Goal: Task Accomplishment & Management: Complete application form

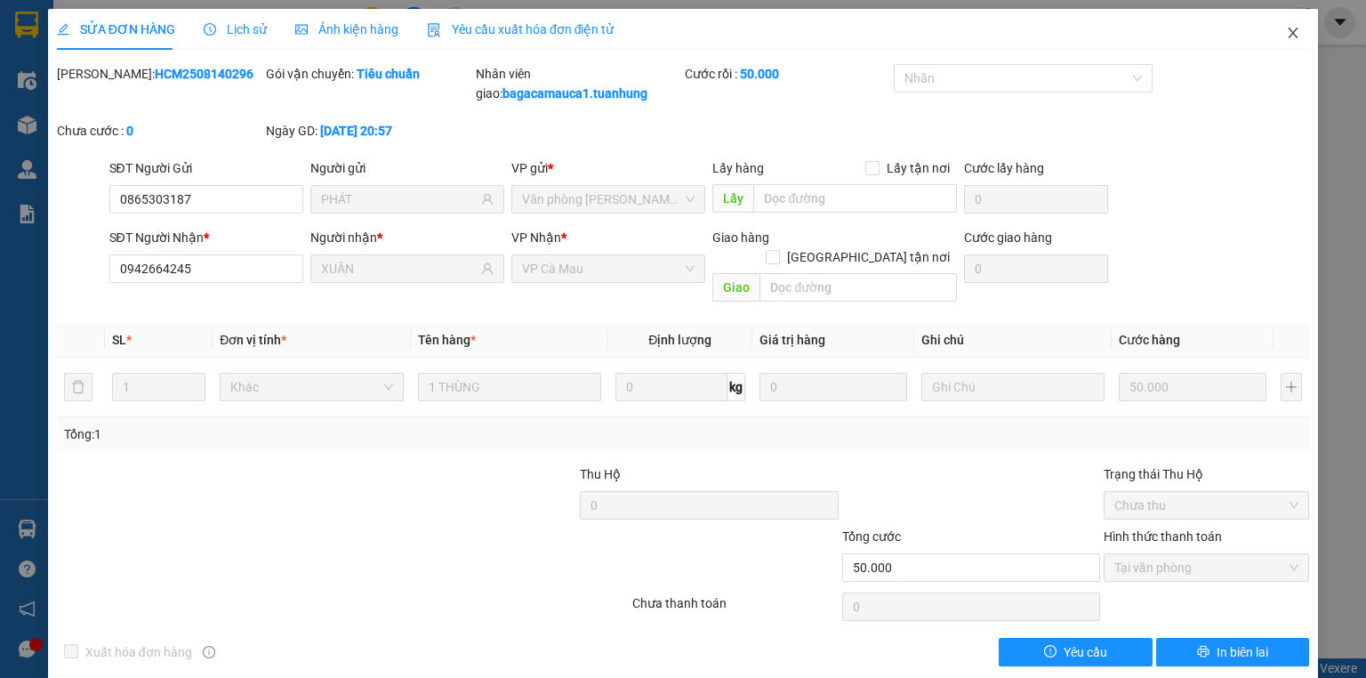
click at [1288, 32] on icon "close" at bounding box center [1293, 33] width 14 height 14
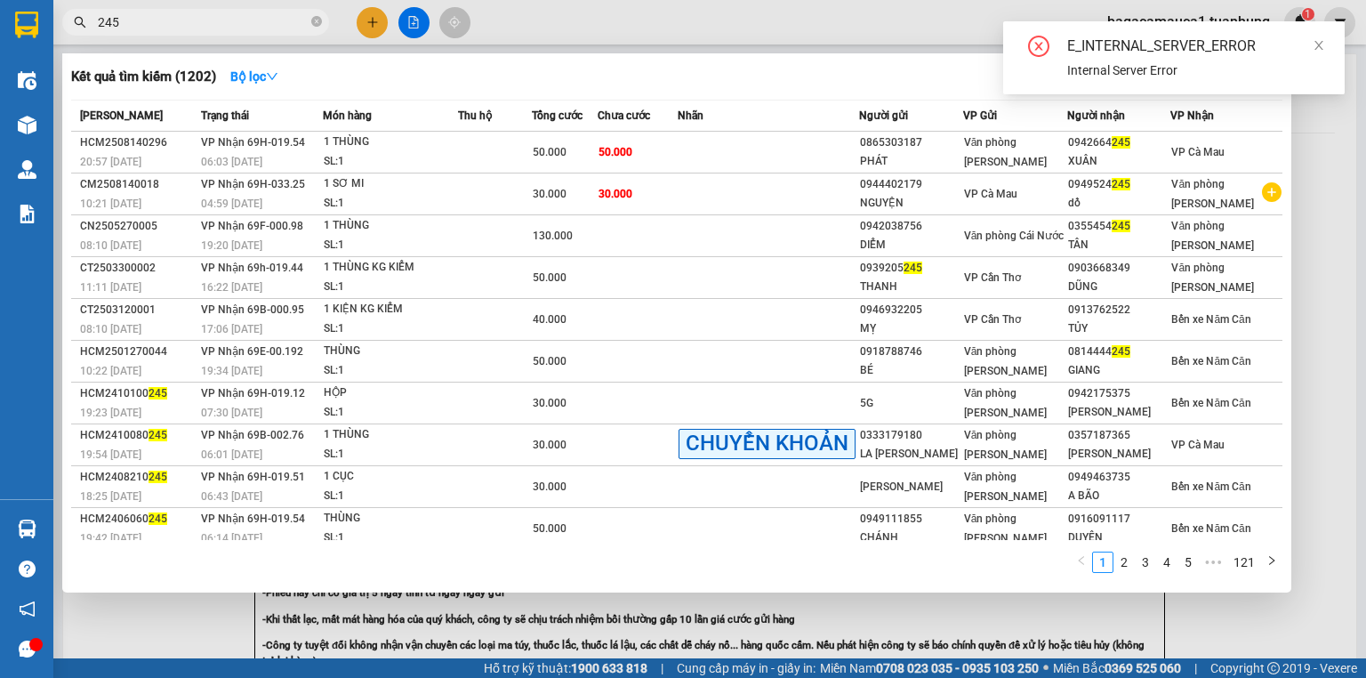
click at [266, 27] on input "245" at bounding box center [203, 22] width 210 height 20
type input "797397"
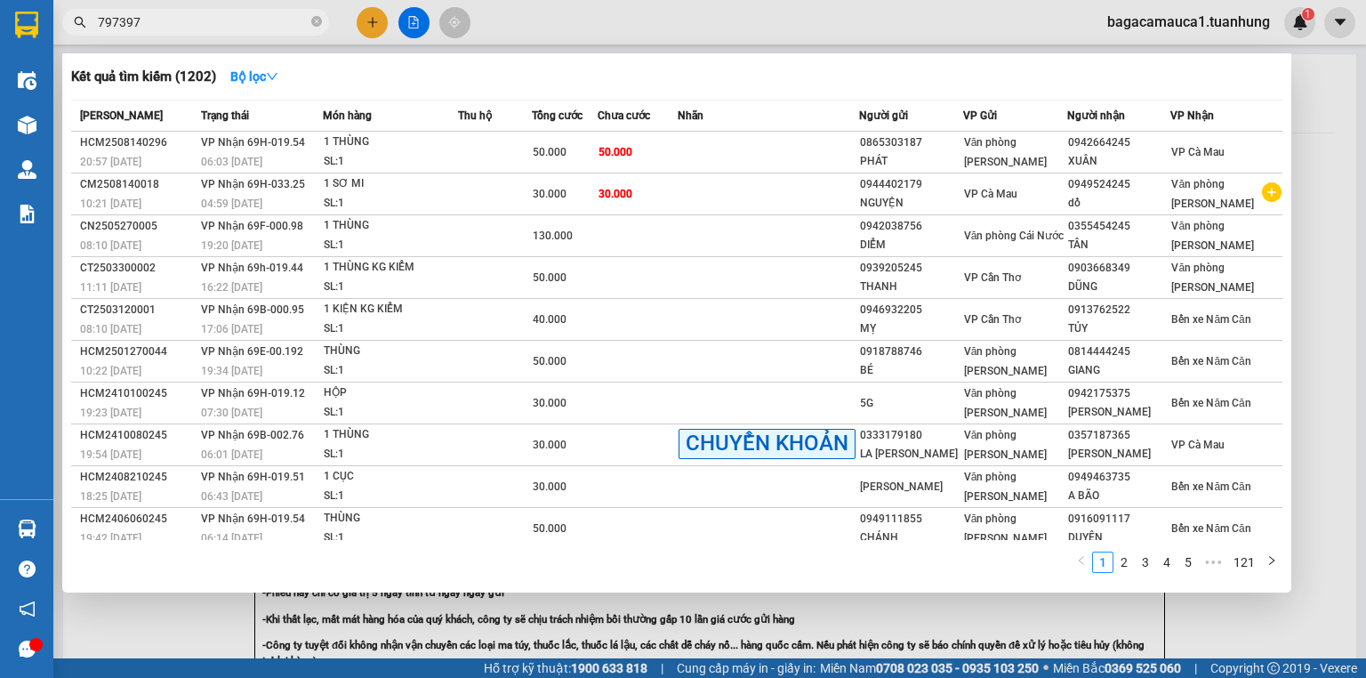
click at [309, 20] on span "797397" at bounding box center [195, 22] width 267 height 27
click at [317, 18] on icon "close-circle" at bounding box center [316, 21] width 11 height 11
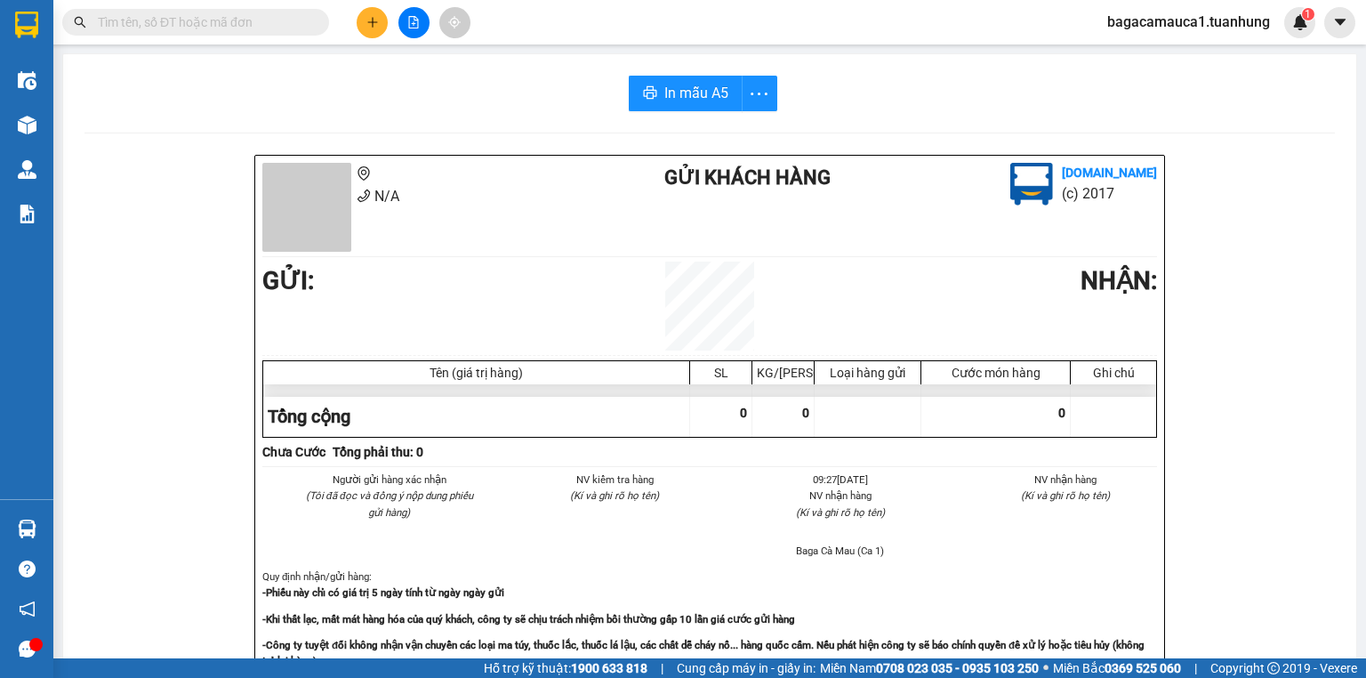
click at [231, 19] on input "text" at bounding box center [203, 22] width 210 height 20
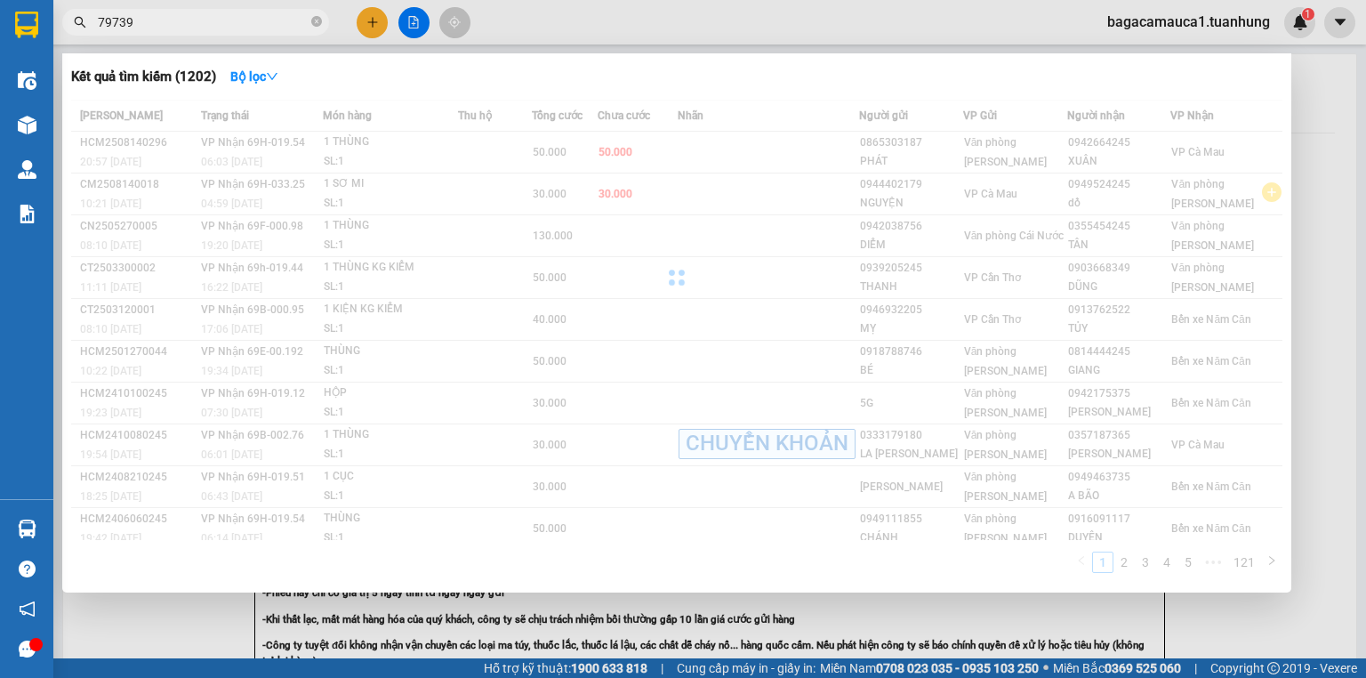
type input "797397"
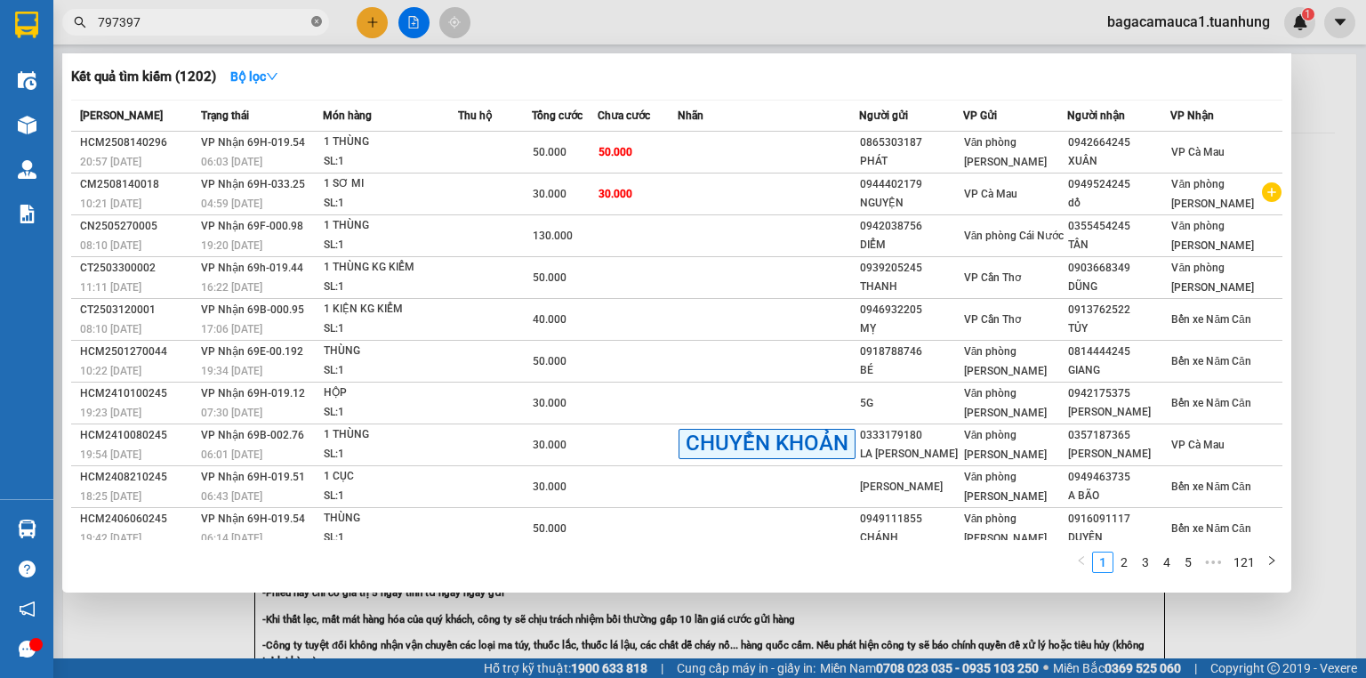
click at [316, 18] on icon "close-circle" at bounding box center [316, 21] width 11 height 11
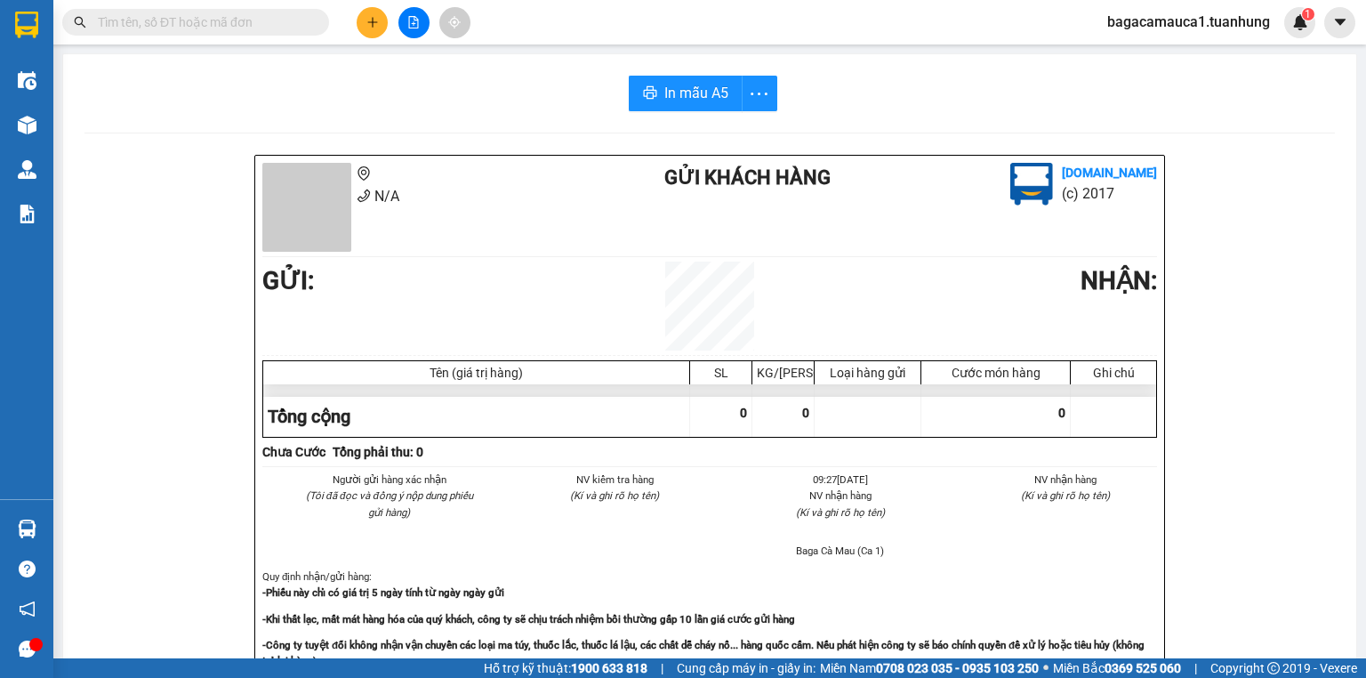
click at [213, 23] on input "text" at bounding box center [203, 22] width 210 height 20
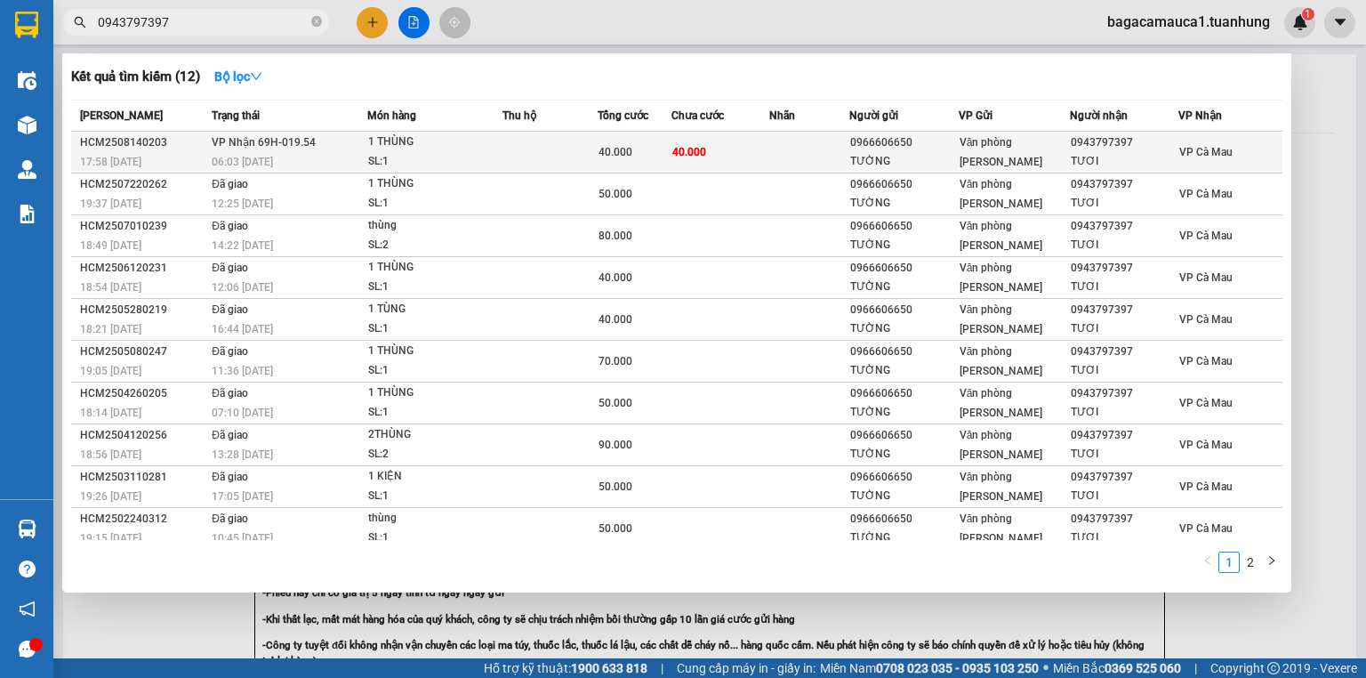
type input "0943797397"
click at [557, 144] on td at bounding box center [549, 153] width 95 height 42
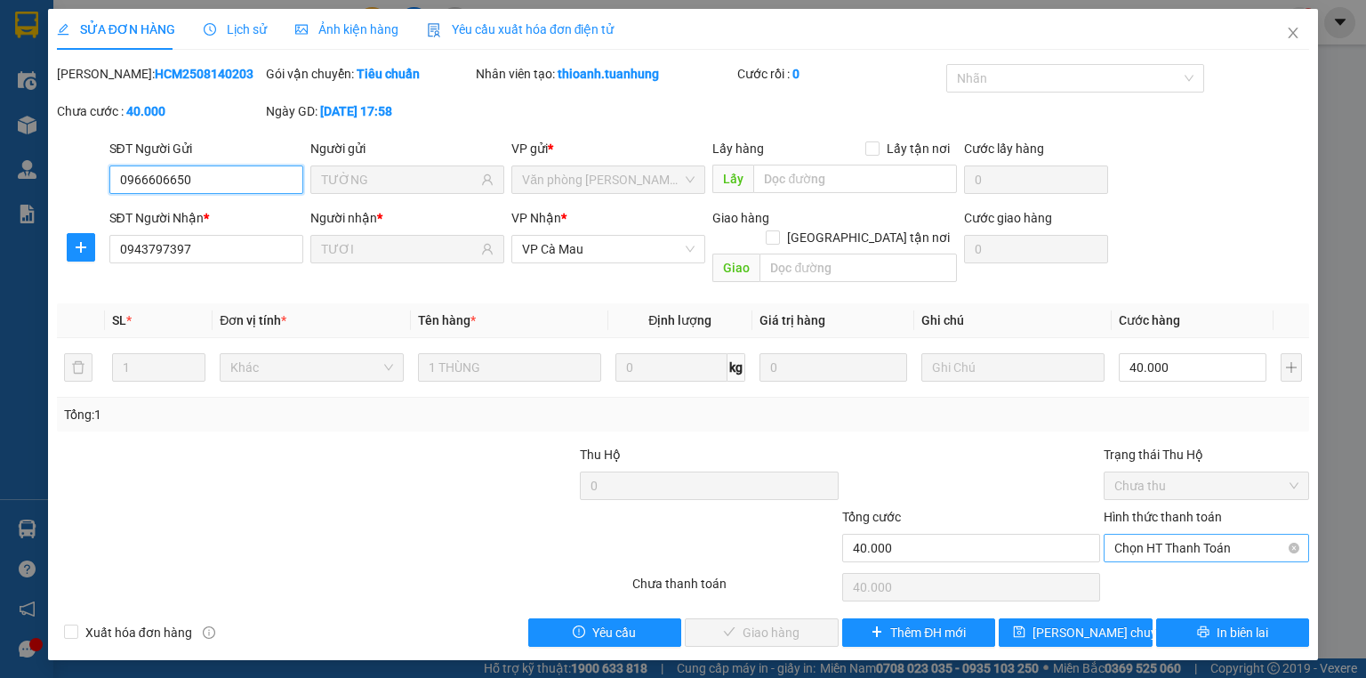
click at [1218, 534] on span "Chọn HT Thanh Toán" at bounding box center [1206, 547] width 184 height 27
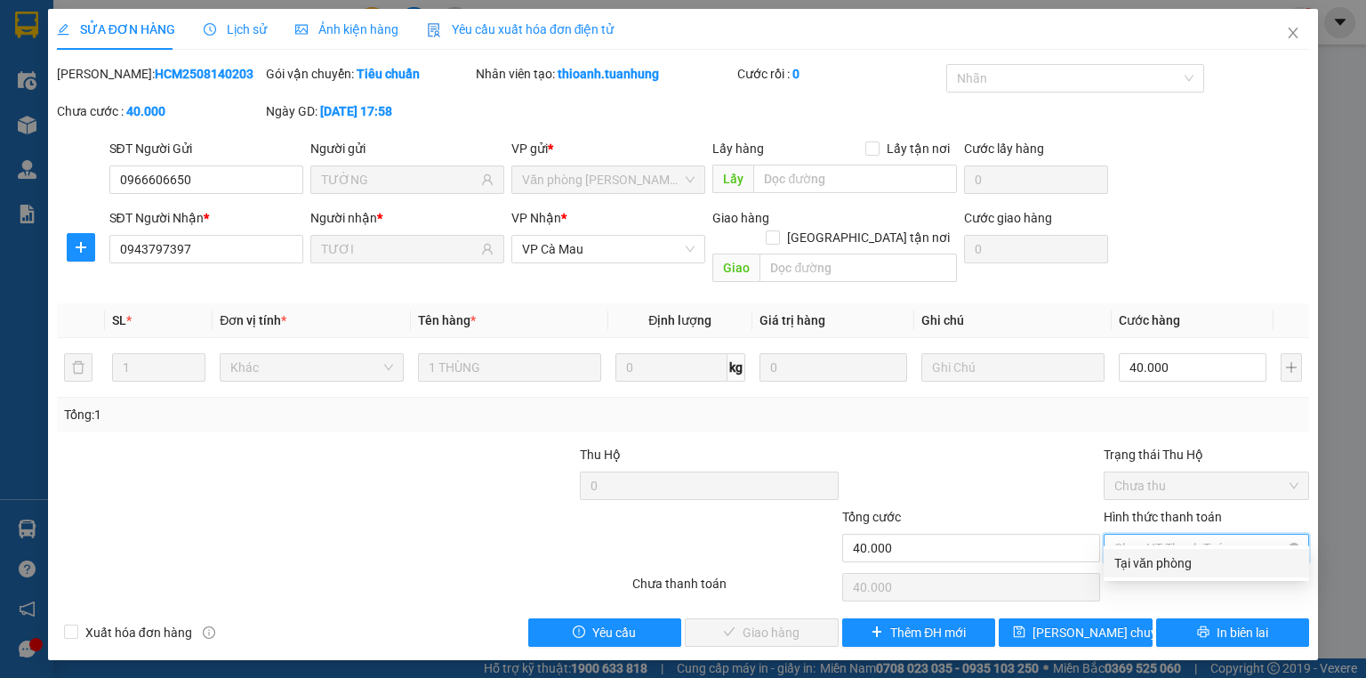
click at [1125, 560] on div "Tại văn phòng" at bounding box center [1206, 563] width 184 height 20
type input "0"
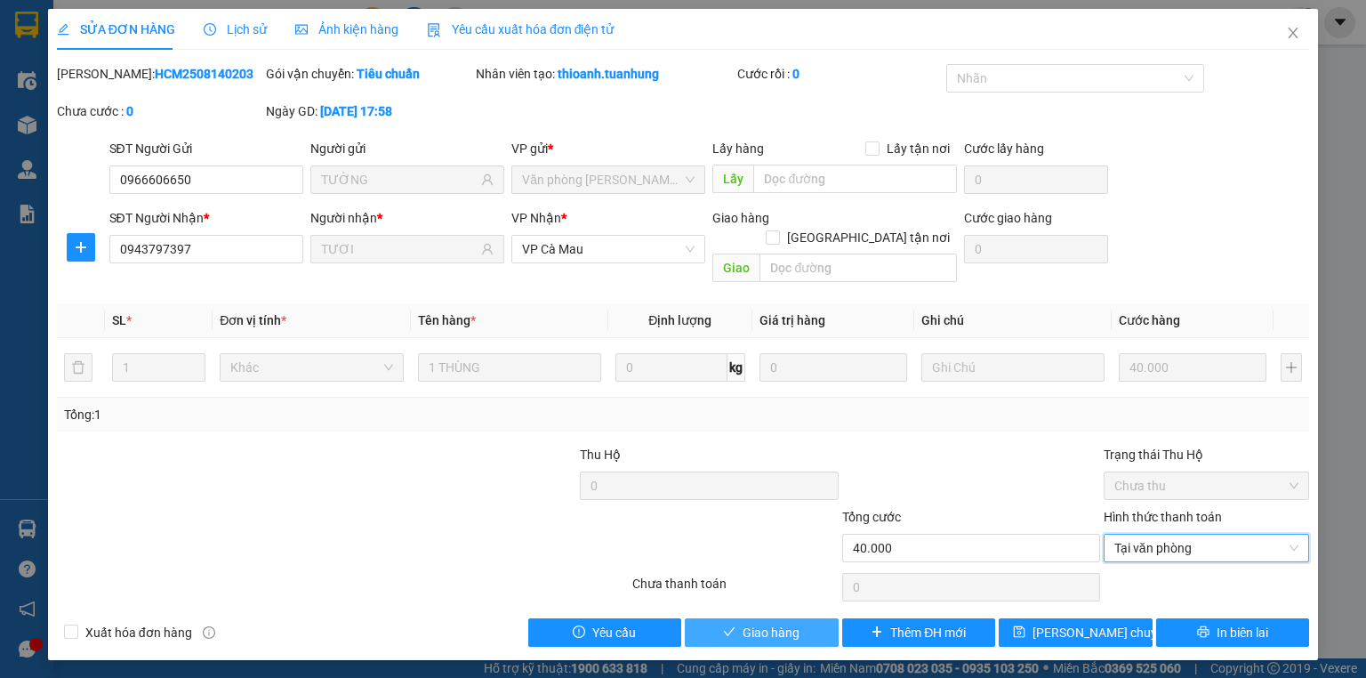
click at [704, 618] on button "Giao hàng" at bounding box center [762, 632] width 154 height 28
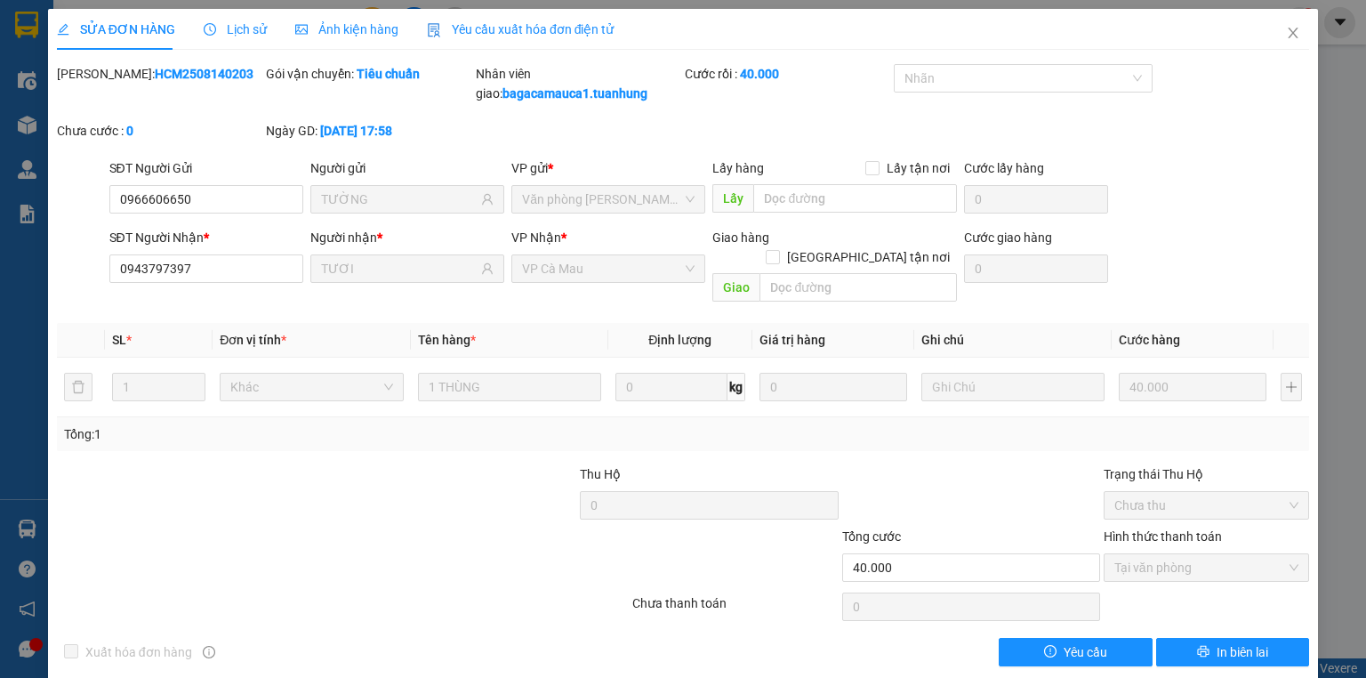
click at [644, 533] on div at bounding box center [734, 557] width 209 height 62
click at [1286, 32] on icon "close" at bounding box center [1293, 33] width 14 height 14
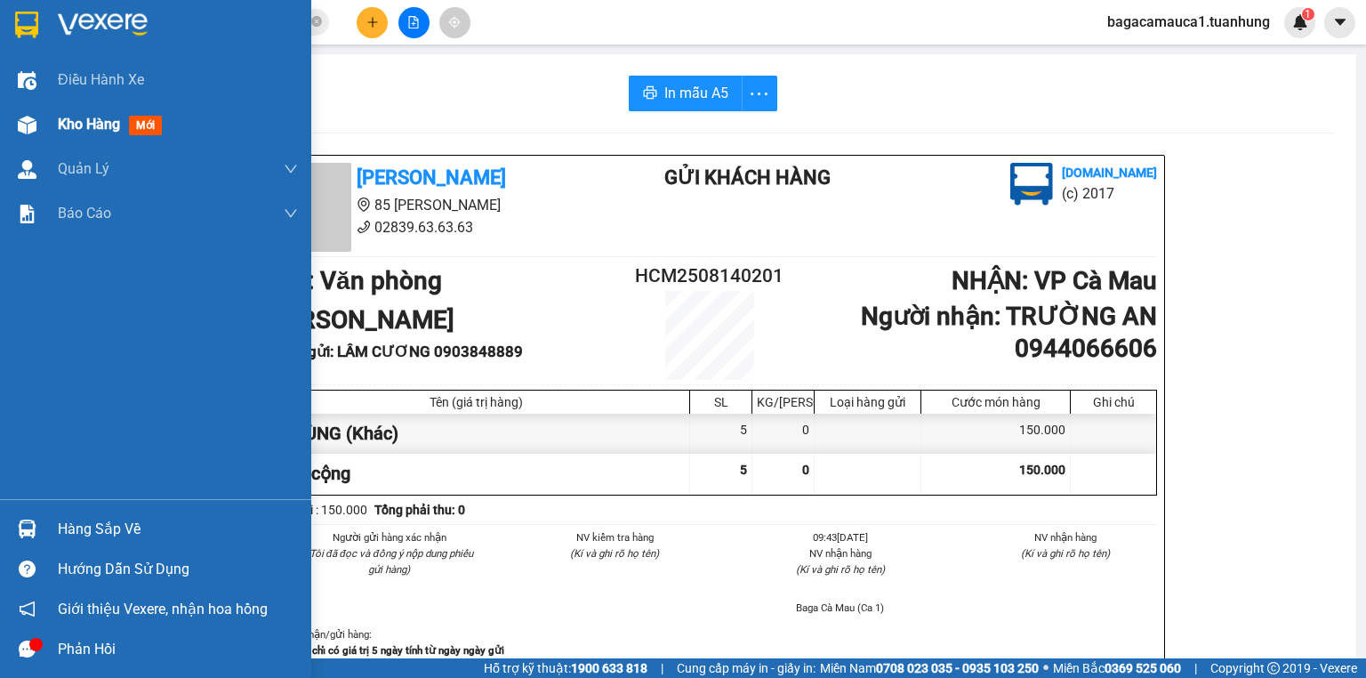
click at [61, 129] on span "Kho hàng" at bounding box center [89, 124] width 62 height 17
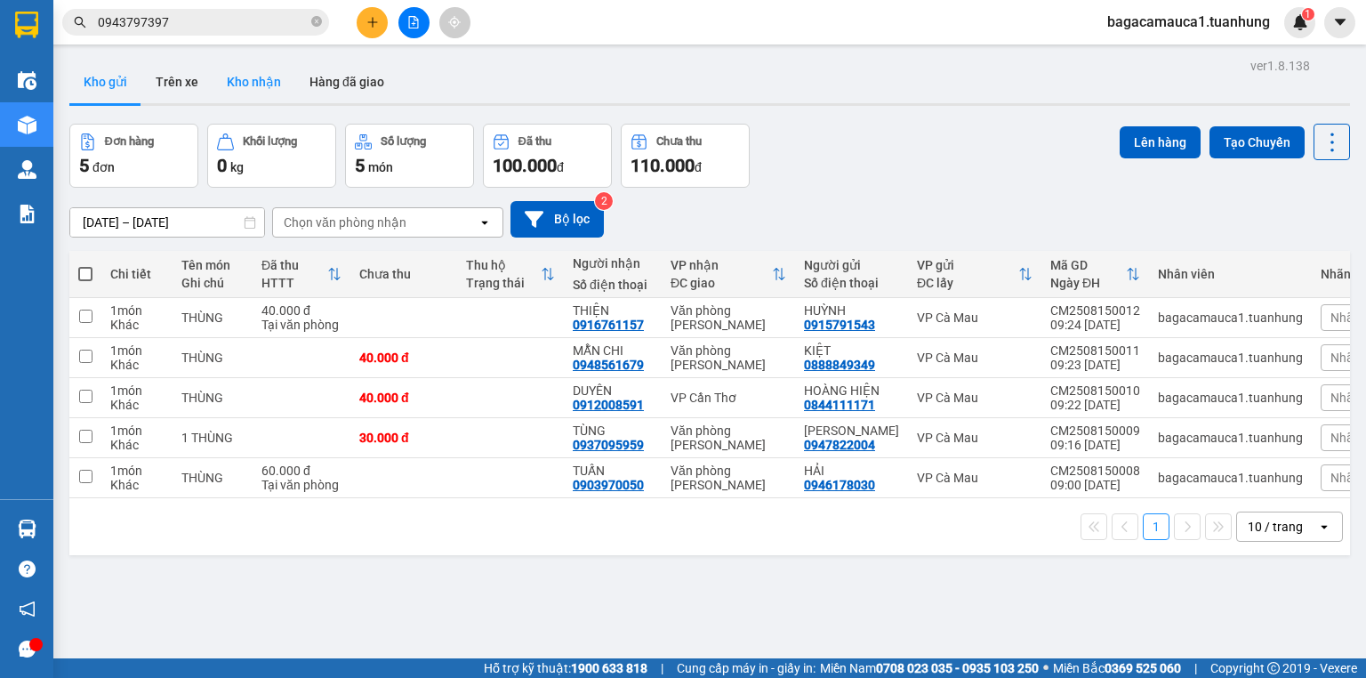
click at [254, 85] on button "Kho nhận" at bounding box center [254, 81] width 83 height 43
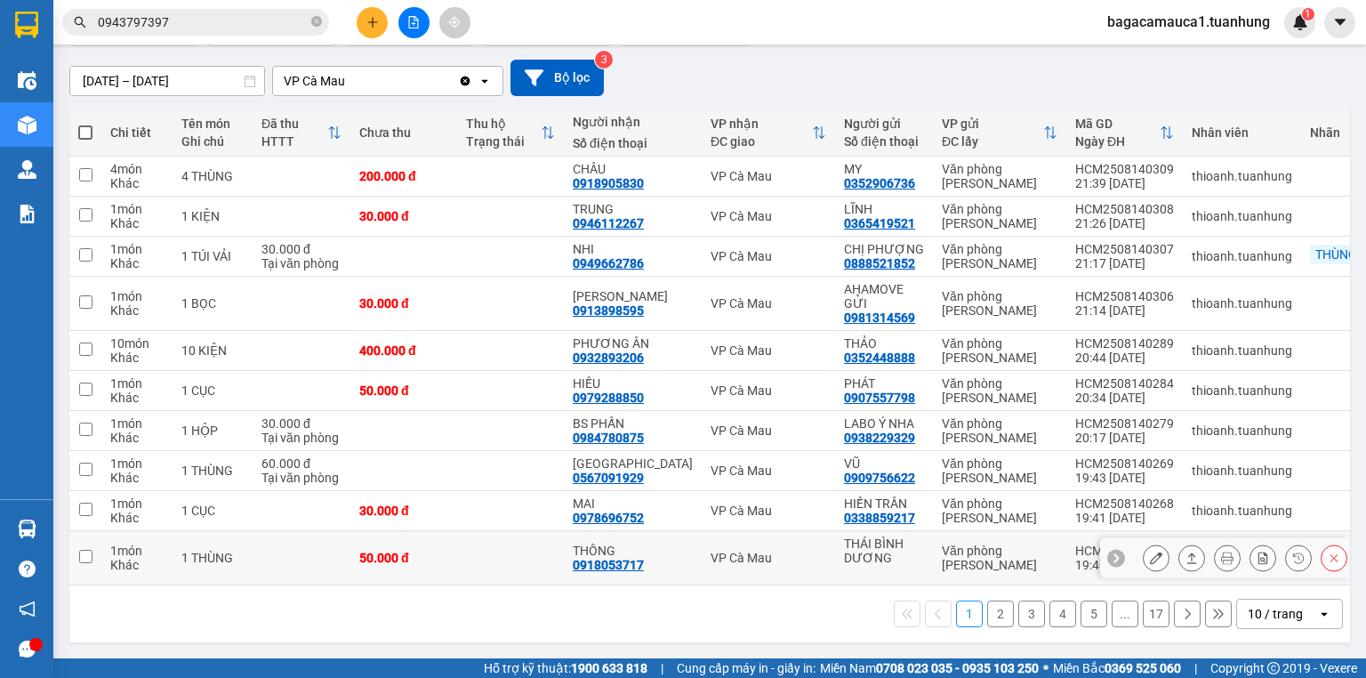
scroll to position [145, 0]
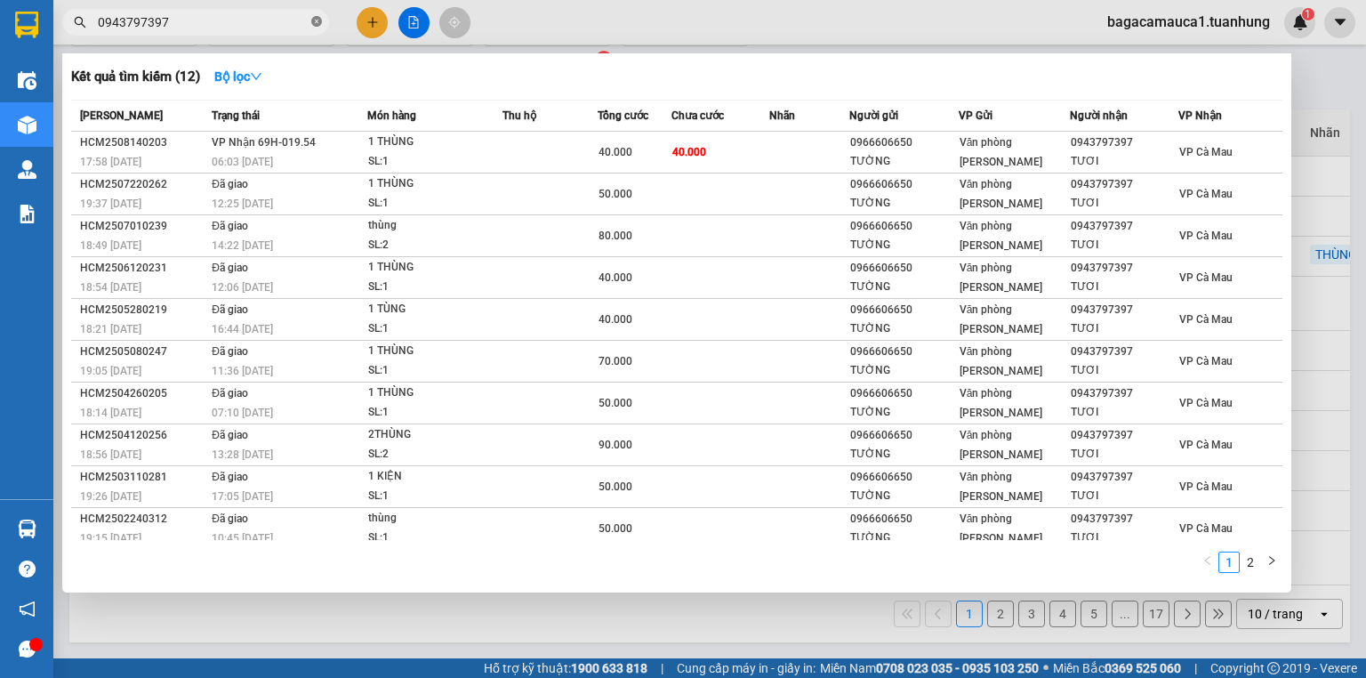
click at [317, 18] on icon "close-circle" at bounding box center [316, 21] width 11 height 11
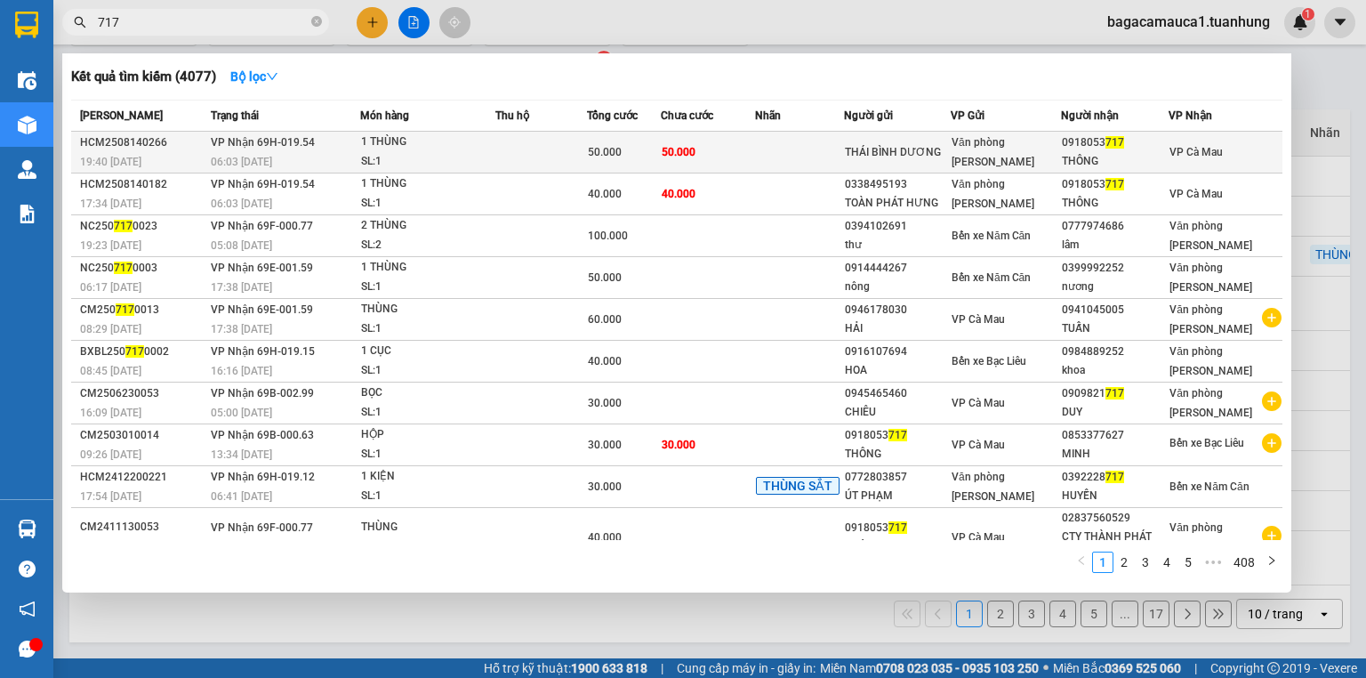
type input "717"
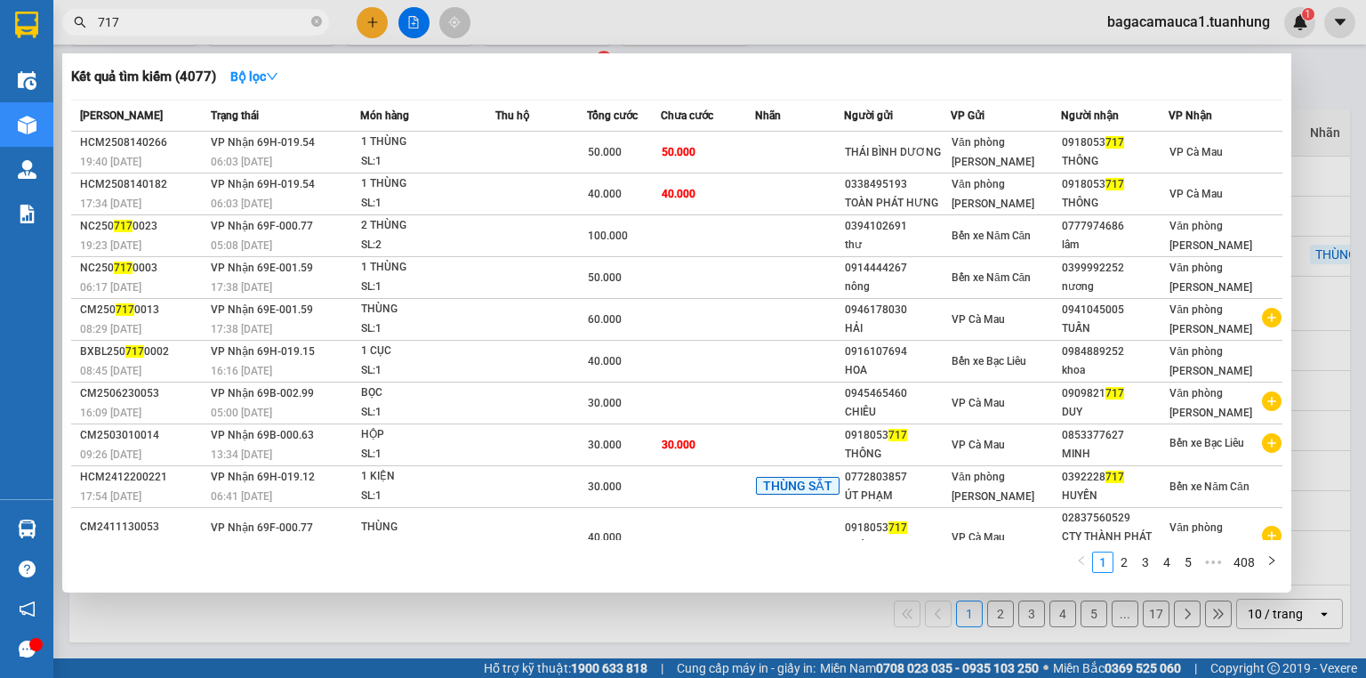
click at [648, 151] on div "50.000" at bounding box center [624, 152] width 72 height 20
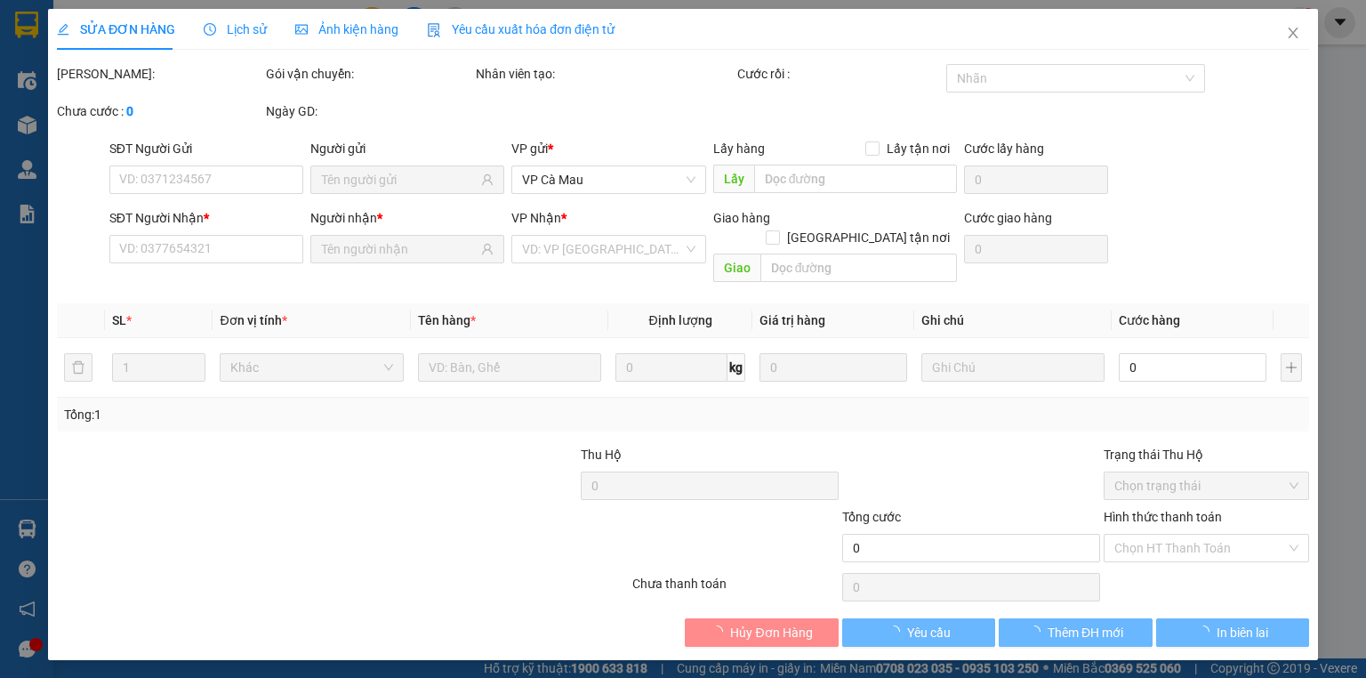
type input "THÁI BÌNH DƯƠNG"
type input "0918053717"
type input "THÔNG"
type input "50.000"
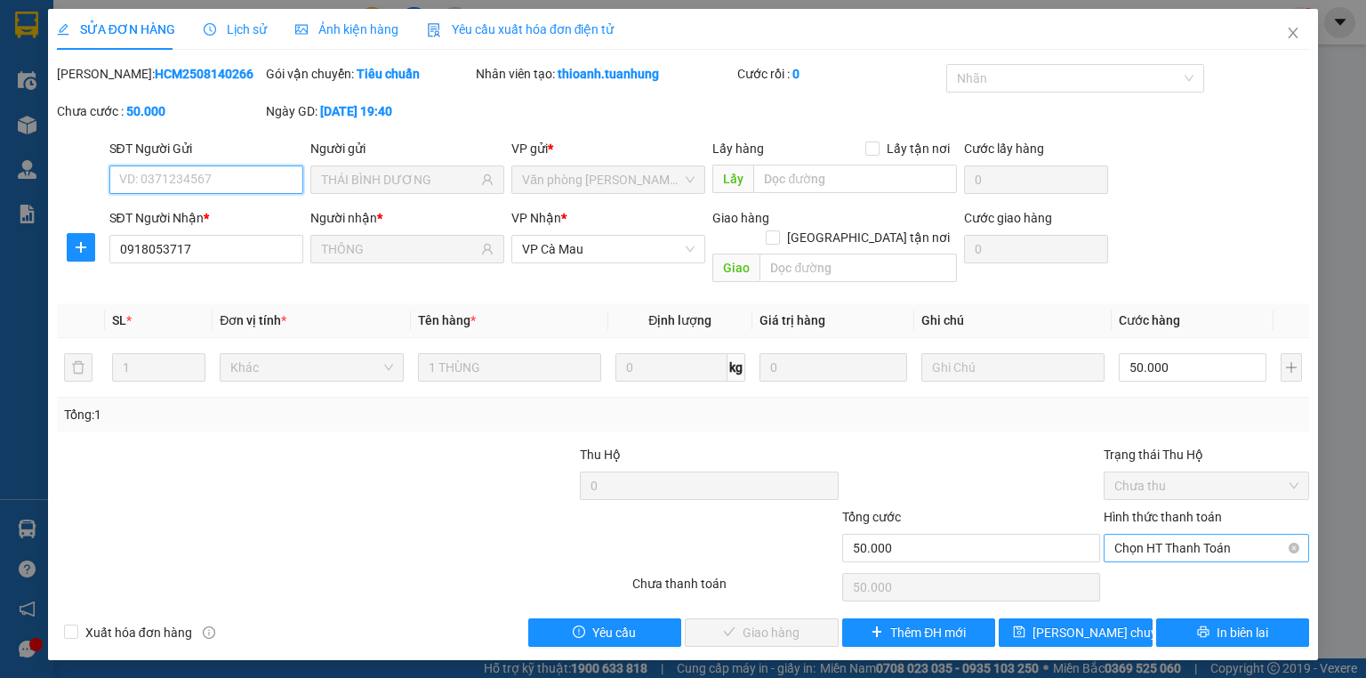
click at [1111, 533] on div "Chọn HT Thanh Toán" at bounding box center [1205, 547] width 205 height 28
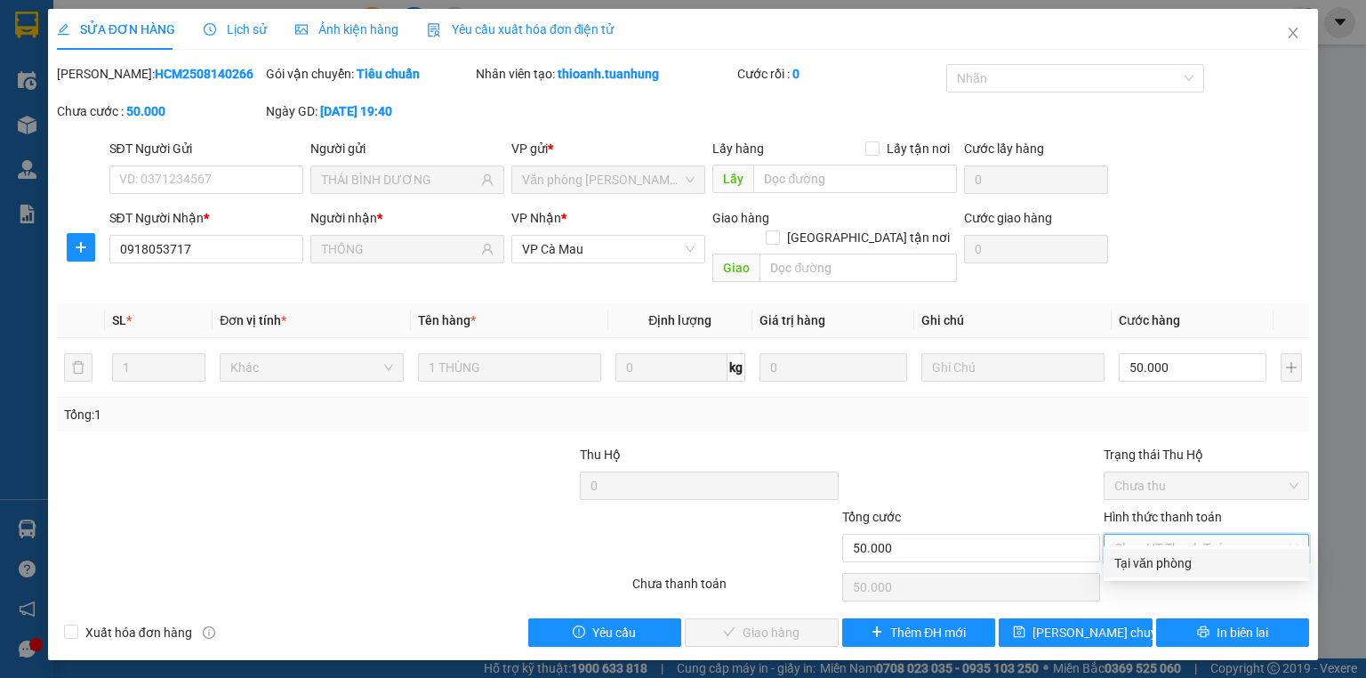
click at [1117, 563] on div "Tại văn phòng" at bounding box center [1206, 563] width 184 height 20
type input "0"
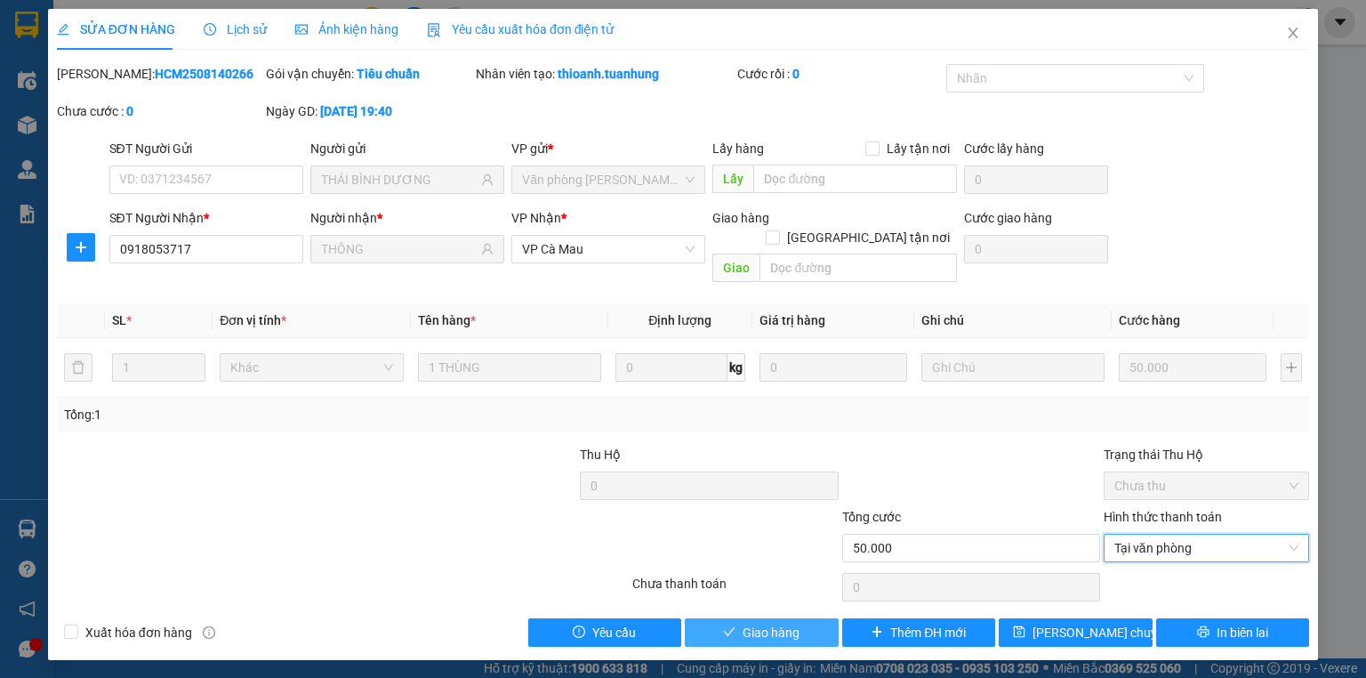
click at [790, 622] on span "Giao hàng" at bounding box center [770, 632] width 57 height 20
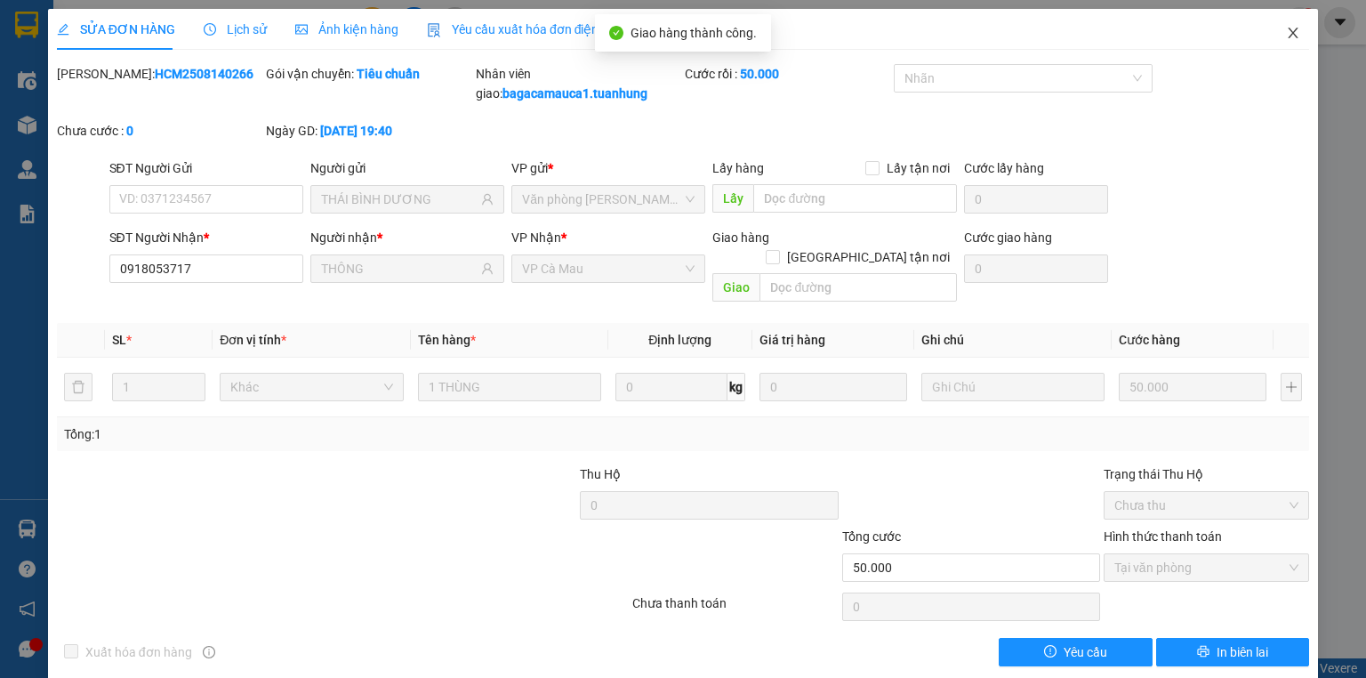
click at [1286, 28] on icon "close" at bounding box center [1293, 33] width 14 height 14
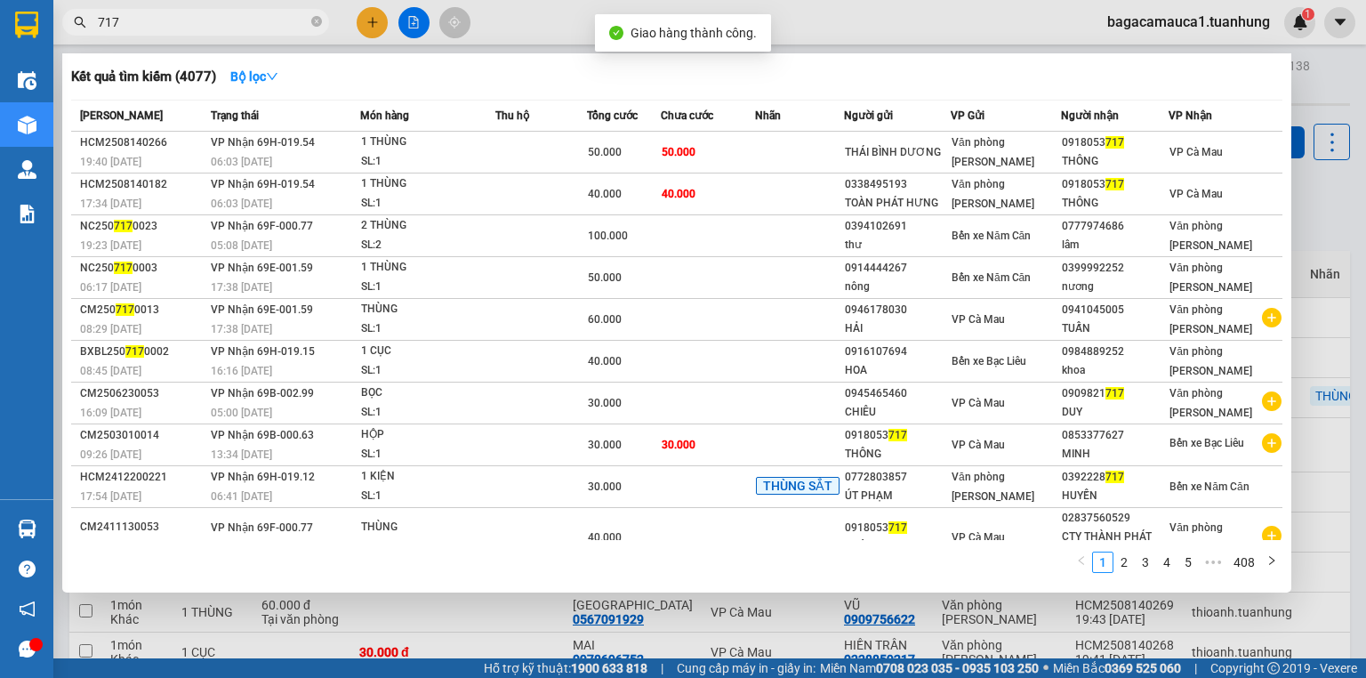
click at [221, 32] on span "717" at bounding box center [195, 22] width 267 height 27
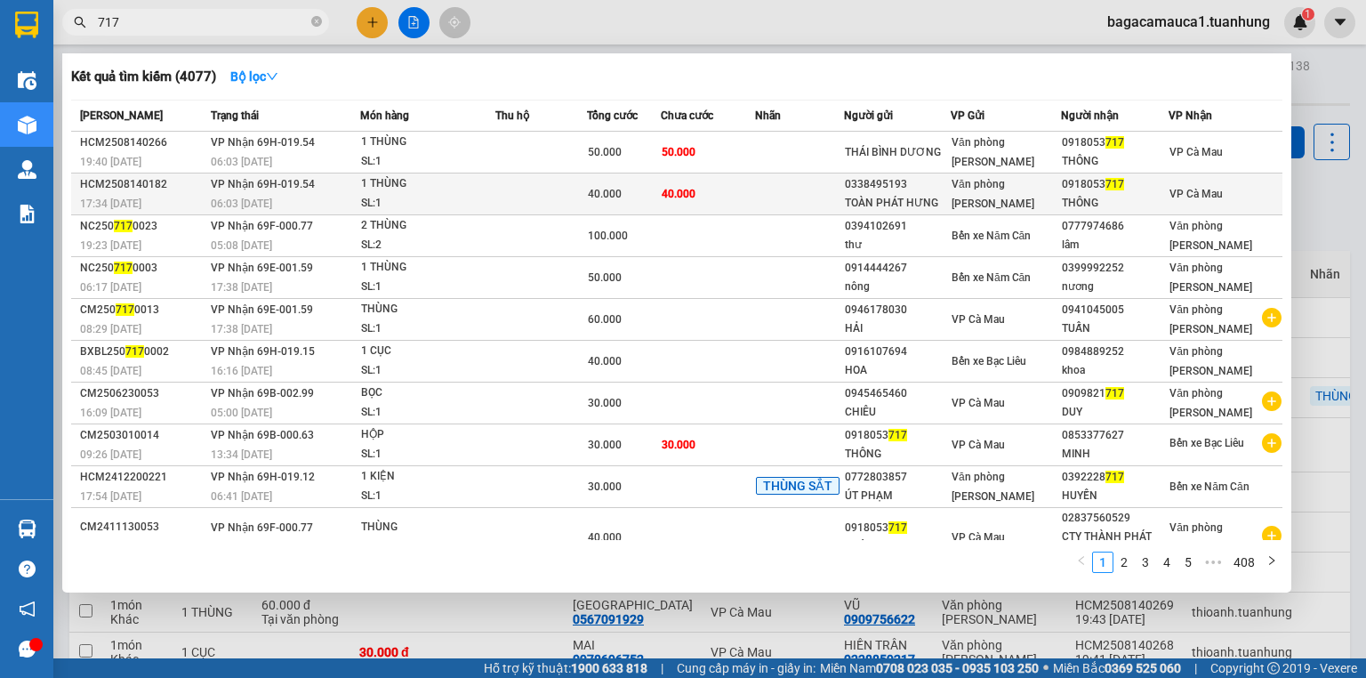
click at [767, 206] on td at bounding box center [799, 194] width 89 height 42
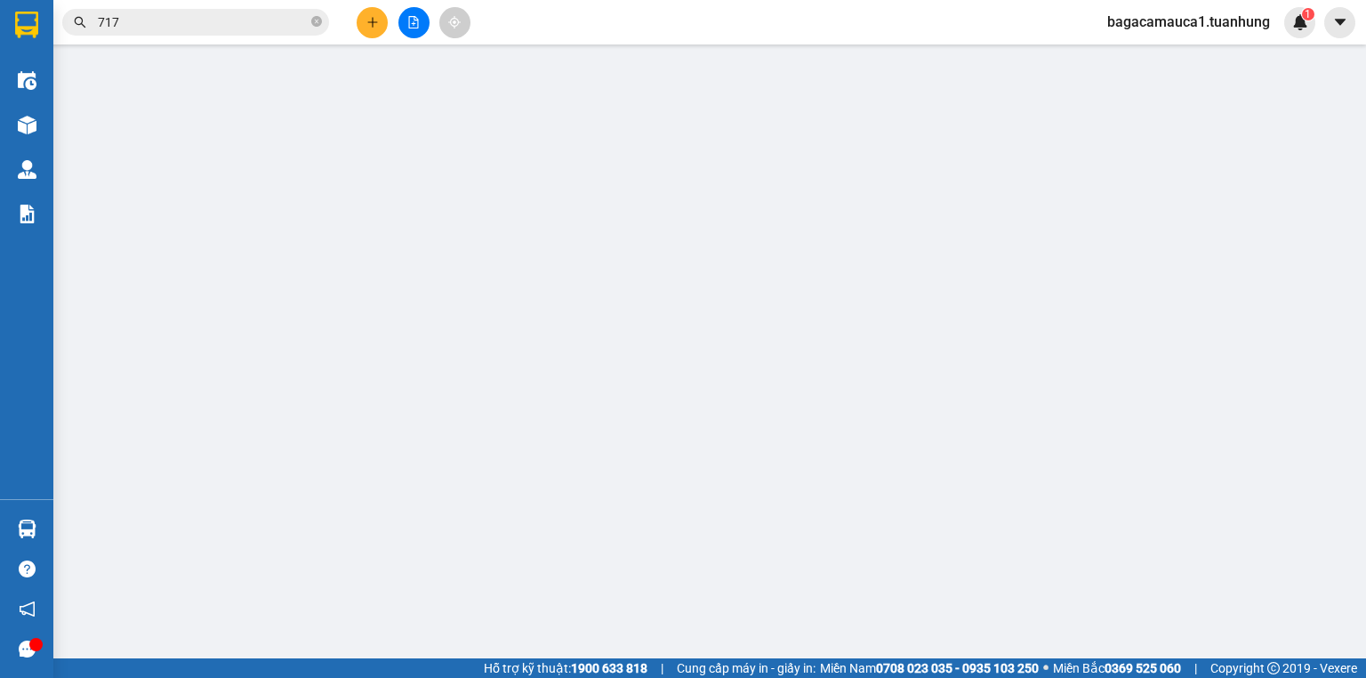
type input "0338495193"
type input "TOÀN PHÁT HƯNG"
type input "0918053717"
type input "THÔNG"
type input "40.000"
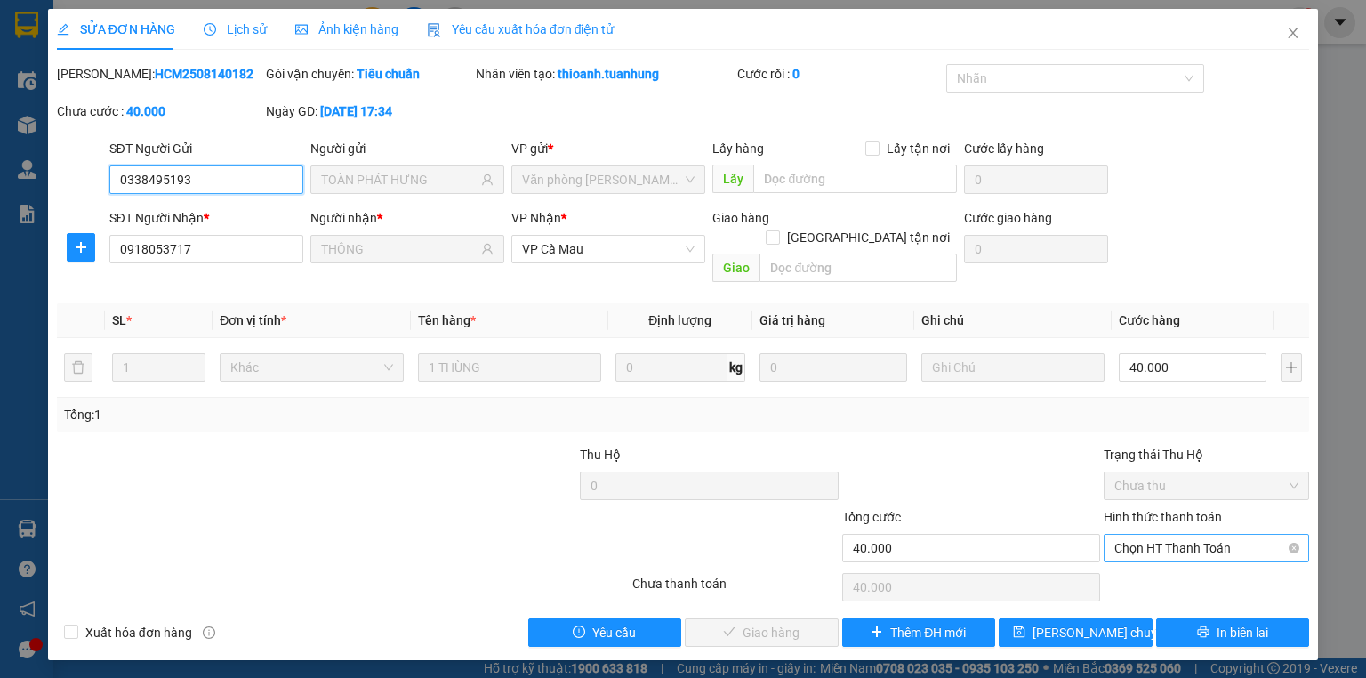
click at [1200, 534] on span "Chọn HT Thanh Toán" at bounding box center [1206, 547] width 184 height 27
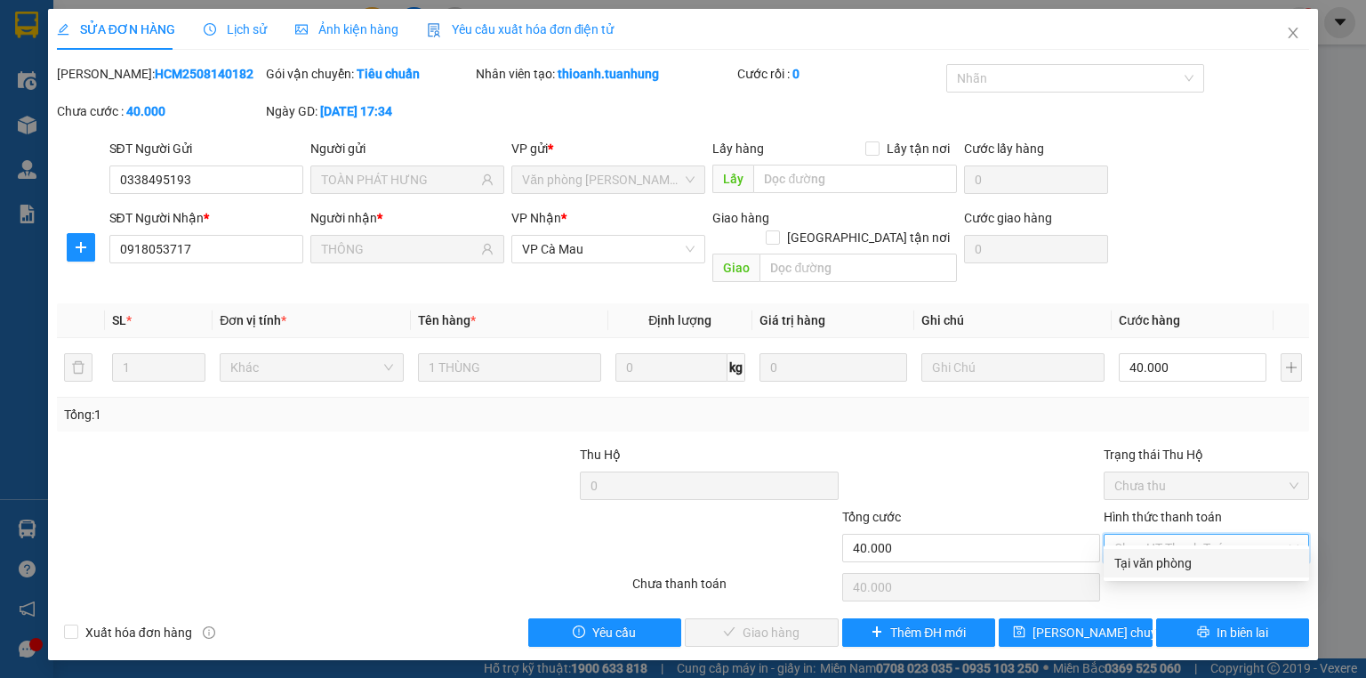
click at [1191, 566] on div "Tại văn phòng" at bounding box center [1206, 563] width 184 height 20
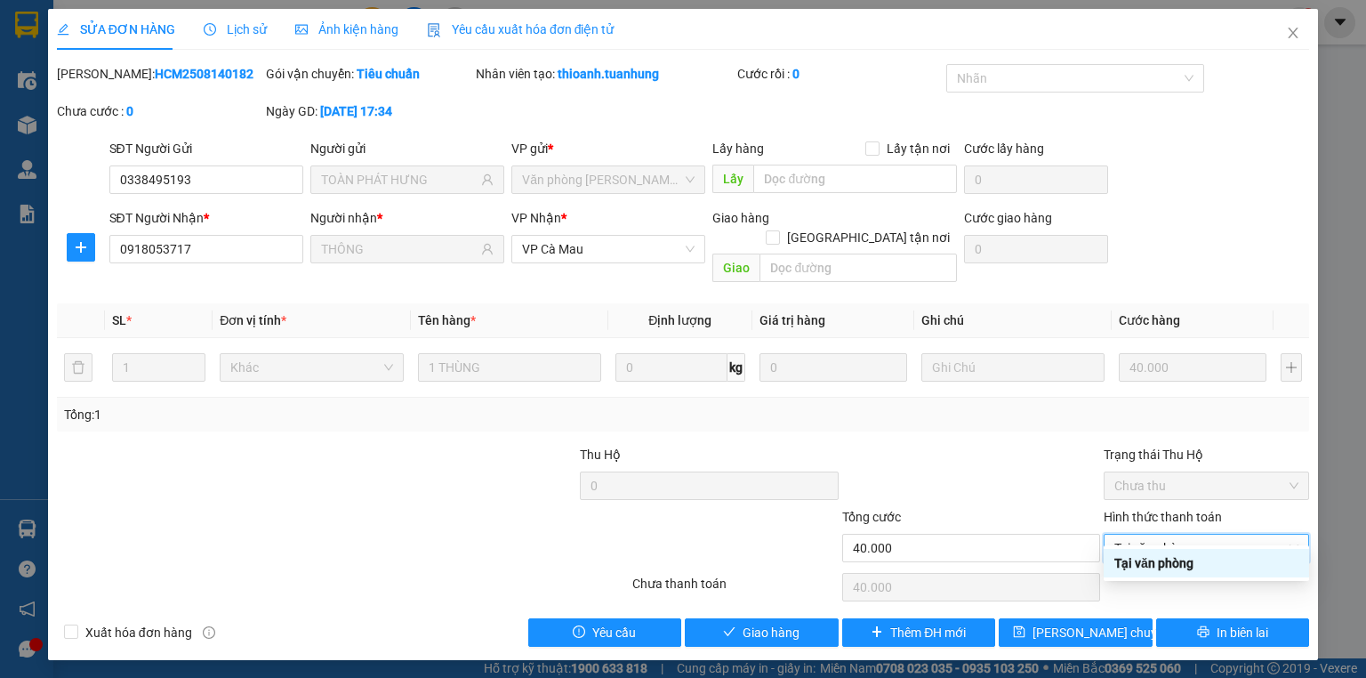
type input "0"
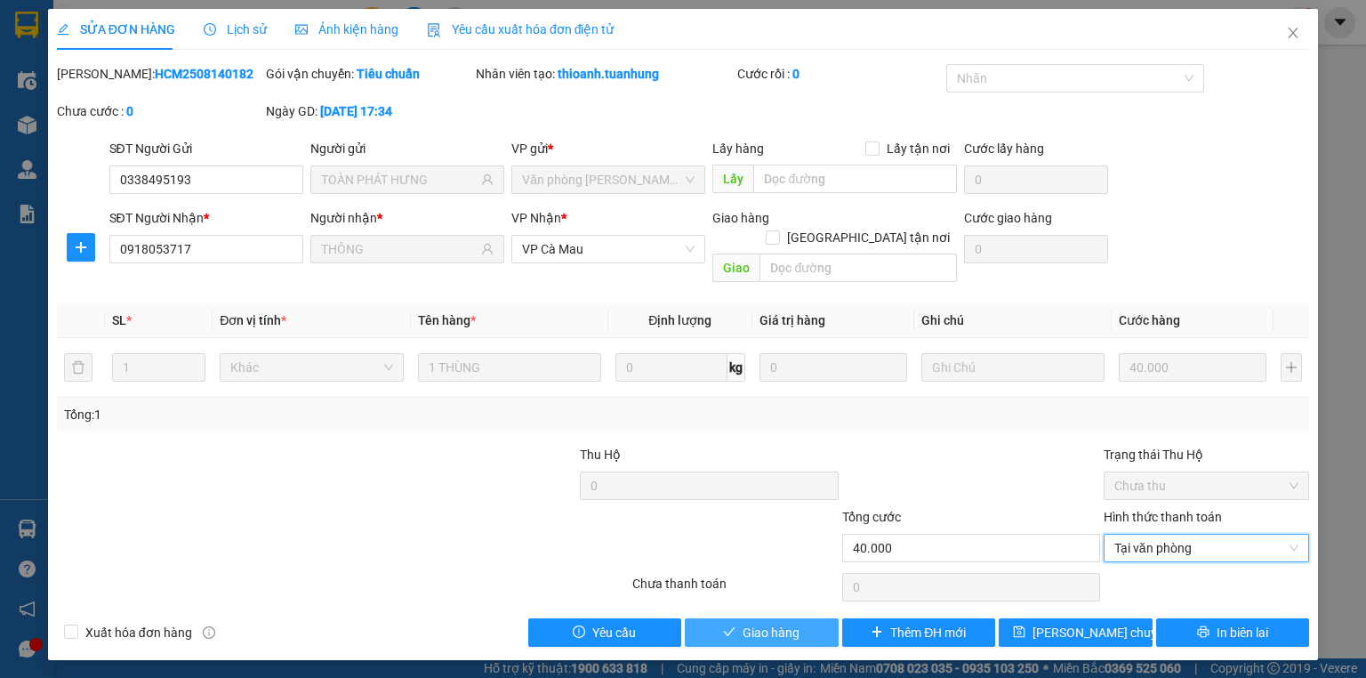
click at [739, 618] on button "Giao hàng" at bounding box center [762, 632] width 154 height 28
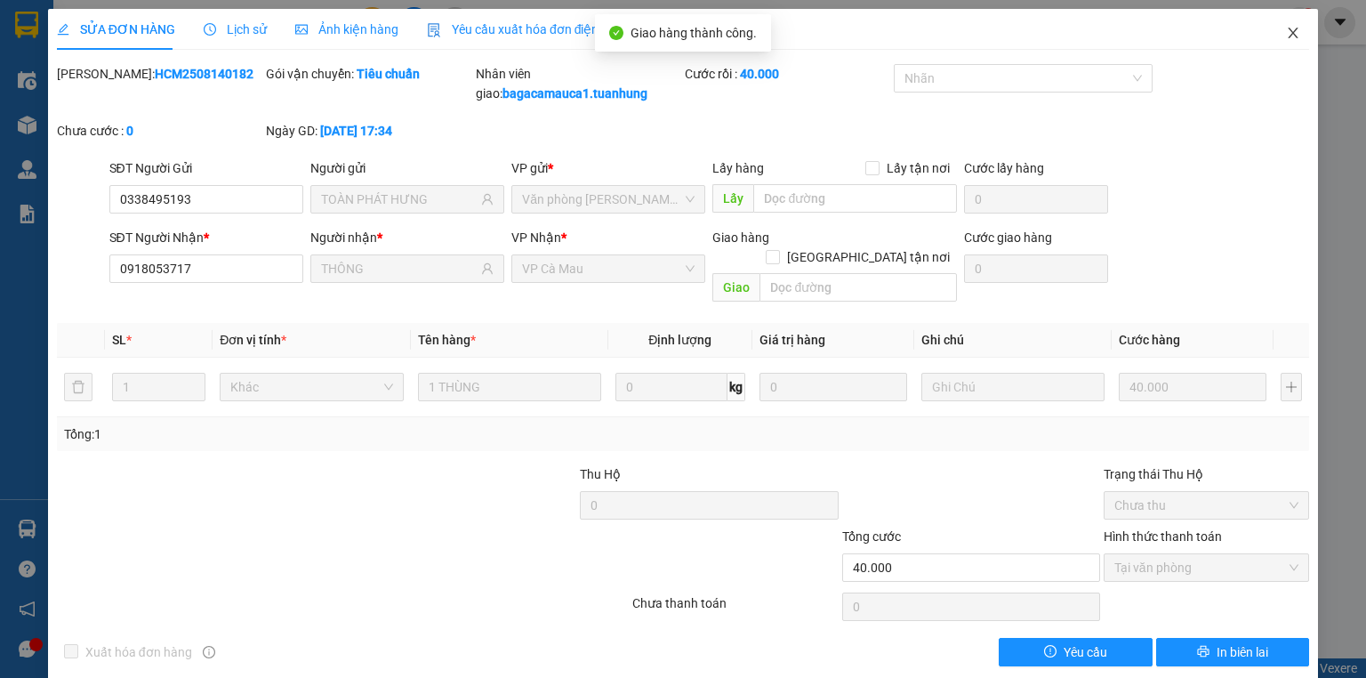
click at [1286, 32] on icon "close" at bounding box center [1293, 33] width 14 height 14
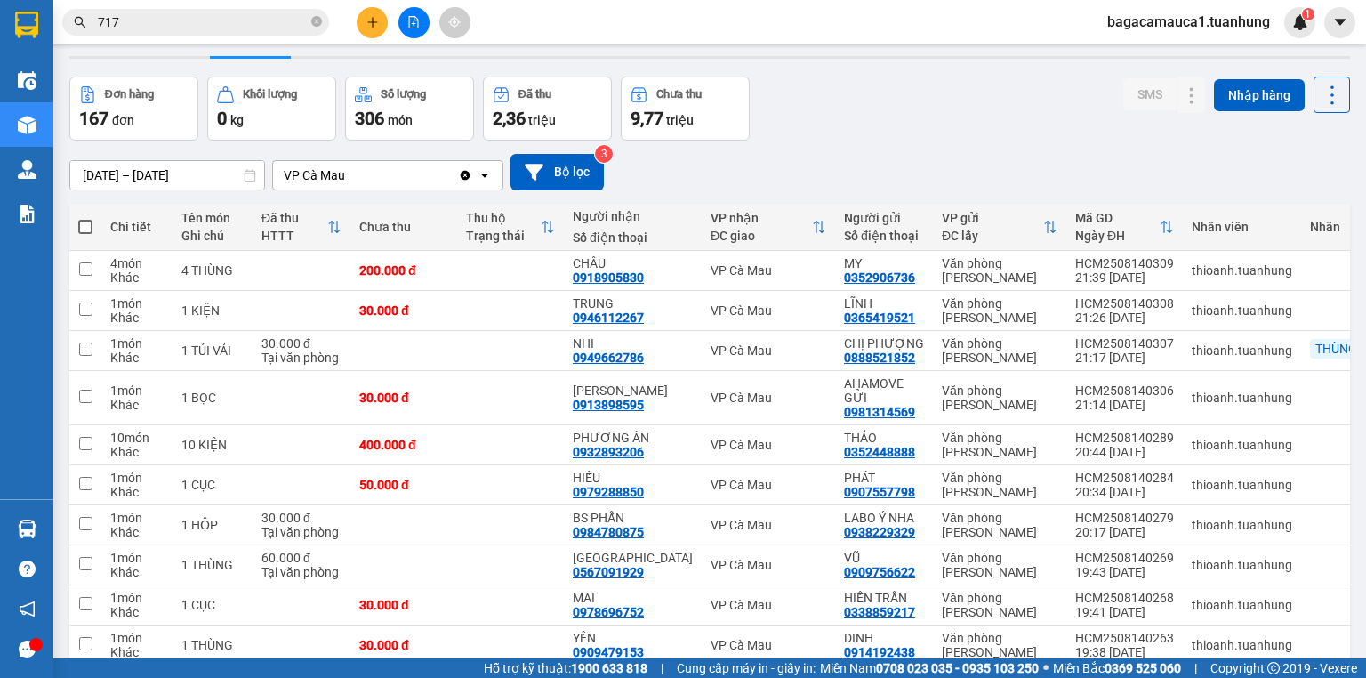
scroll to position [131, 0]
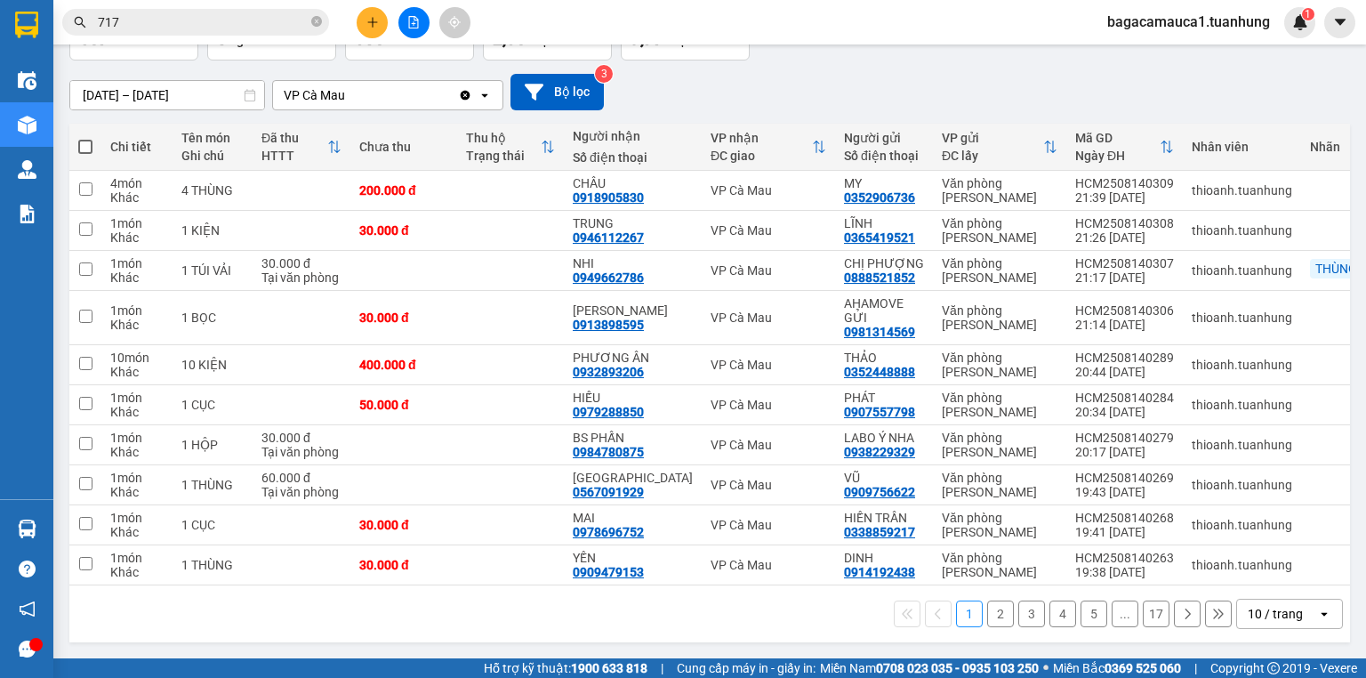
click at [991, 609] on button "2" at bounding box center [1000, 613] width 27 height 27
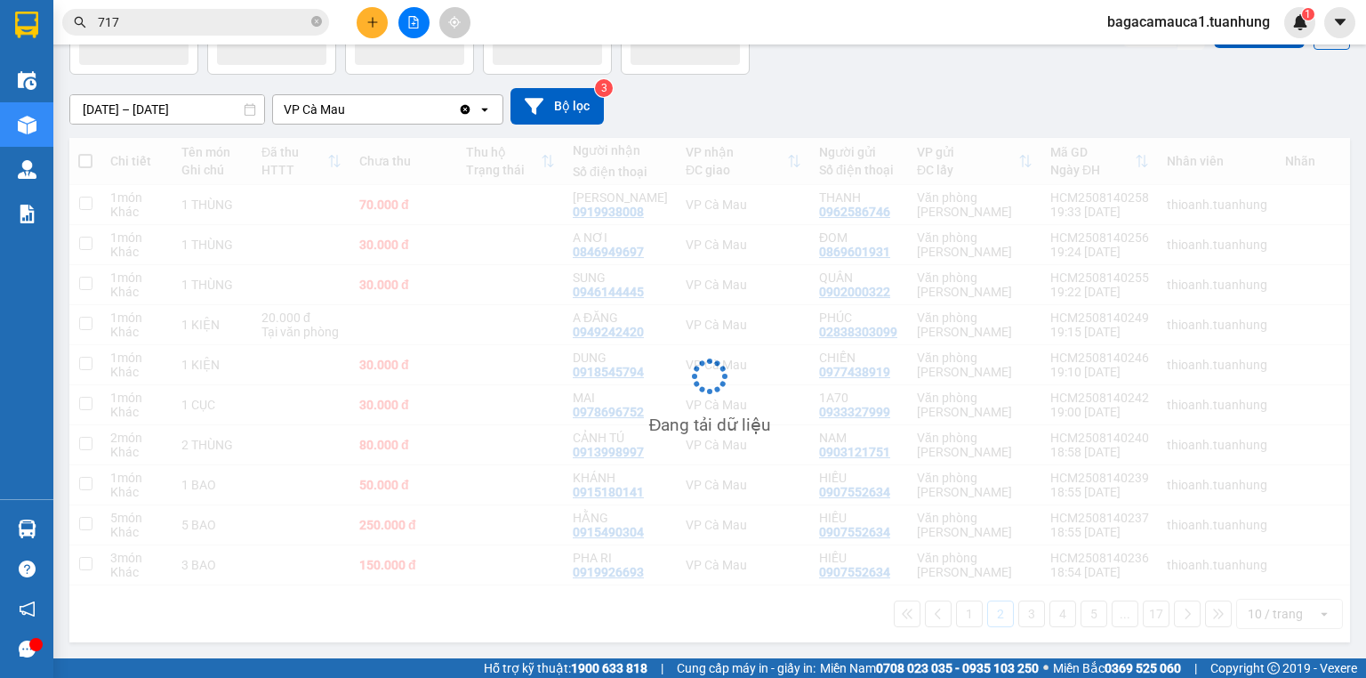
scroll to position [116, 0]
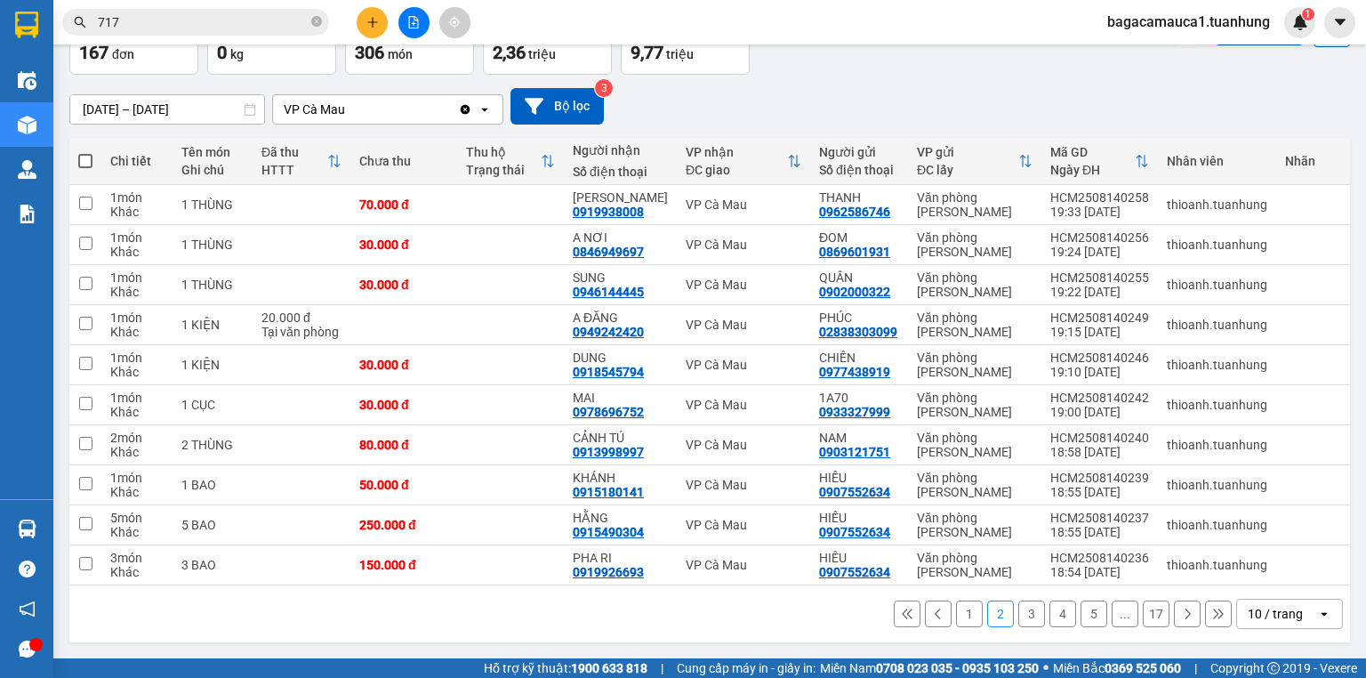
click at [1028, 615] on button "3" at bounding box center [1031, 613] width 27 height 27
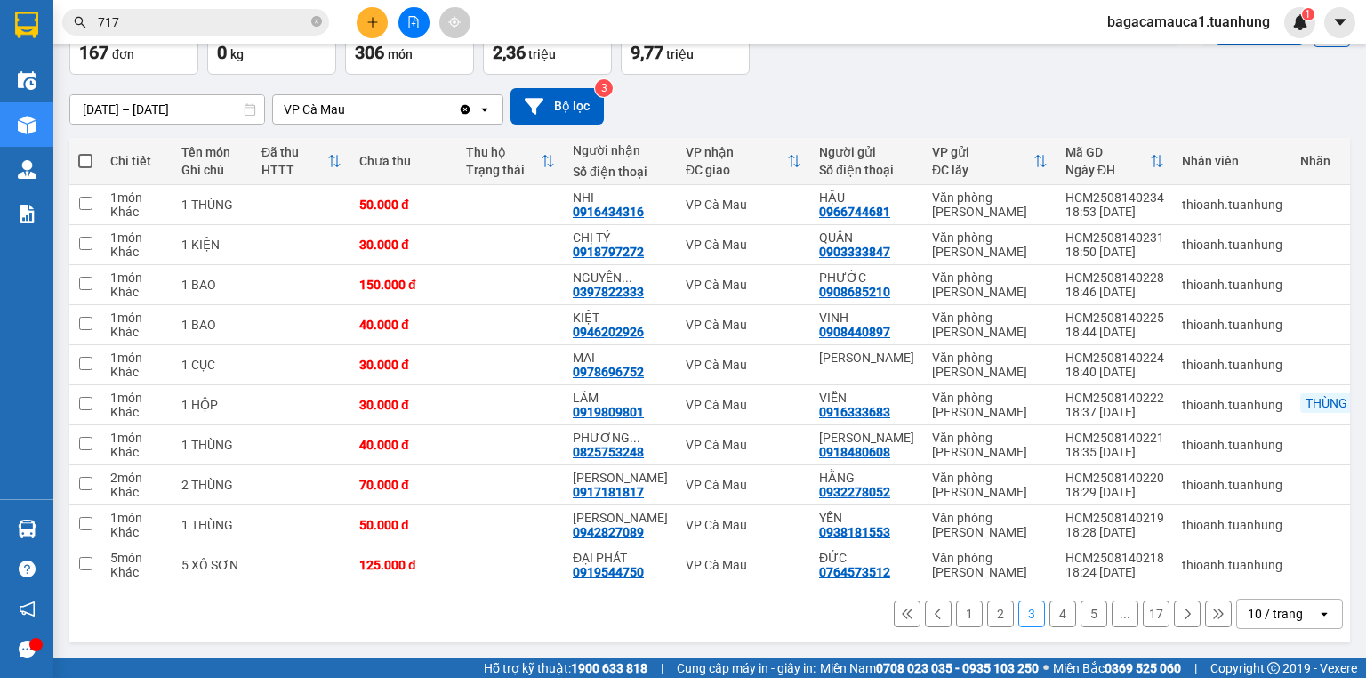
click at [1181, 620] on icon at bounding box center [1187, 613] width 12 height 12
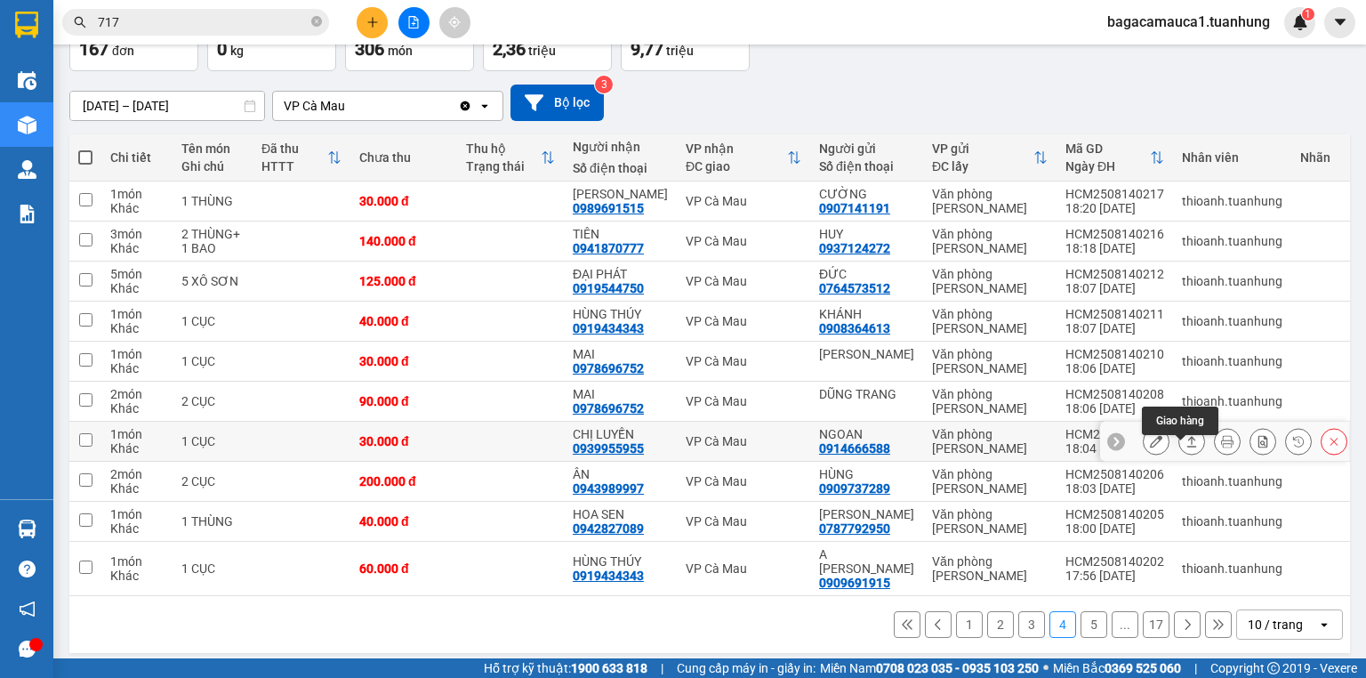
click at [1190, 453] on button at bounding box center [1191, 441] width 25 height 31
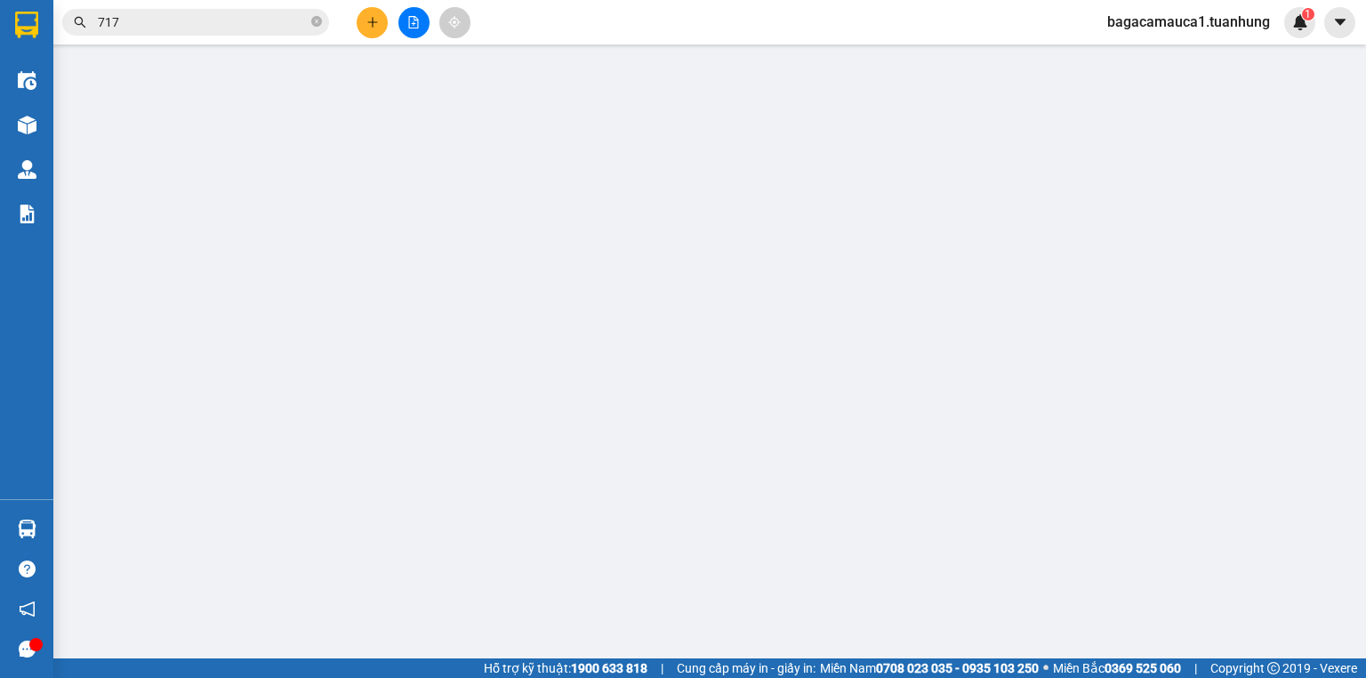
type input "0914666588"
type input "NGOAN"
type input "0939955955"
type input "CHỊ LUYẾN"
type input "30.000"
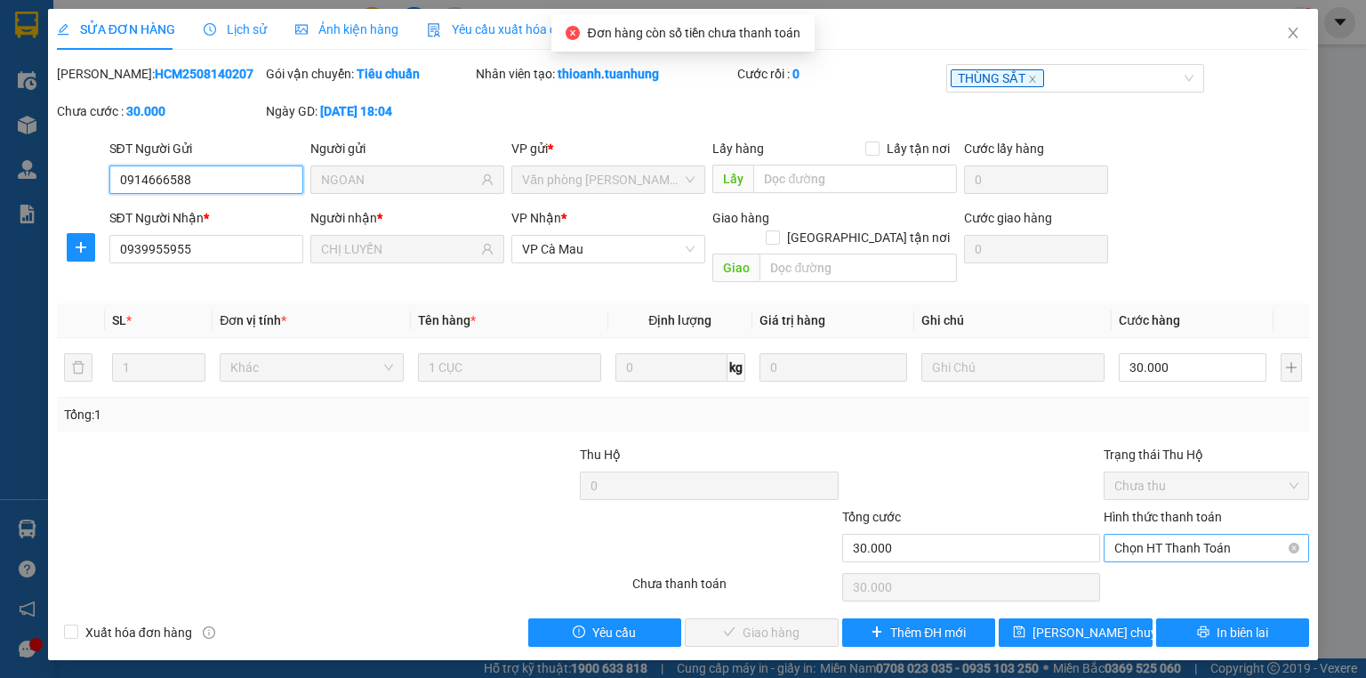
click at [1151, 534] on span "Chọn HT Thanh Toán" at bounding box center [1206, 547] width 184 height 27
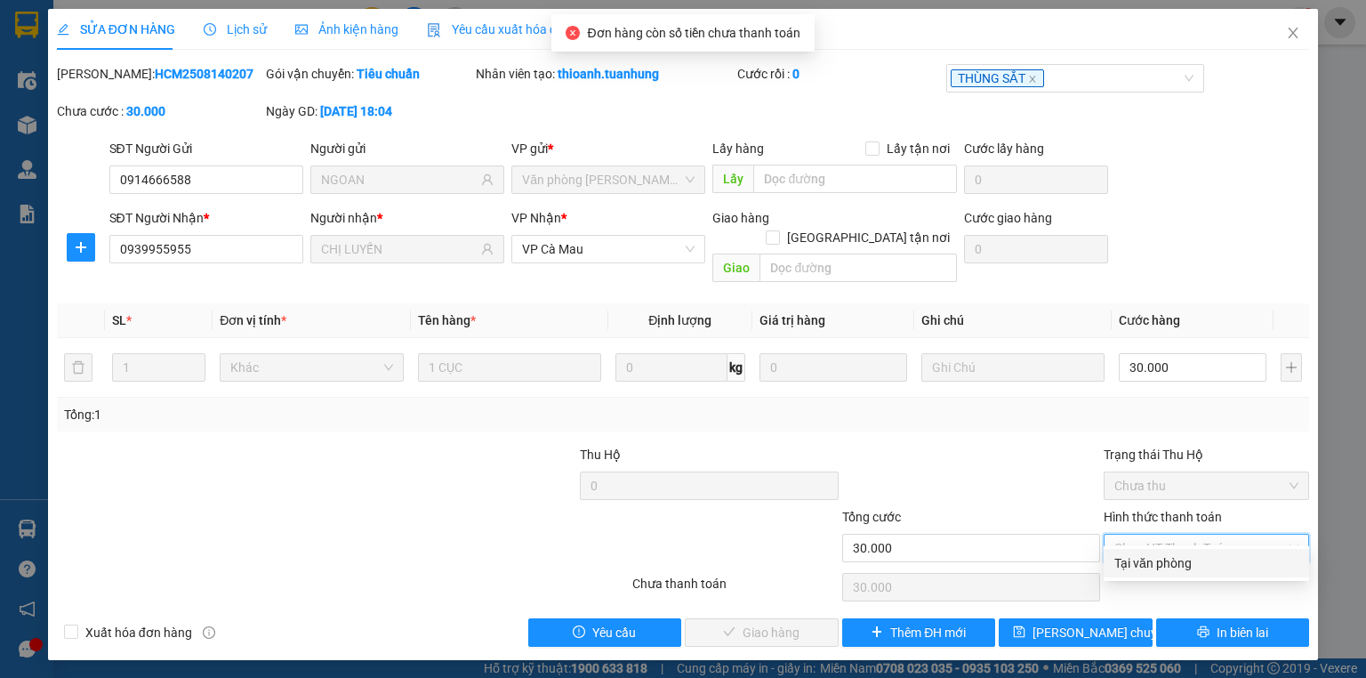
click at [1153, 554] on div "Tại văn phòng" at bounding box center [1206, 563] width 184 height 20
type input "0"
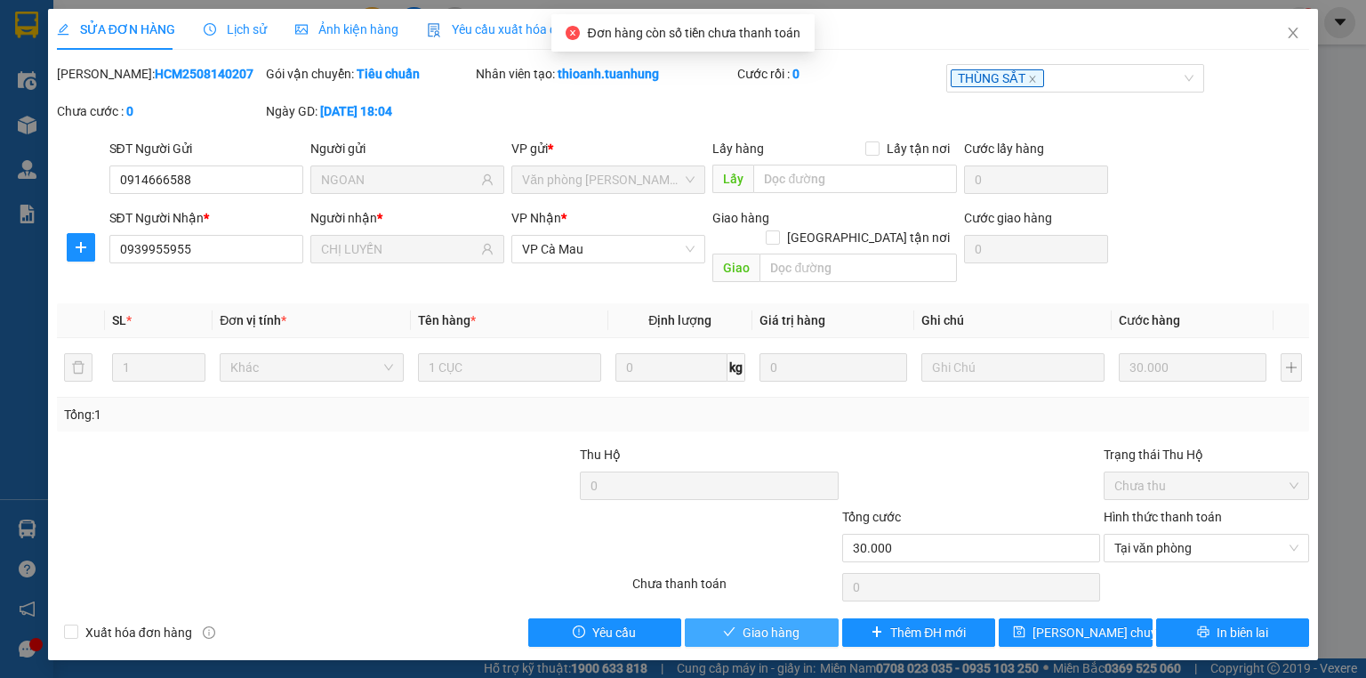
click at [726, 625] on icon "check" at bounding box center [729, 631] width 12 height 12
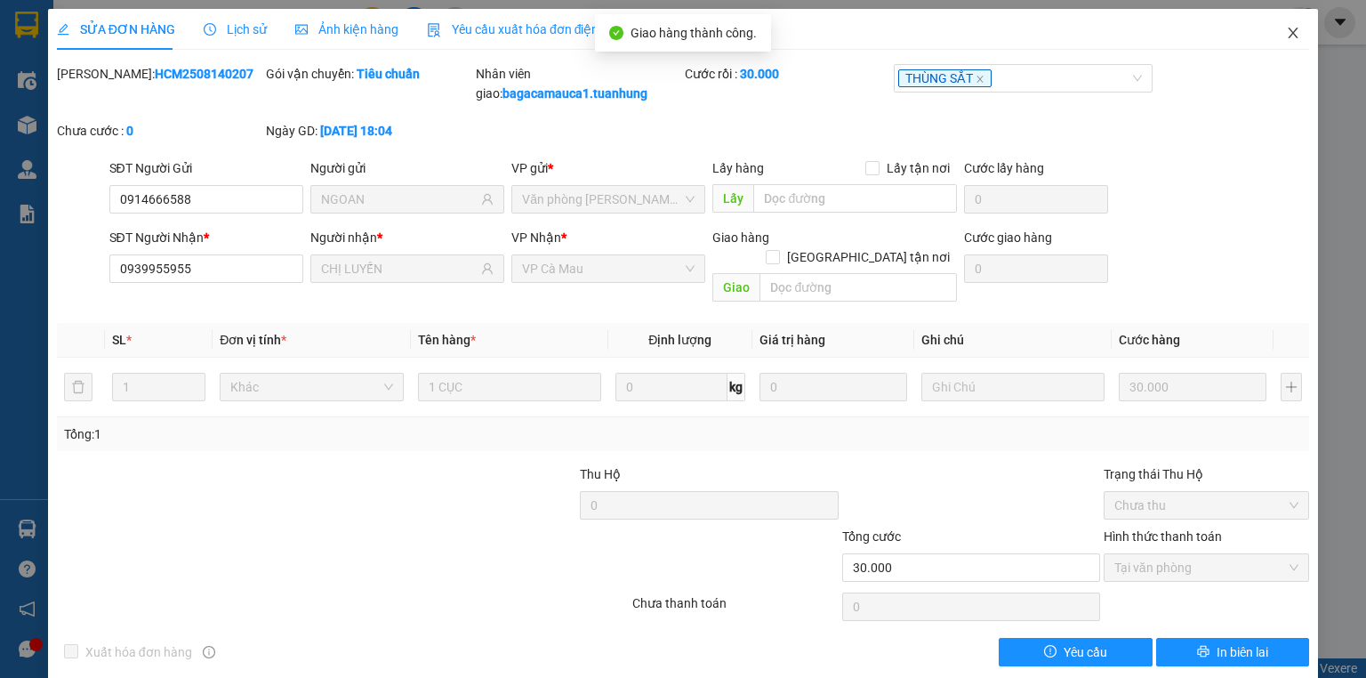
click at [1286, 32] on icon "close" at bounding box center [1293, 33] width 14 height 14
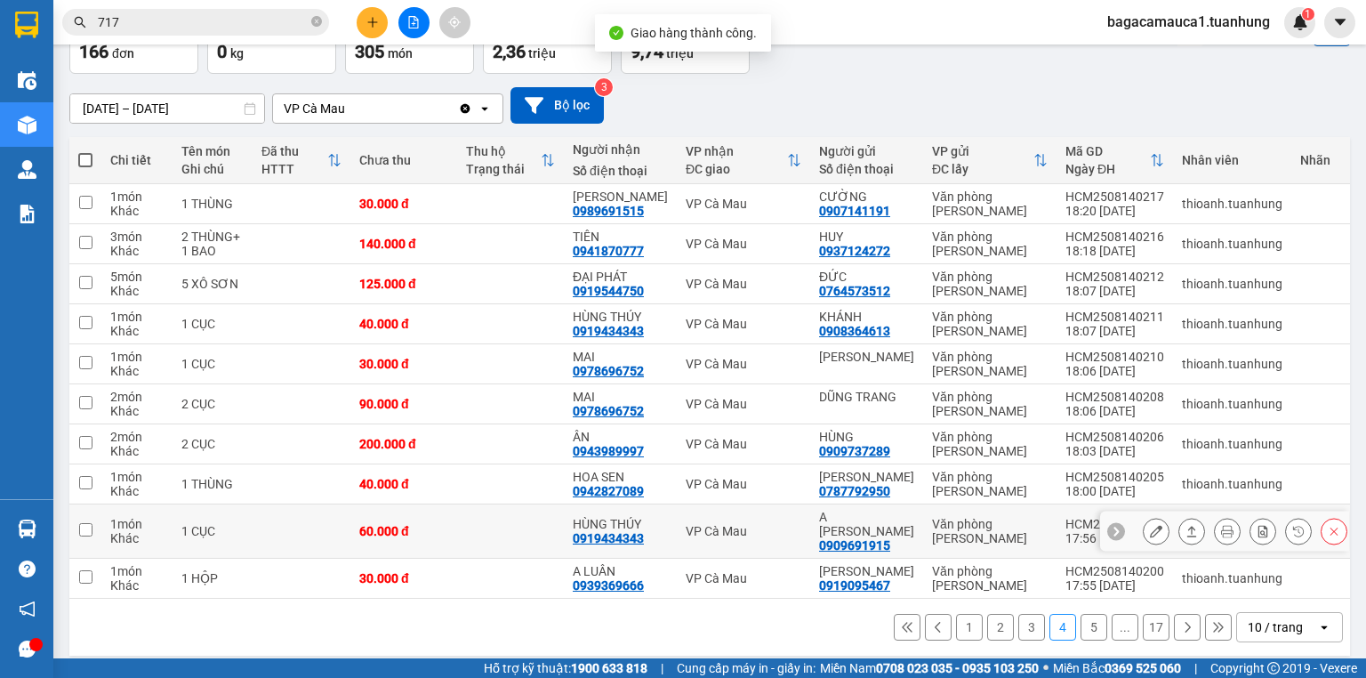
scroll to position [145, 0]
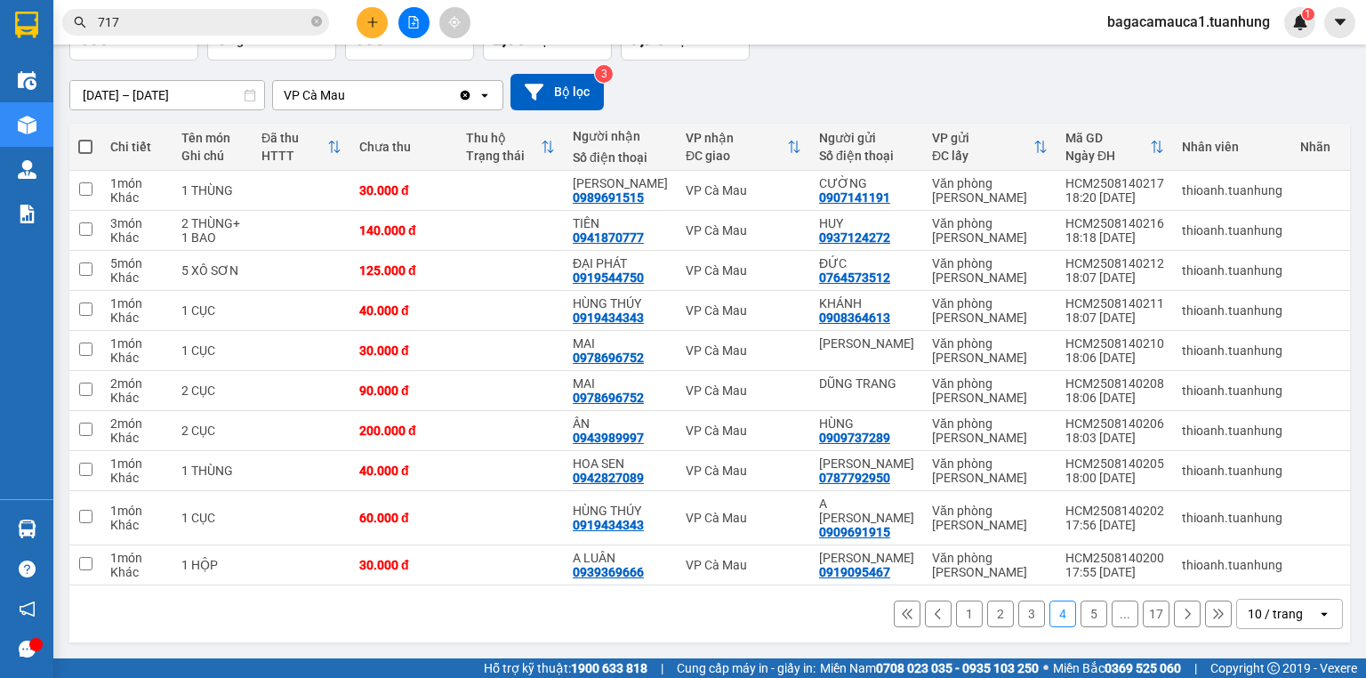
click at [1181, 617] on icon at bounding box center [1187, 613] width 12 height 12
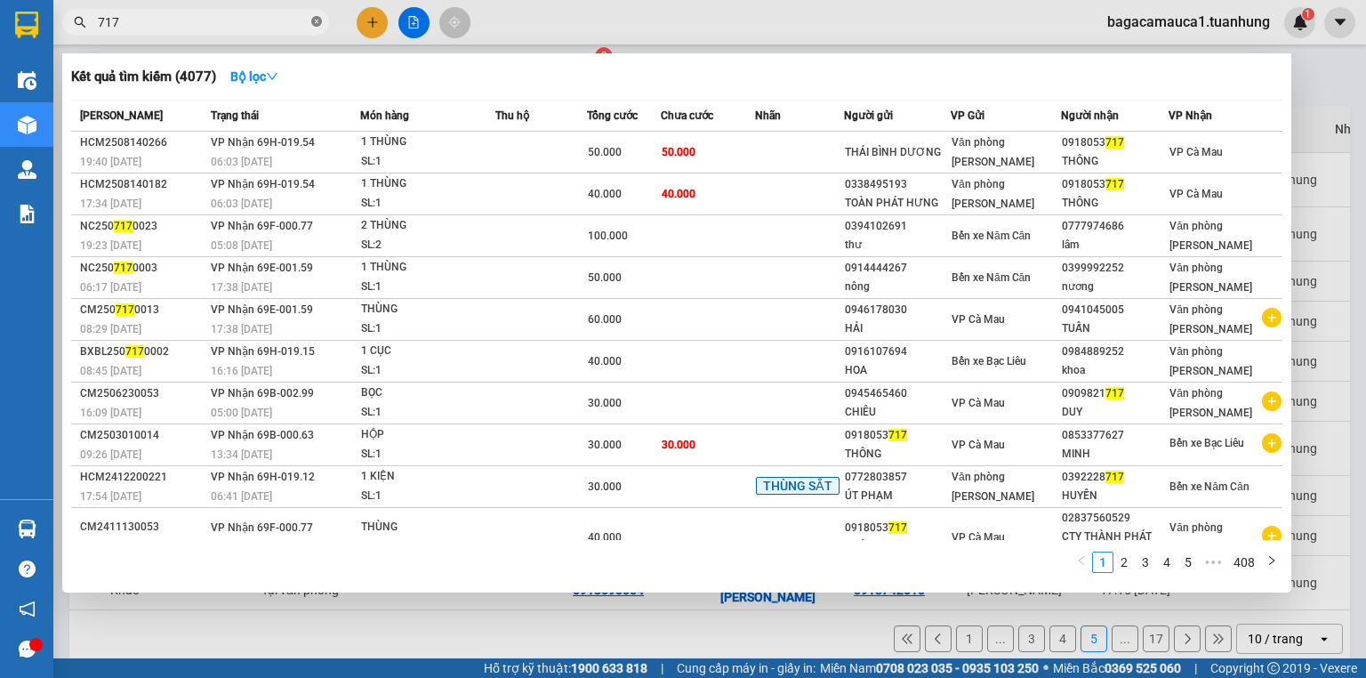
click at [313, 26] on icon "close-circle" at bounding box center [316, 21] width 11 height 11
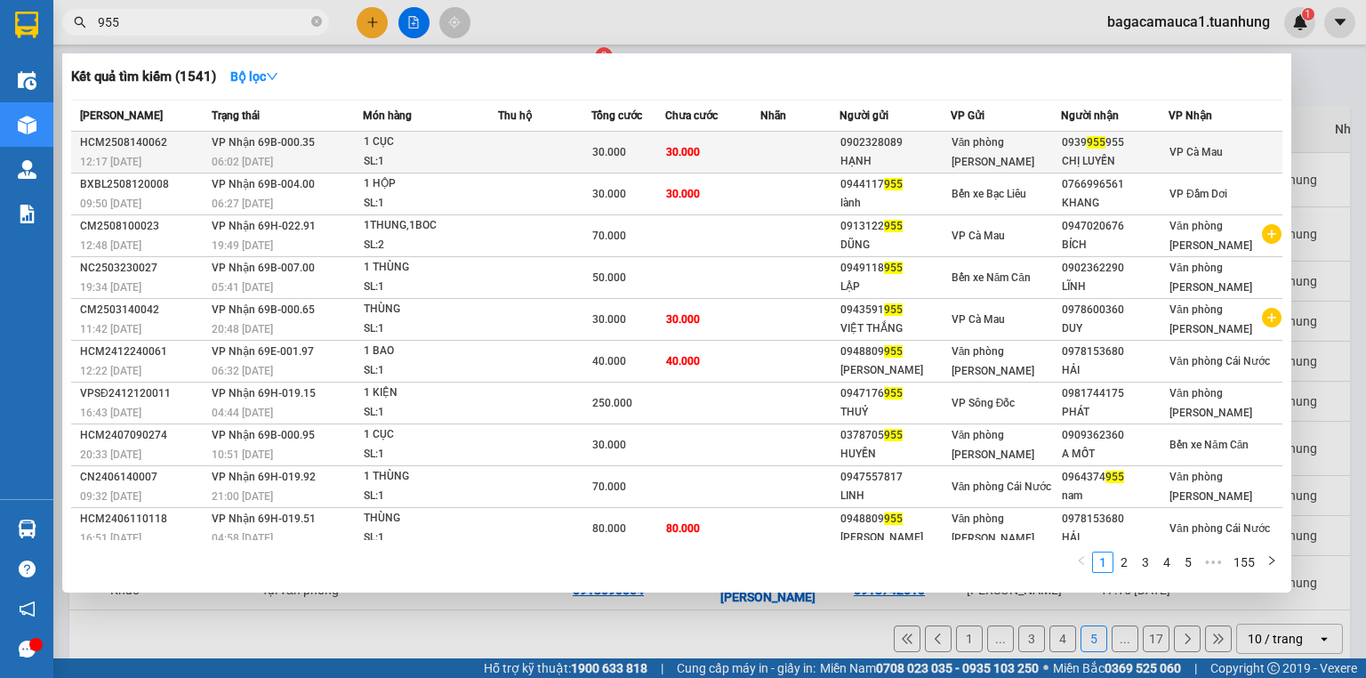
type input "955"
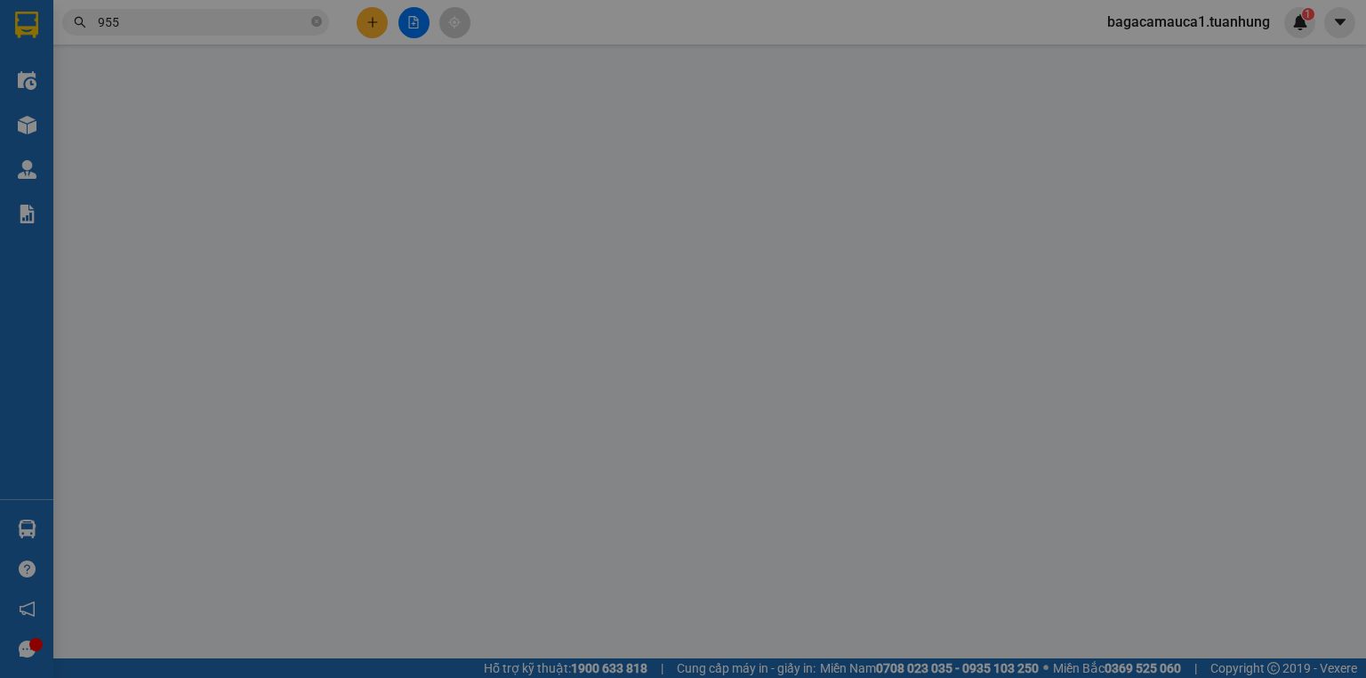
type input "0902328089"
type input "HẠNH"
type input "0939955955"
type input "CHỊ LUYẾN"
type input "30.000"
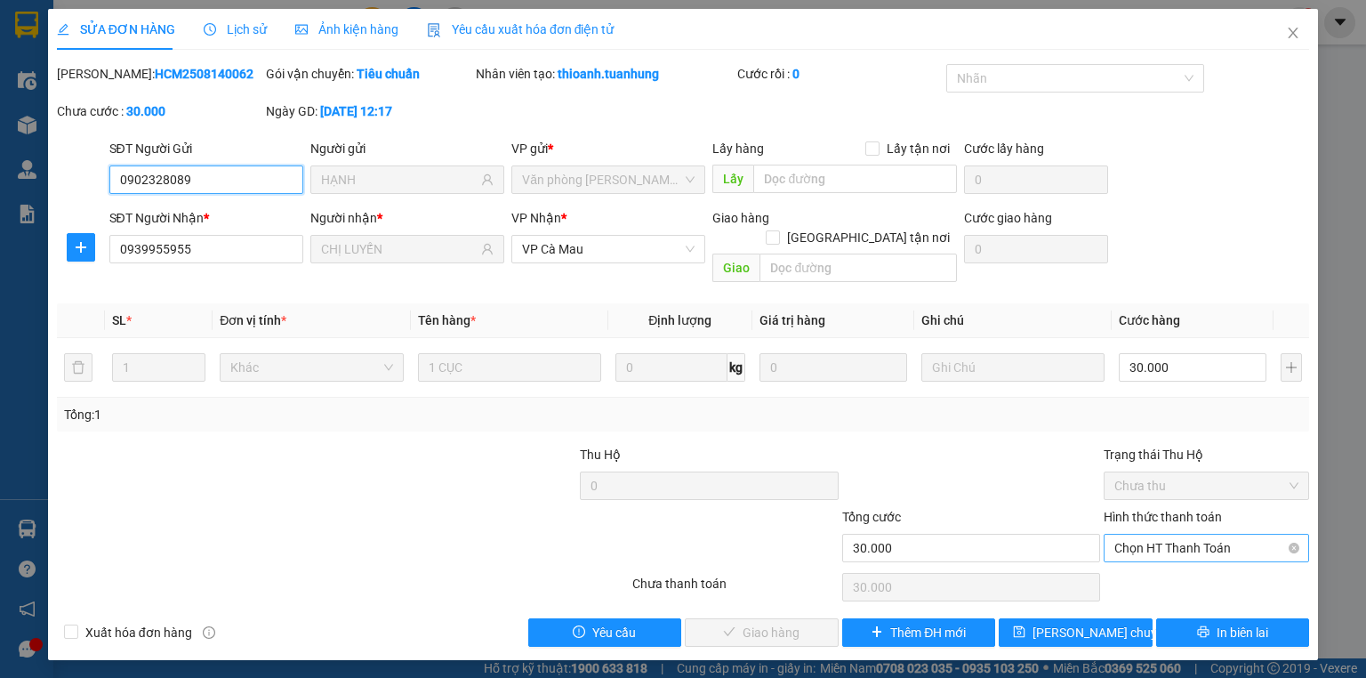
click at [1183, 534] on span "Chọn HT Thanh Toán" at bounding box center [1206, 547] width 184 height 27
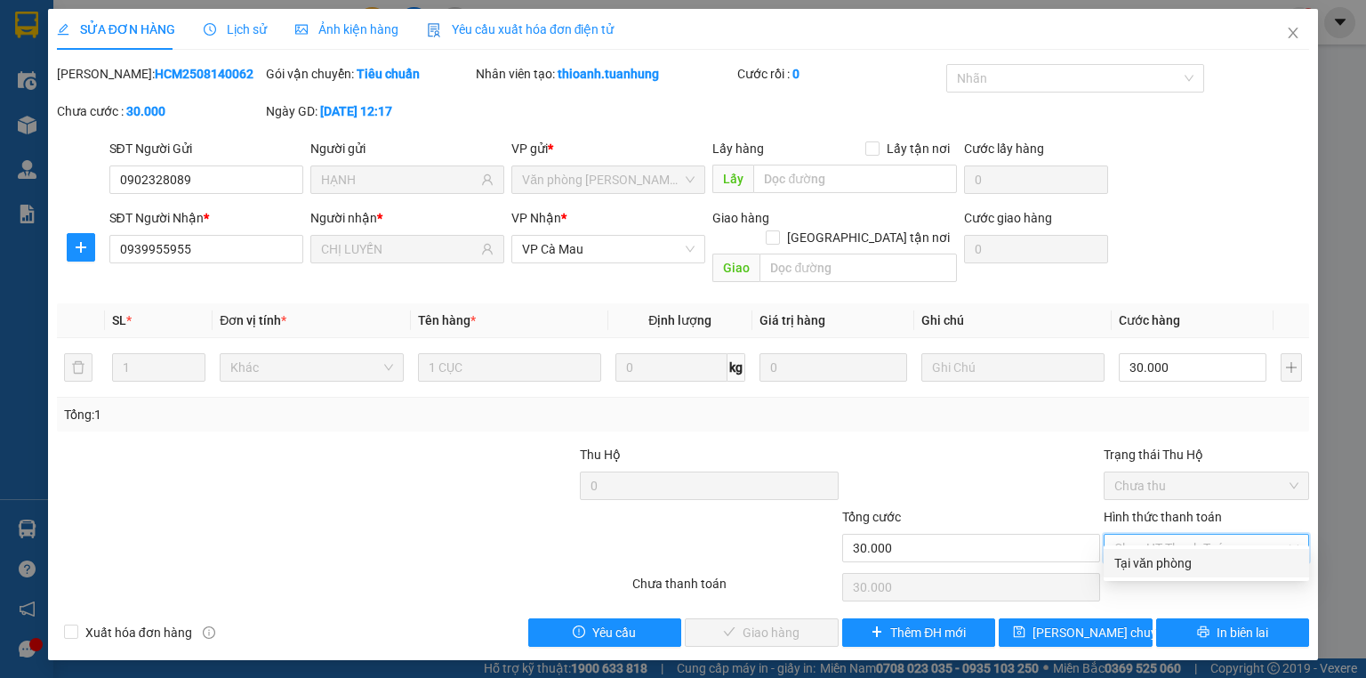
drag, startPoint x: 1175, startPoint y: 566, endPoint x: 1126, endPoint y: 554, distance: 51.1
click at [1157, 558] on div "Tại văn phòng" at bounding box center [1206, 563] width 184 height 20
type input "0"
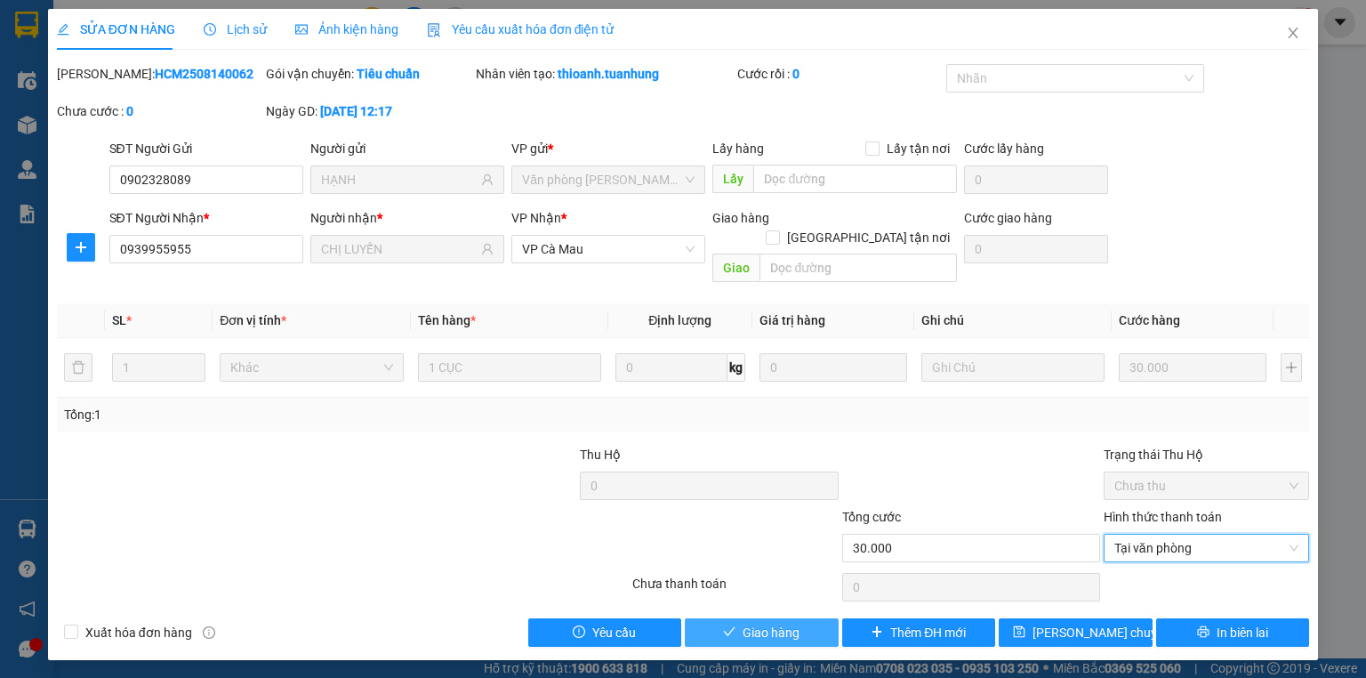
click at [800, 618] on button "Giao hàng" at bounding box center [762, 632] width 154 height 28
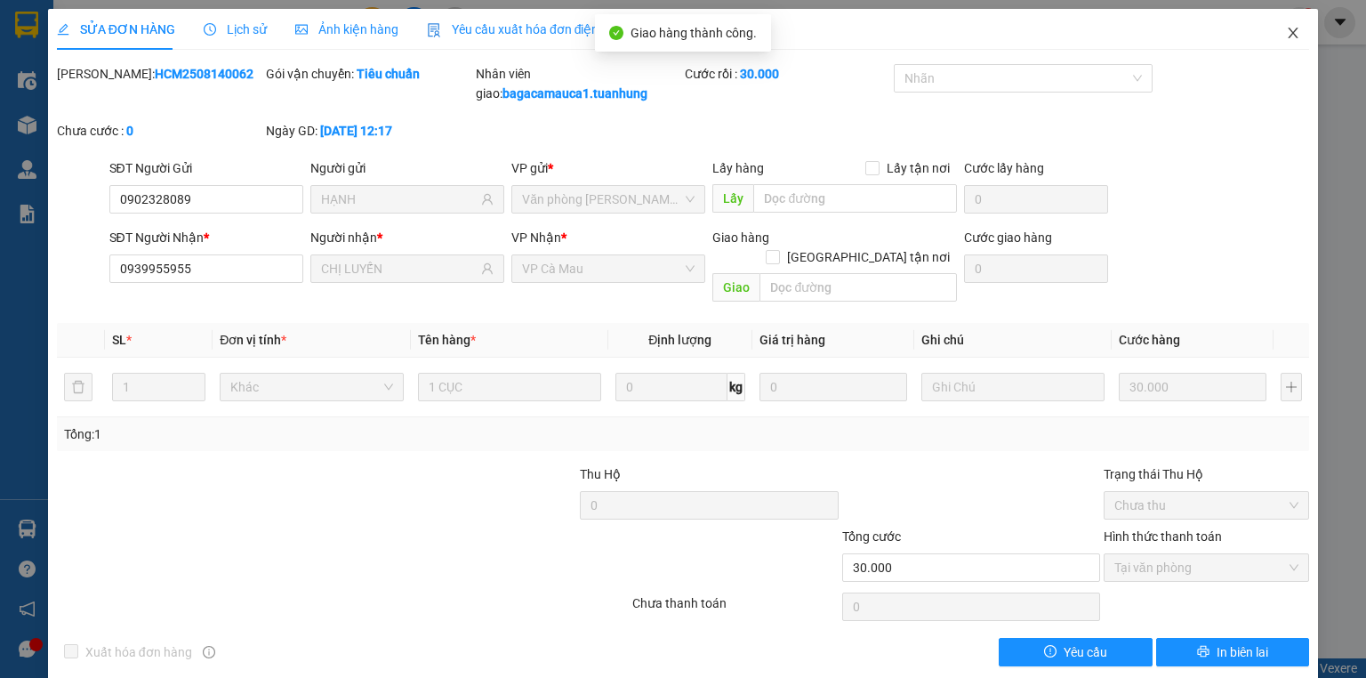
click at [1287, 29] on icon "close" at bounding box center [1293, 33] width 14 height 14
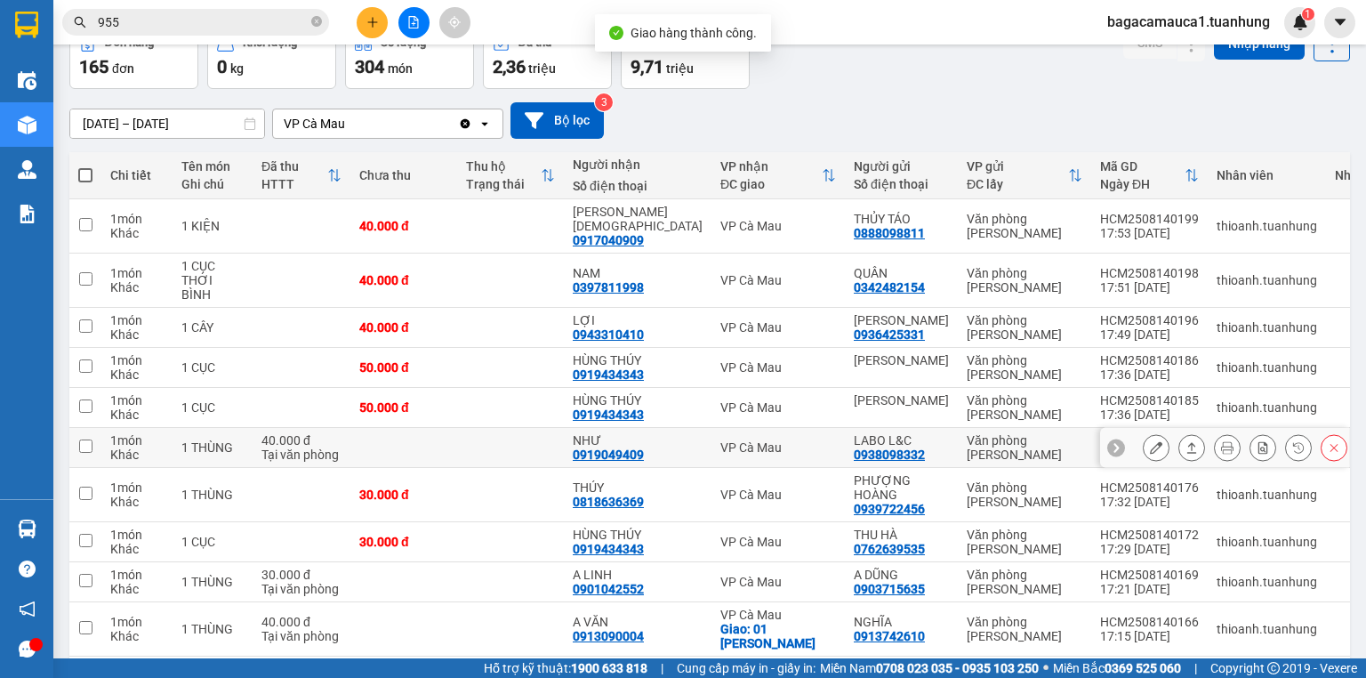
scroll to position [145, 0]
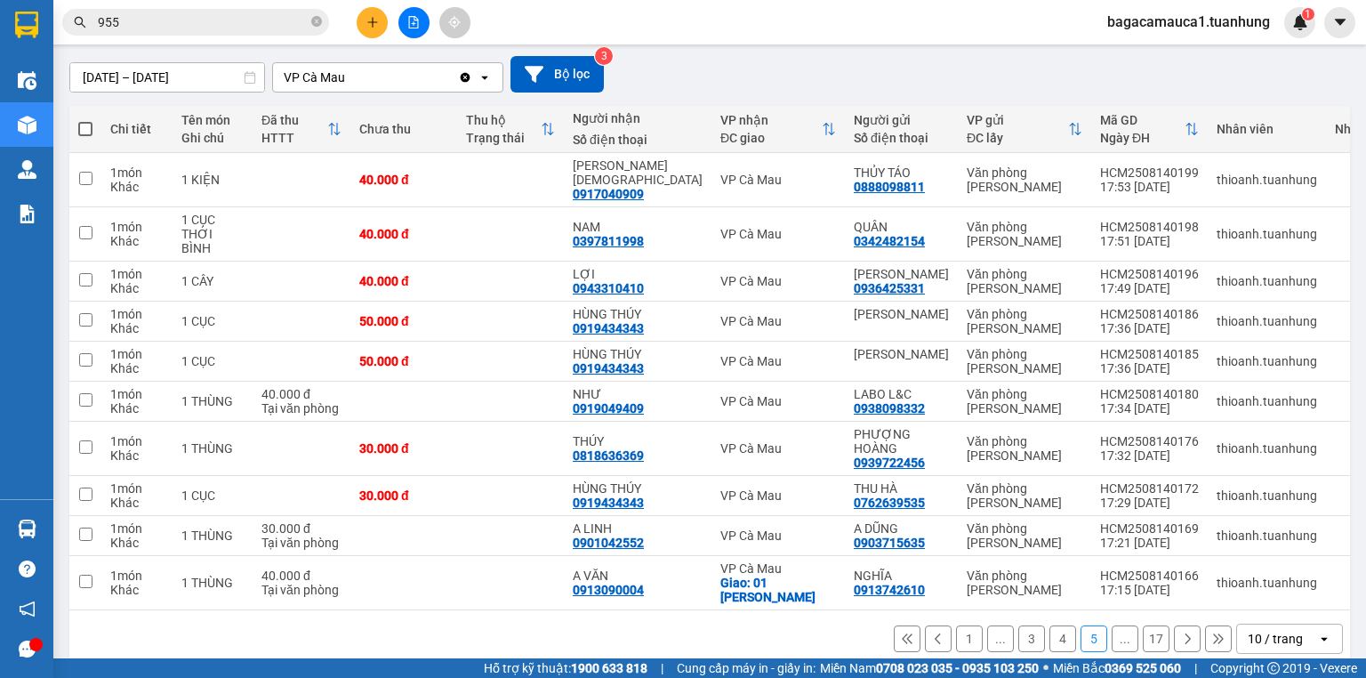
click at [1185, 633] on icon at bounding box center [1187, 638] width 5 height 11
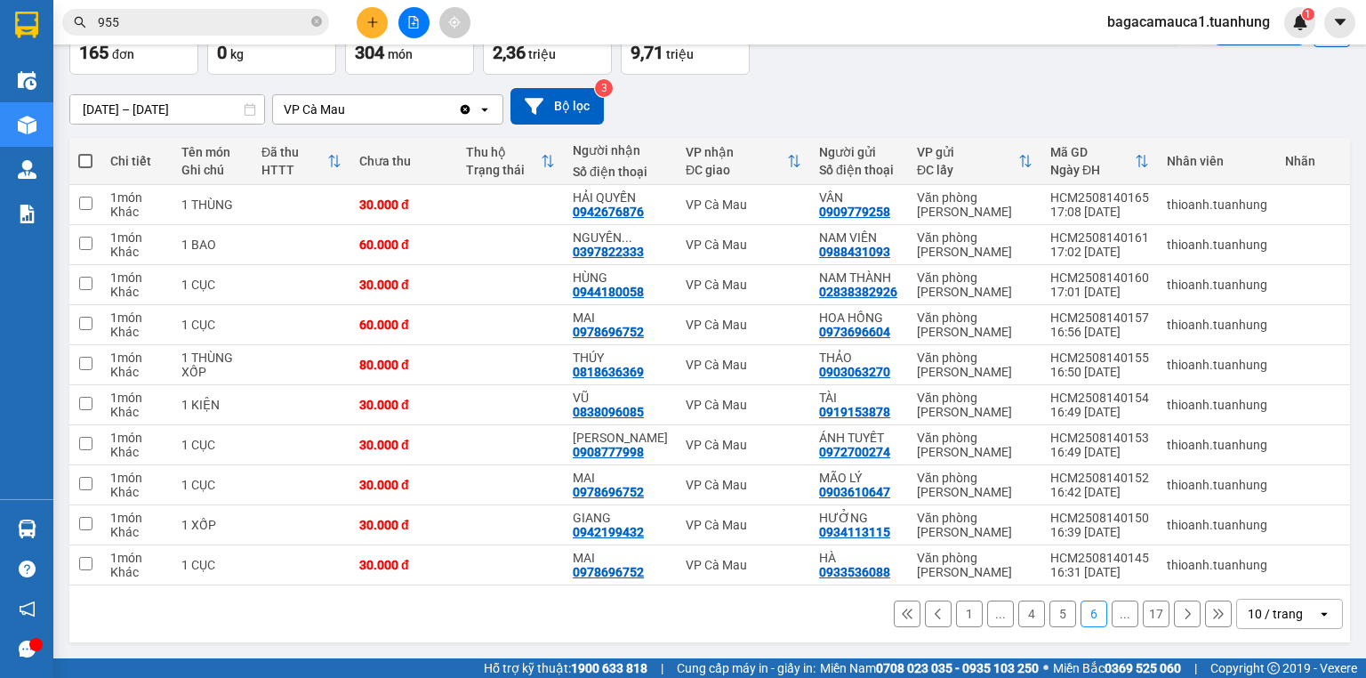
scroll to position [116, 0]
click at [1185, 615] on icon at bounding box center [1187, 613] width 5 height 11
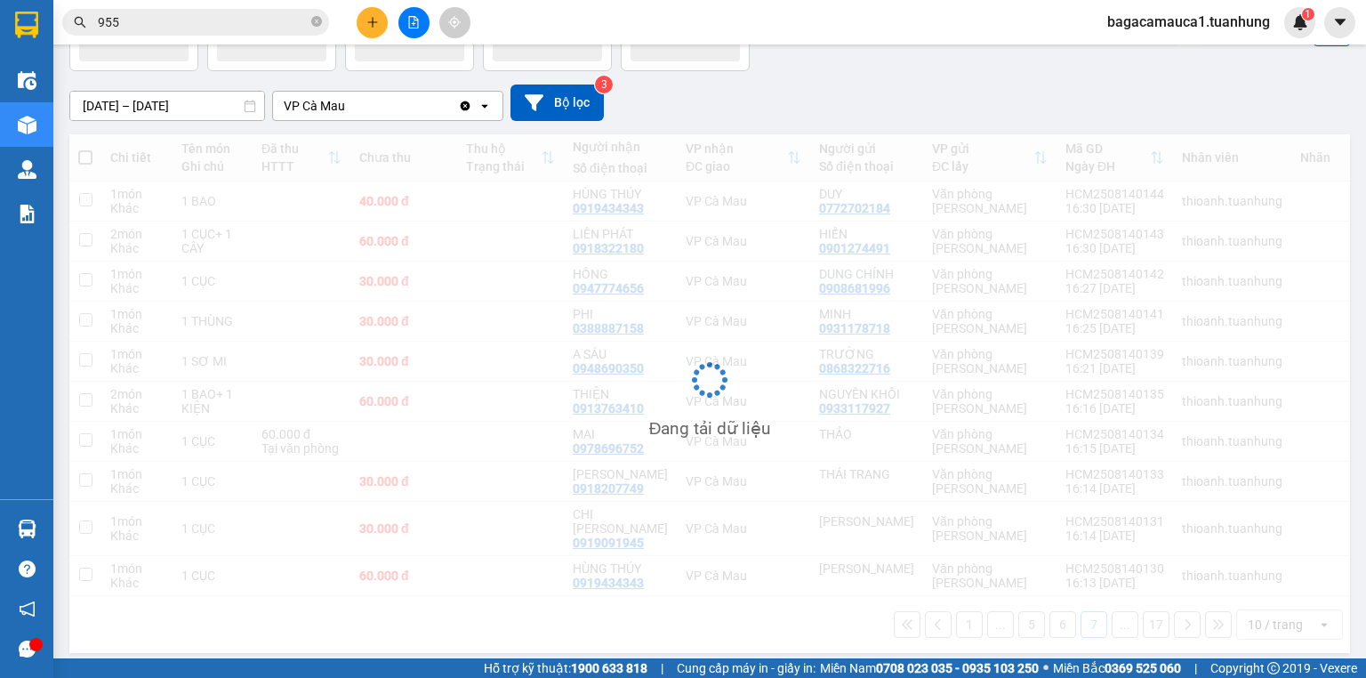
scroll to position [145, 0]
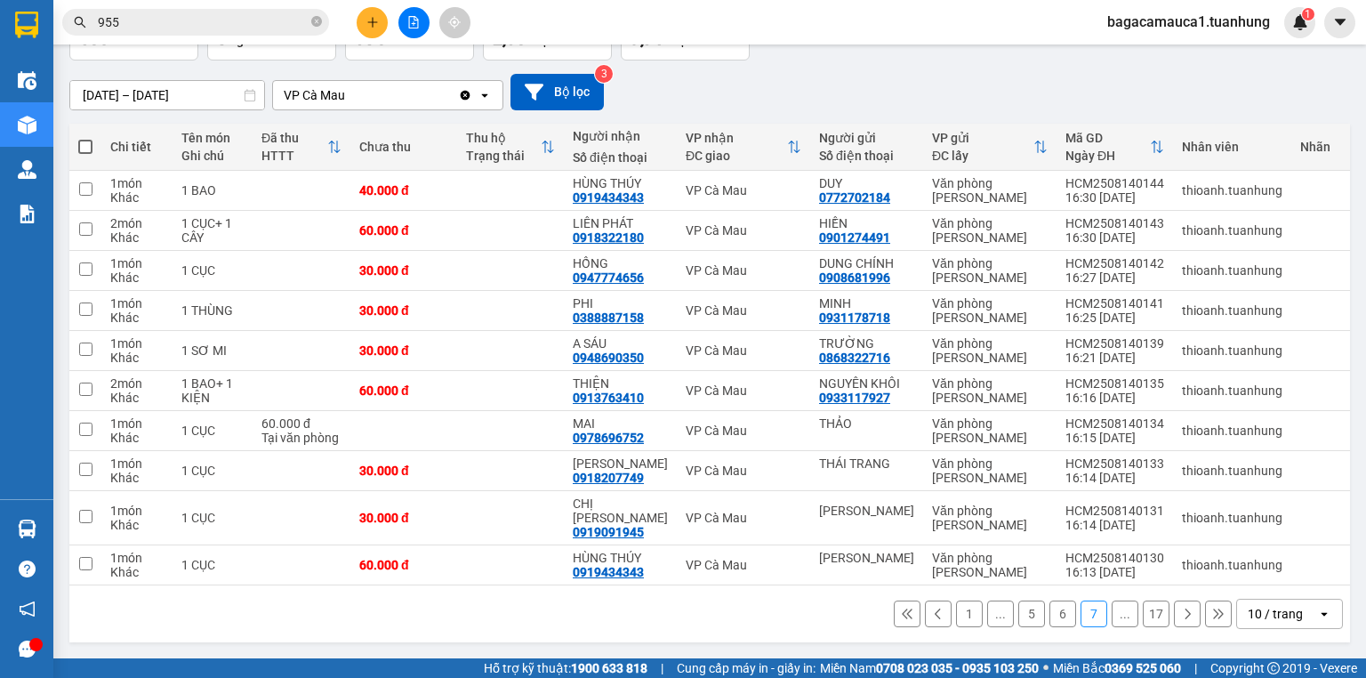
click at [1177, 615] on button at bounding box center [1187, 613] width 27 height 27
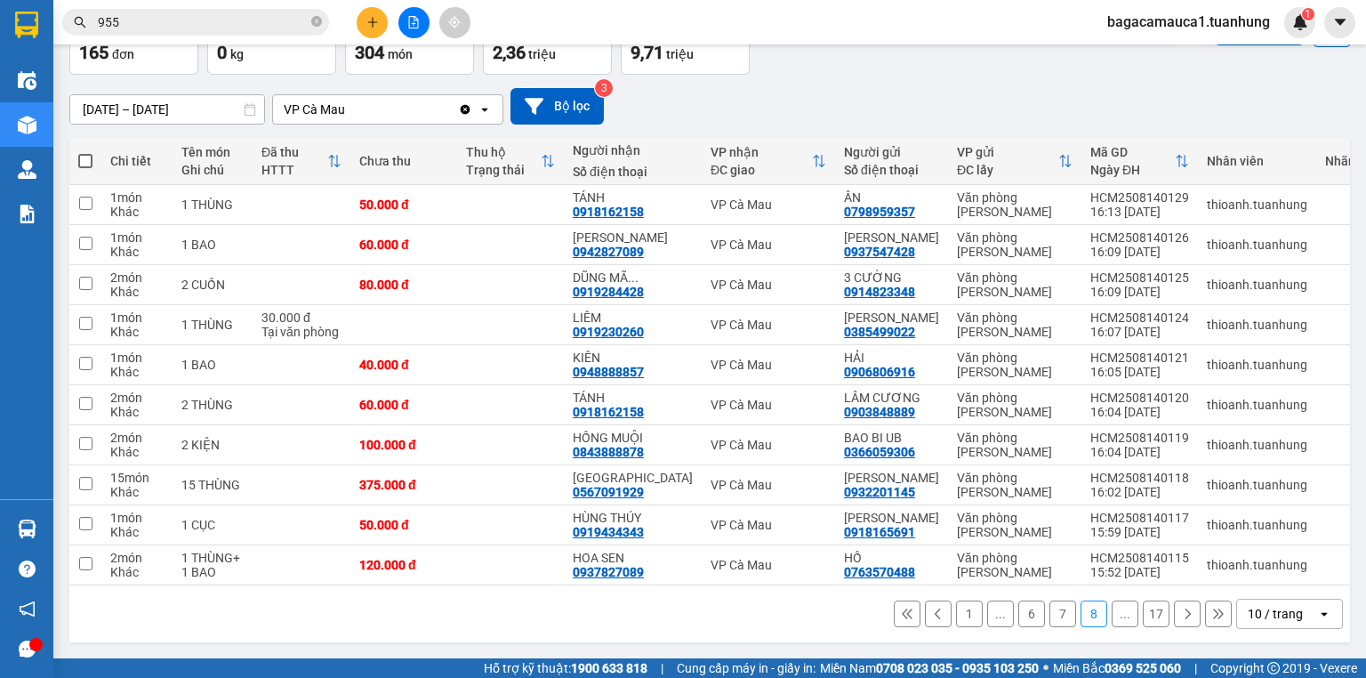
scroll to position [116, 0]
click at [1185, 615] on icon at bounding box center [1187, 613] width 5 height 11
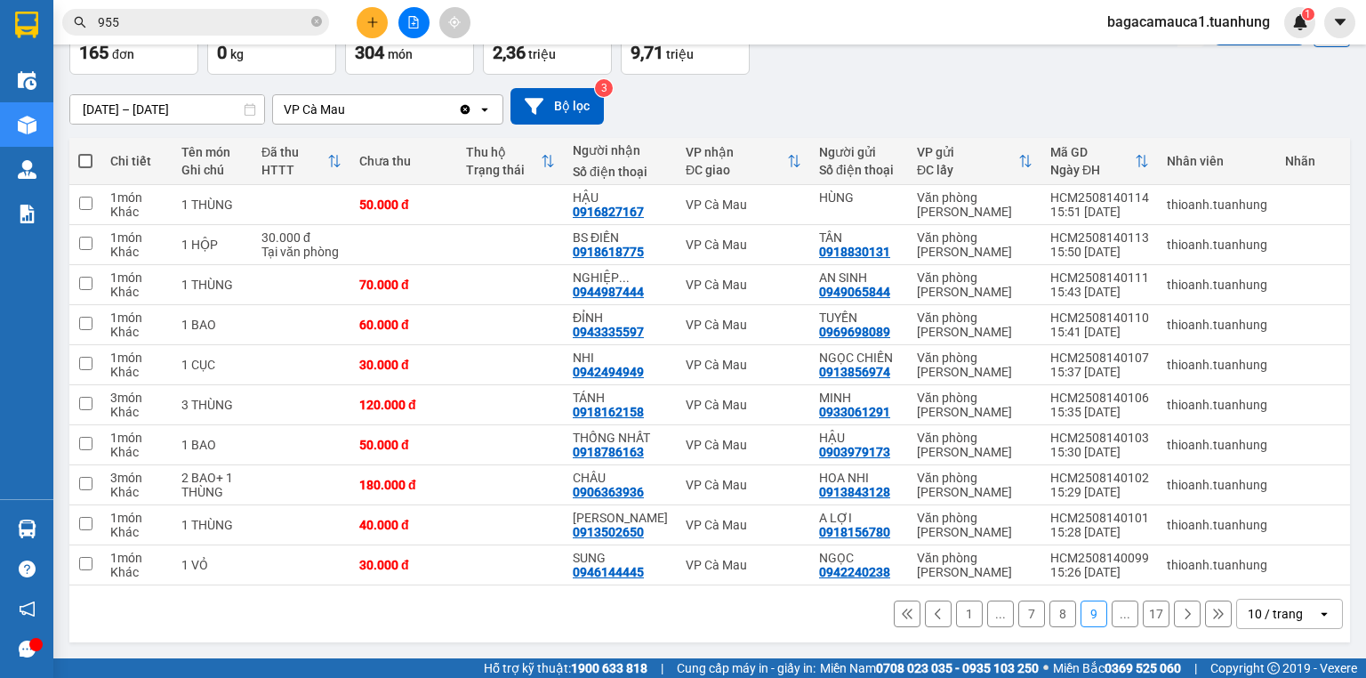
click at [1185, 615] on icon at bounding box center [1187, 613] width 5 height 11
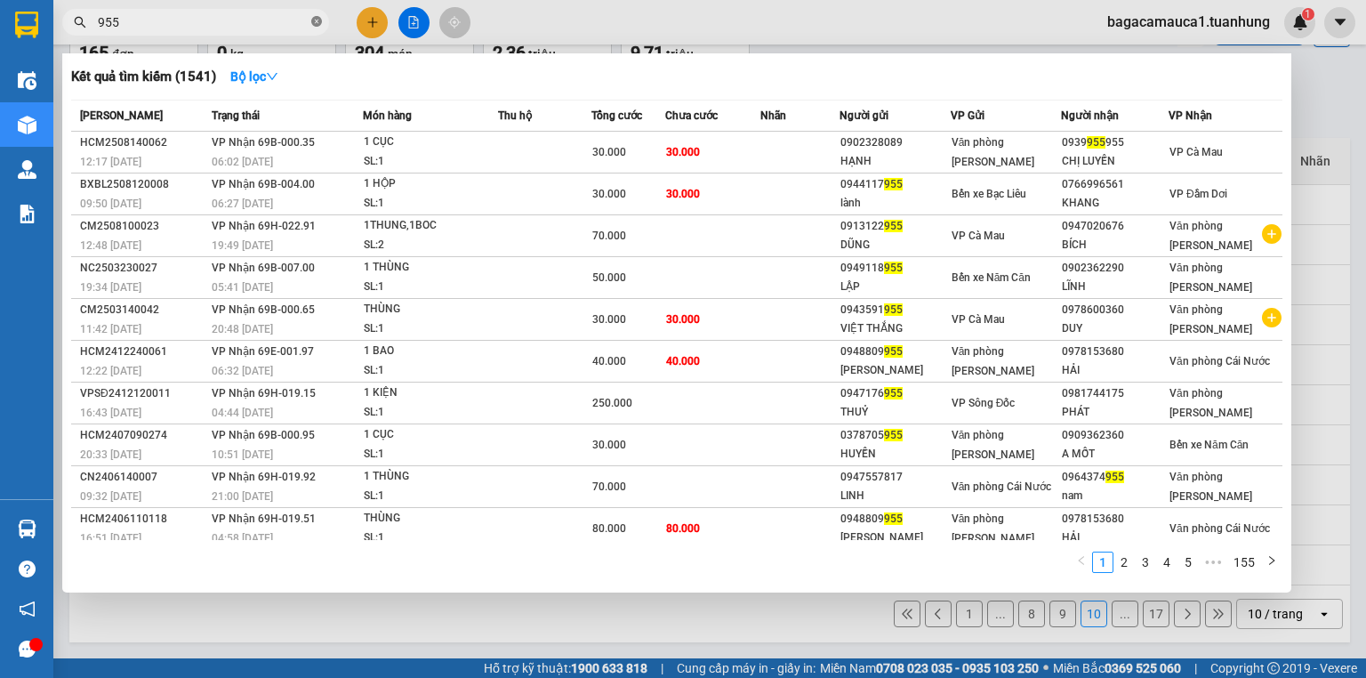
click at [318, 20] on icon "close-circle" at bounding box center [316, 21] width 11 height 11
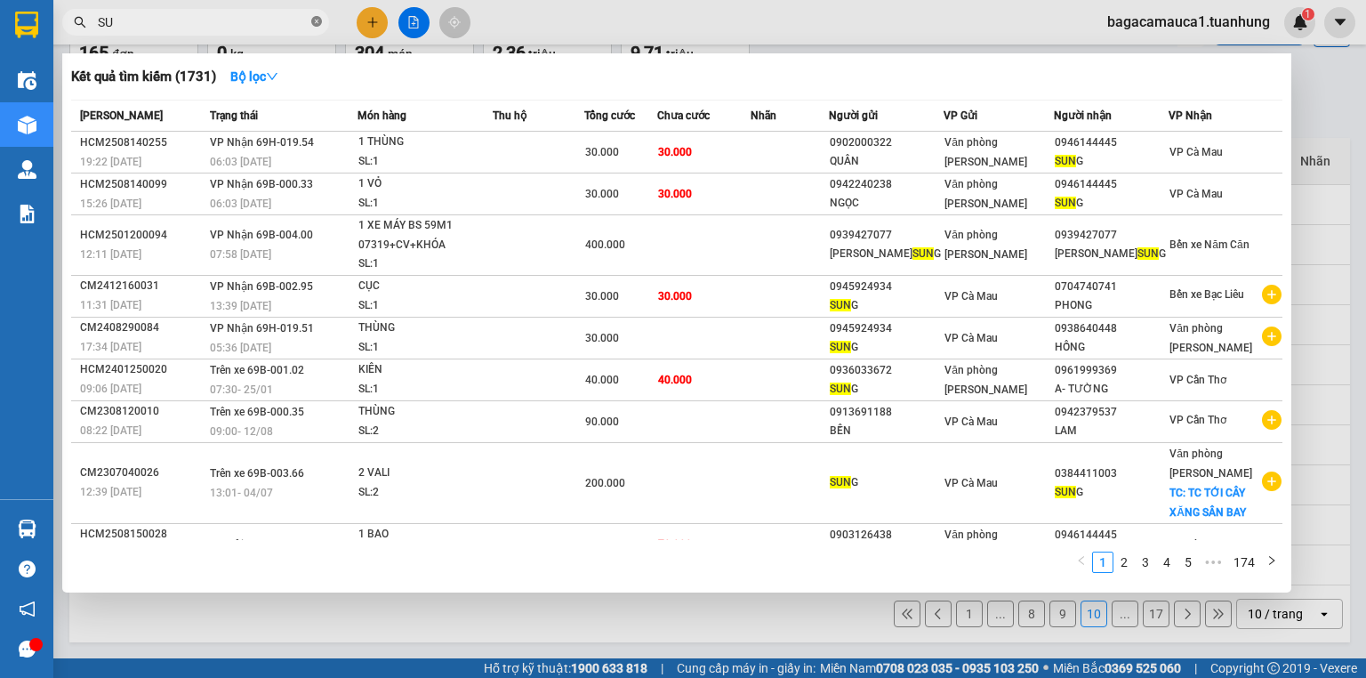
type input "S"
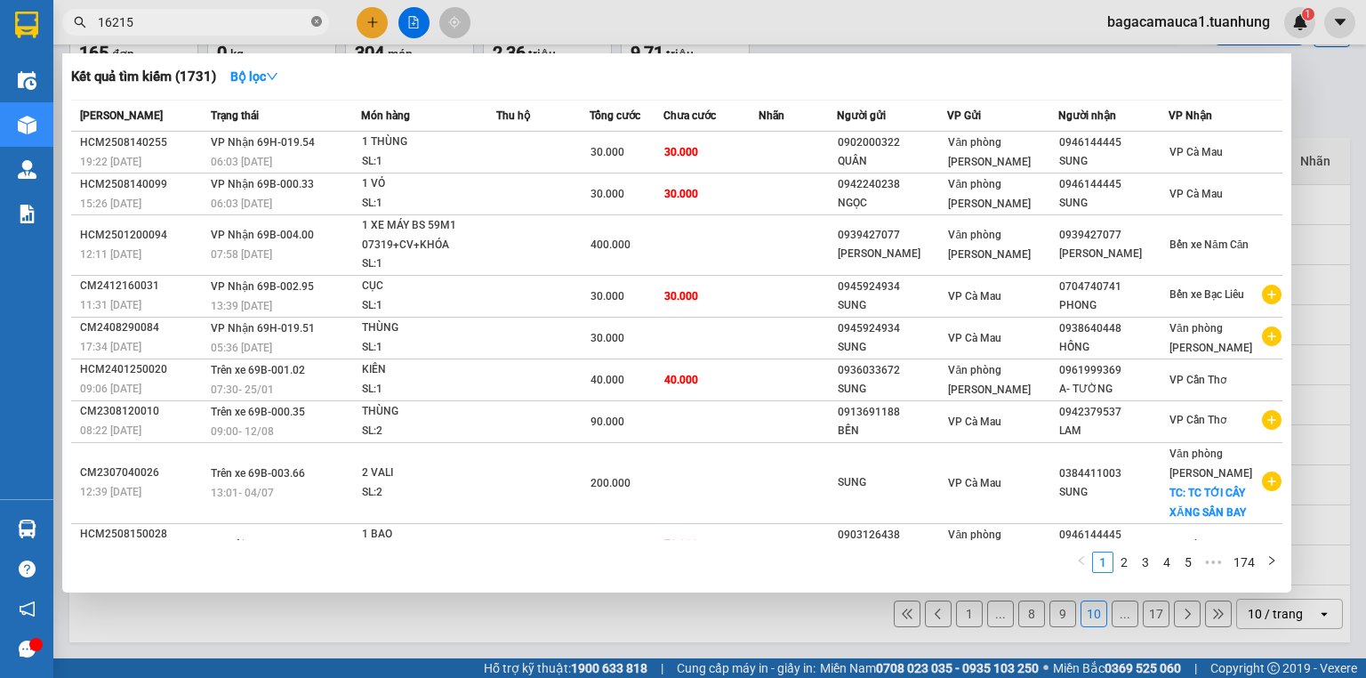
type input "162158"
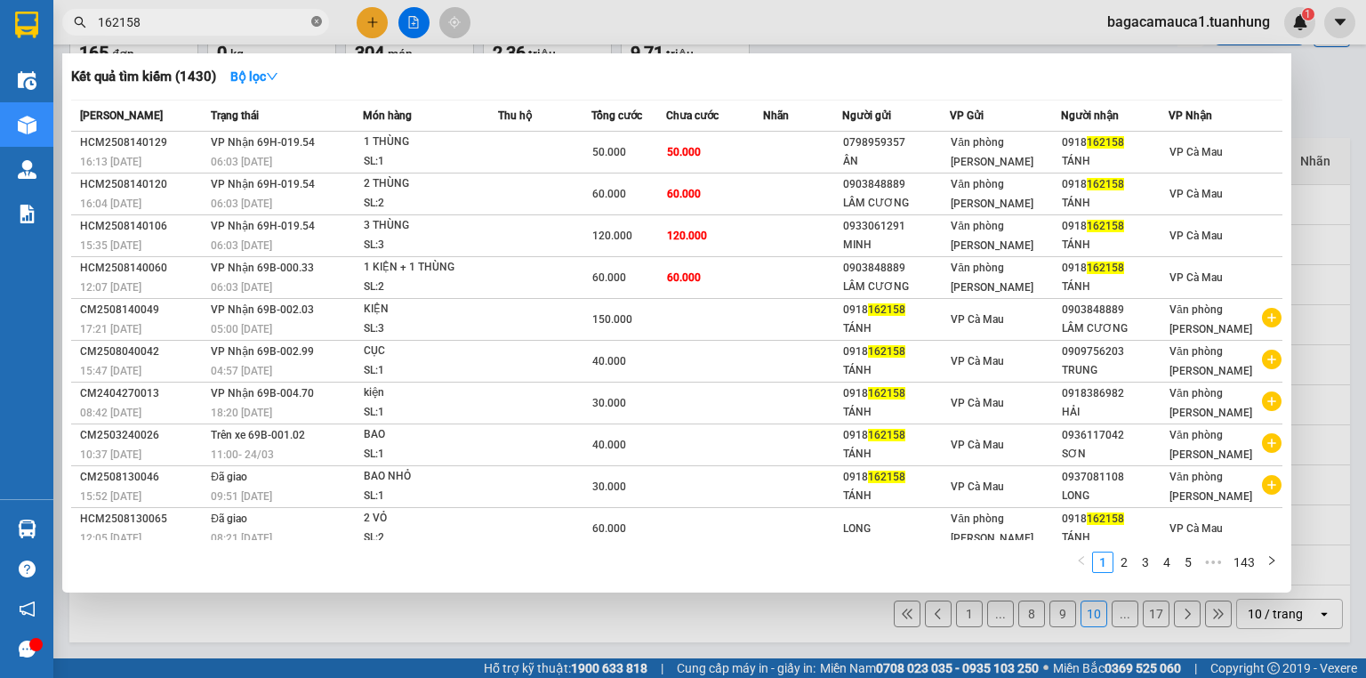
click at [317, 21] on icon "close-circle" at bounding box center [316, 21] width 11 height 11
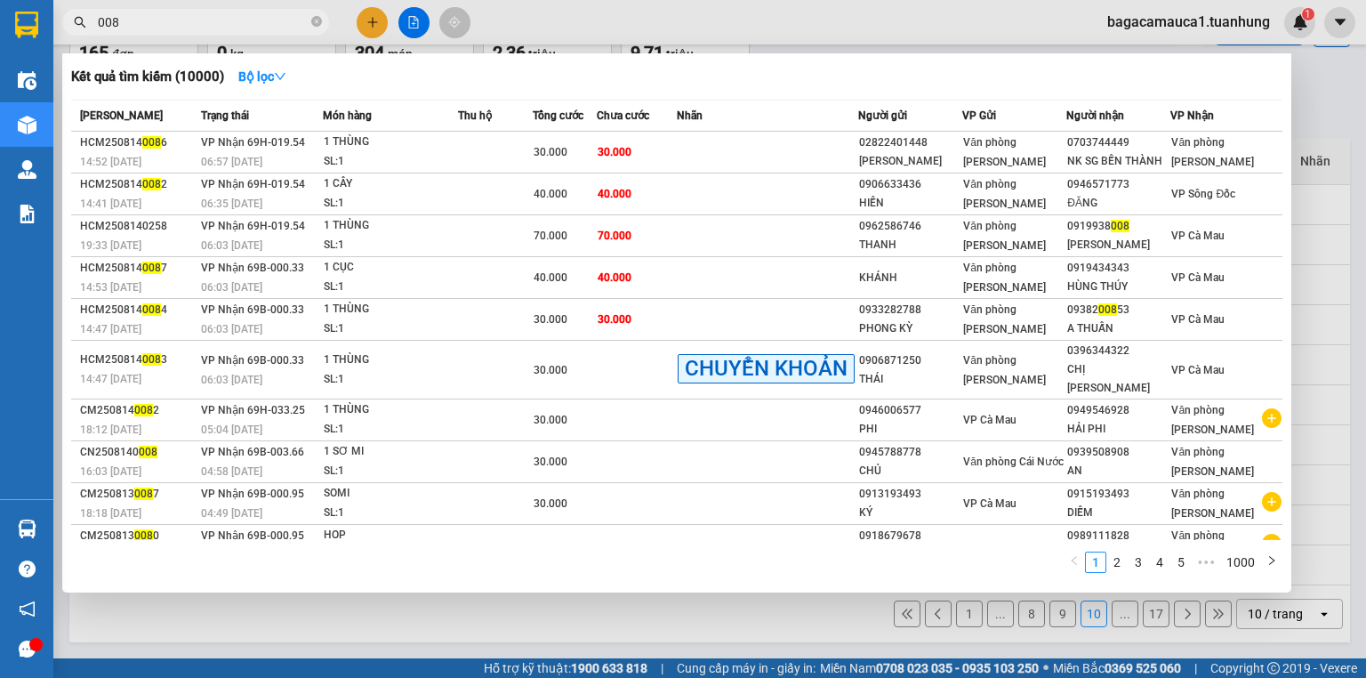
type input "008"
click at [594, 13] on div at bounding box center [683, 339] width 1366 height 678
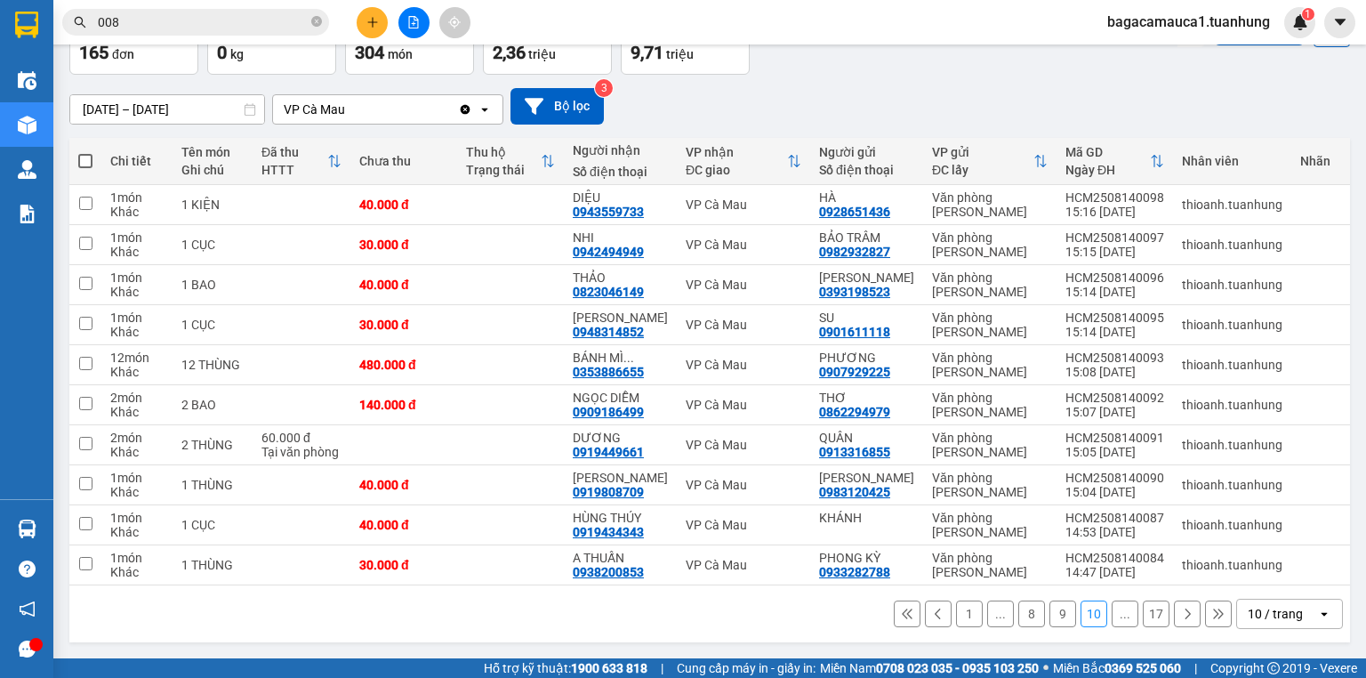
click at [1184, 619] on button at bounding box center [1187, 613] width 27 height 27
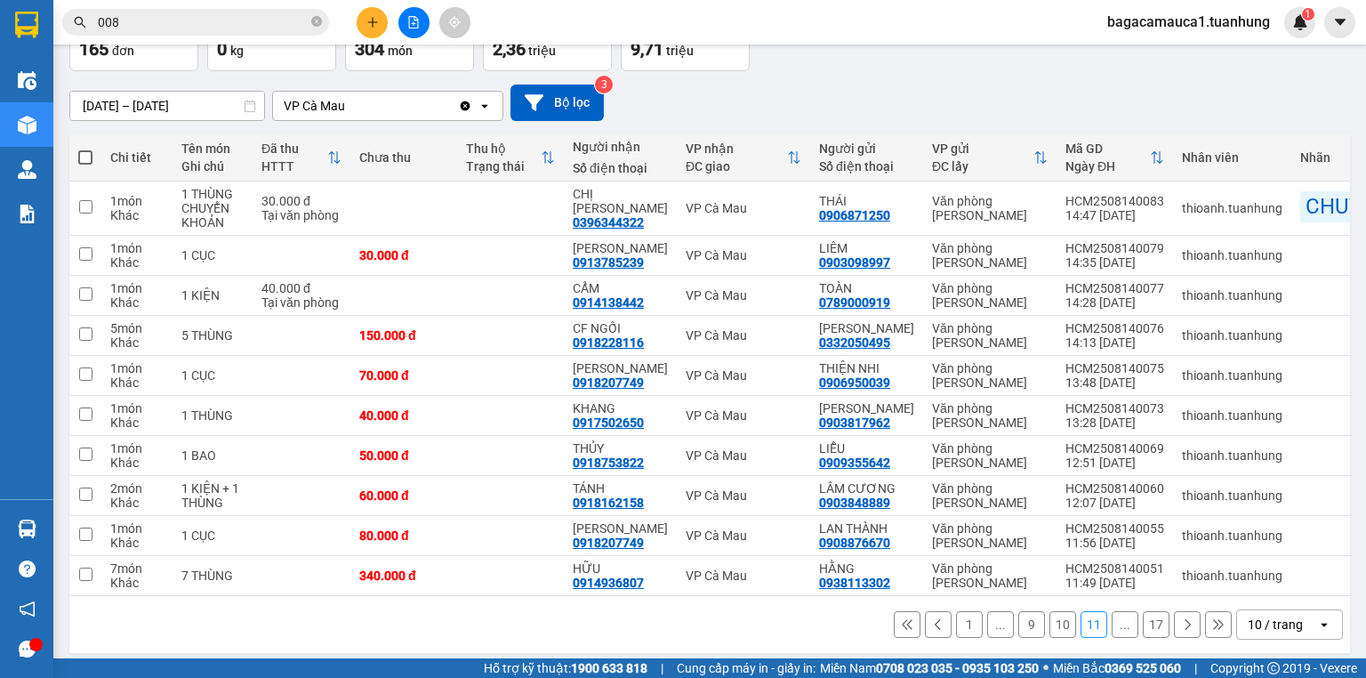
click at [1184, 619] on button at bounding box center [1187, 624] width 27 height 27
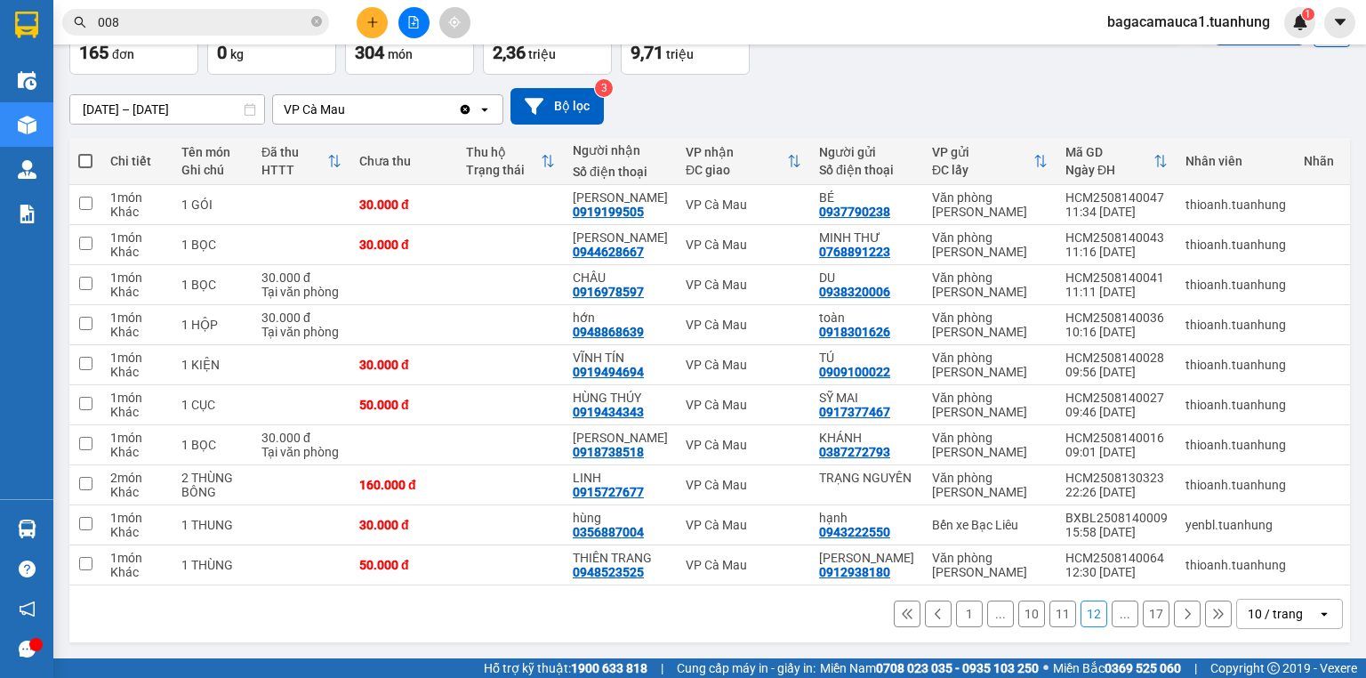
click at [1184, 619] on button at bounding box center [1187, 613] width 27 height 27
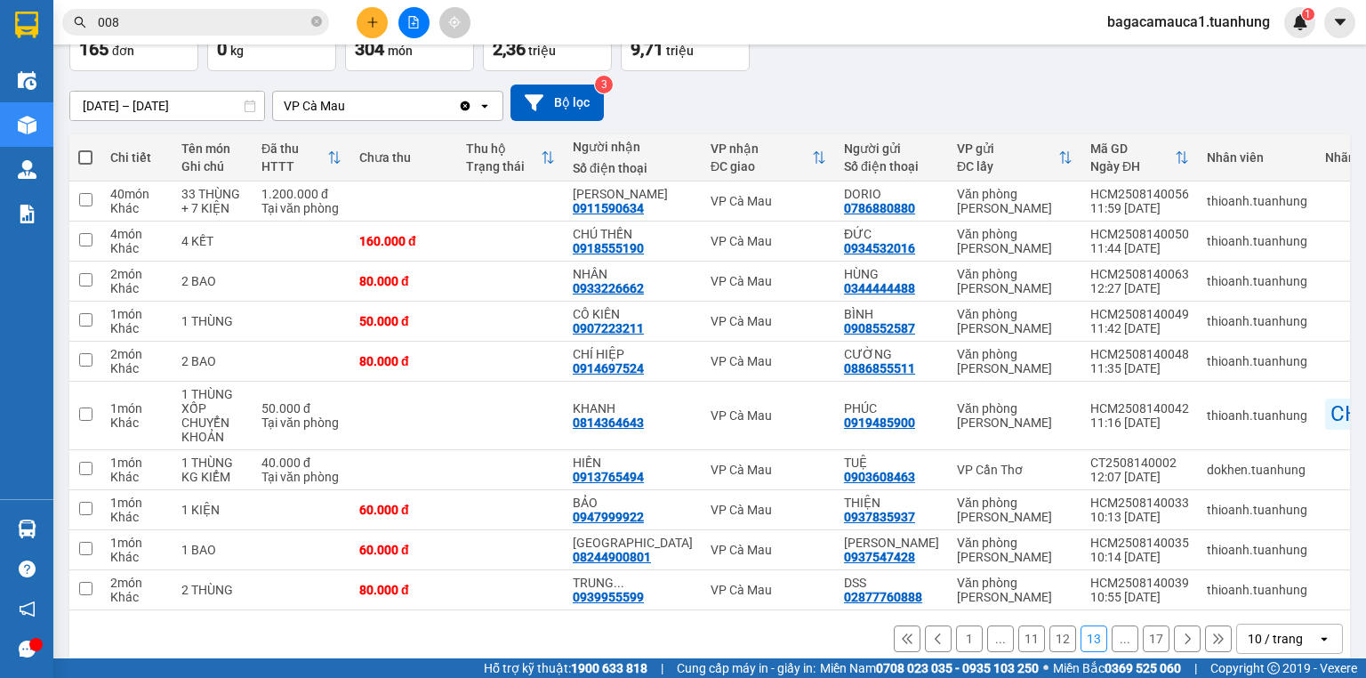
click at [1184, 619] on div "1 ... 11 12 13 ... 17 10 / trang open" at bounding box center [709, 638] width 1280 height 57
click at [1182, 641] on icon at bounding box center [1187, 638] width 12 height 12
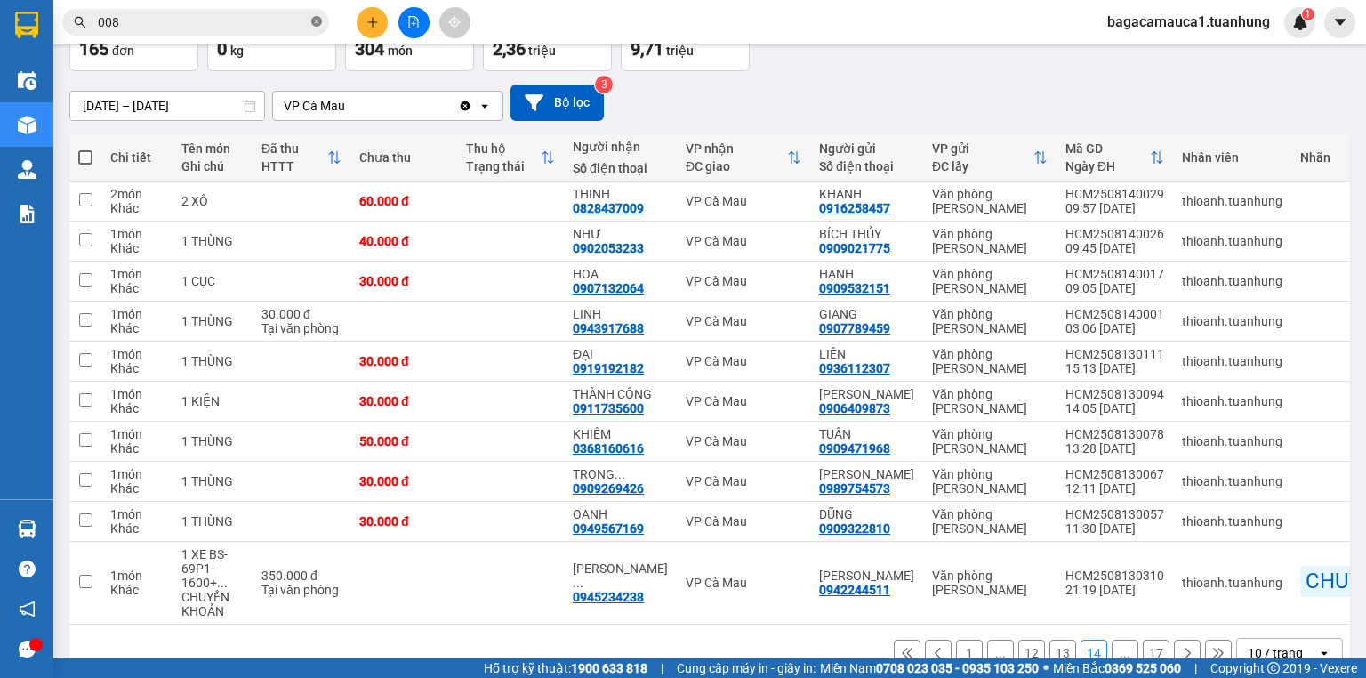
click at [311, 23] on icon "close-circle" at bounding box center [316, 21] width 11 height 11
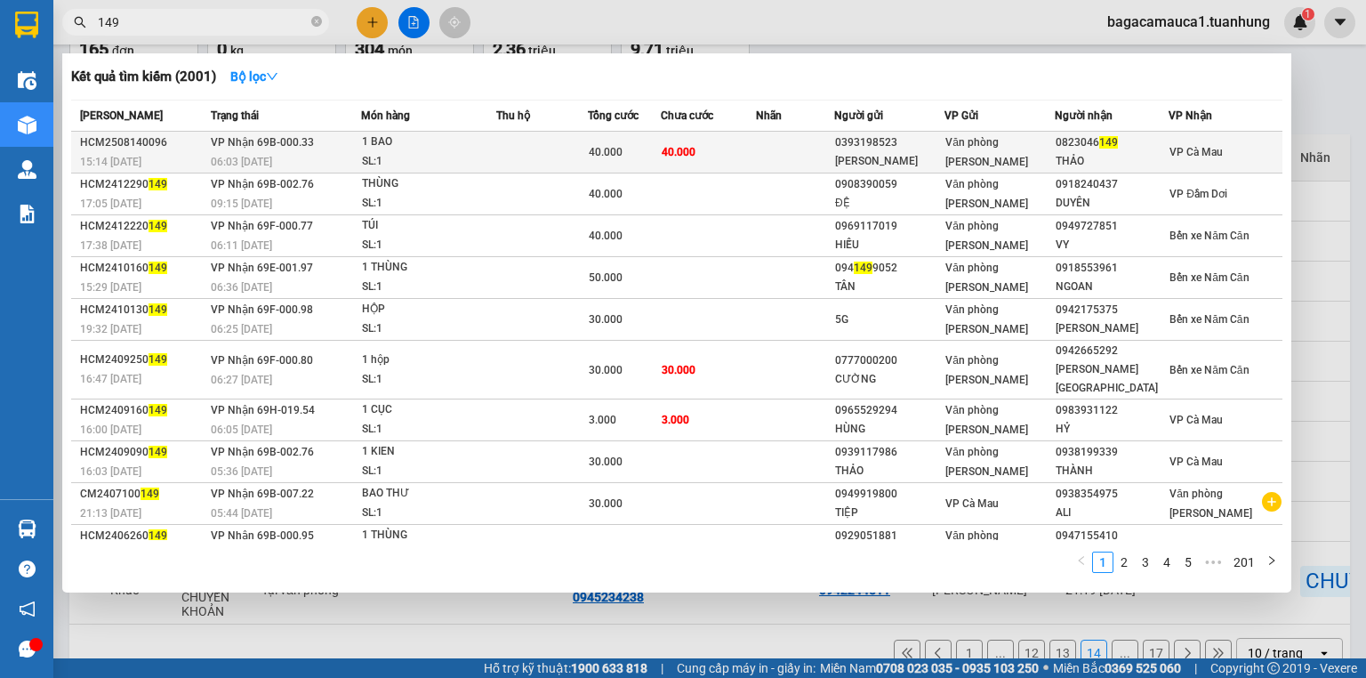
type input "149"
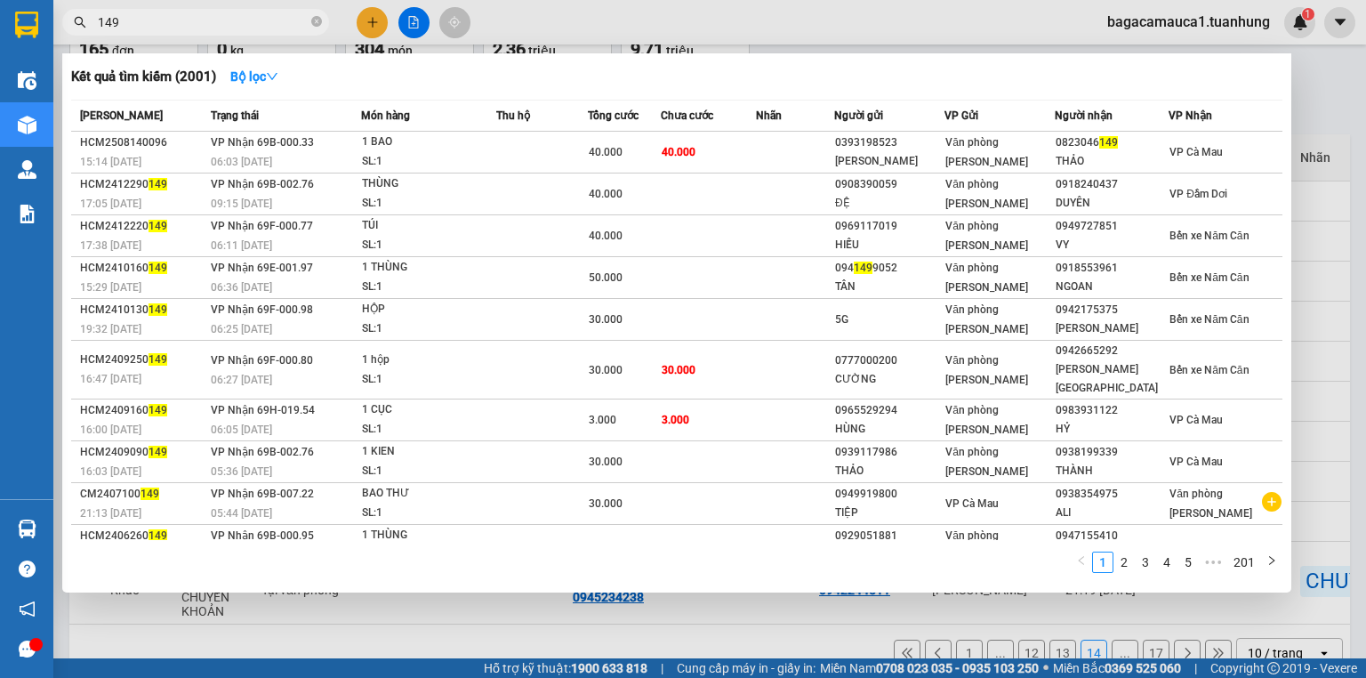
click at [489, 156] on div "SL: 1" at bounding box center [428, 162] width 133 height 20
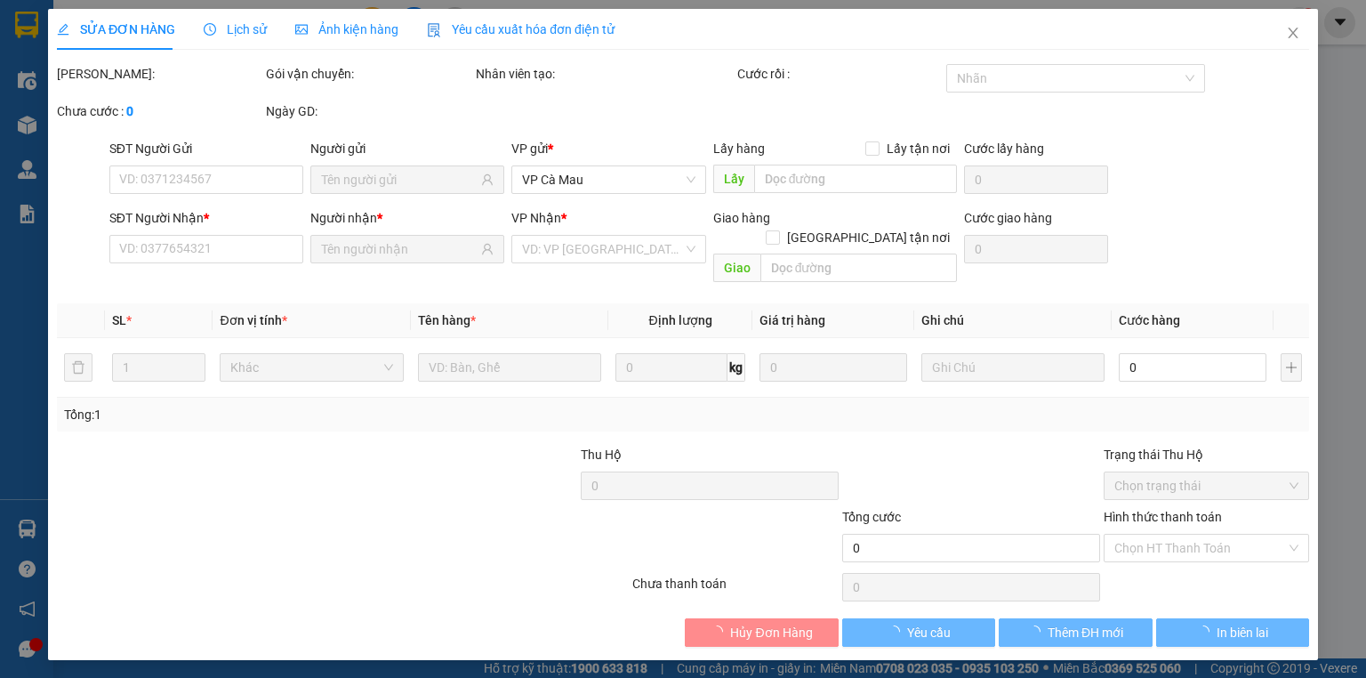
type input "0393198523"
type input "[PERSON_NAME]"
type input "0823046149"
type input "THẢO"
type input "40.000"
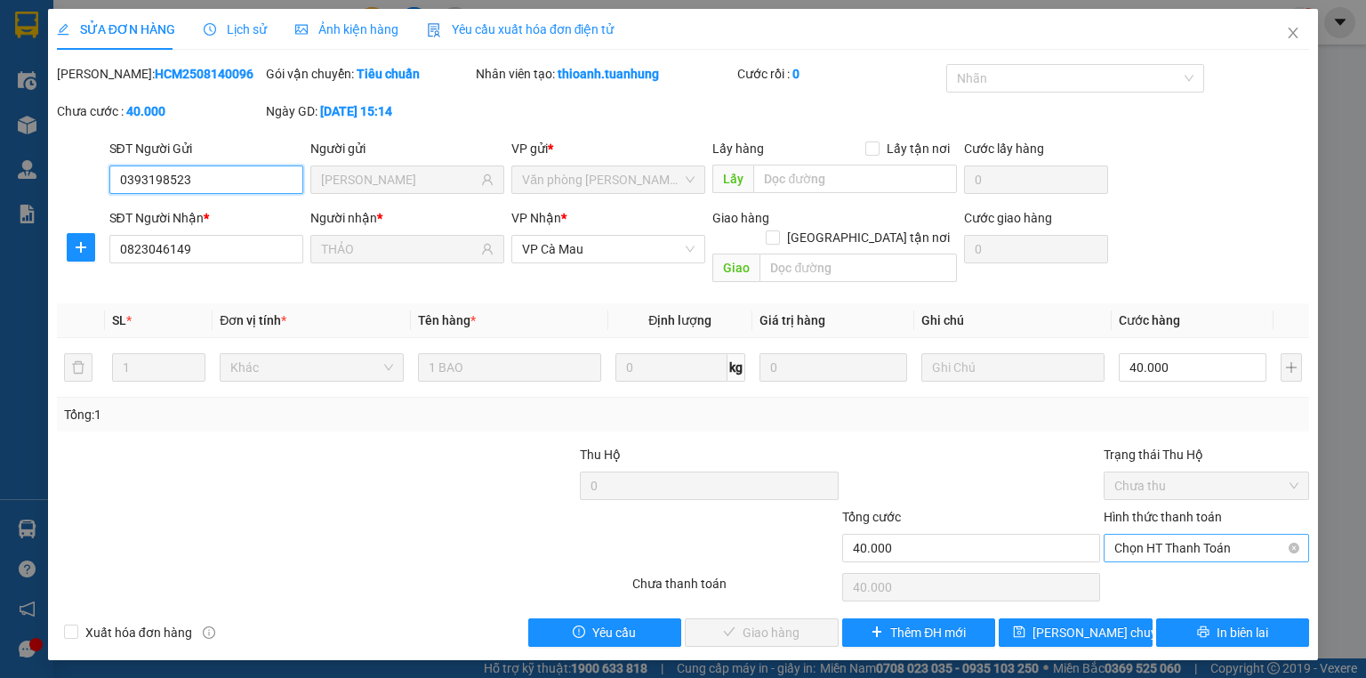
click at [1242, 534] on span "Chọn HT Thanh Toán" at bounding box center [1206, 547] width 184 height 27
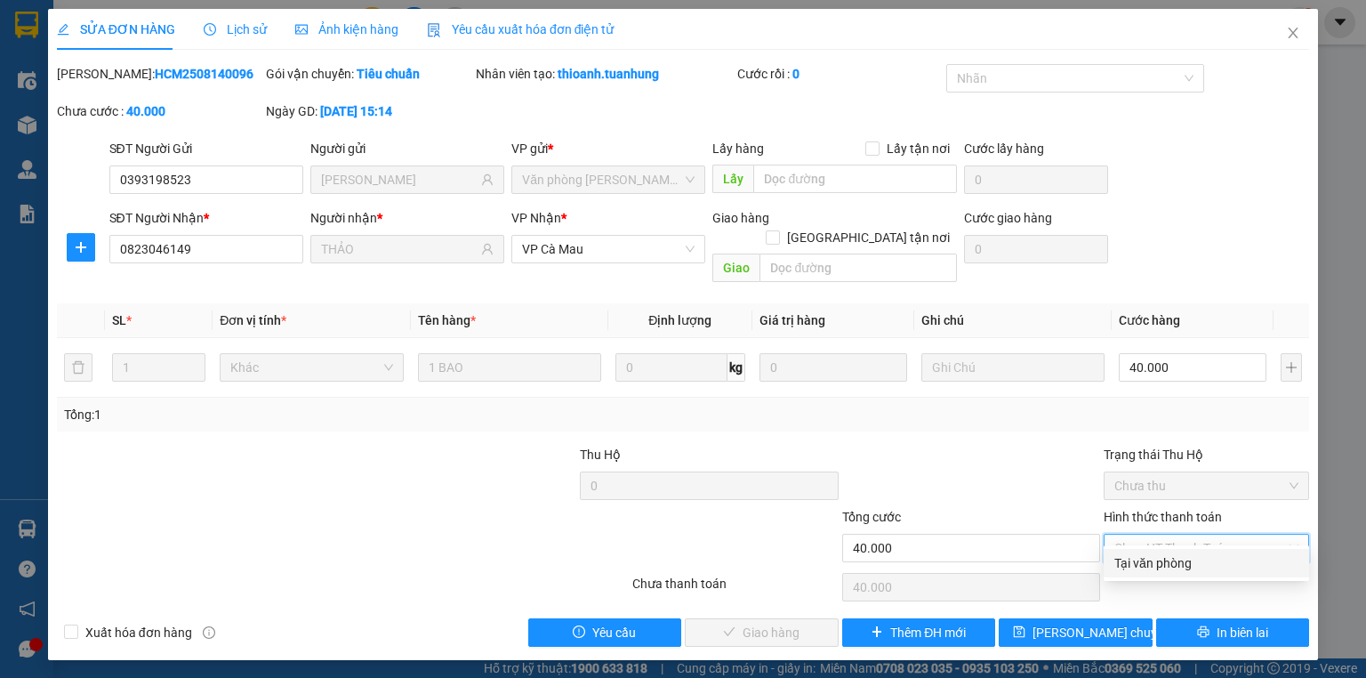
click at [1241, 555] on div "Tại văn phòng" at bounding box center [1206, 563] width 184 height 20
type input "0"
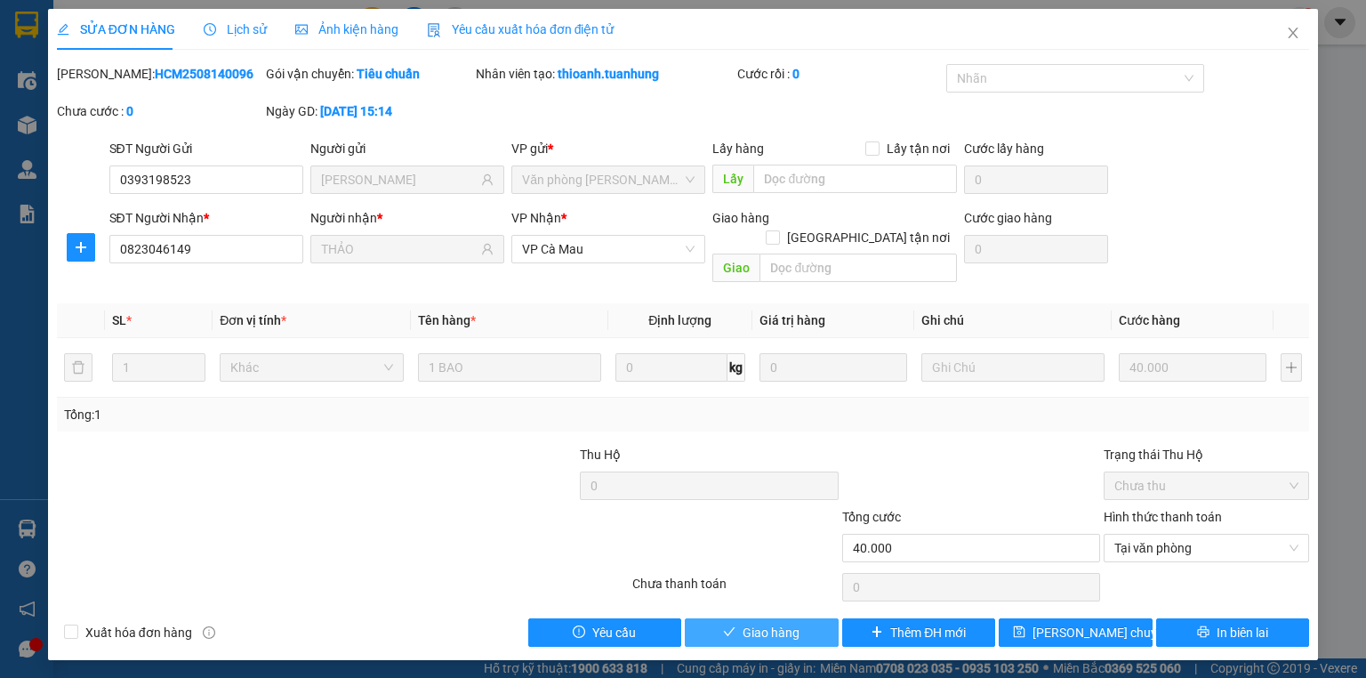
click at [785, 622] on span "Giao hàng" at bounding box center [770, 632] width 57 height 20
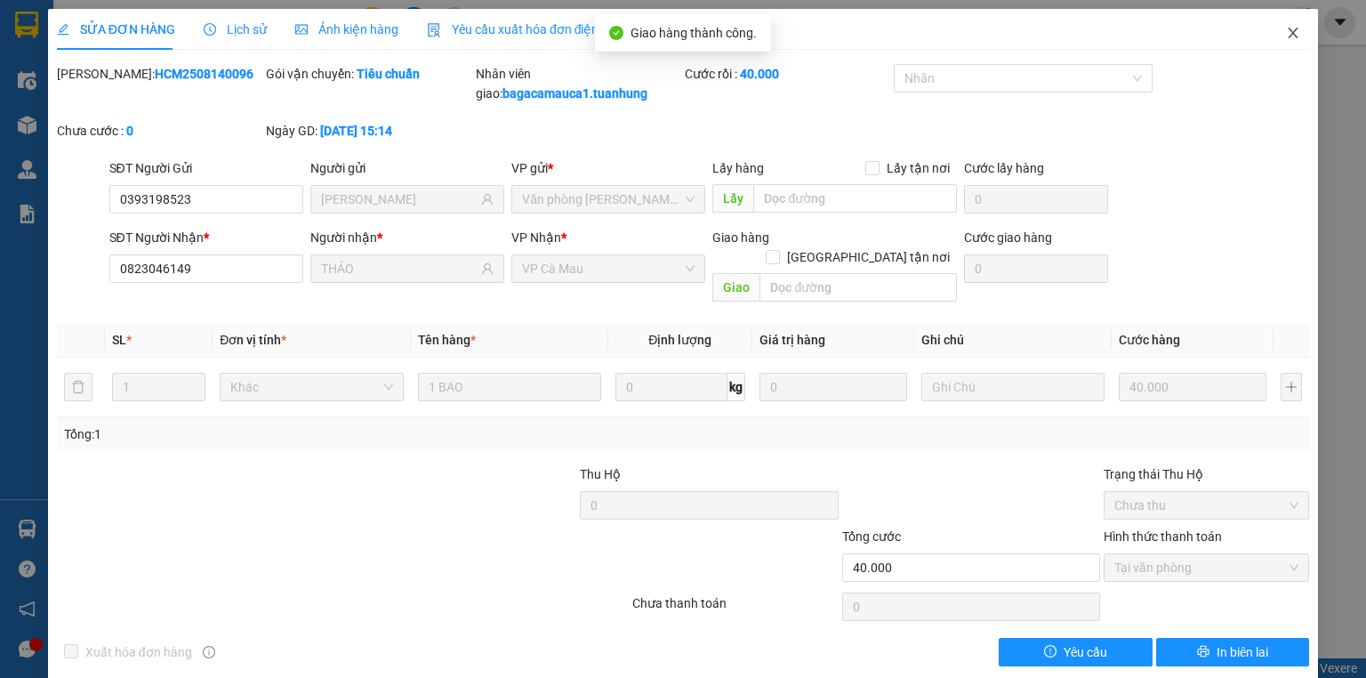
click at [1286, 33] on icon "close" at bounding box center [1293, 33] width 14 height 14
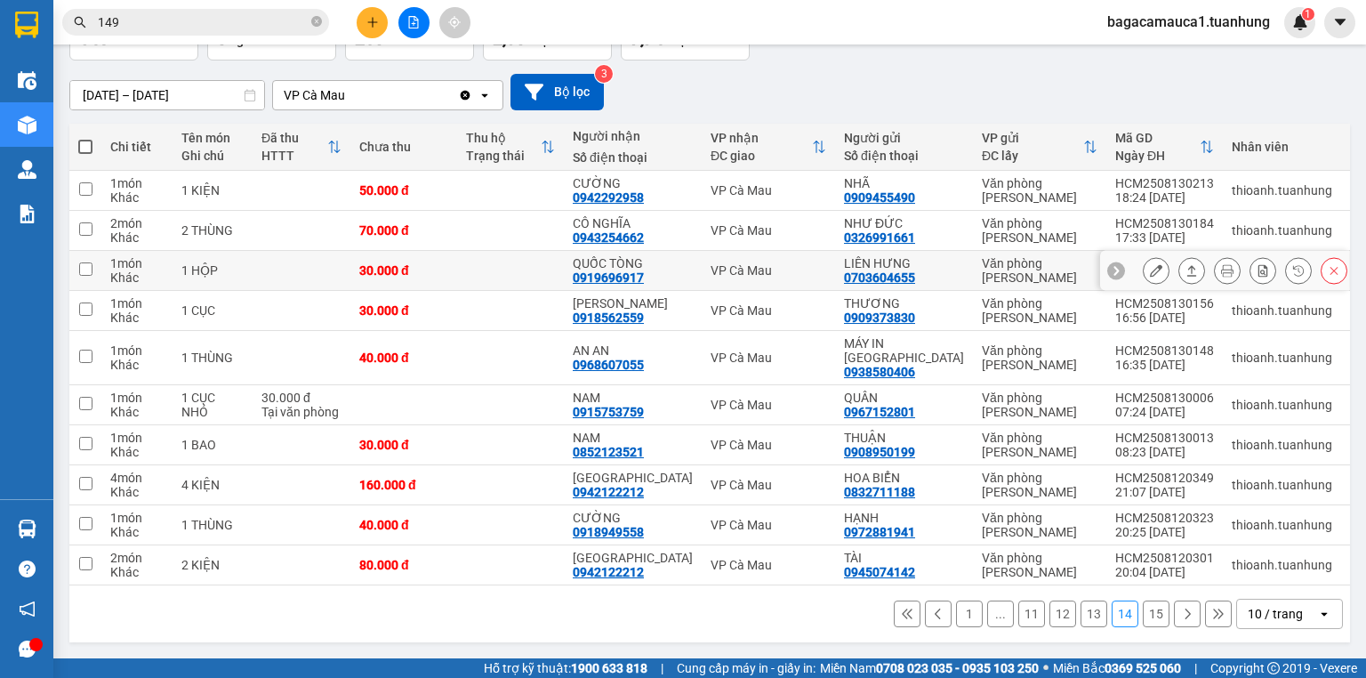
scroll to position [131, 0]
click at [1187, 614] on button at bounding box center [1187, 613] width 27 height 27
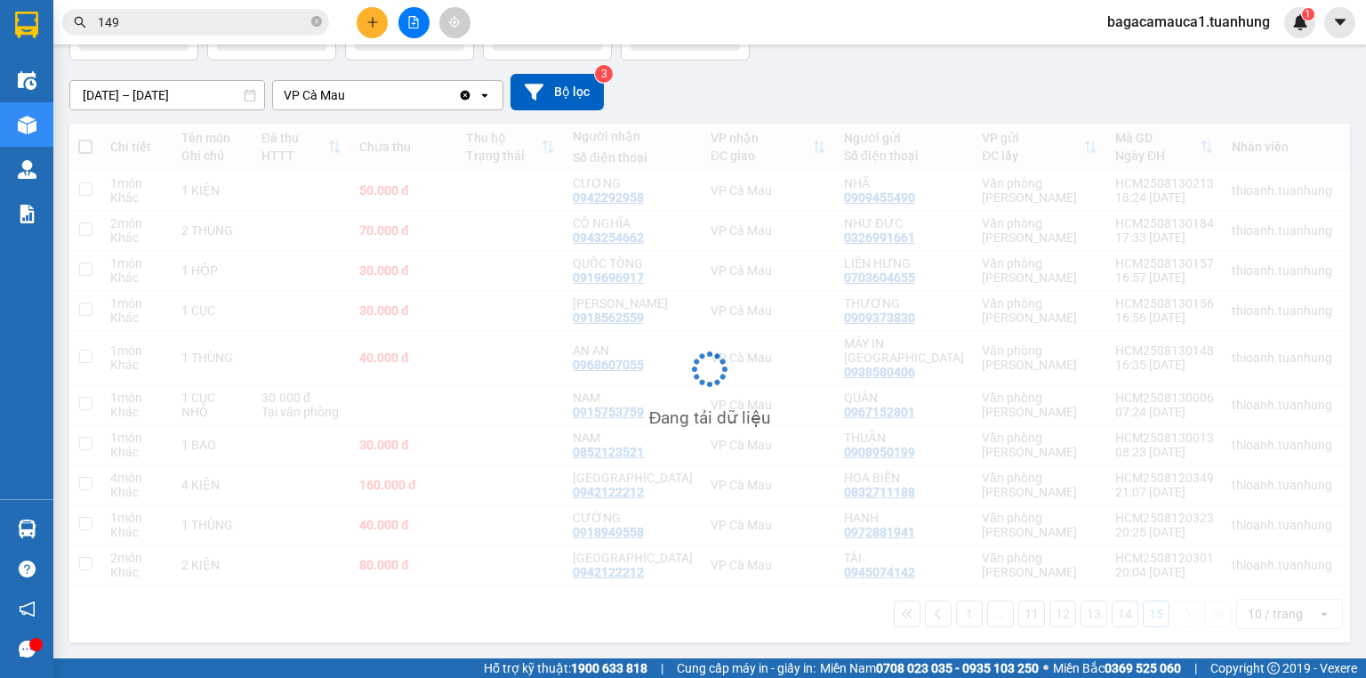
scroll to position [82, 0]
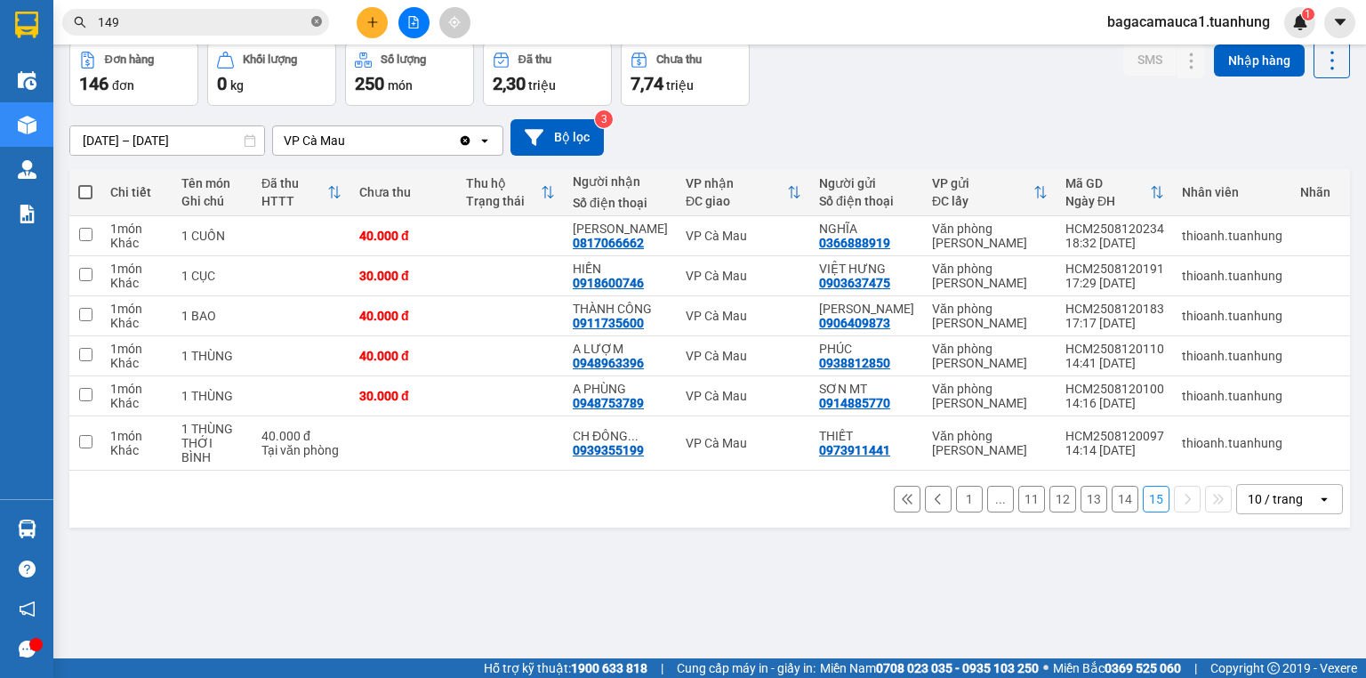
click at [320, 19] on icon "close-circle" at bounding box center [316, 21] width 11 height 11
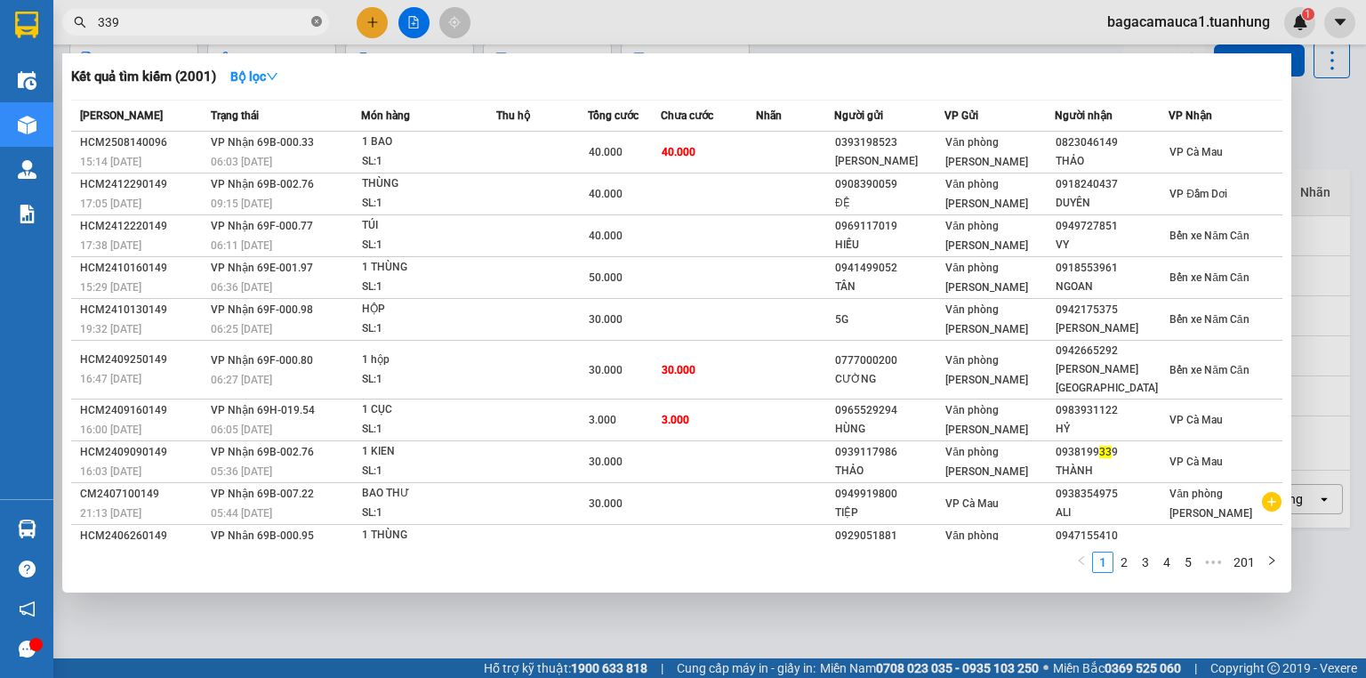
type input "3396"
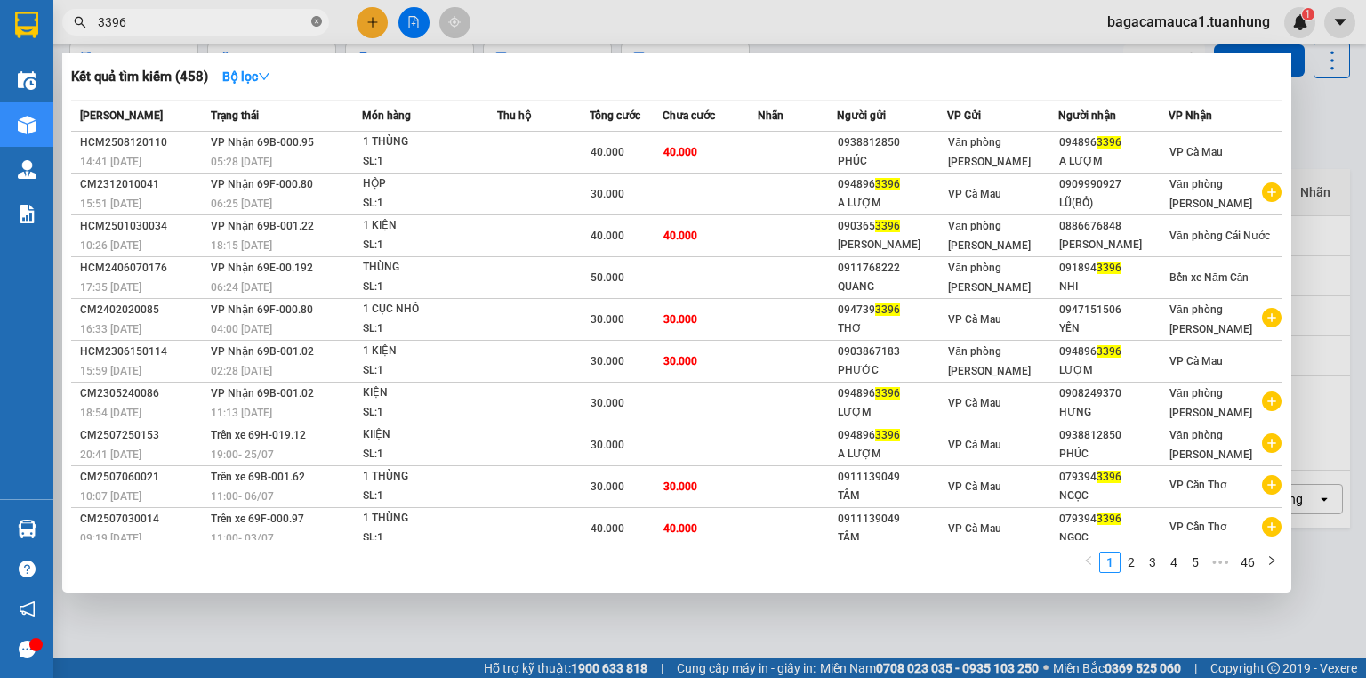
drag, startPoint x: 318, startPoint y: 18, endPoint x: 299, endPoint y: 18, distance: 19.6
click at [317, 18] on icon "close-circle" at bounding box center [316, 21] width 11 height 11
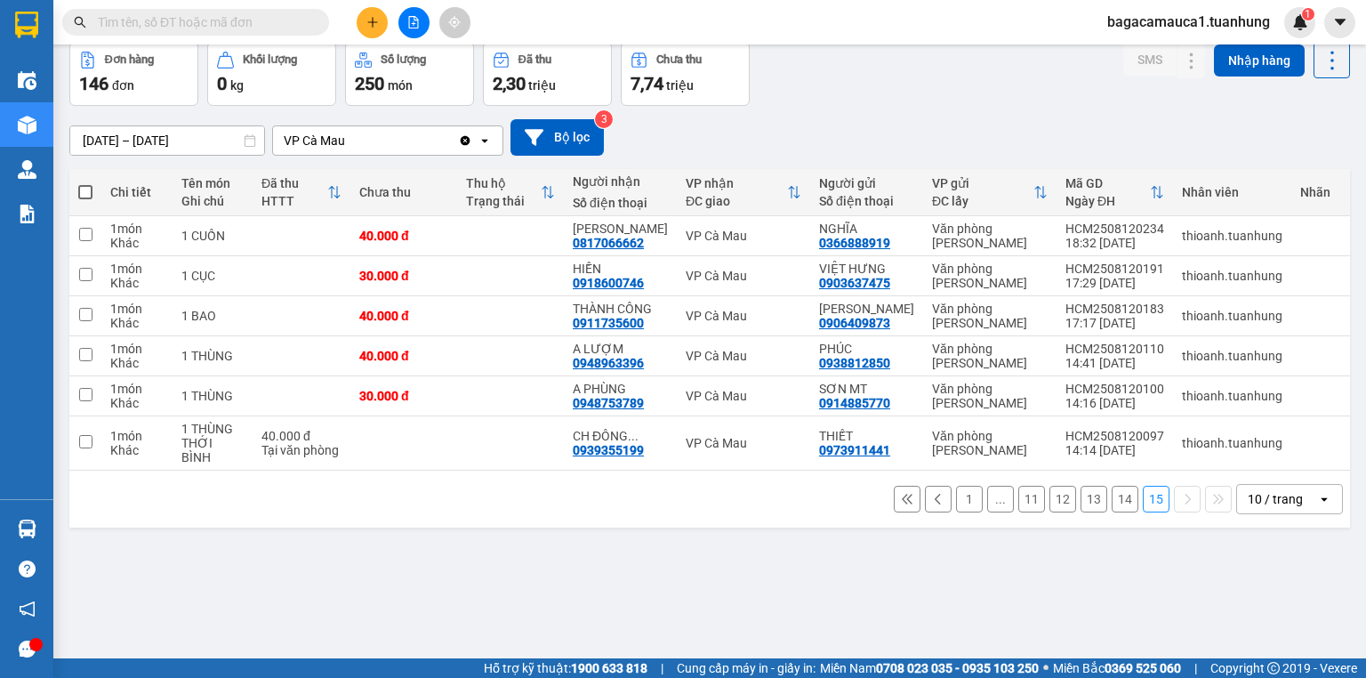
click at [273, 21] on input "text" at bounding box center [203, 22] width 210 height 20
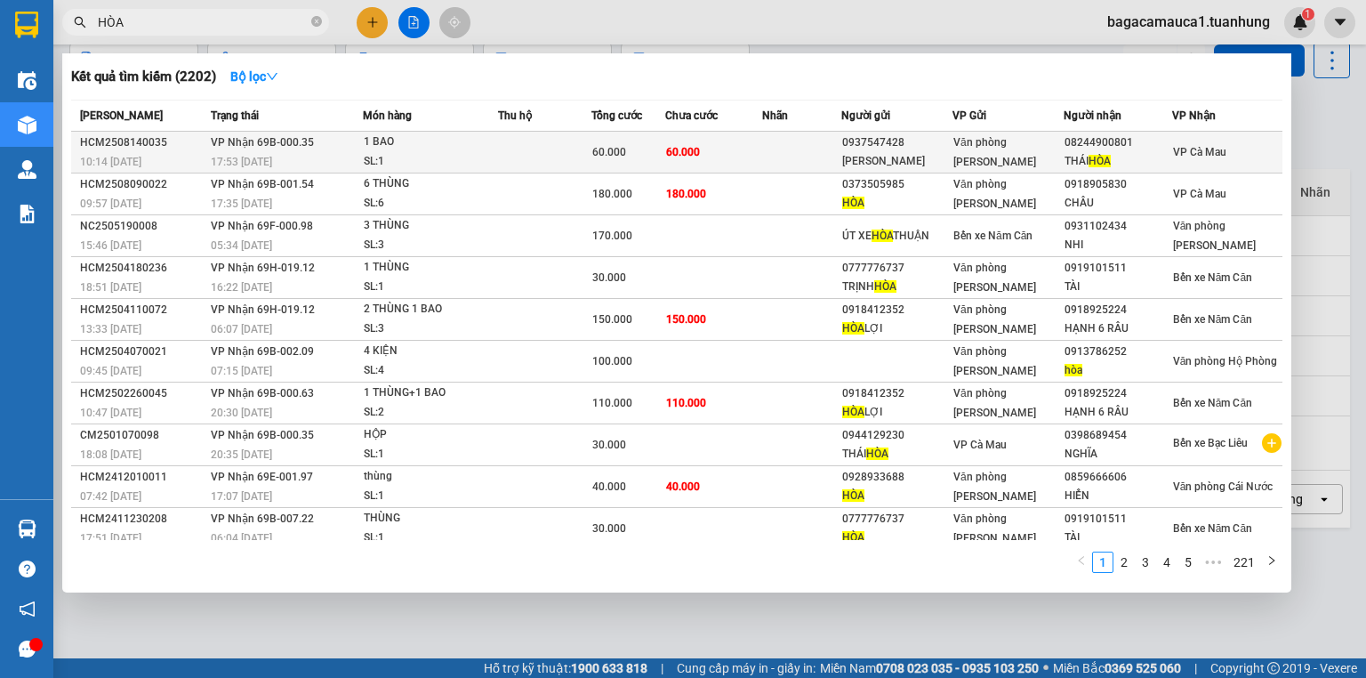
type input "HÒA"
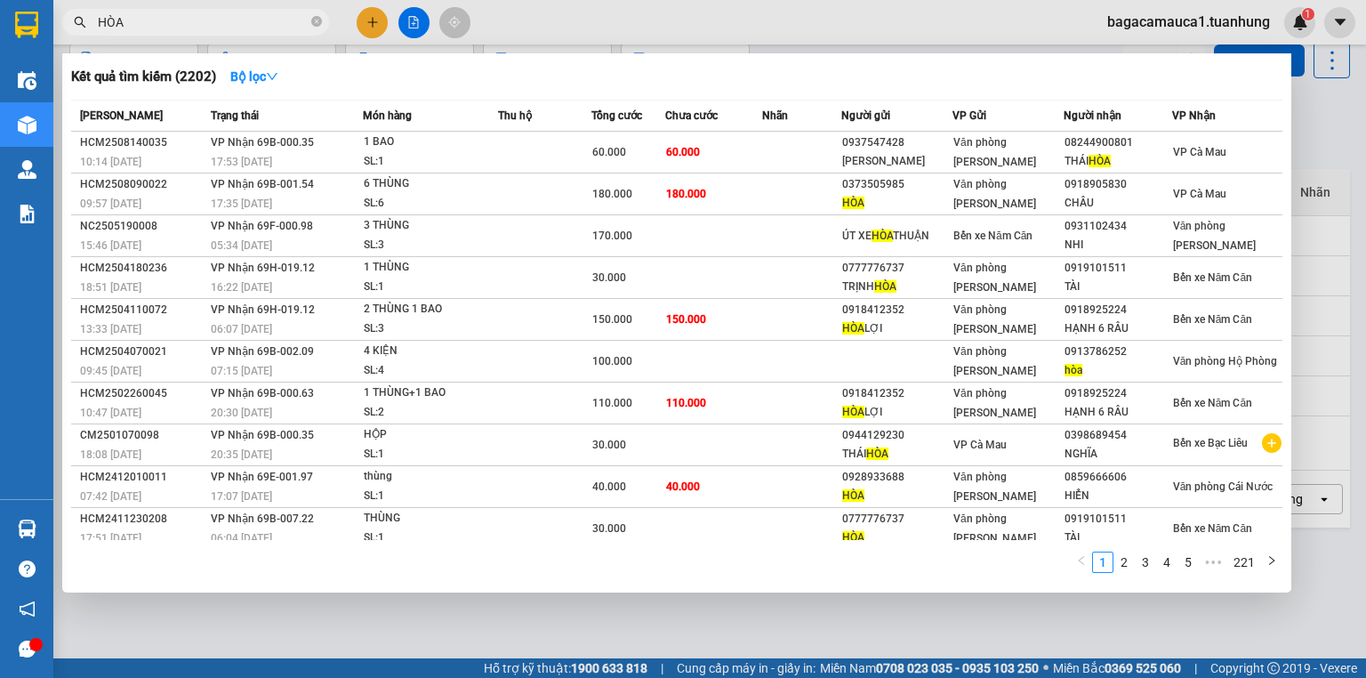
click at [750, 149] on td "60.000" at bounding box center [713, 153] width 97 height 42
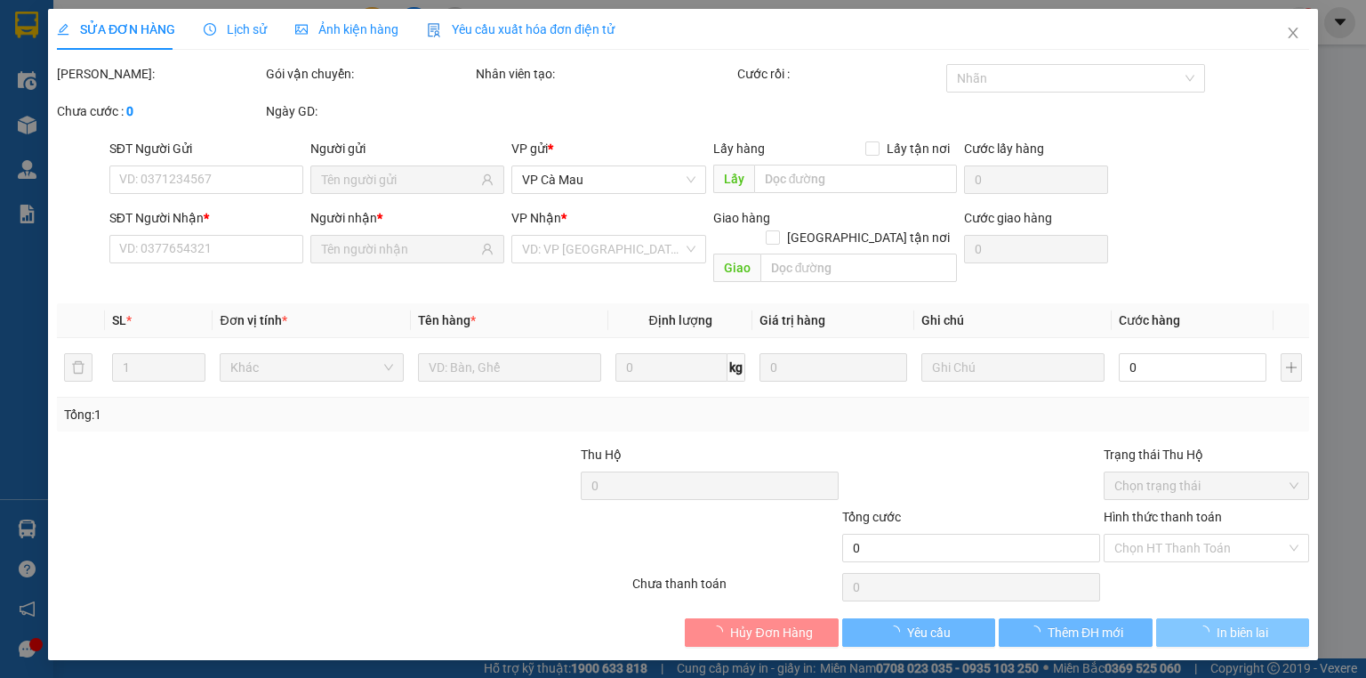
type input "0937547428"
type input "[PERSON_NAME]"
type input "08244900801"
type input "[GEOGRAPHIC_DATA]"
type input "60.000"
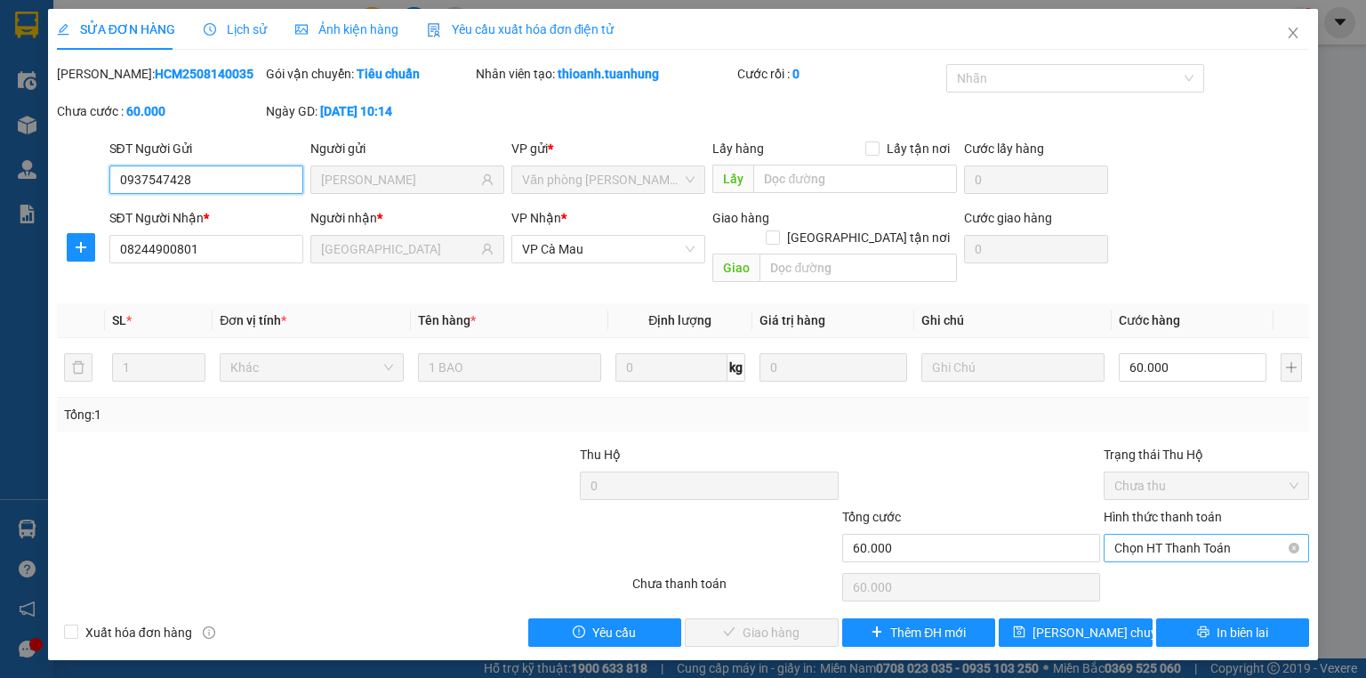
click at [1193, 534] on span "Chọn HT Thanh Toán" at bounding box center [1206, 547] width 184 height 27
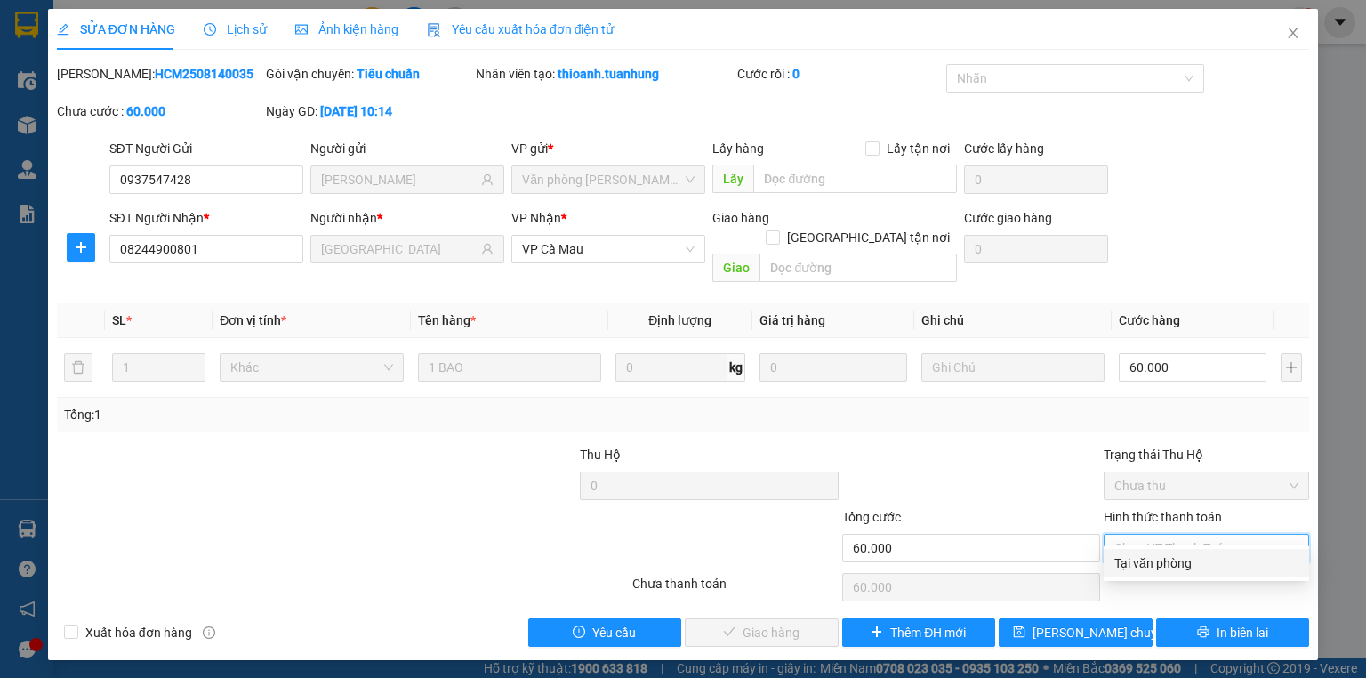
click at [1175, 557] on div "Tại văn phòng" at bounding box center [1206, 563] width 184 height 20
type input "0"
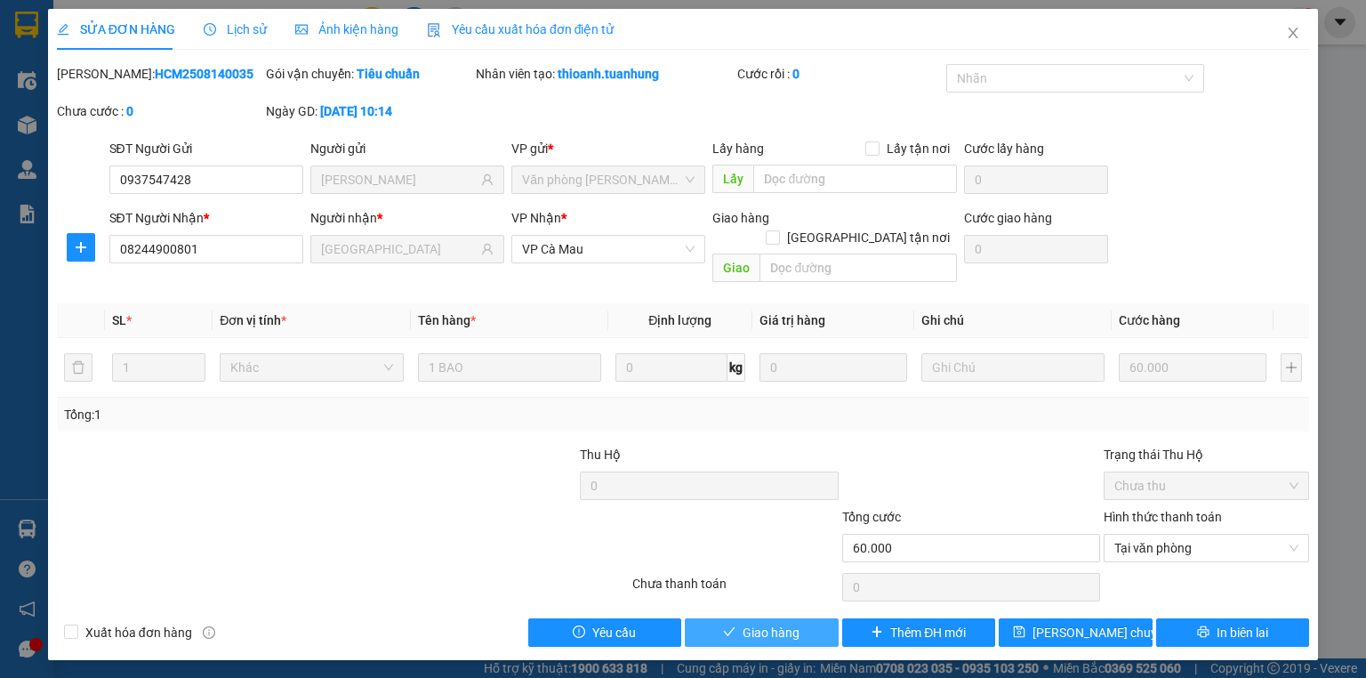
click at [818, 618] on button "Giao hàng" at bounding box center [762, 632] width 154 height 28
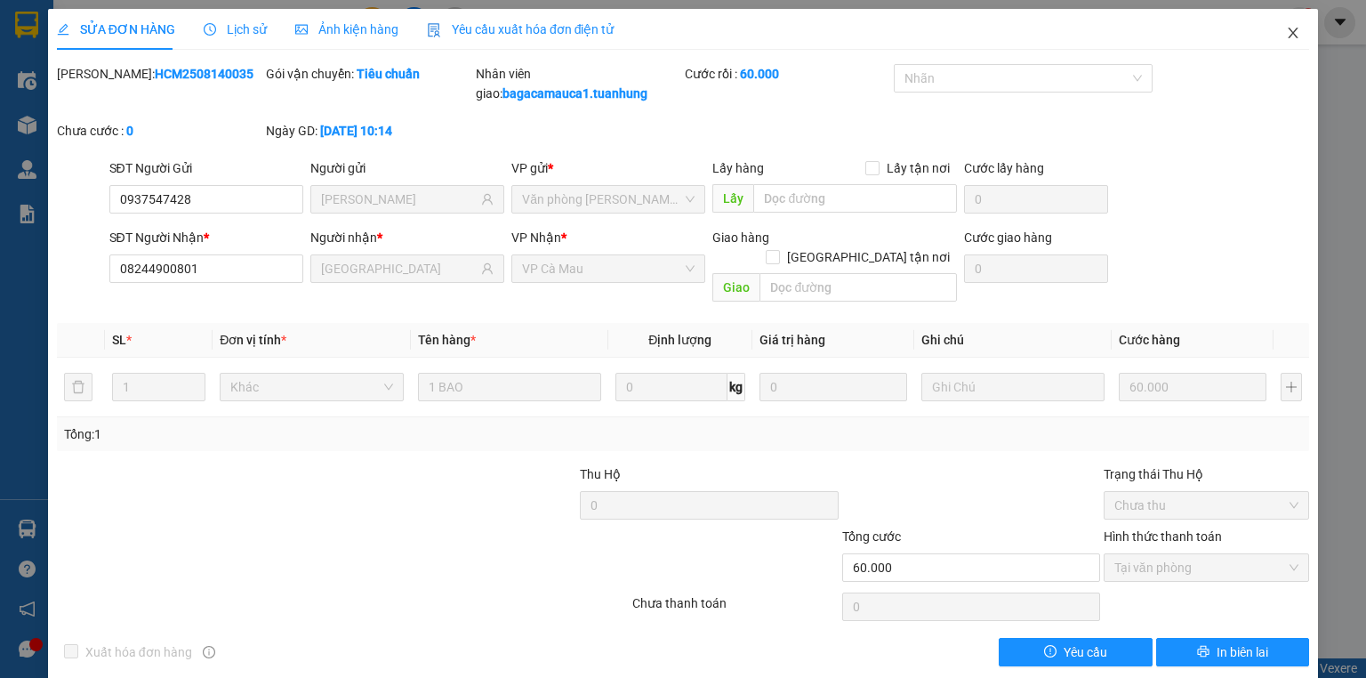
click at [1286, 32] on icon "close" at bounding box center [1293, 33] width 14 height 14
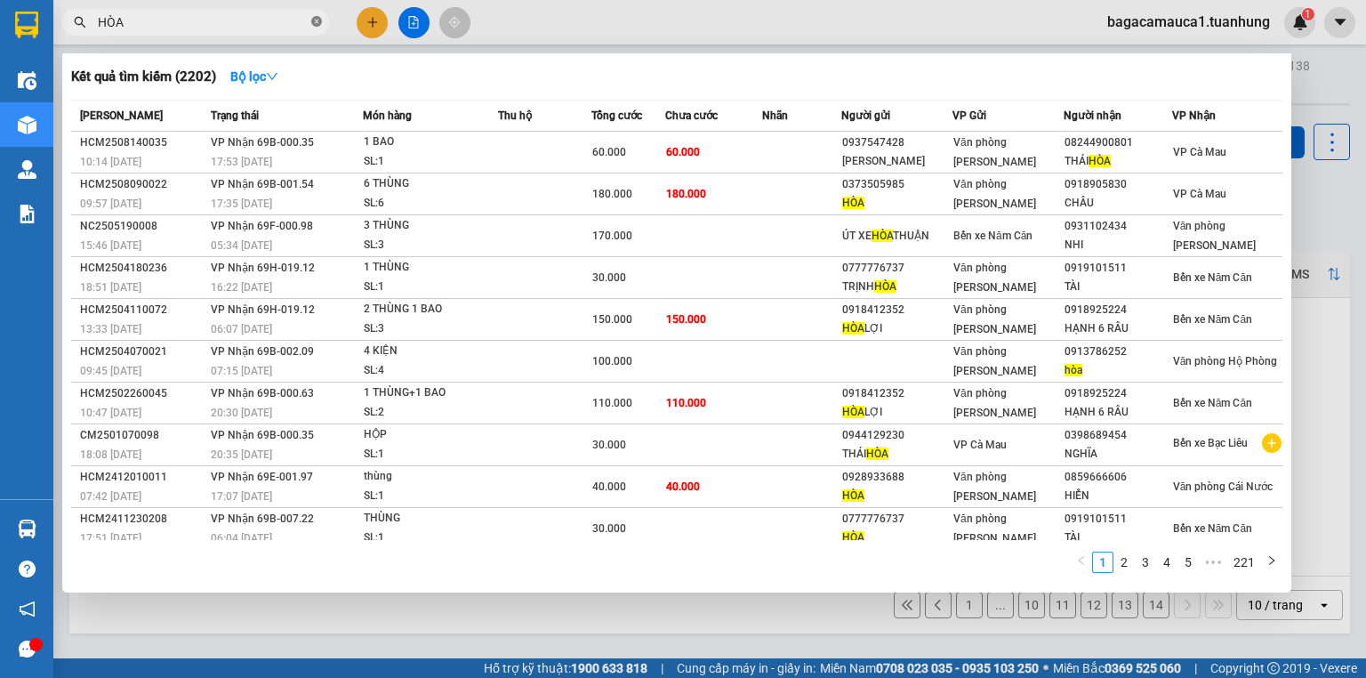
click at [316, 23] on icon "close-circle" at bounding box center [316, 21] width 11 height 11
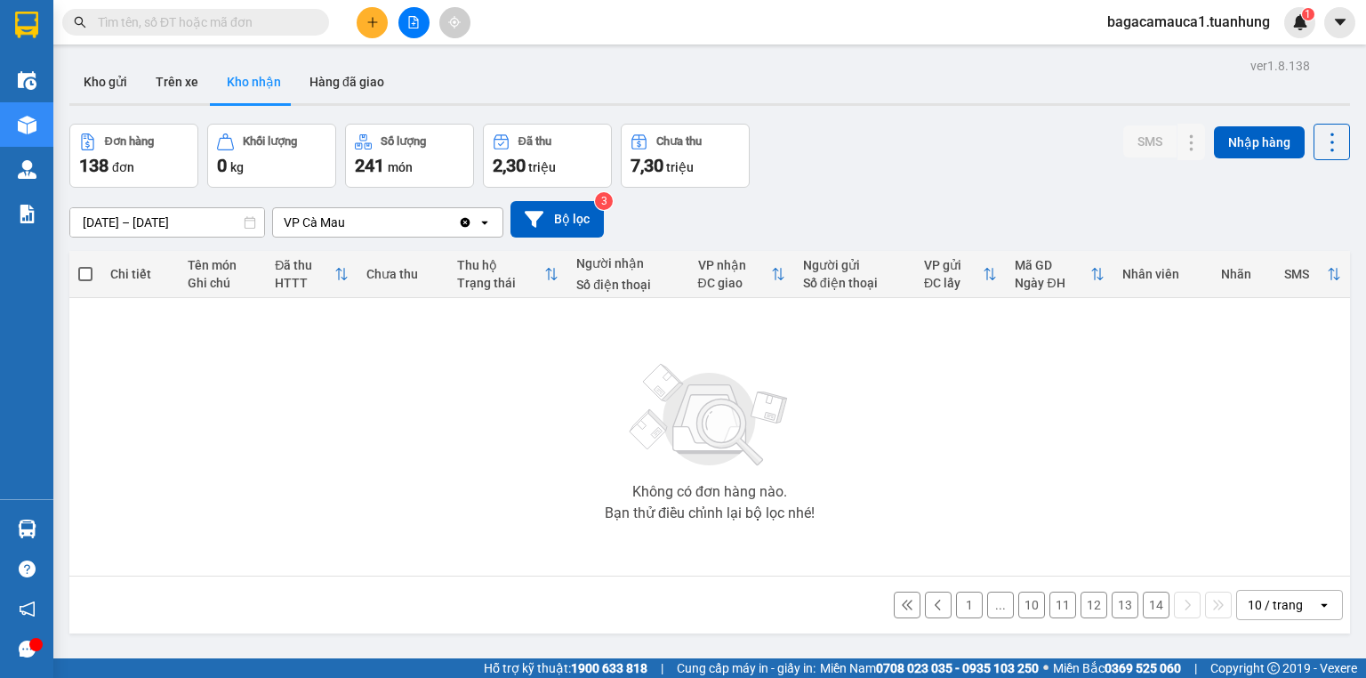
click at [256, 21] on input "text" at bounding box center [203, 22] width 210 height 20
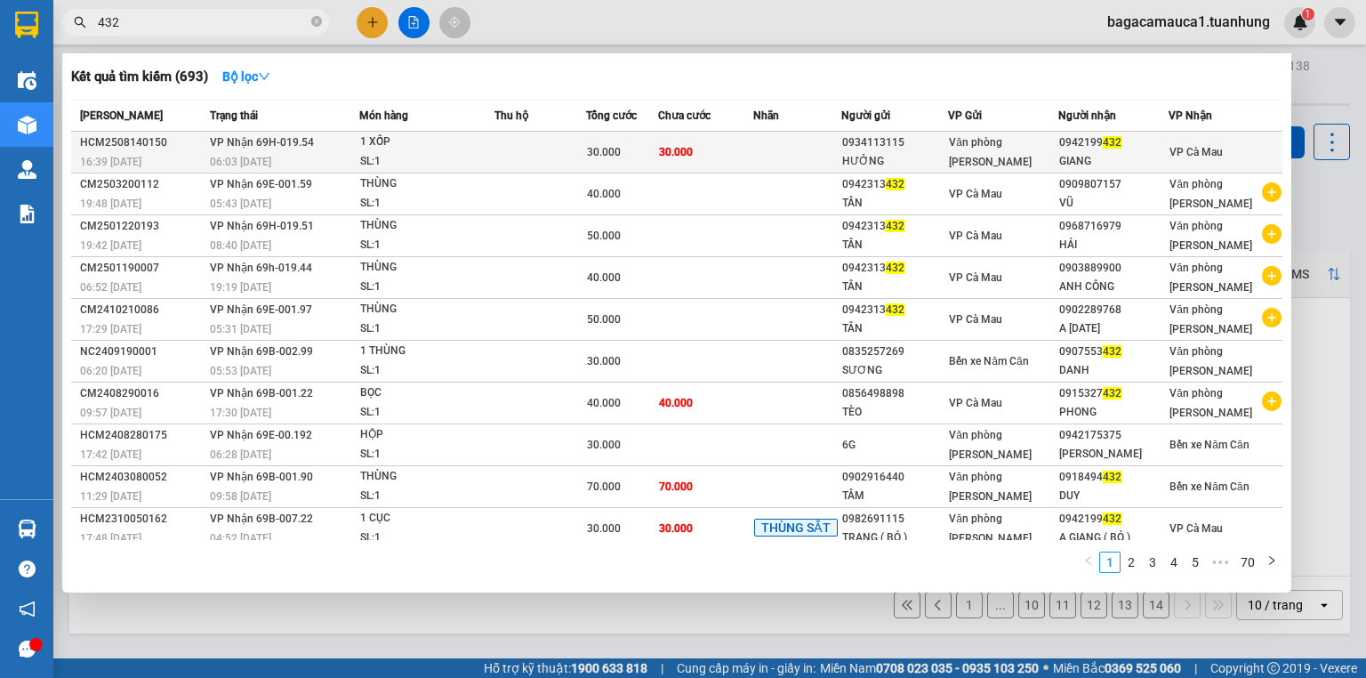
type input "432"
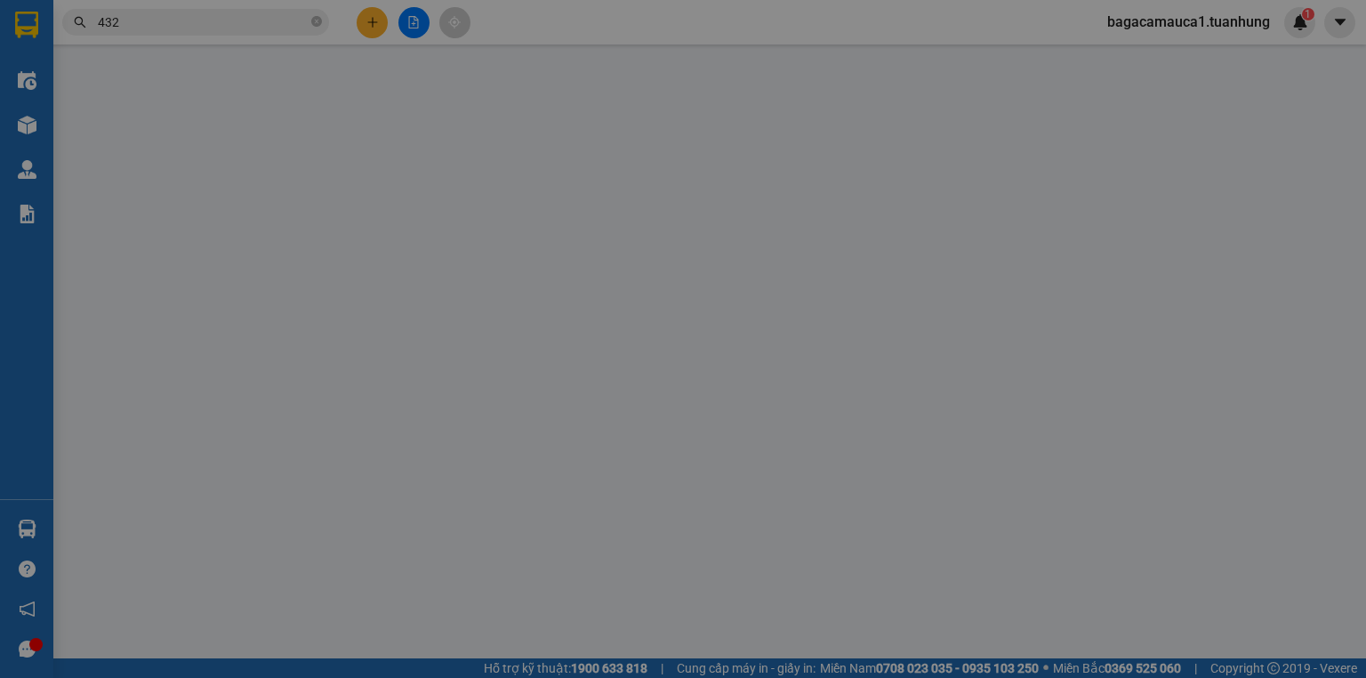
type input "0934113115"
type input "HƯỞNG"
type input "0942199432"
type input "GIANG"
type input "30.000"
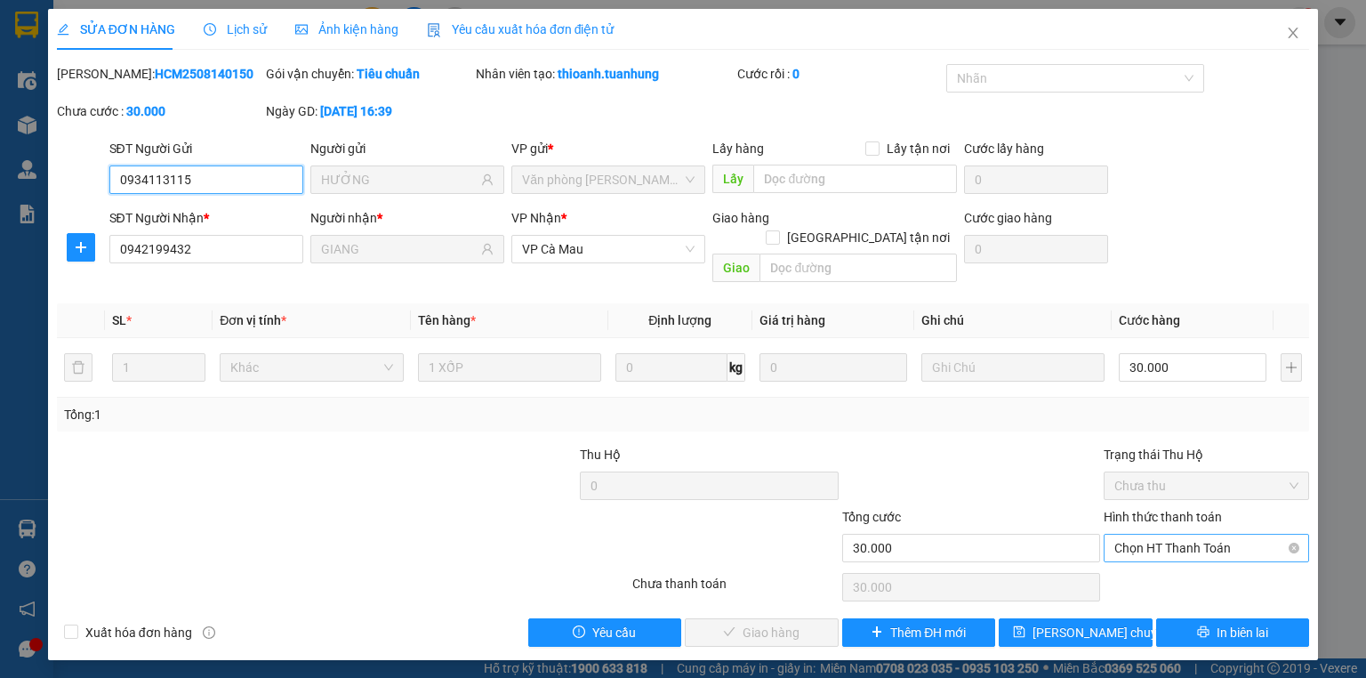
click at [1210, 534] on span "Chọn HT Thanh Toán" at bounding box center [1206, 547] width 184 height 27
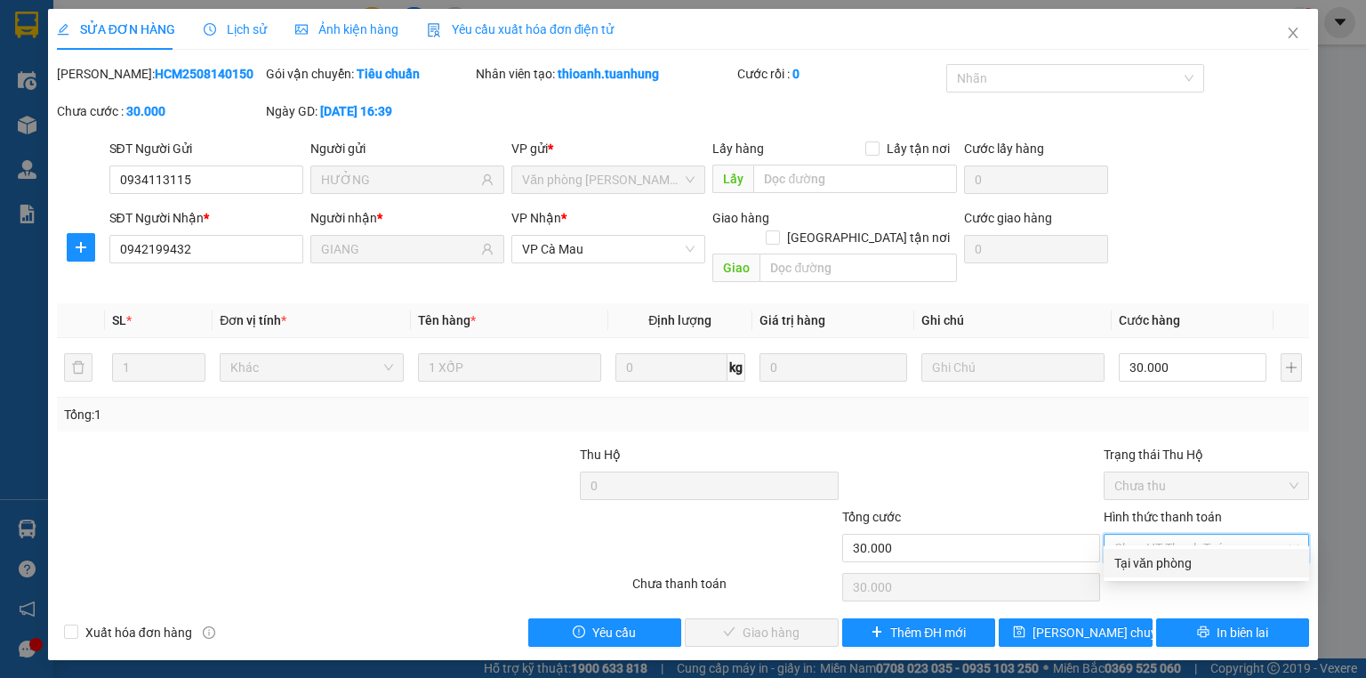
click at [1206, 561] on div "Tại văn phòng" at bounding box center [1206, 563] width 184 height 20
type input "0"
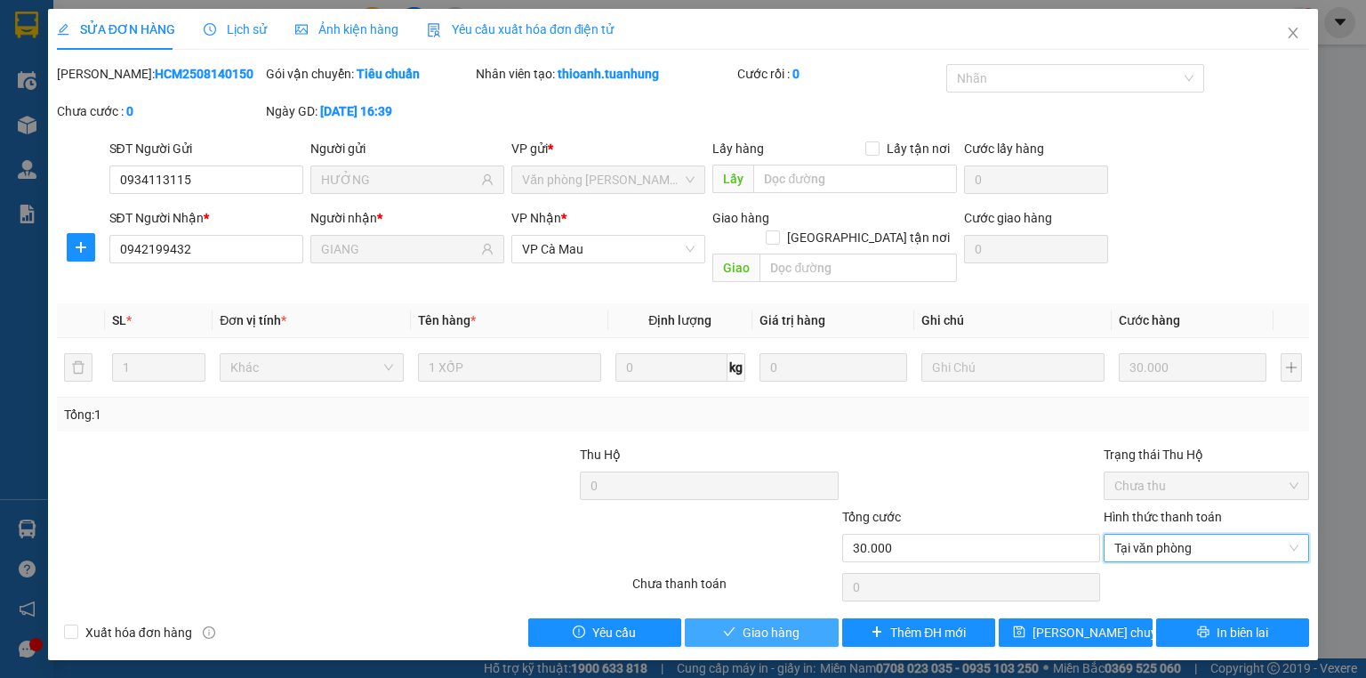
click at [777, 622] on span "Giao hàng" at bounding box center [770, 632] width 57 height 20
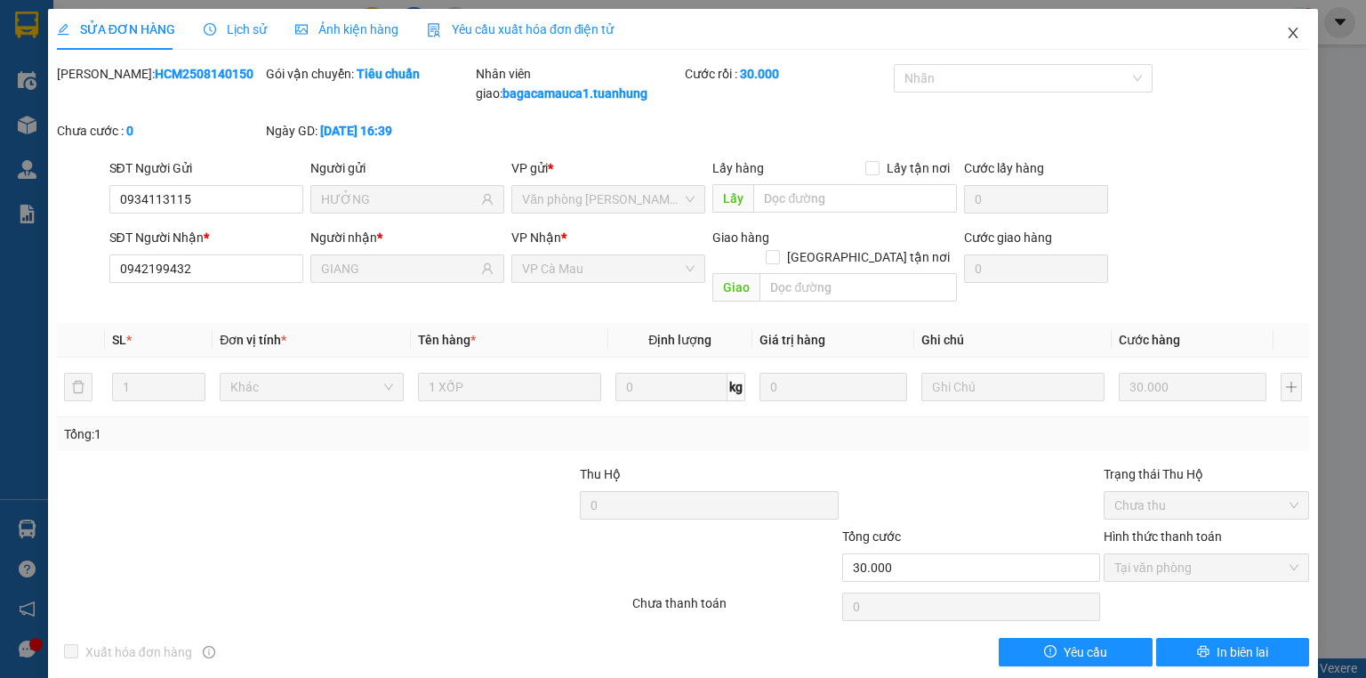
drag, startPoint x: 1273, startPoint y: 25, endPoint x: 1071, endPoint y: 4, distance: 203.8
click at [1268, 26] on span "Close" at bounding box center [1293, 34] width 50 height 50
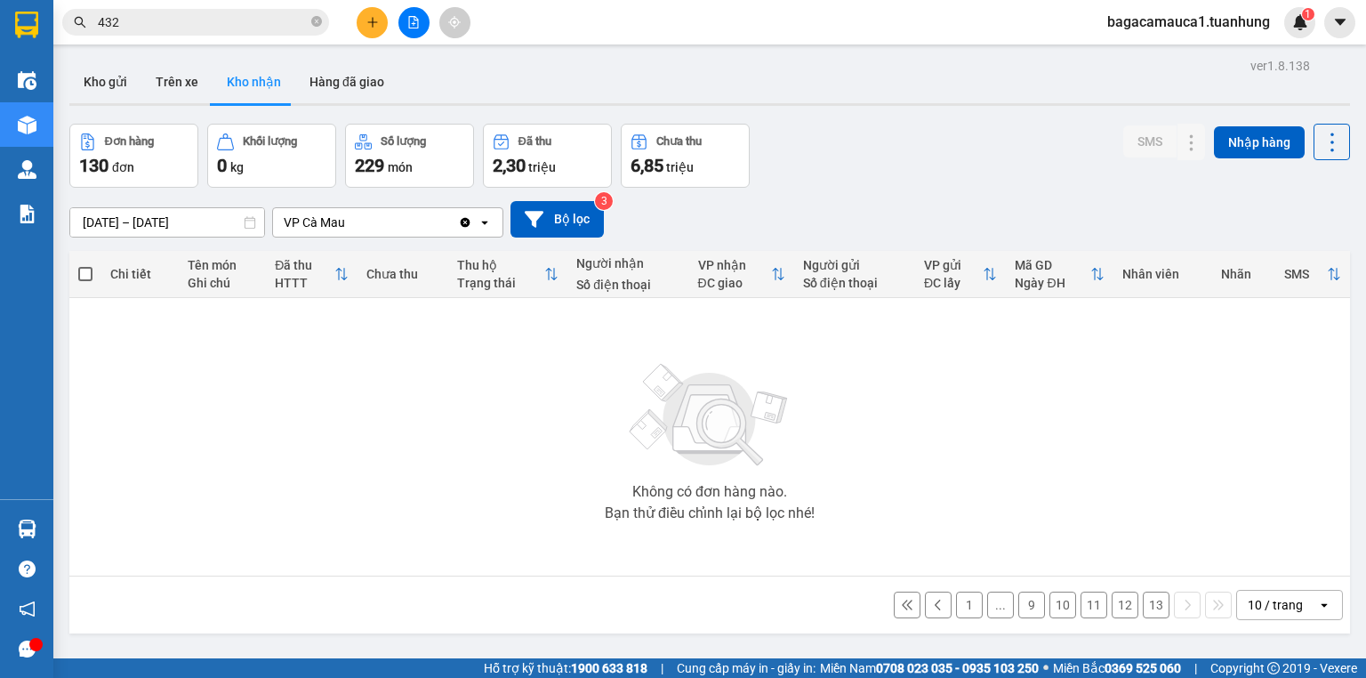
click at [364, 13] on button at bounding box center [372, 22] width 31 height 31
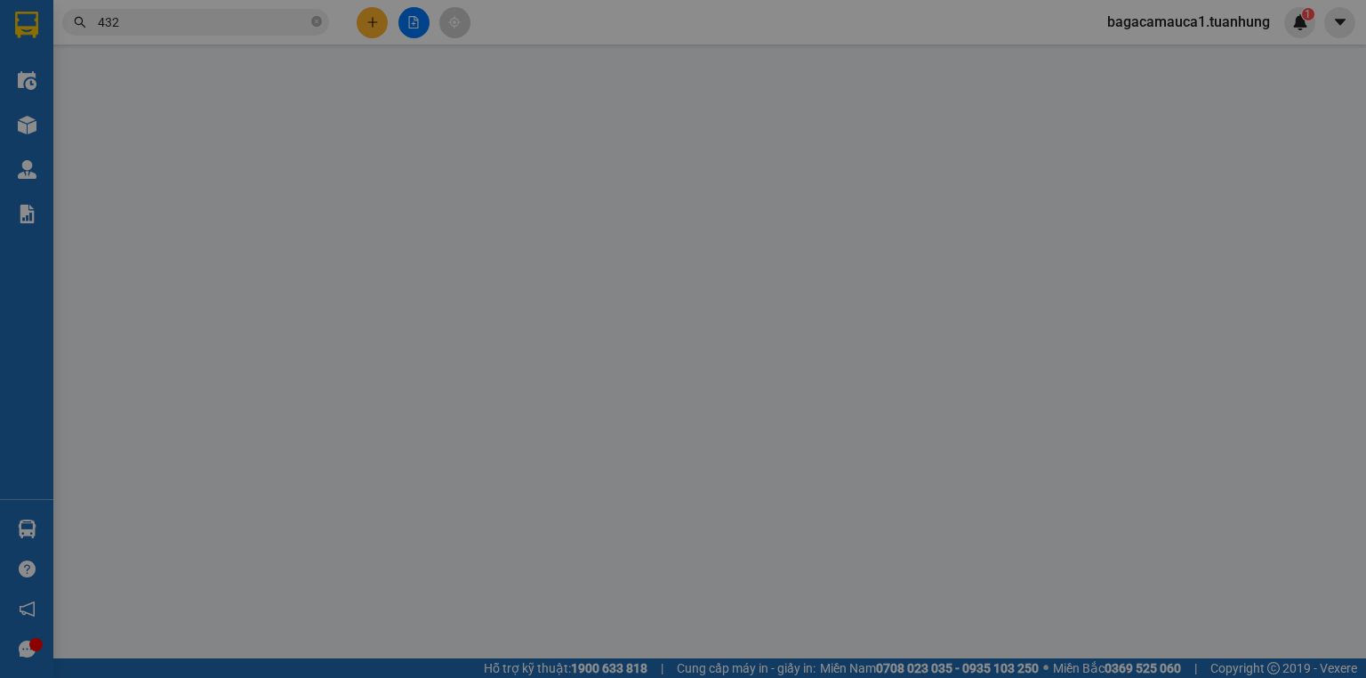
click at [364, 13] on div "Yêu cầu xuất hóa đơn điện tử" at bounding box center [295, 29] width 188 height 41
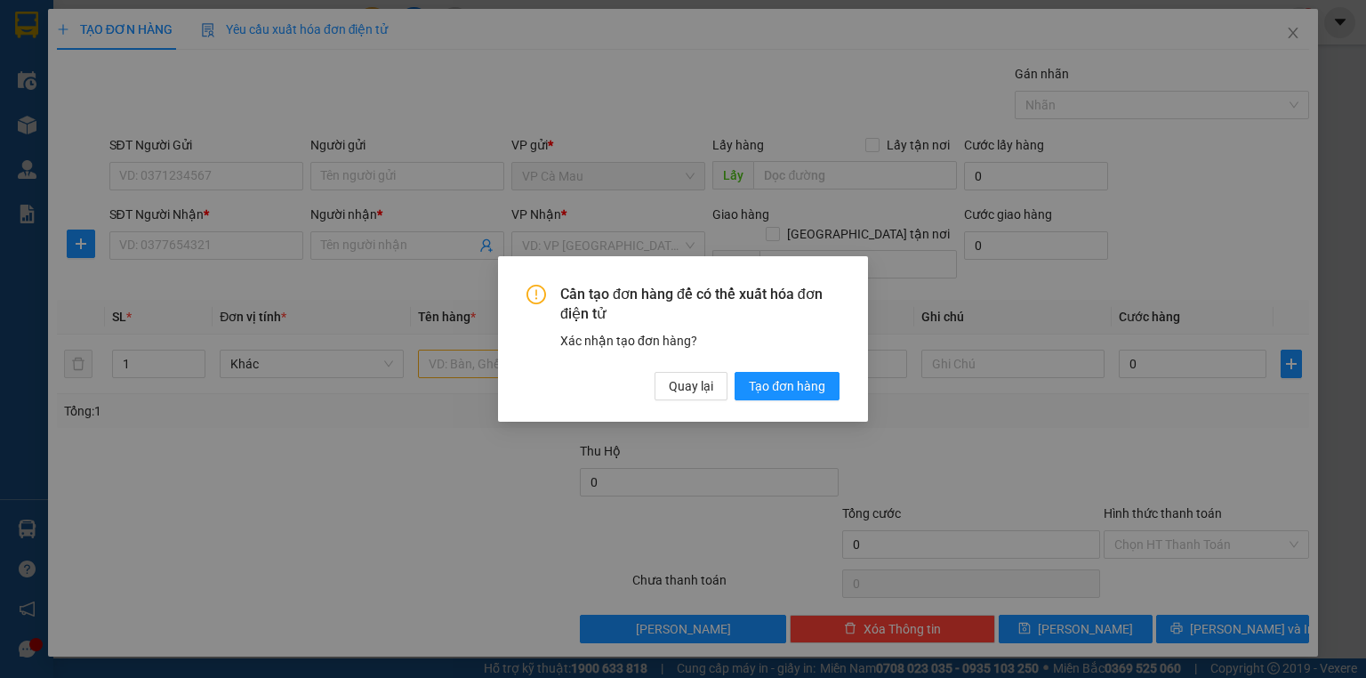
click at [719, 409] on div "Cần tạo đơn hàng để có thể xuất hóa đơn điện tử Xác nhận tạo đơn hàng? Quay lại…" at bounding box center [683, 339] width 370 height 166
click at [704, 383] on span "Quay lại" at bounding box center [691, 386] width 44 height 20
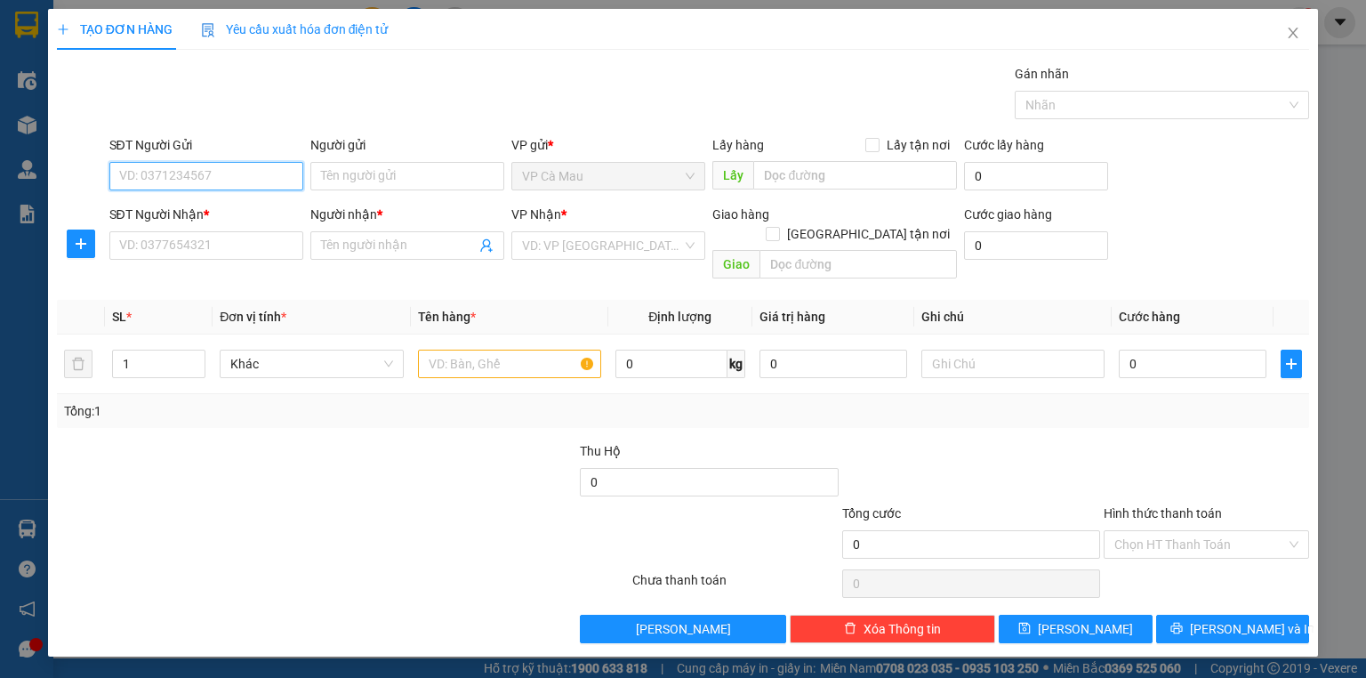
click at [140, 174] on input "SĐT Người Gửi" at bounding box center [206, 176] width 194 height 28
click at [256, 221] on div "0942870943 - CHIẾN" at bounding box center [206, 211] width 194 height 28
type input "0942870943"
type input "CHIẾN"
type input "0942870943"
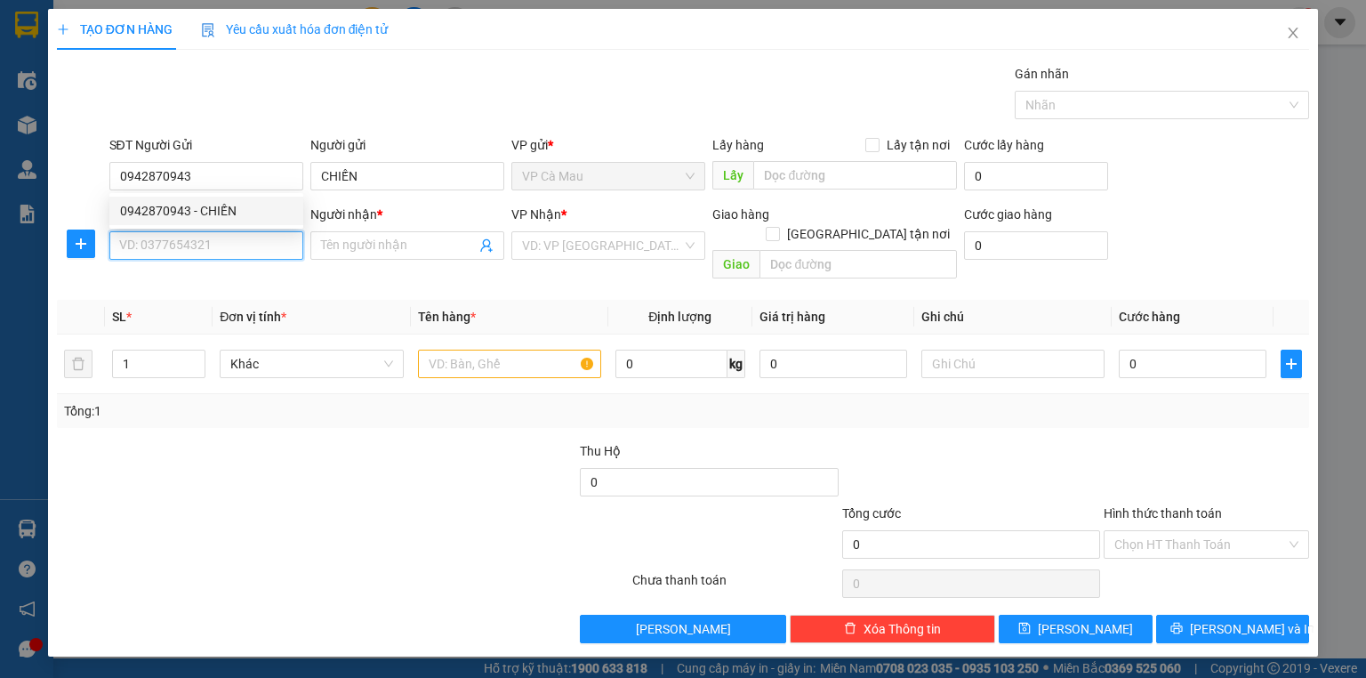
click at [251, 249] on input "SĐT Người Nhận *" at bounding box center [206, 245] width 194 height 28
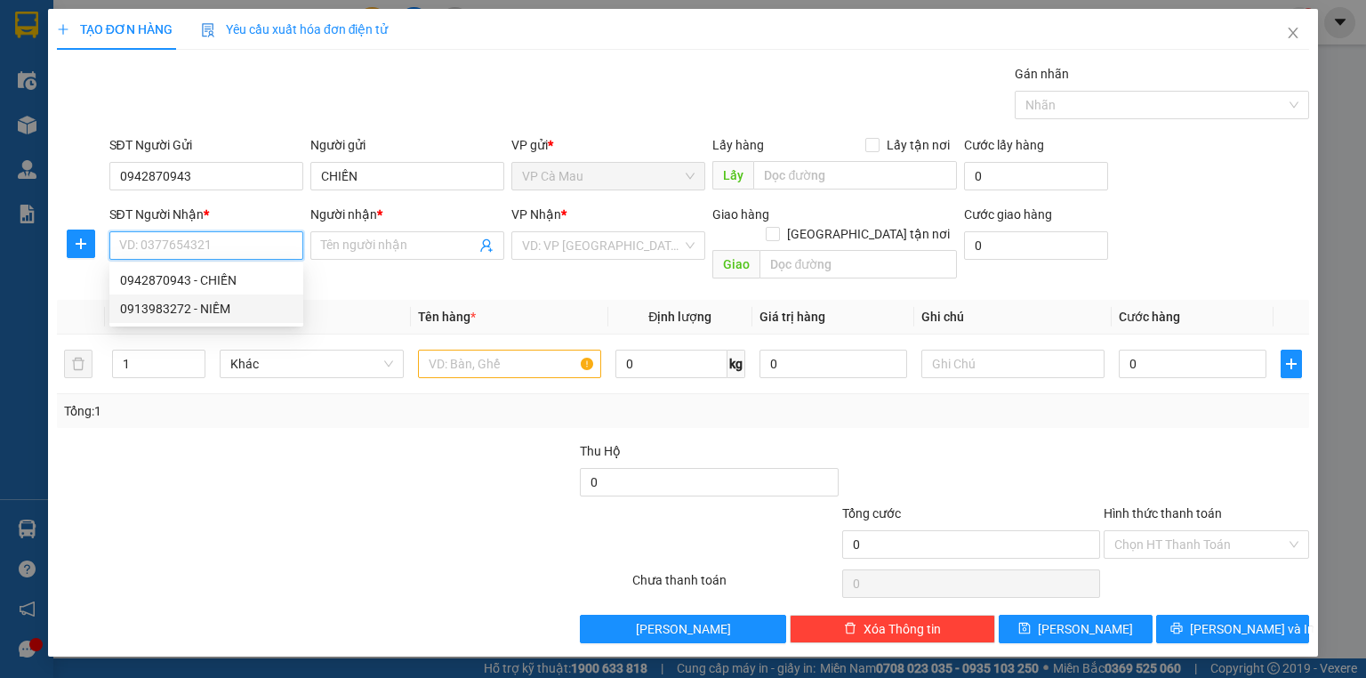
click at [202, 306] on div "0913983272 - NIỀM" at bounding box center [206, 309] width 172 height 20
type input "0913983272"
type input "NIỀM"
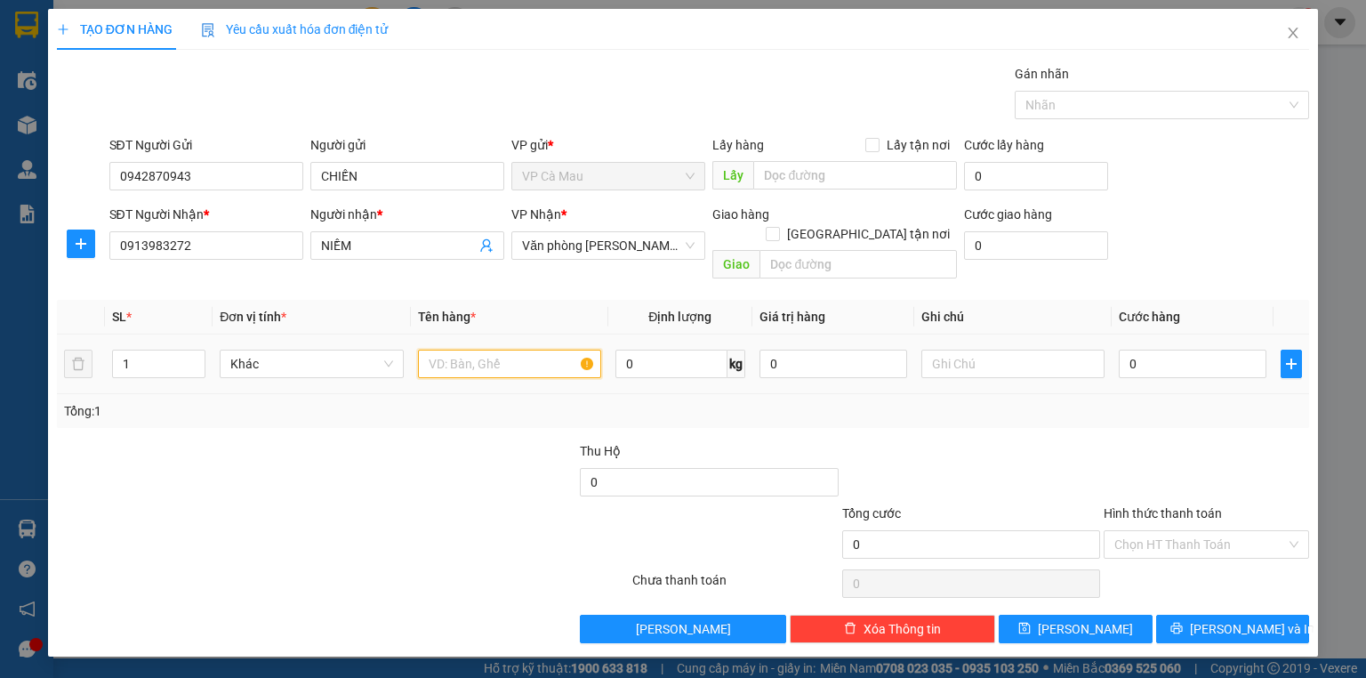
click at [455, 349] on input "text" at bounding box center [509, 363] width 183 height 28
type input "THÙNG"
click at [1186, 349] on input "0" at bounding box center [1193, 363] width 148 height 28
type input "+3"
type input "3"
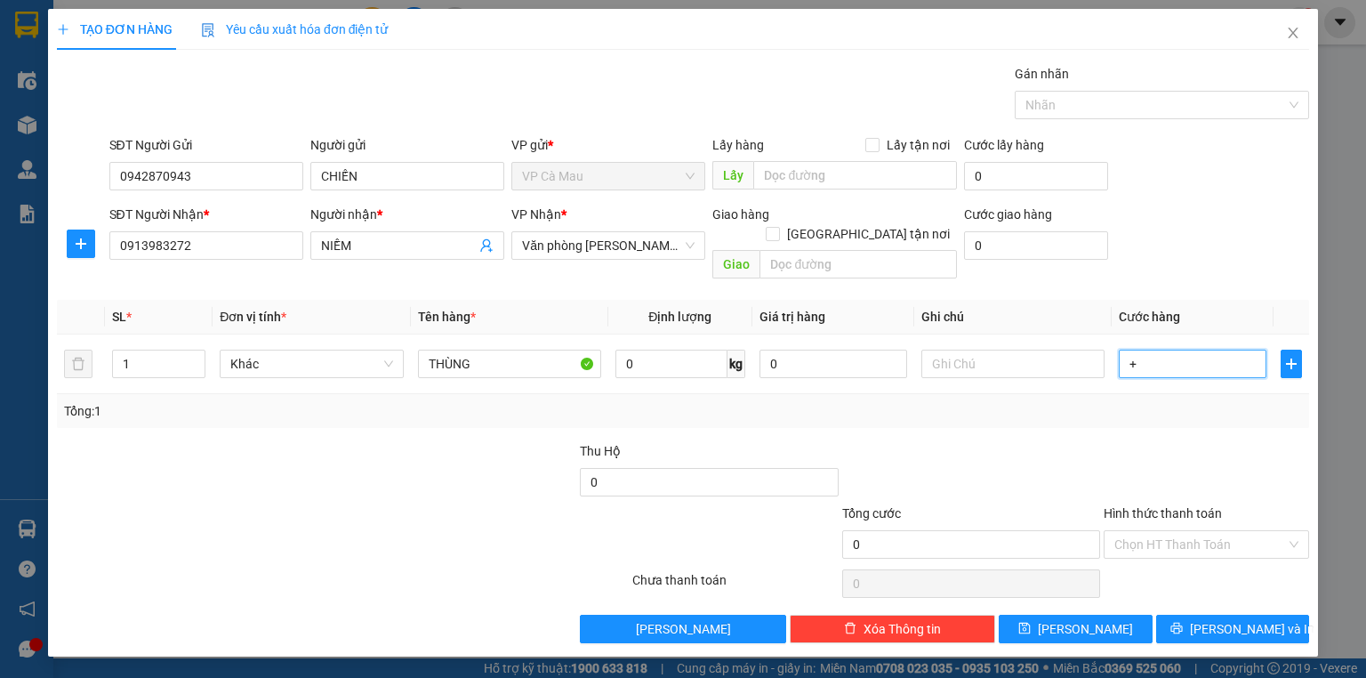
type input "3"
type input "+30"
type input "30"
type input "30.000"
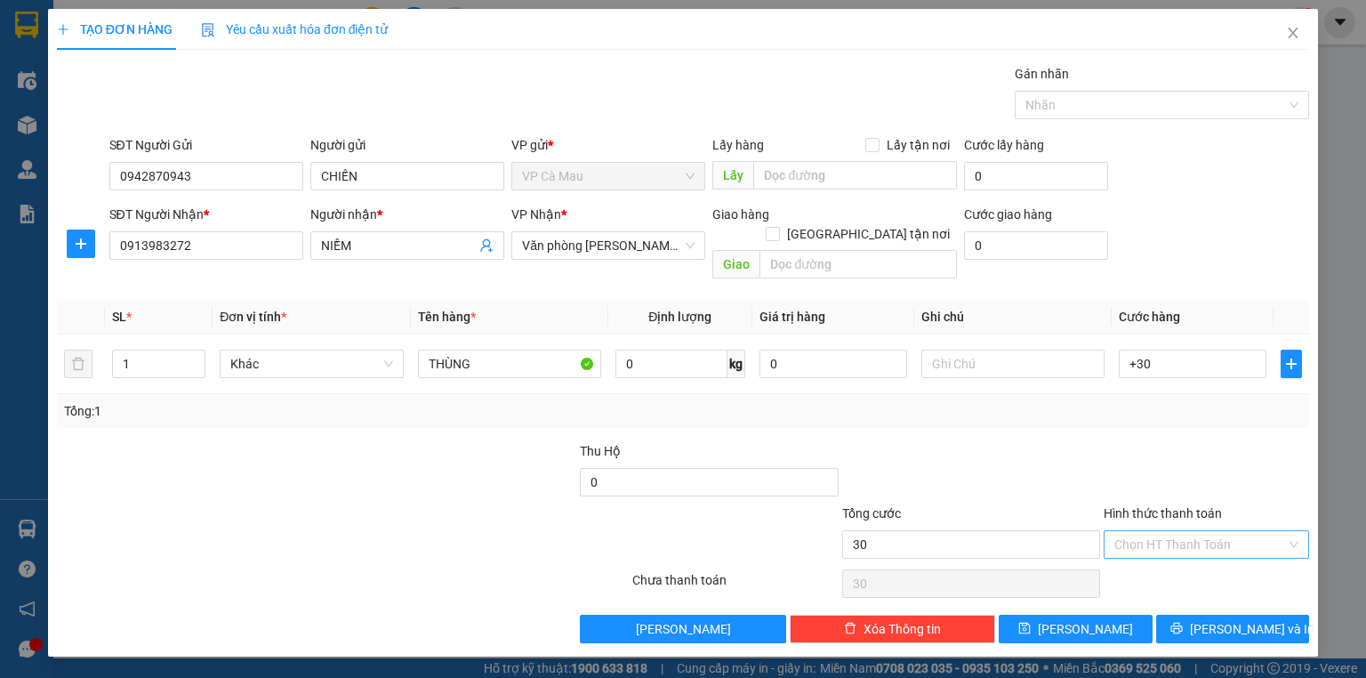
type input "30.000"
click at [1262, 531] on input "Hình thức thanh toán" at bounding box center [1200, 544] width 172 height 27
click at [1258, 555] on div "Tại văn phòng" at bounding box center [1206, 559] width 184 height 20
type input "0"
click at [1264, 619] on span "[PERSON_NAME] và In" at bounding box center [1252, 629] width 124 height 20
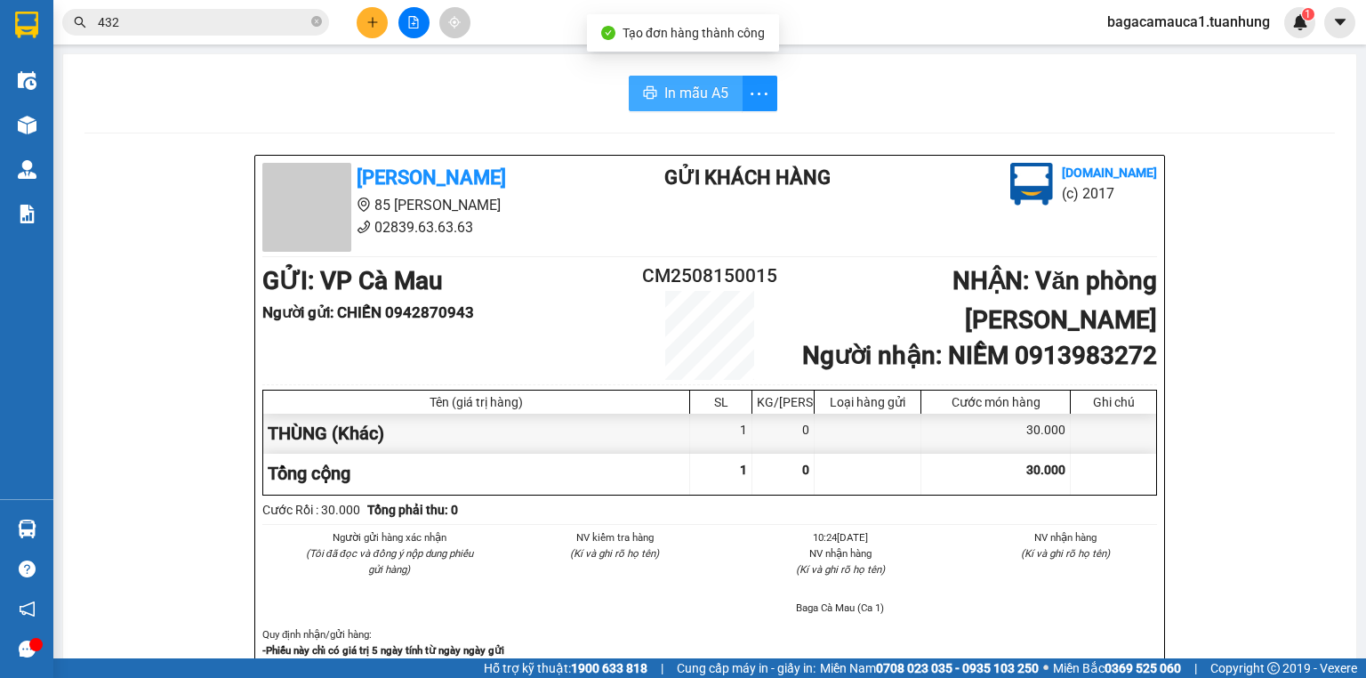
click at [669, 94] on span "In mẫu A5" at bounding box center [696, 93] width 64 height 22
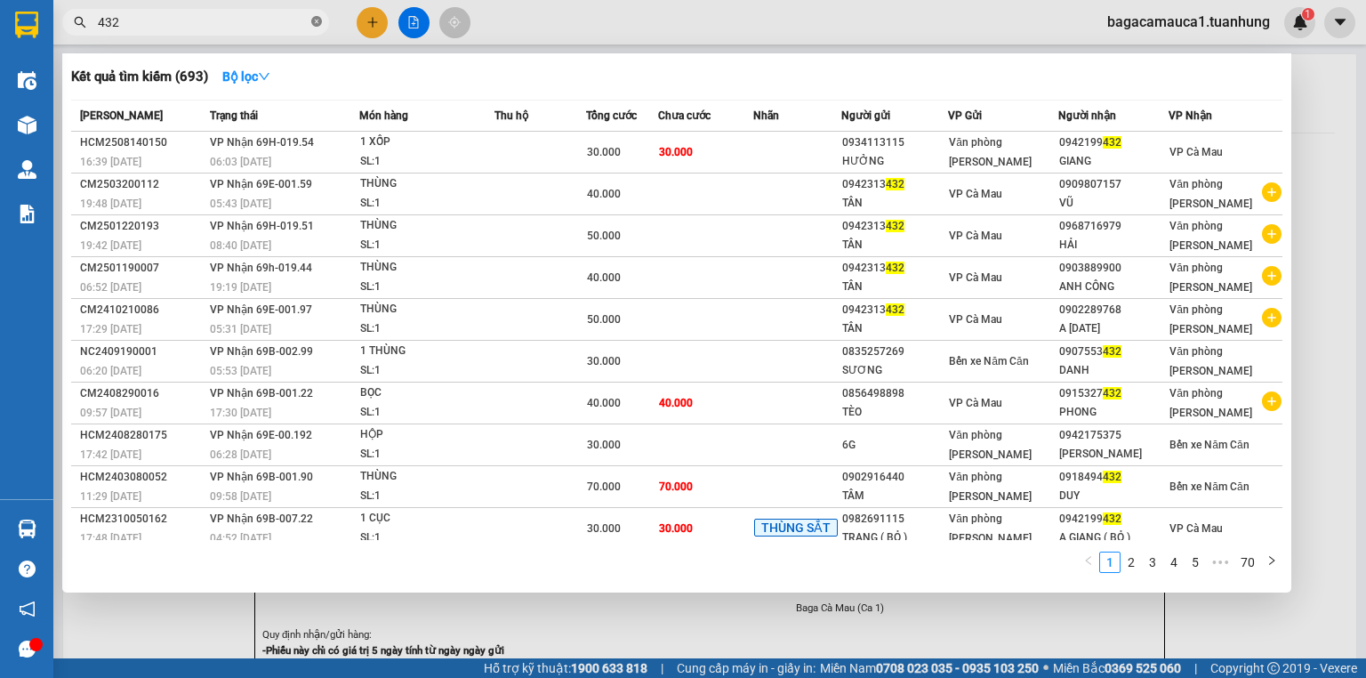
click at [318, 20] on icon "close-circle" at bounding box center [316, 21] width 11 height 11
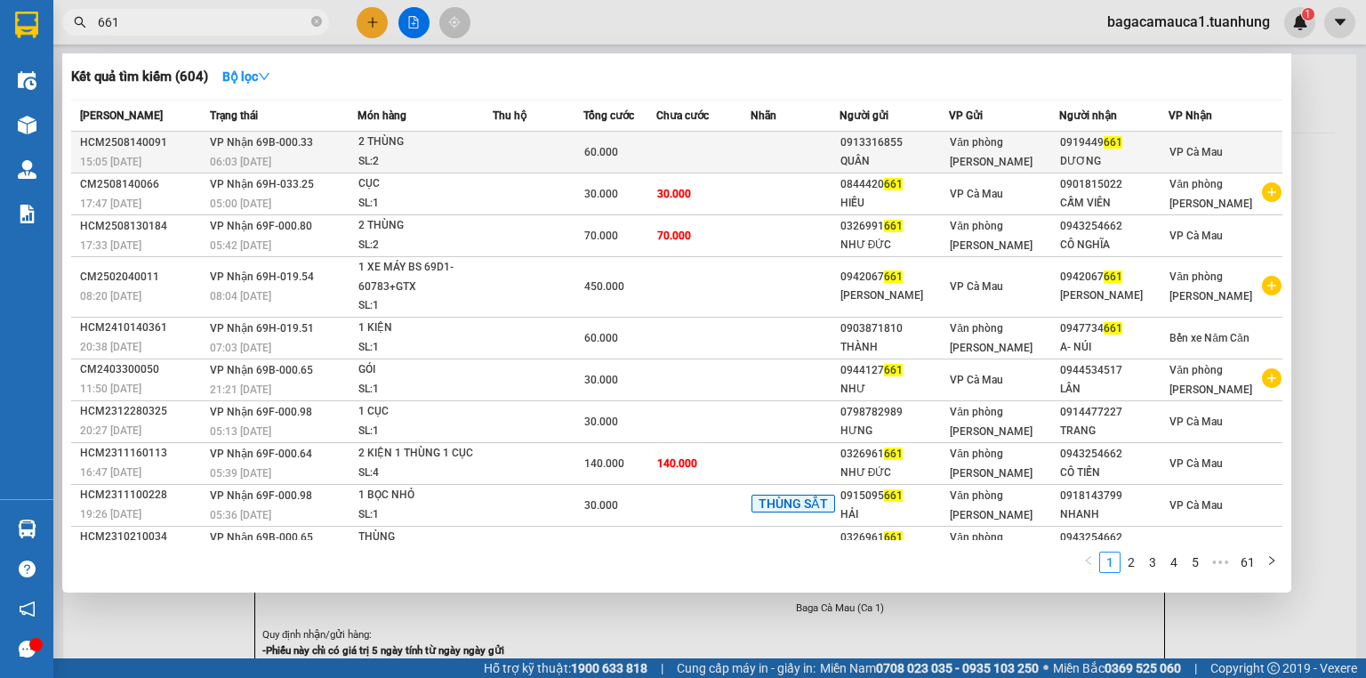
type input "661"
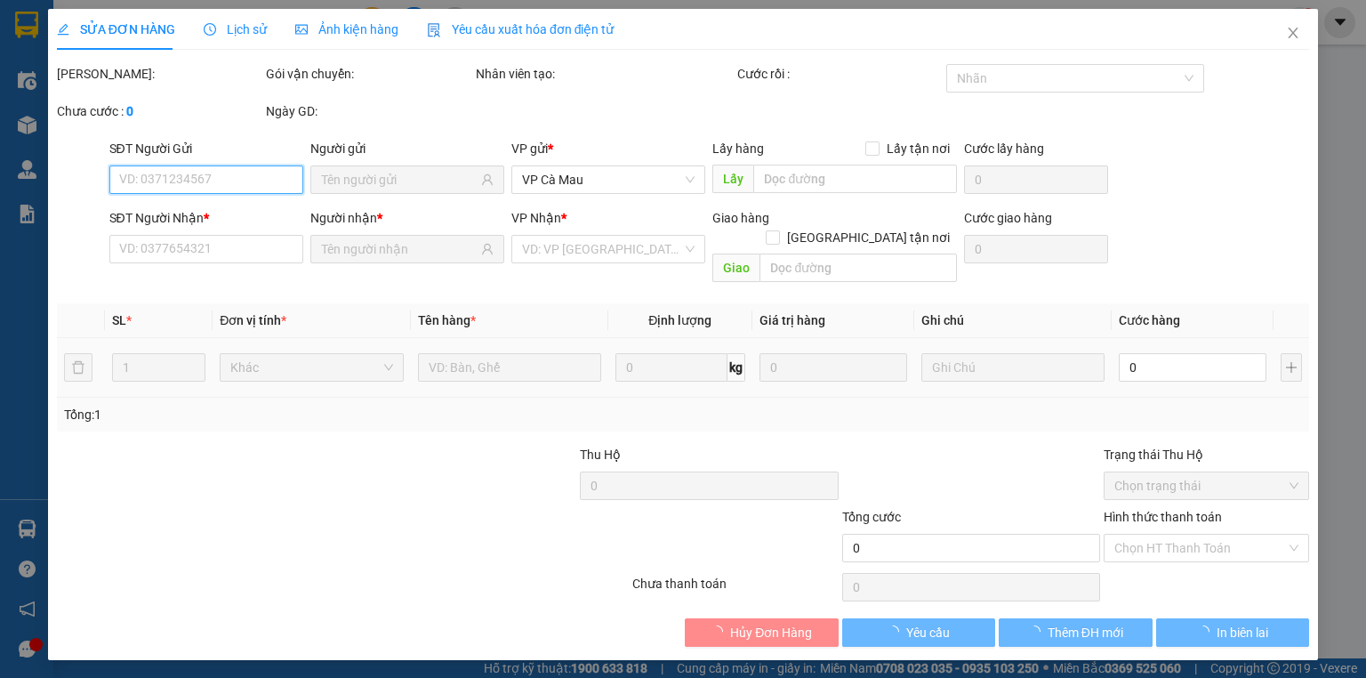
type input "0913316855"
type input "QUÂN"
type input "0919449661"
type input "DƯƠNG"
type input "60.000"
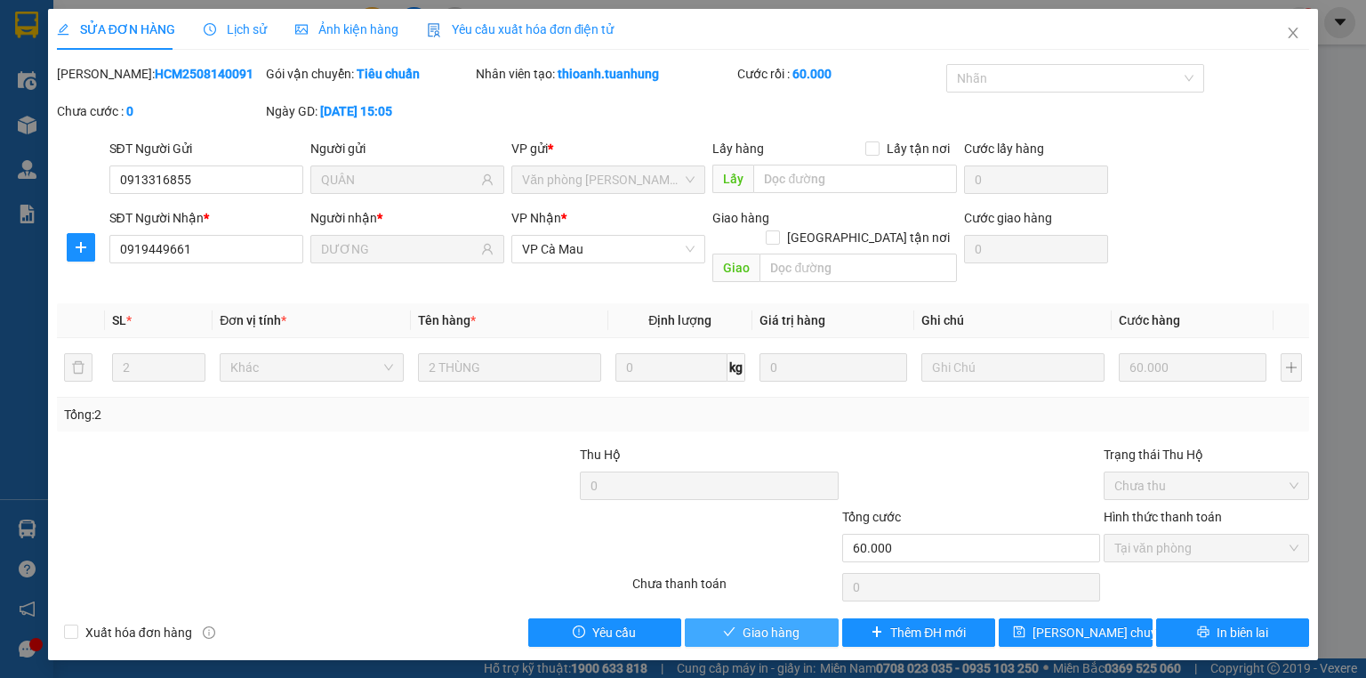
click at [798, 626] on button "Giao hàng" at bounding box center [762, 632] width 154 height 28
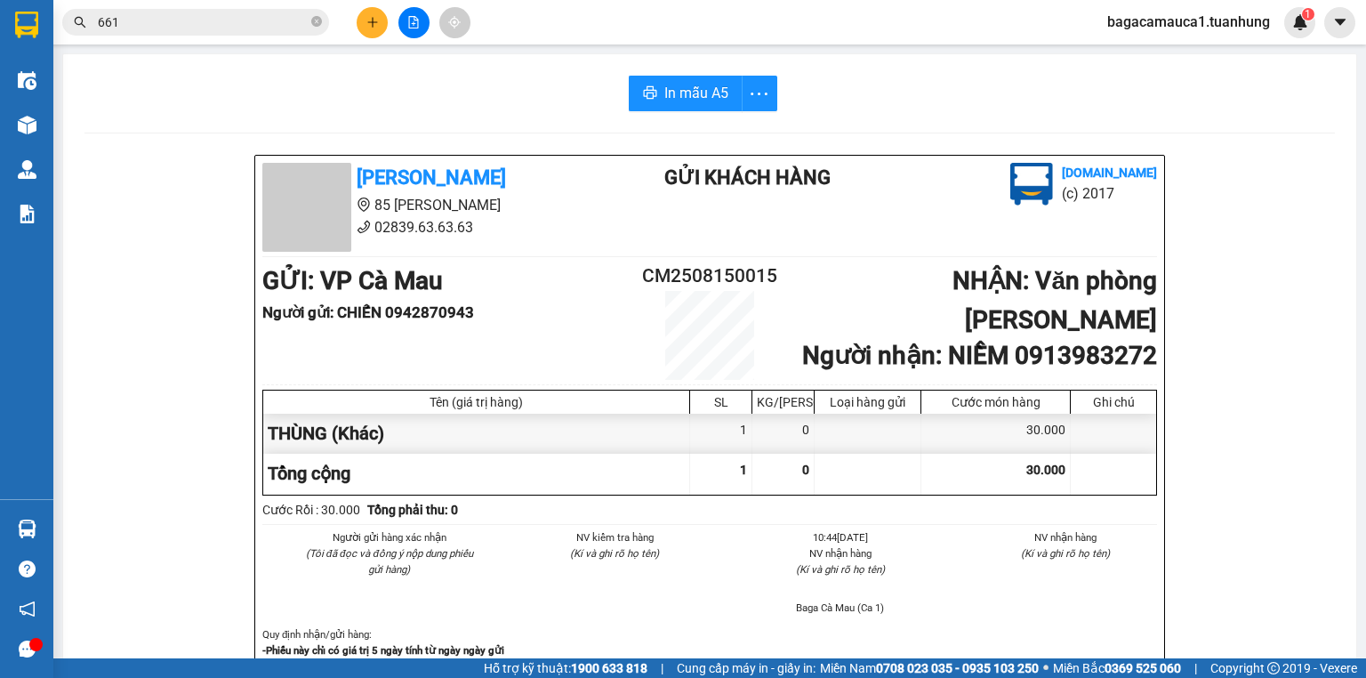
click at [309, 20] on span "661" at bounding box center [195, 22] width 267 height 27
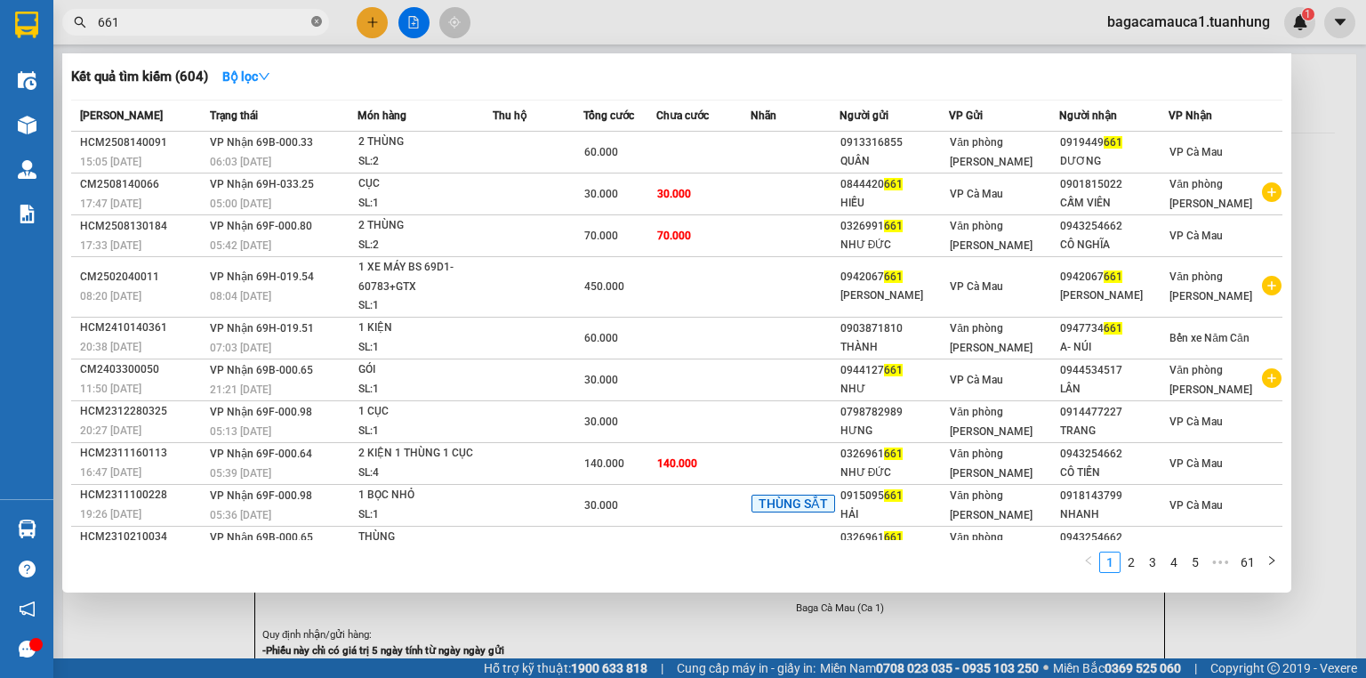
click at [313, 20] on icon "close-circle" at bounding box center [316, 21] width 11 height 11
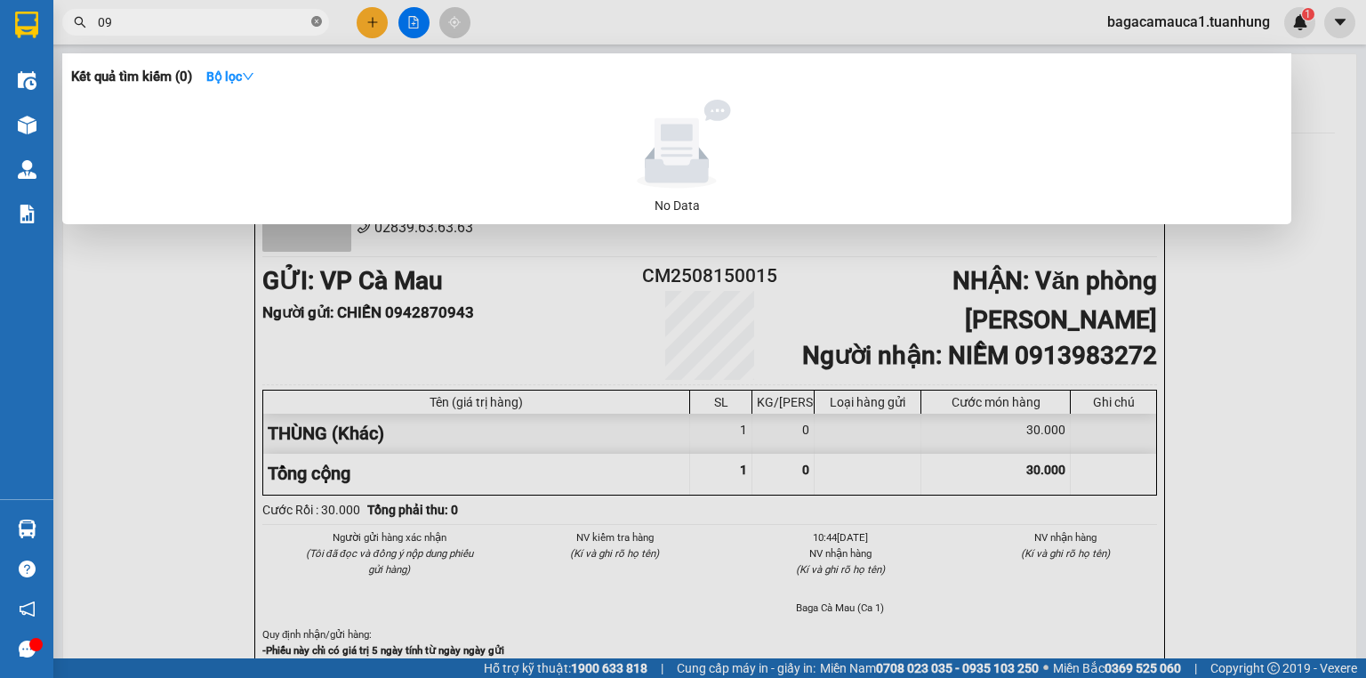
type input "0"
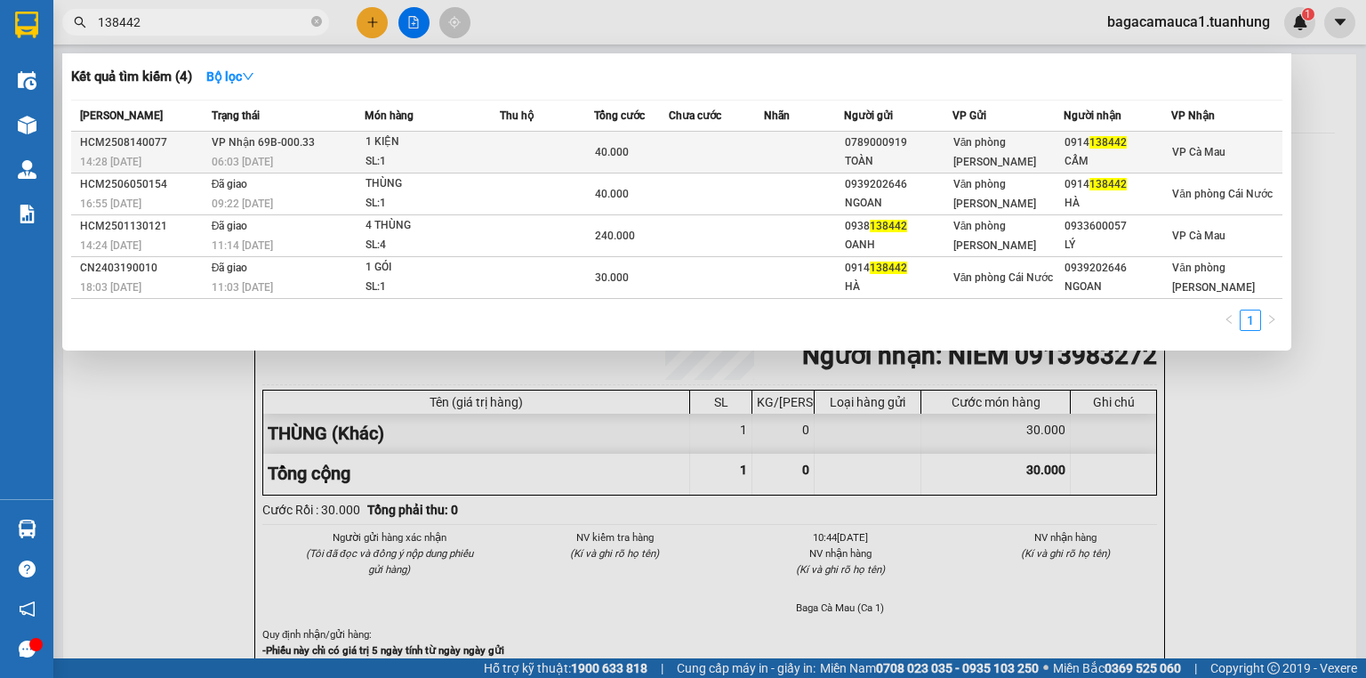
type input "138442"
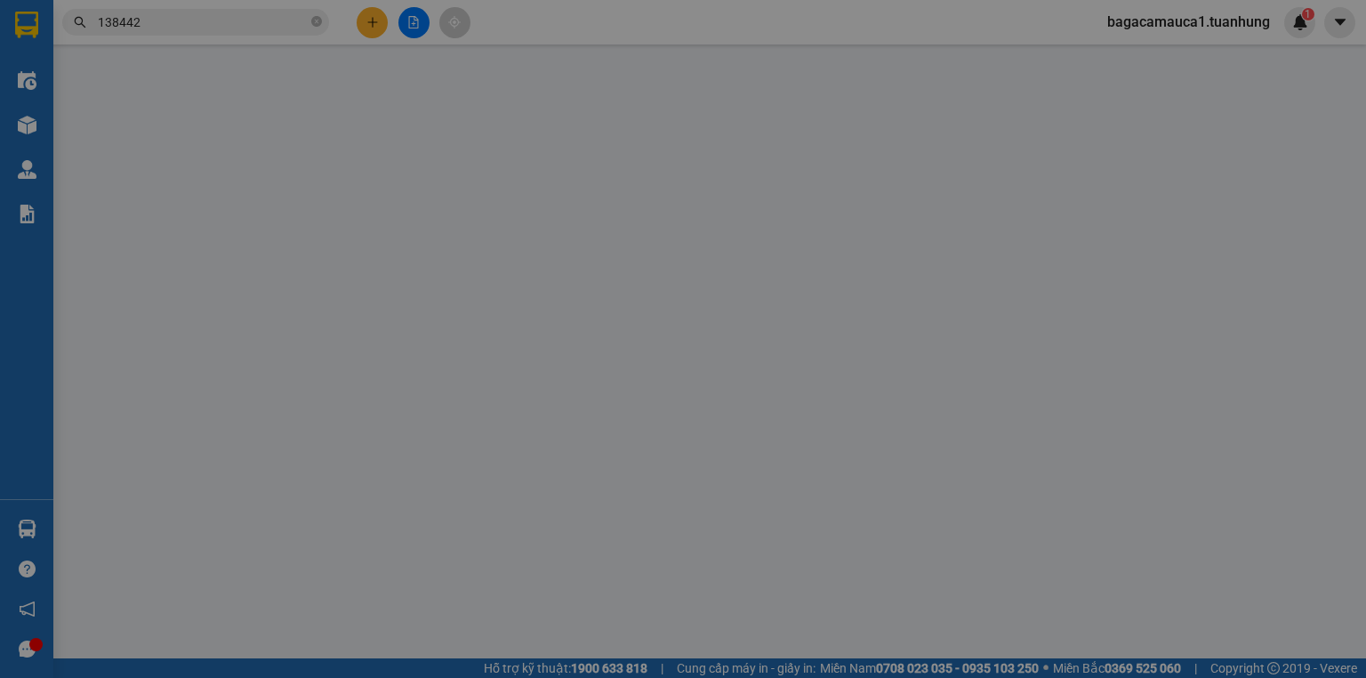
type input "0789000919"
type input "TOÀN"
type input "0914138442"
type input "CẨM"
type input "40.000"
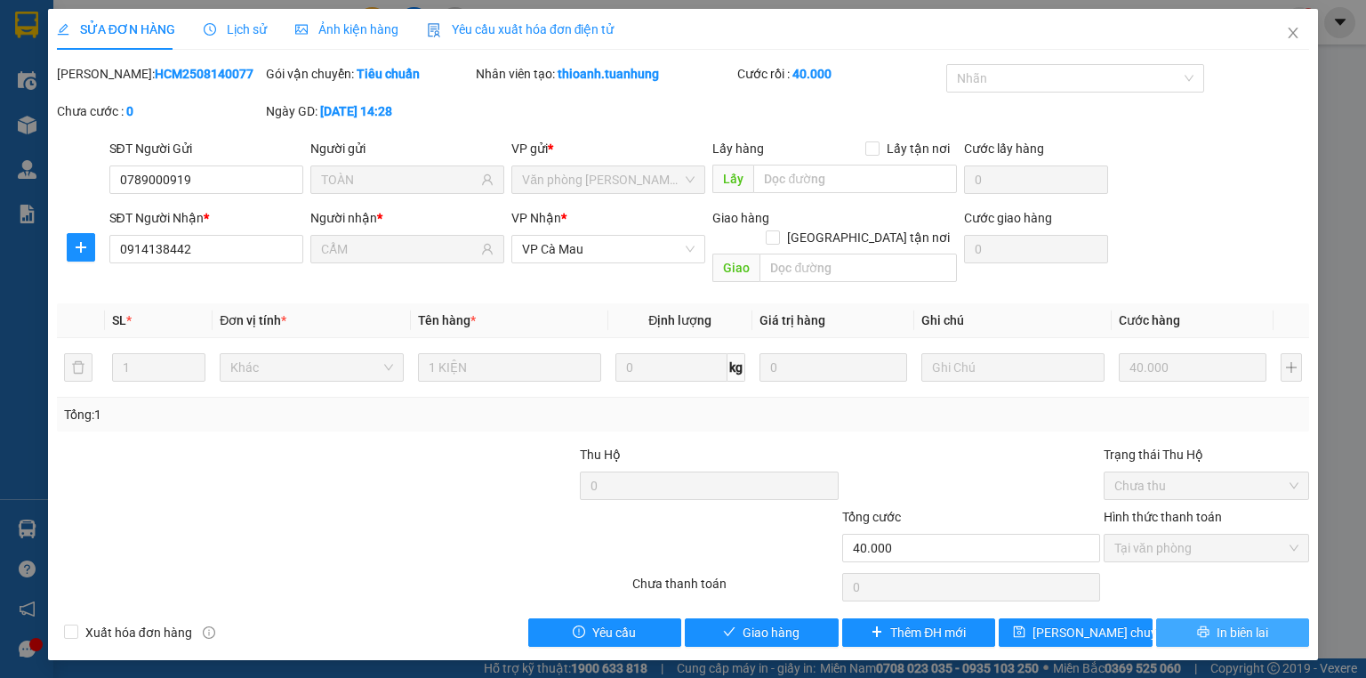
click at [1223, 622] on span "In biên lai" at bounding box center [1242, 632] width 52 height 20
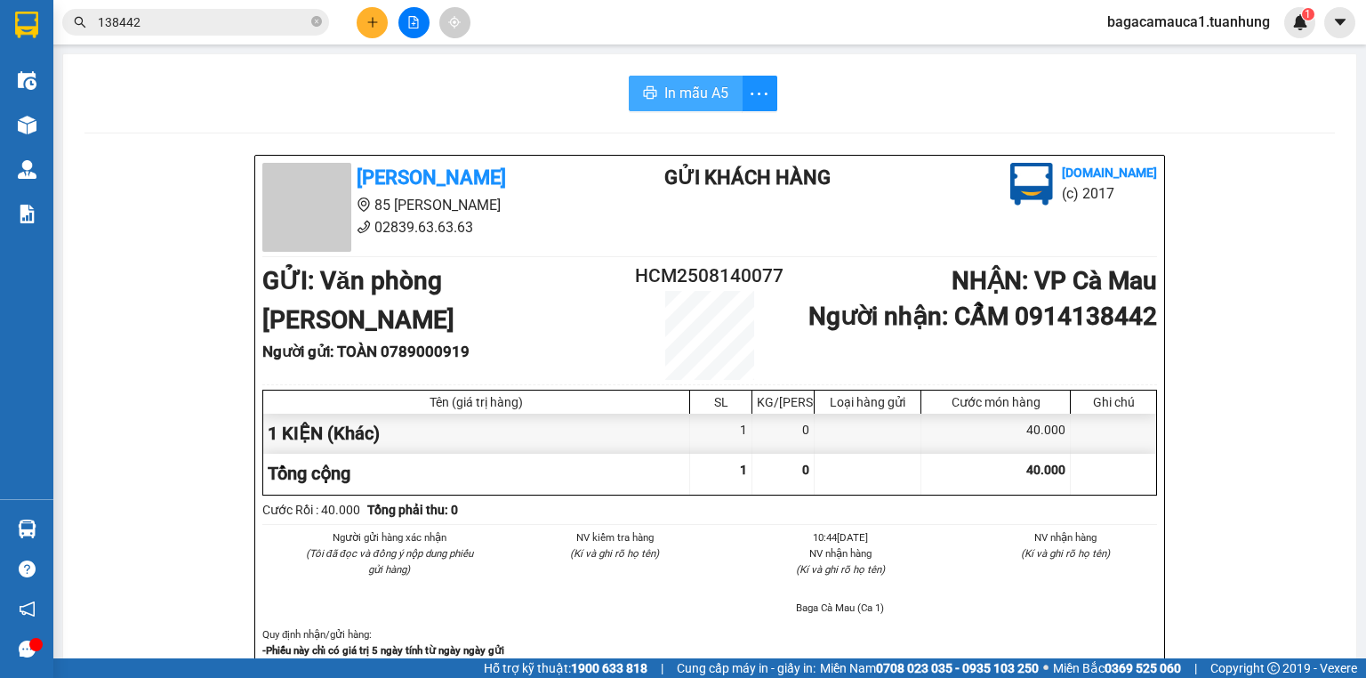
click at [653, 87] on button "In mẫu A5" at bounding box center [686, 94] width 114 height 36
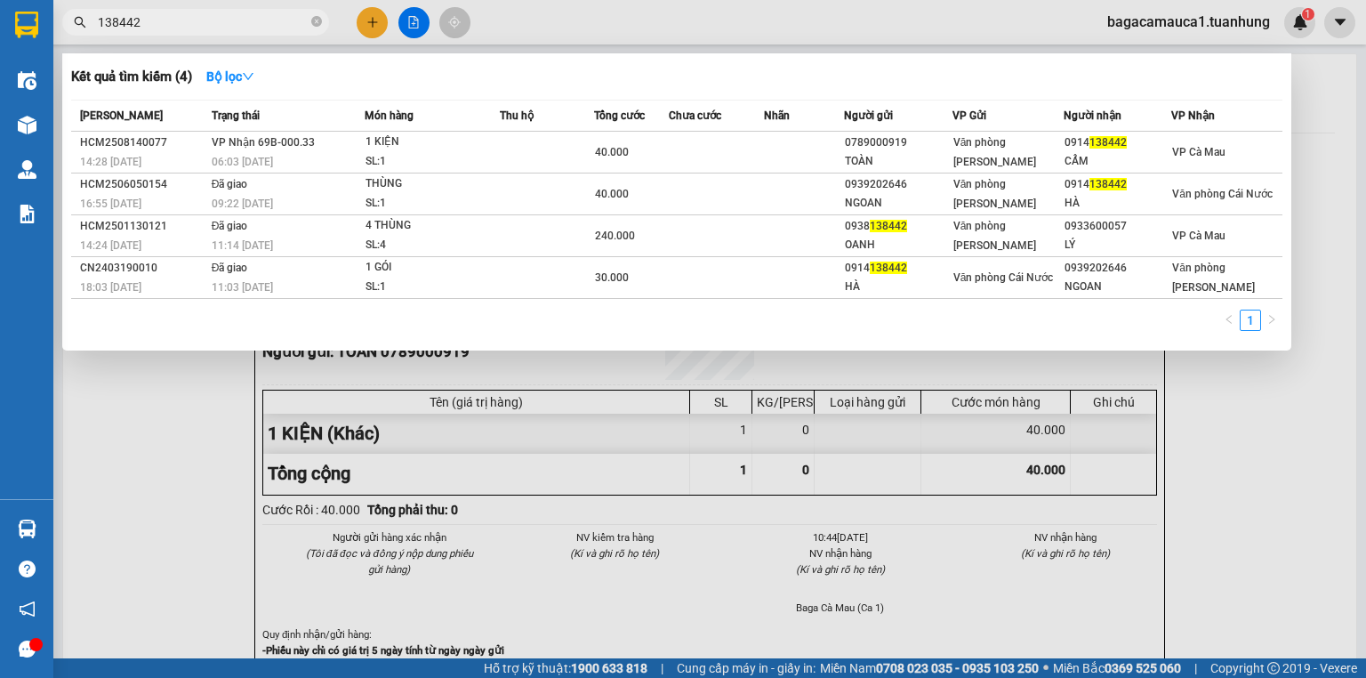
click at [324, 20] on span "138442" at bounding box center [195, 22] width 267 height 27
click at [320, 21] on icon "close-circle" at bounding box center [316, 21] width 11 height 11
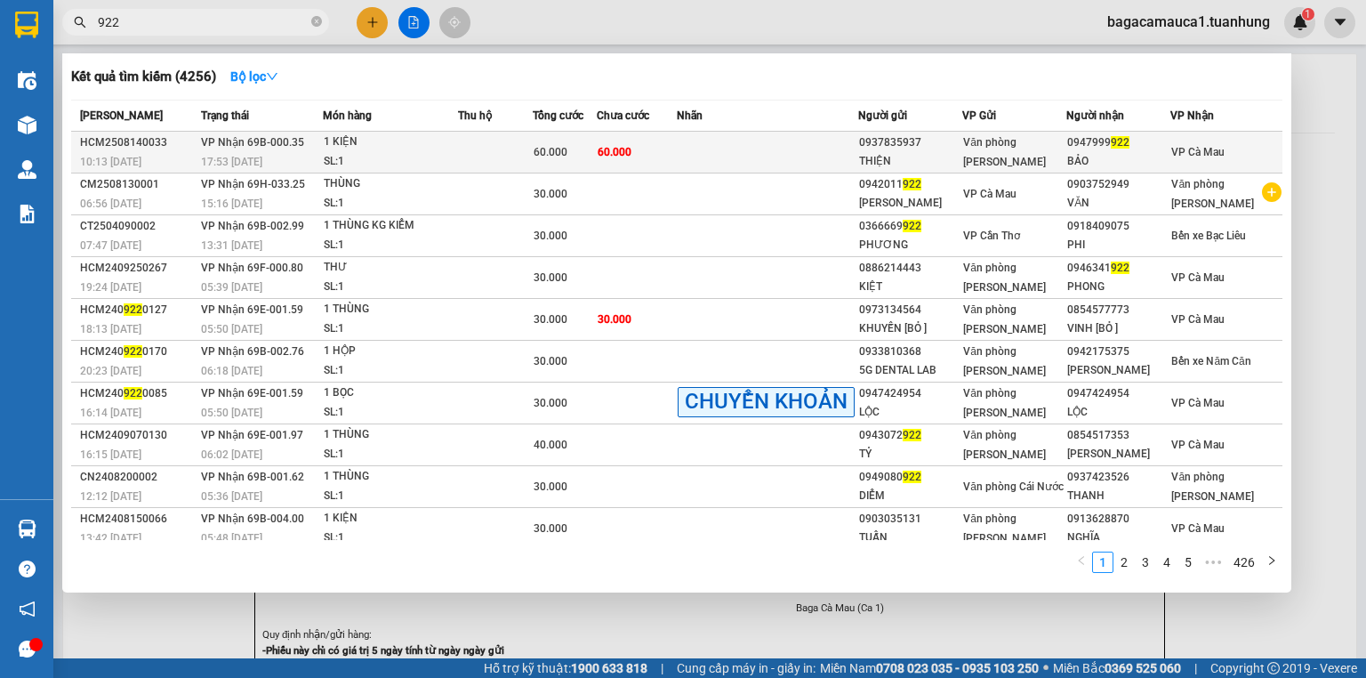
type input "922"
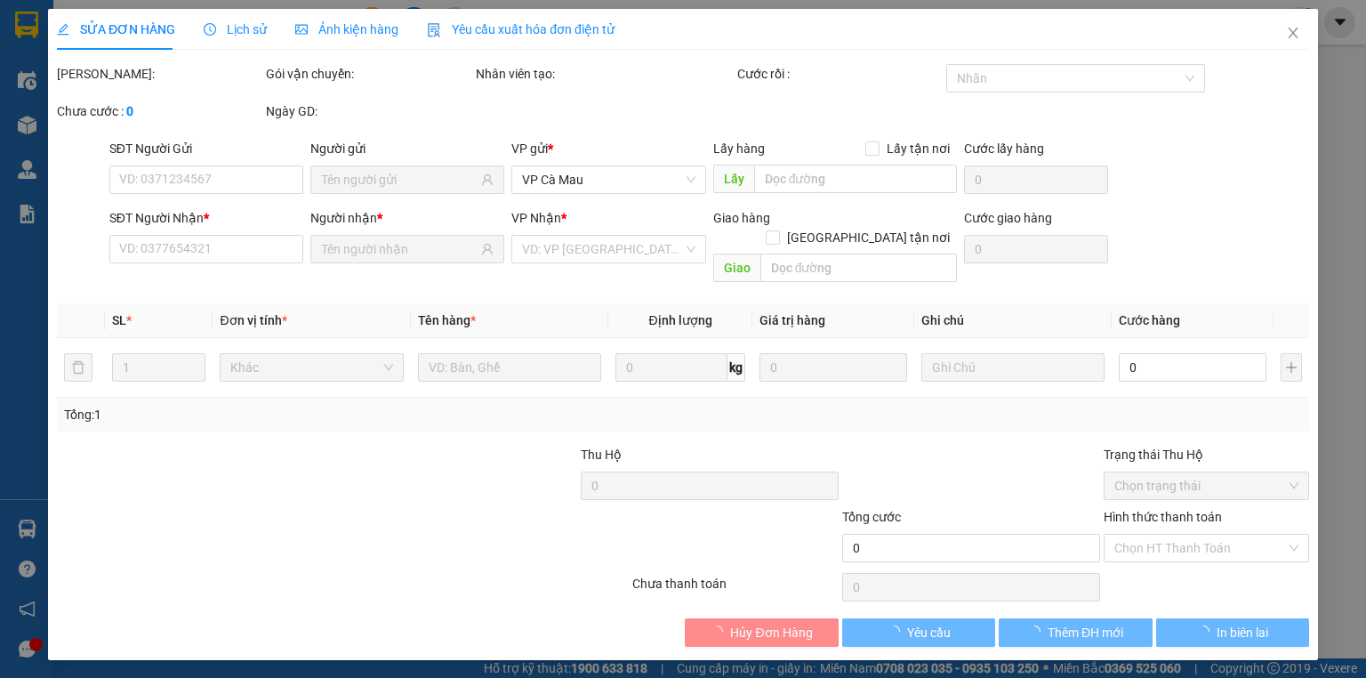
type input "0937835937"
type input "THIỆN"
type input "0947999922"
type input "BẢO"
type input "60.000"
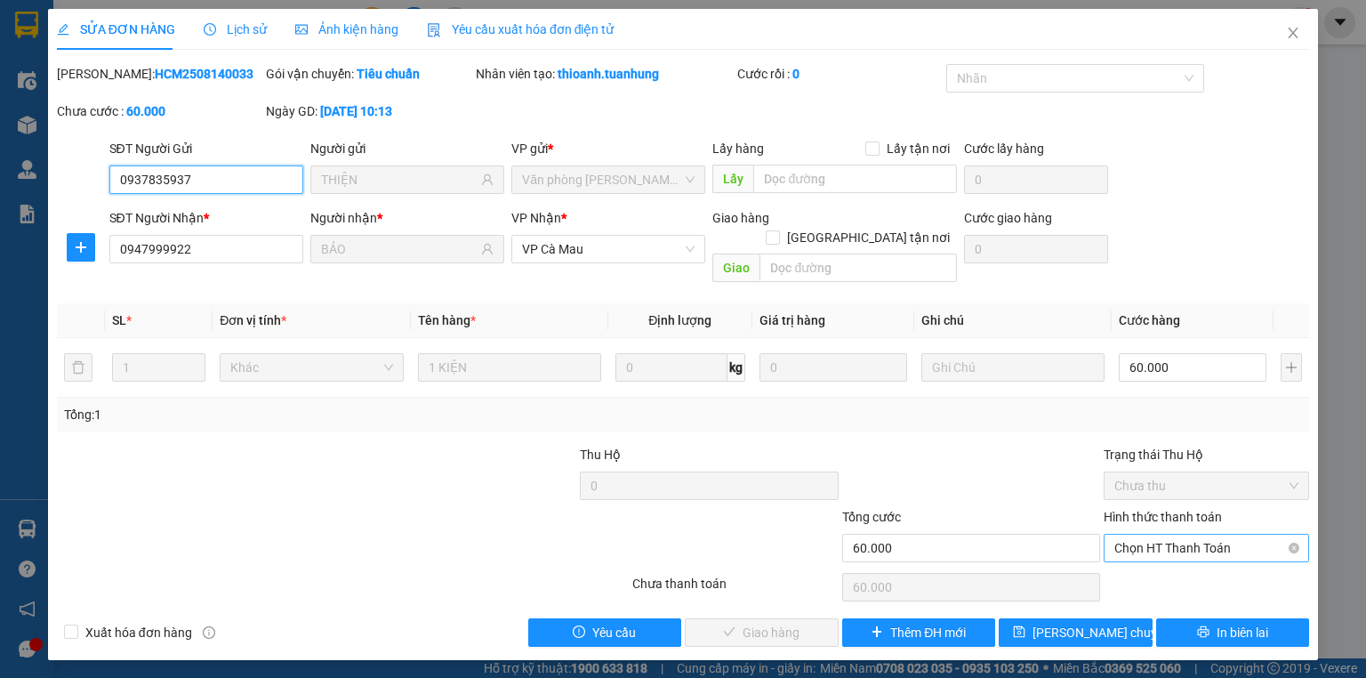
click at [1233, 534] on span "Chọn HT Thanh Toán" at bounding box center [1206, 547] width 184 height 27
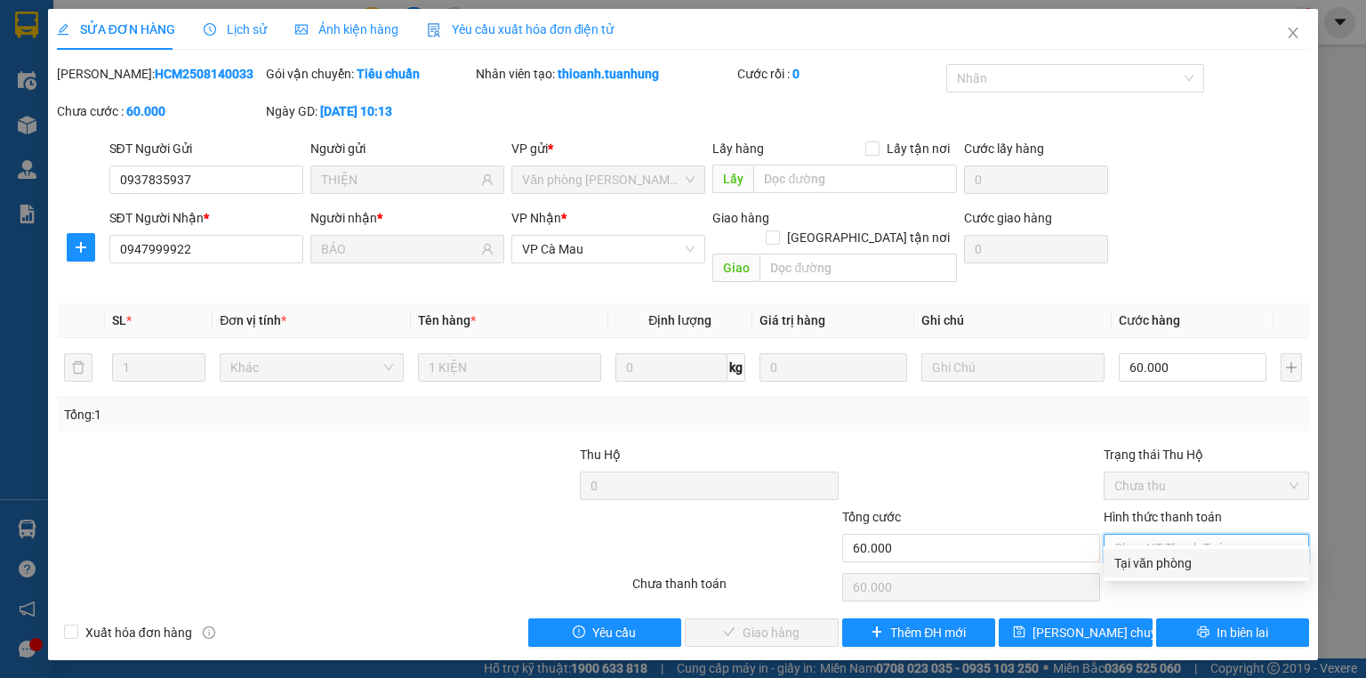
click at [1194, 553] on div "Tại văn phòng" at bounding box center [1206, 563] width 184 height 20
type input "0"
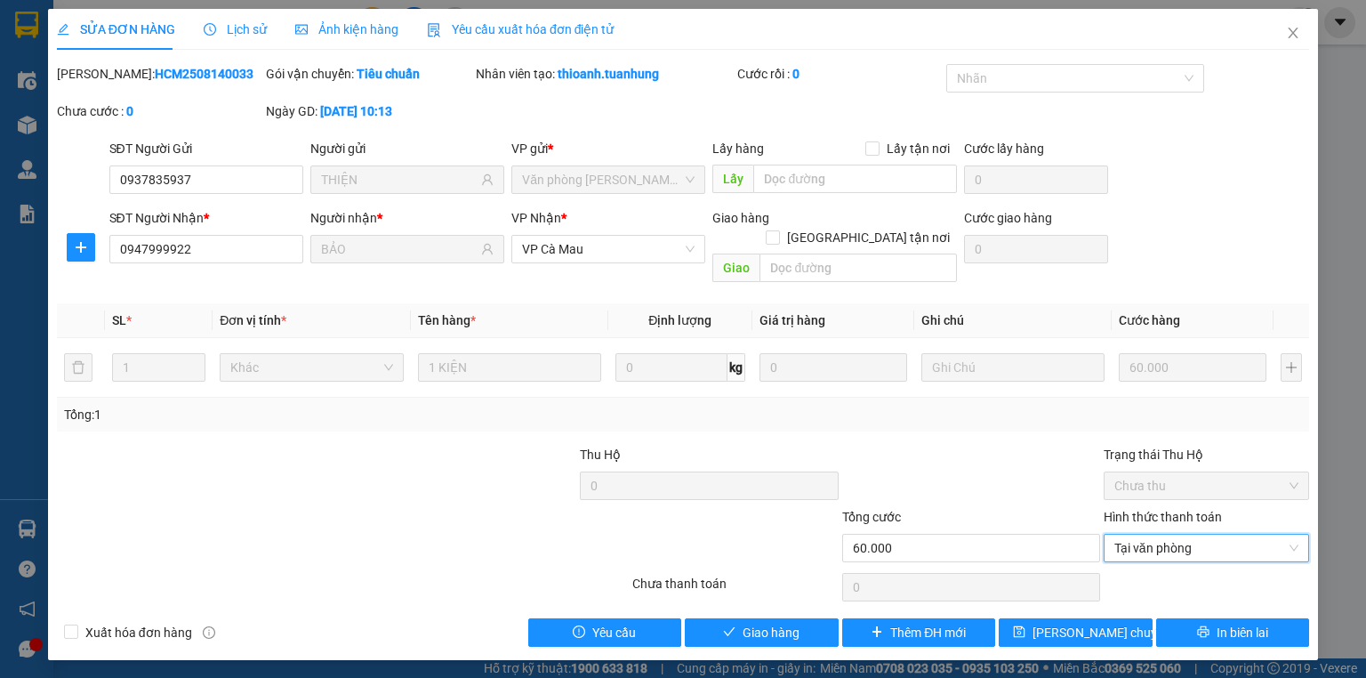
click at [799, 632] on div "SỬA ĐƠN HÀNG Lịch sử Ảnh kiện hàng Yêu cầu xuất hóa đơn điện tử Total Paid Fee …" at bounding box center [683, 334] width 1270 height 651
click at [793, 622] on span "Giao hàng" at bounding box center [770, 632] width 57 height 20
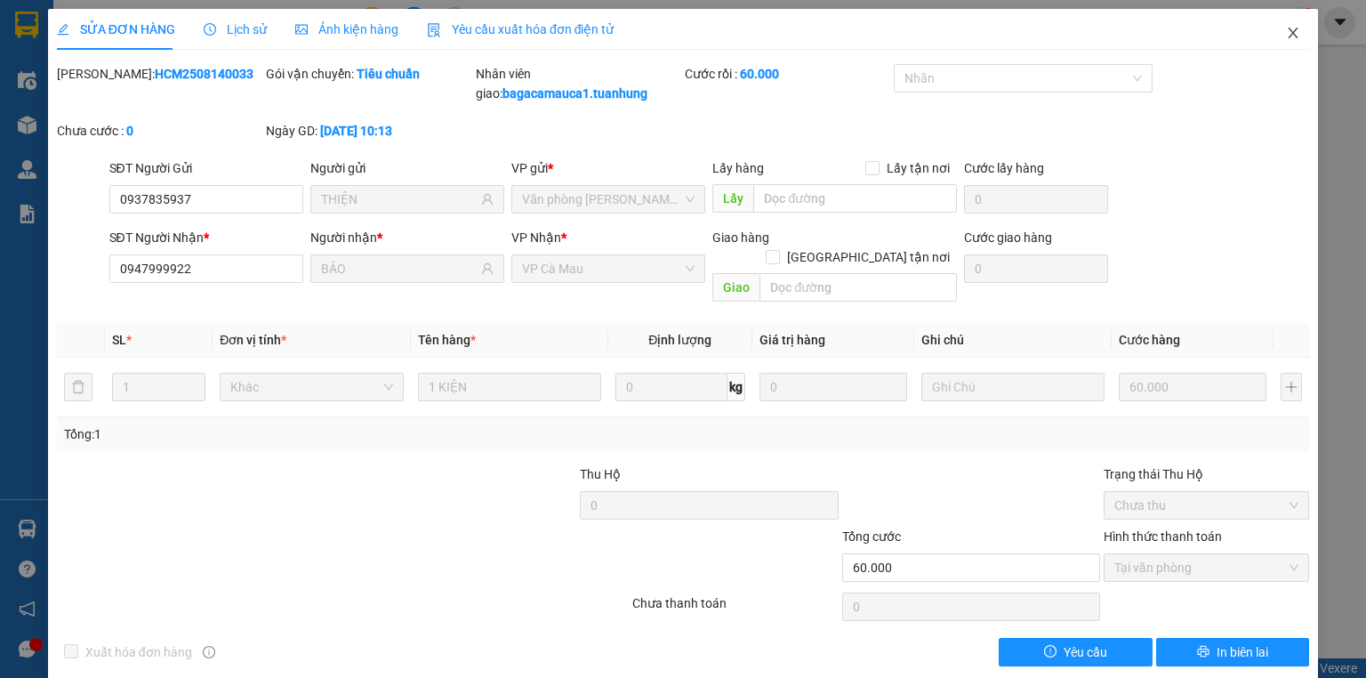
click at [1286, 29] on icon "close" at bounding box center [1293, 33] width 14 height 14
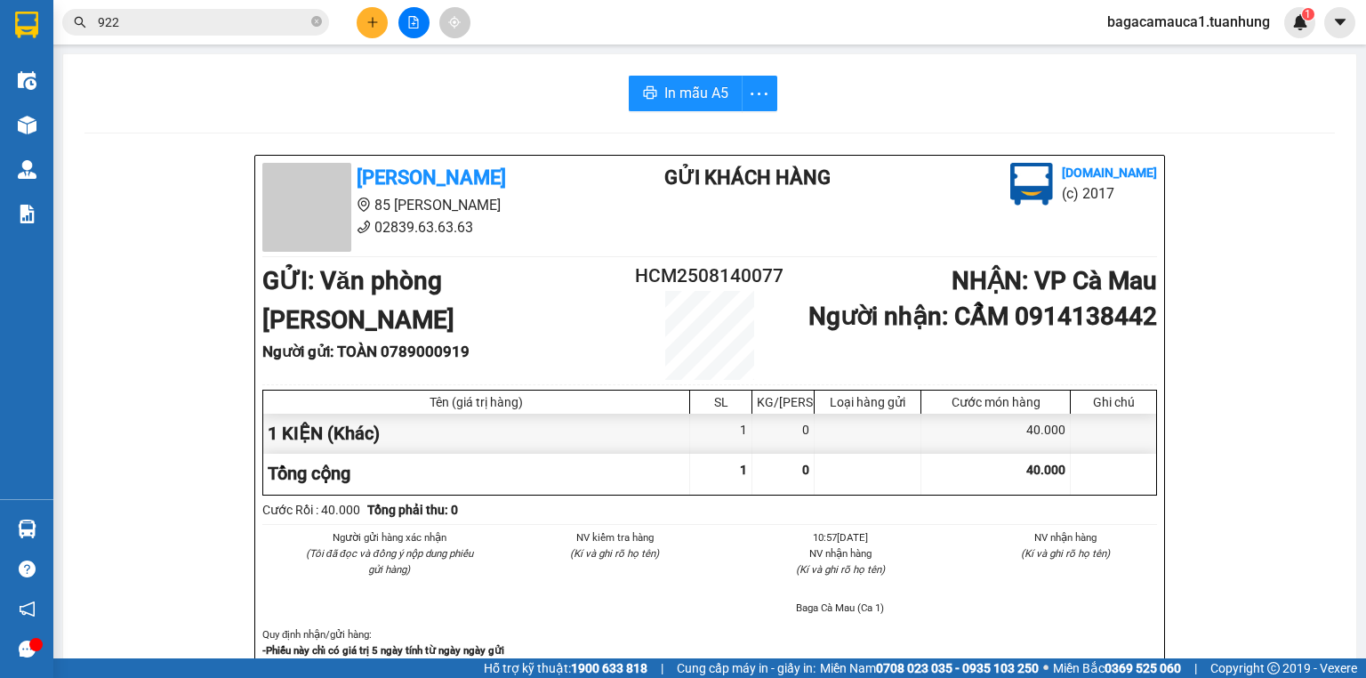
click at [381, 18] on button at bounding box center [372, 22] width 31 height 31
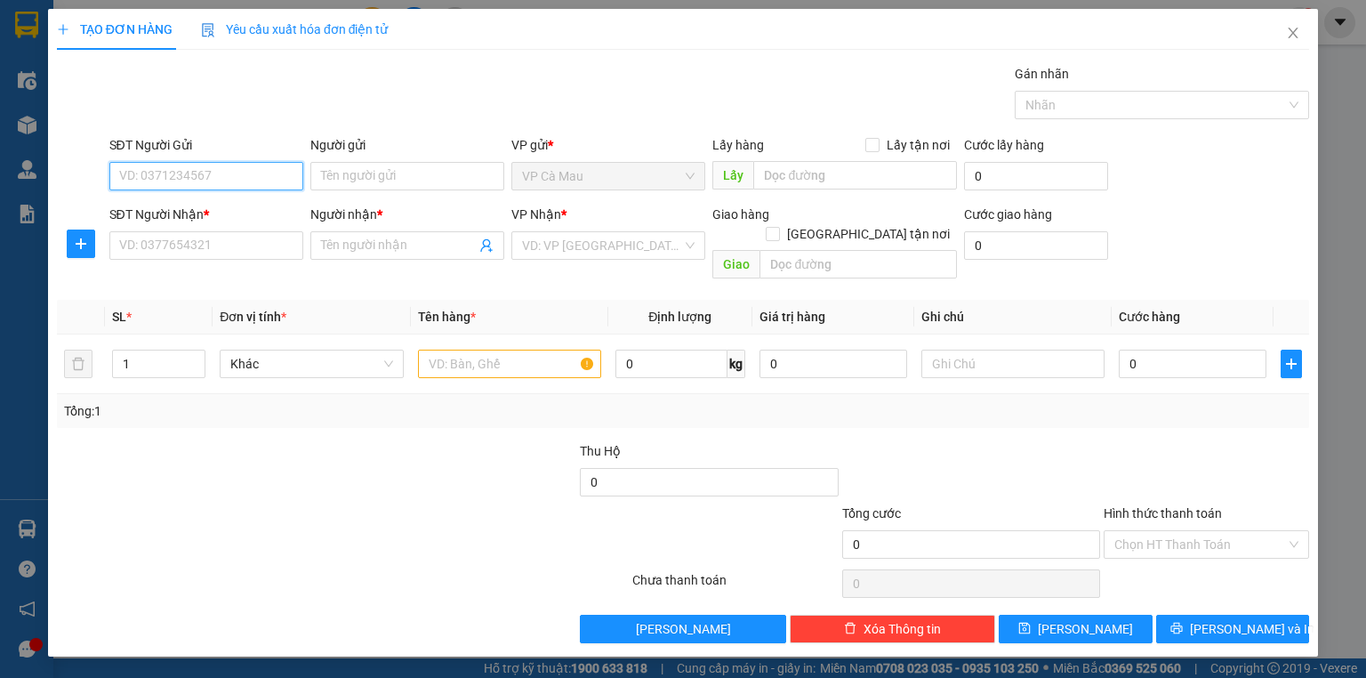
click at [192, 171] on input "SĐT Người Gửi" at bounding box center [206, 176] width 194 height 28
drag, startPoint x: 221, startPoint y: 192, endPoint x: 225, endPoint y: 180, distance: 13.2
click at [219, 193] on div "SĐT Người Gửi 0918818847 0918818847" at bounding box center [206, 166] width 194 height 62
click at [226, 173] on input "0918818847" at bounding box center [206, 176] width 194 height 28
click at [145, 172] on input "0918818847" at bounding box center [206, 176] width 194 height 28
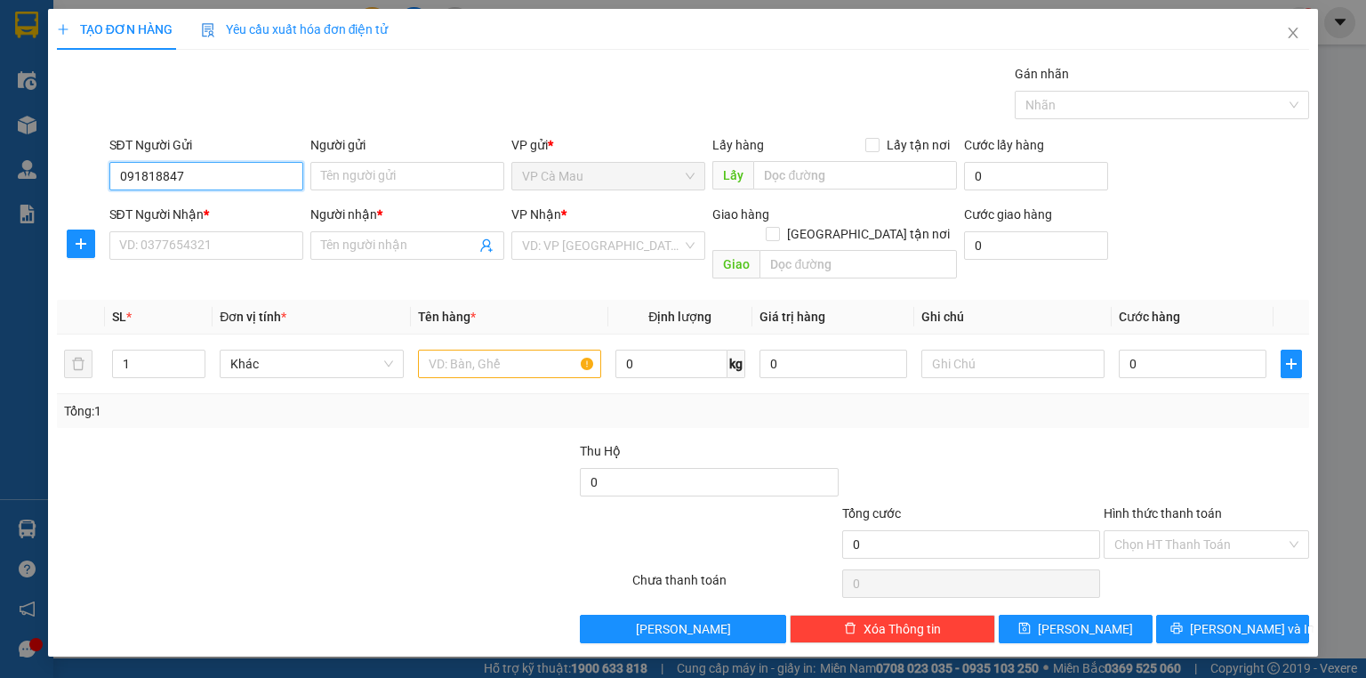
type input "0913818847"
click at [217, 206] on div "0913818847 - THUẨN" at bounding box center [206, 211] width 172 height 20
type input "THUẨN"
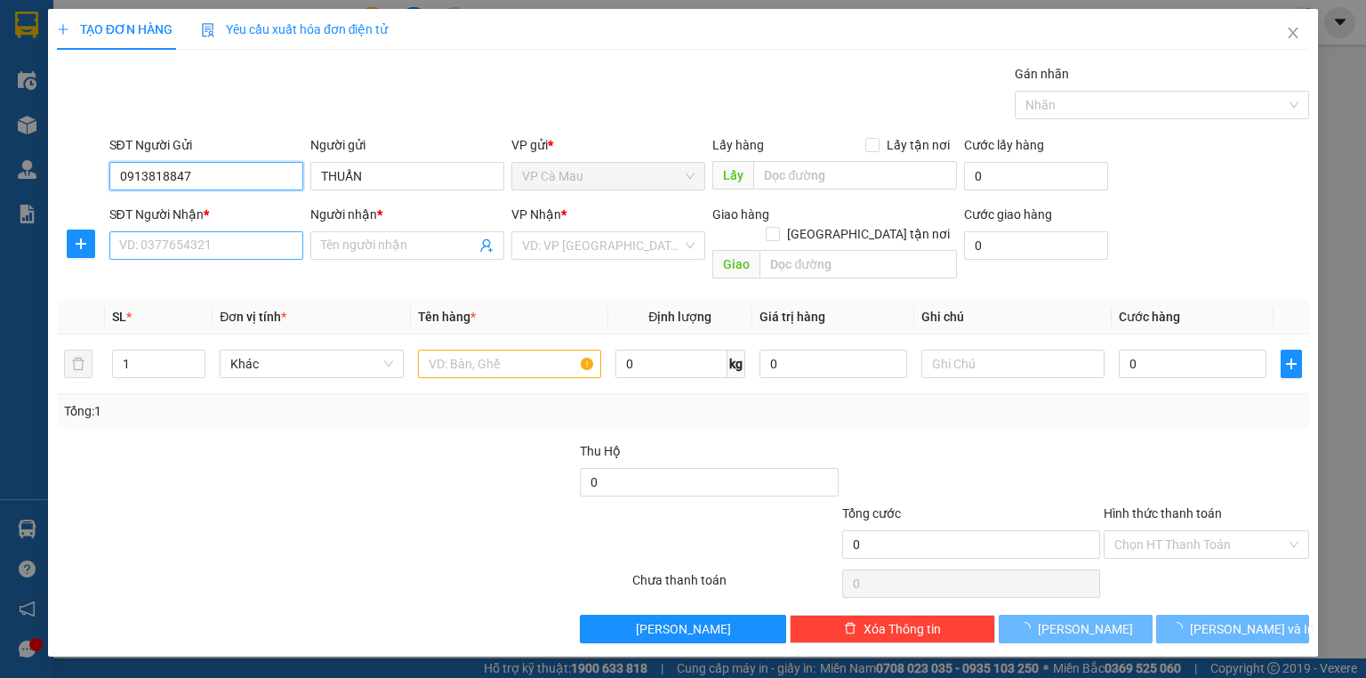
type input "0913818847"
click at [210, 236] on input "SĐT Người Nhận *" at bounding box center [206, 245] width 194 height 28
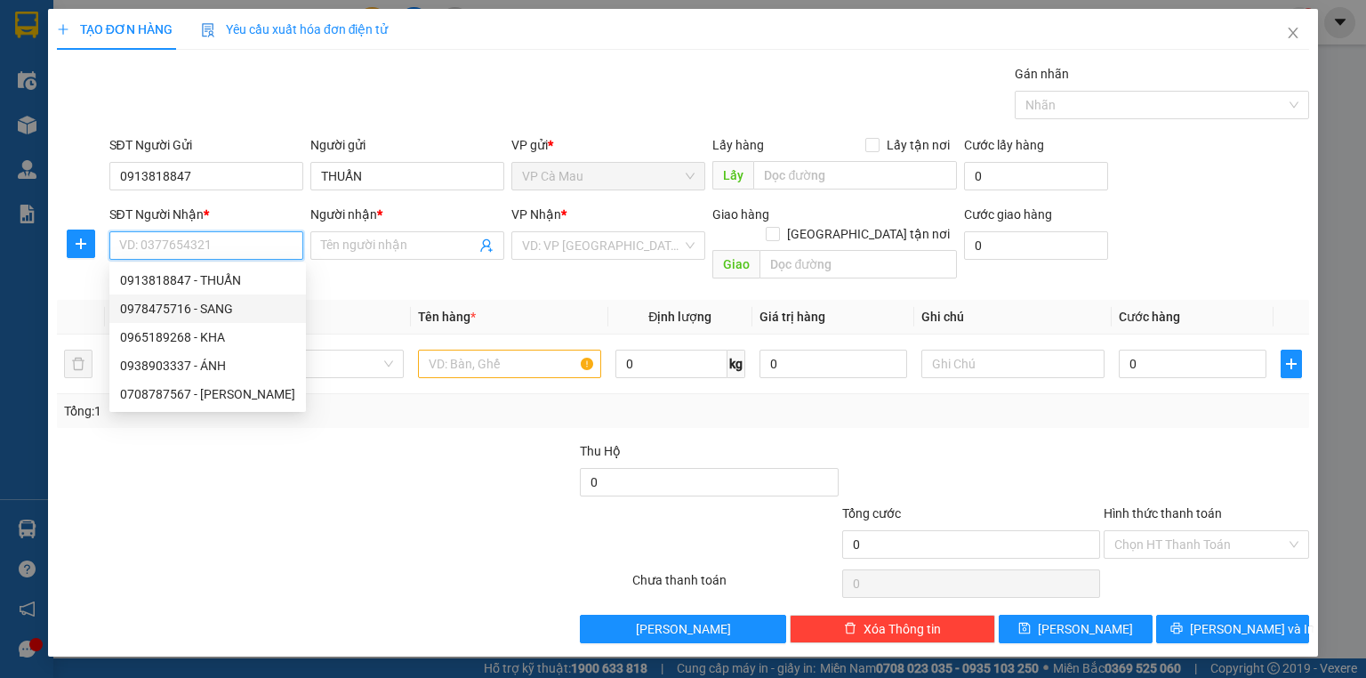
click at [143, 312] on div "0978475716 - SANG" at bounding box center [207, 309] width 175 height 20
type input "0978475716"
type input "SANG"
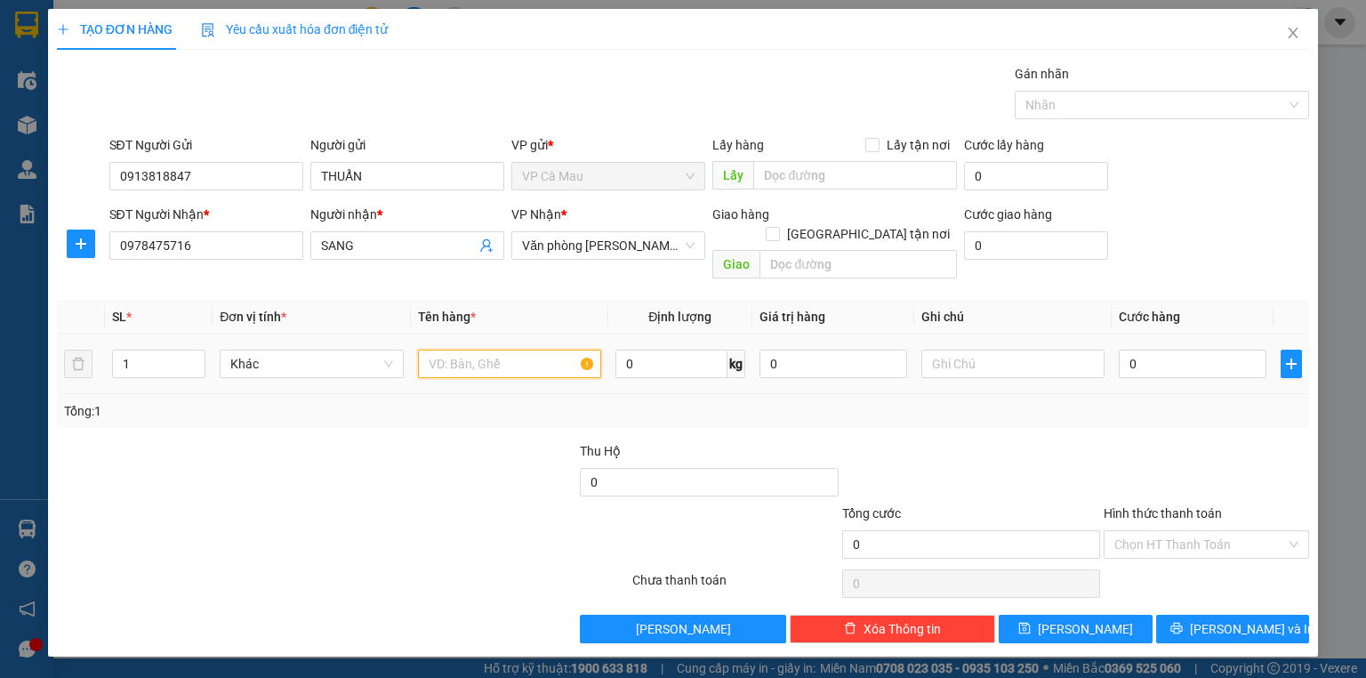
click at [534, 349] on input "text" at bounding box center [509, 363] width 183 height 28
type input "1 THÙNG"
click at [1181, 349] on input "0" at bounding box center [1193, 363] width 148 height 28
type input "3"
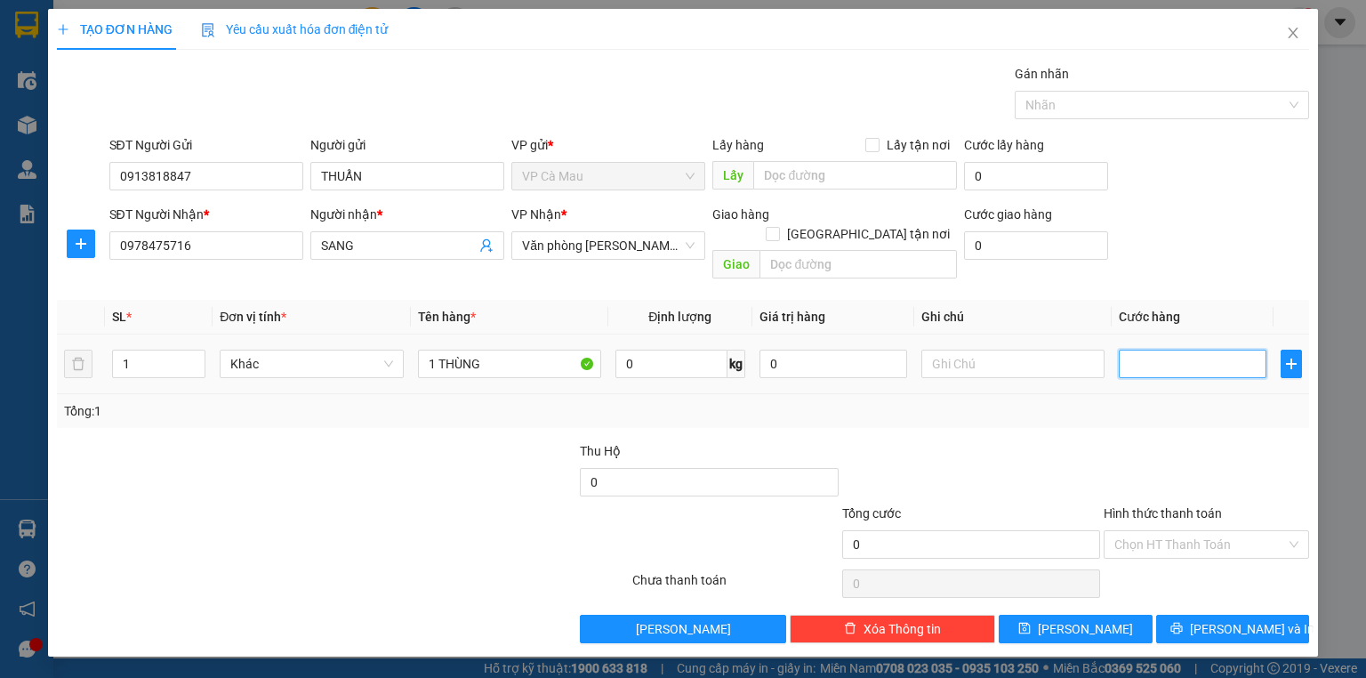
type input "3"
type input "30"
type input "30.000"
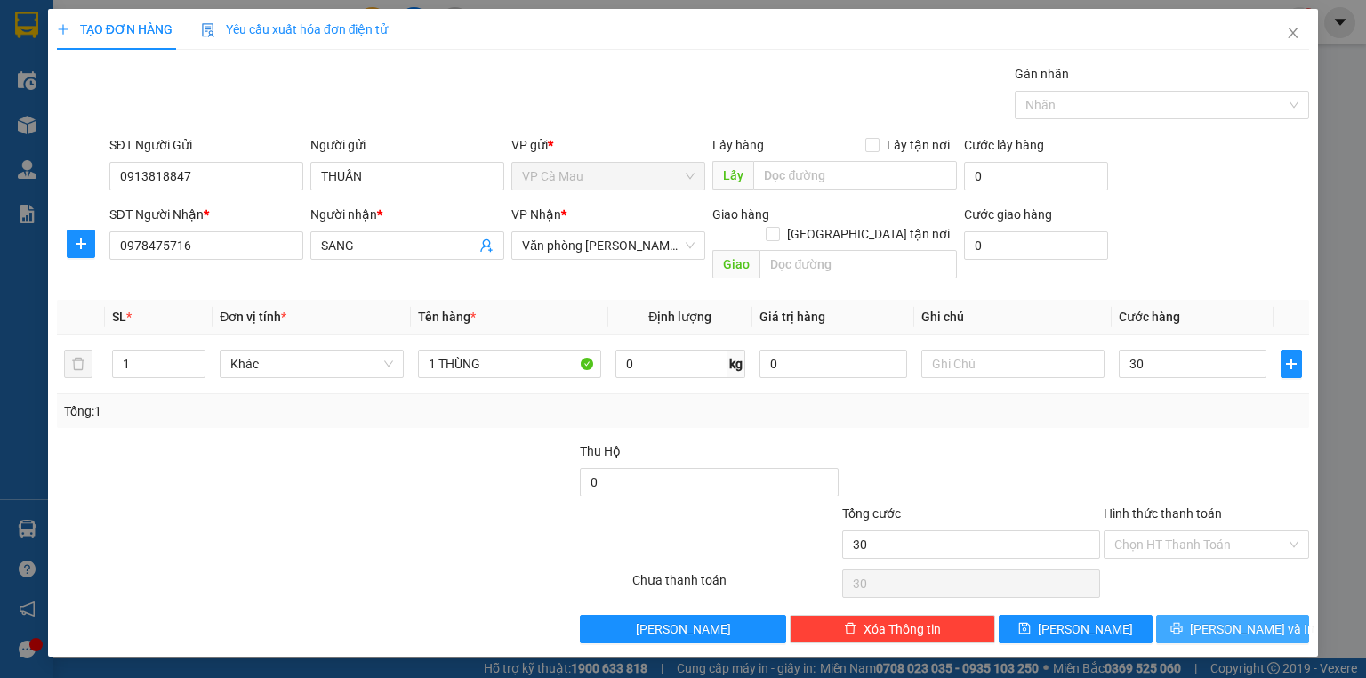
type input "30.000"
click at [1179, 614] on button "[PERSON_NAME] và In" at bounding box center [1233, 628] width 154 height 28
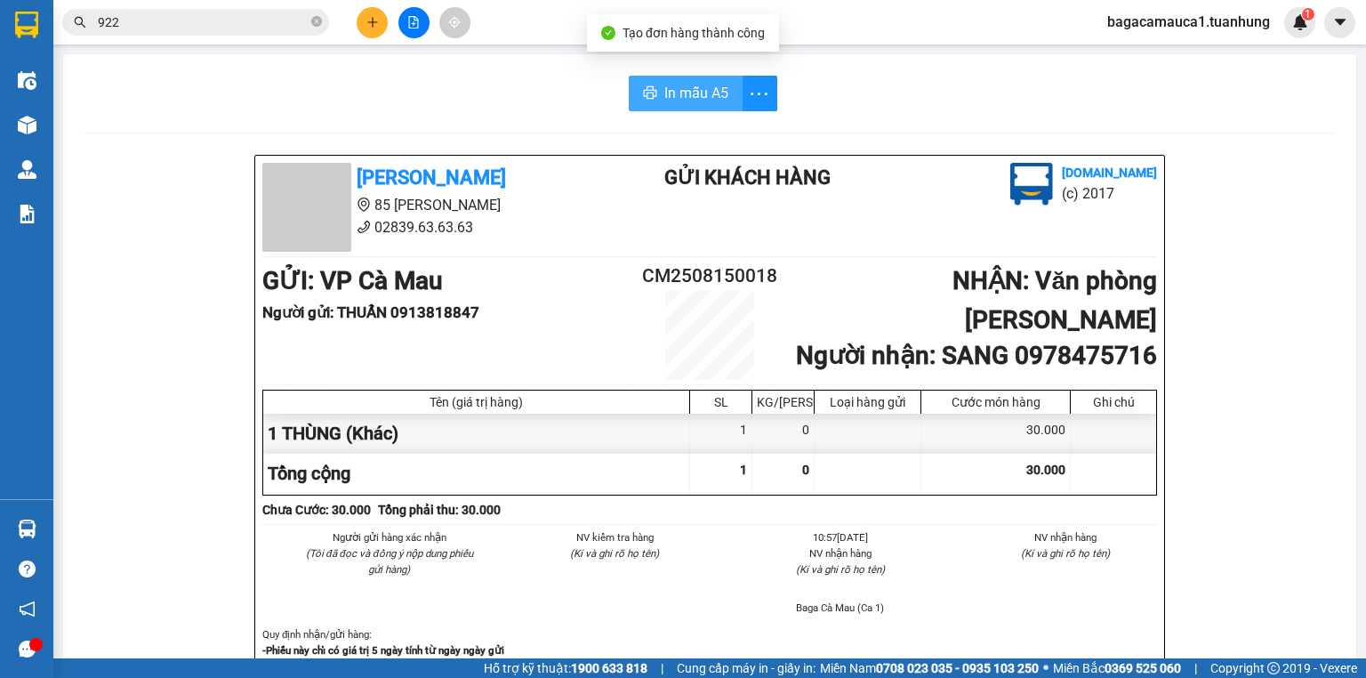
click at [694, 104] on button "In mẫu A5" at bounding box center [686, 94] width 114 height 36
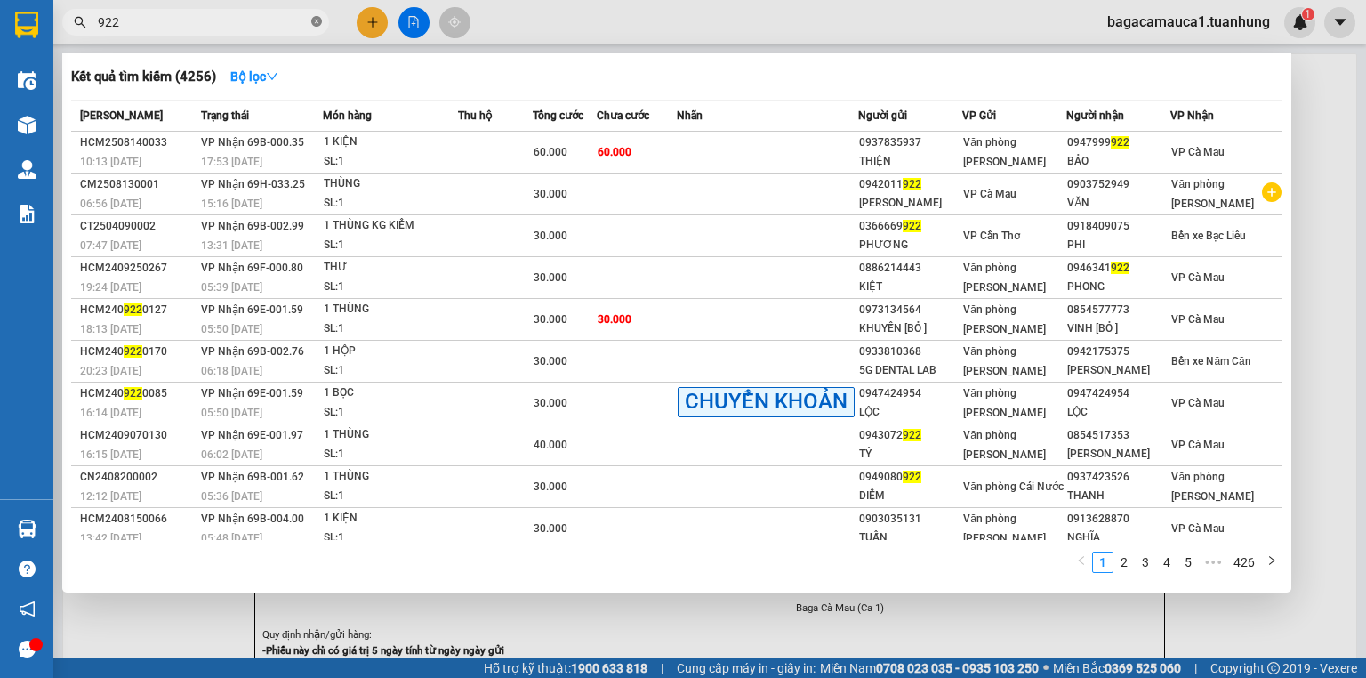
click at [314, 20] on icon "close-circle" at bounding box center [316, 21] width 11 height 11
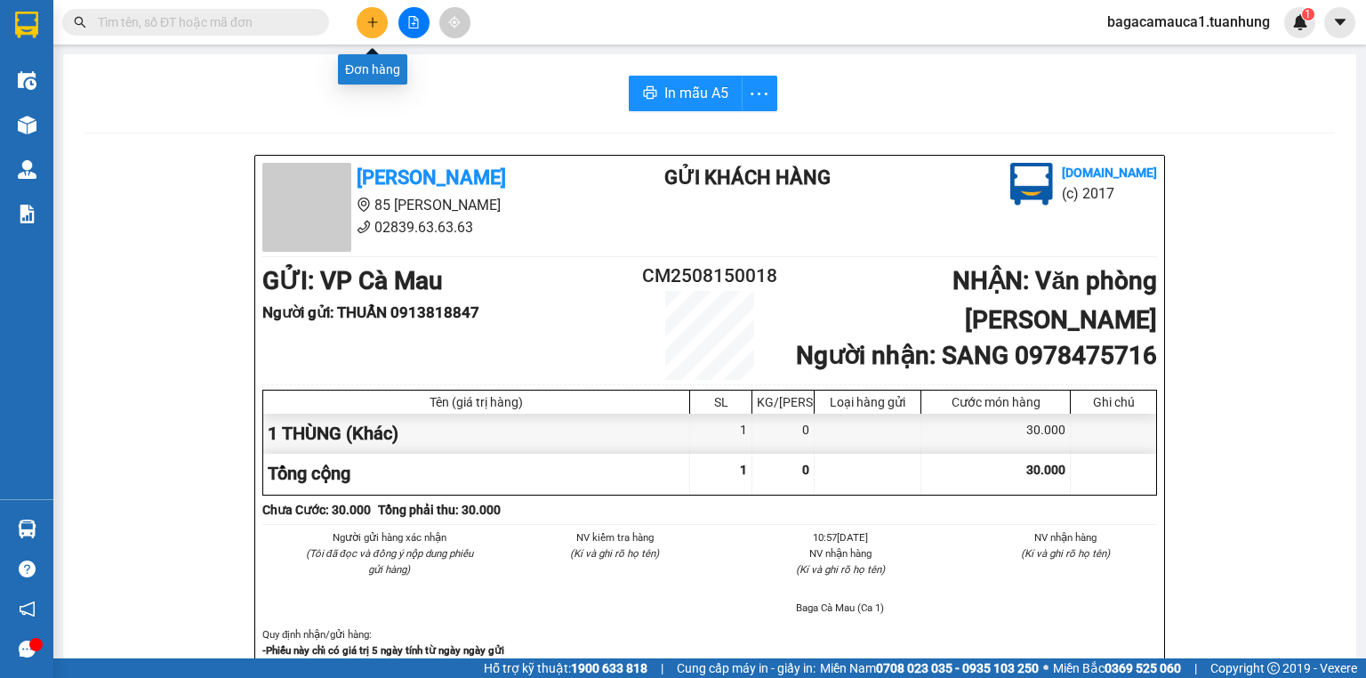
click at [366, 25] on icon "plus" at bounding box center [372, 22] width 12 height 12
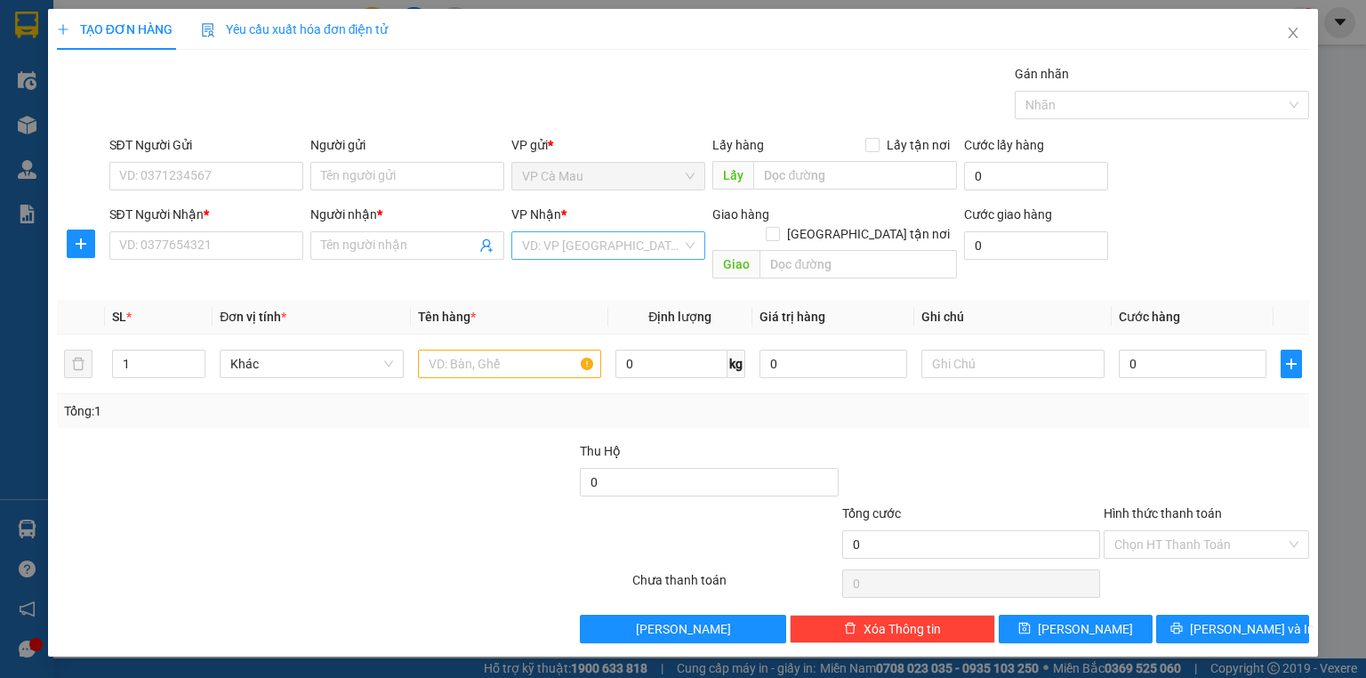
click at [582, 242] on input "search" at bounding box center [602, 245] width 160 height 27
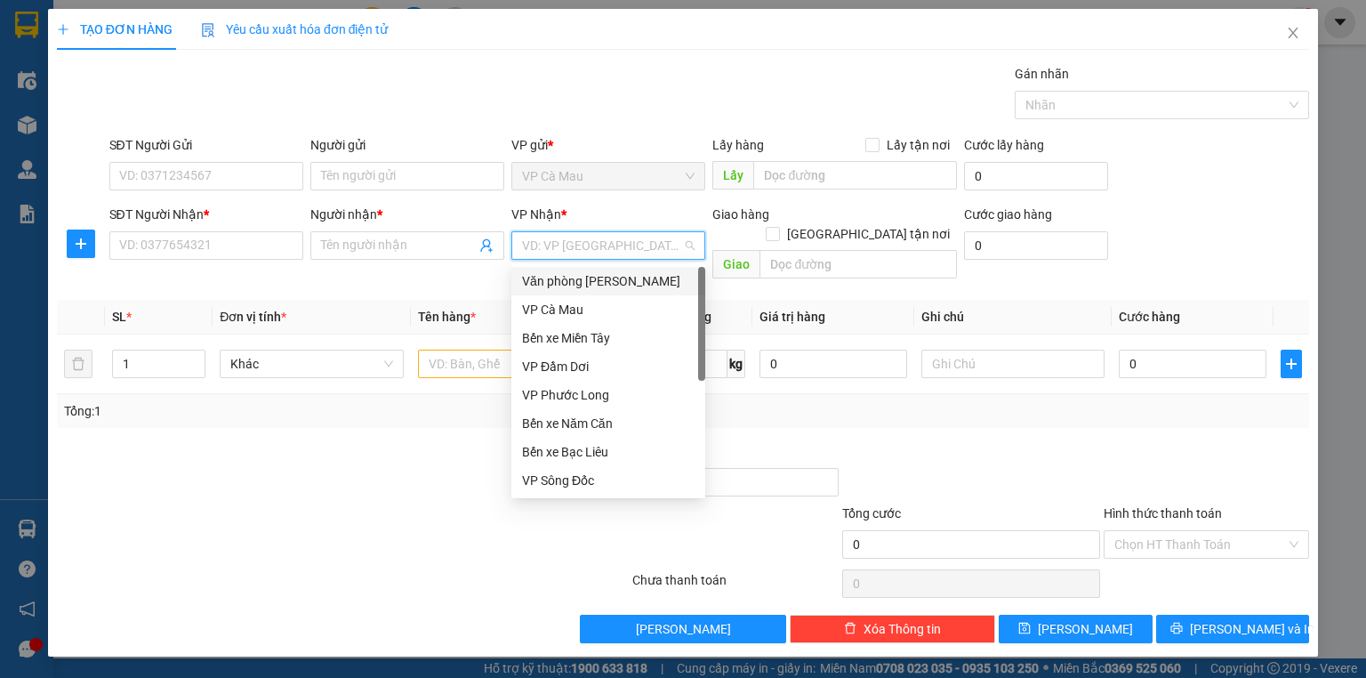
click at [591, 277] on div "Văn phòng [PERSON_NAME]" at bounding box center [608, 281] width 172 height 20
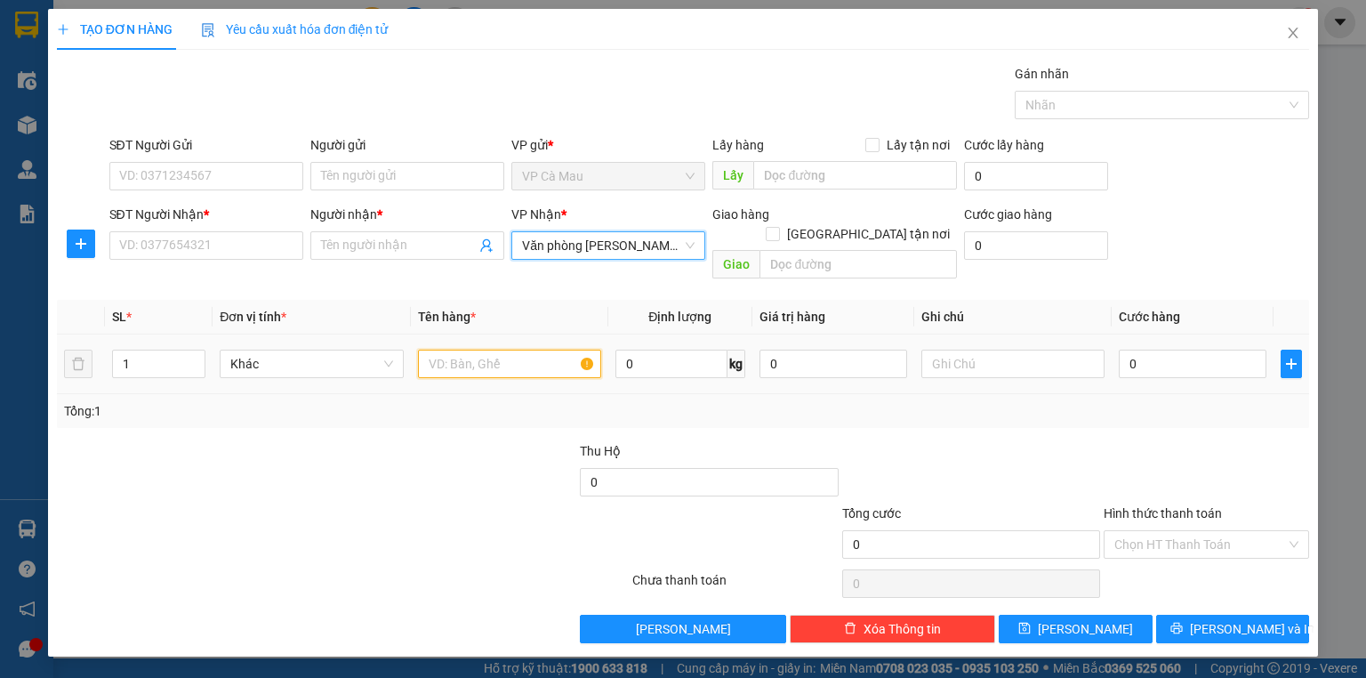
click at [445, 354] on input "text" at bounding box center [509, 363] width 183 height 28
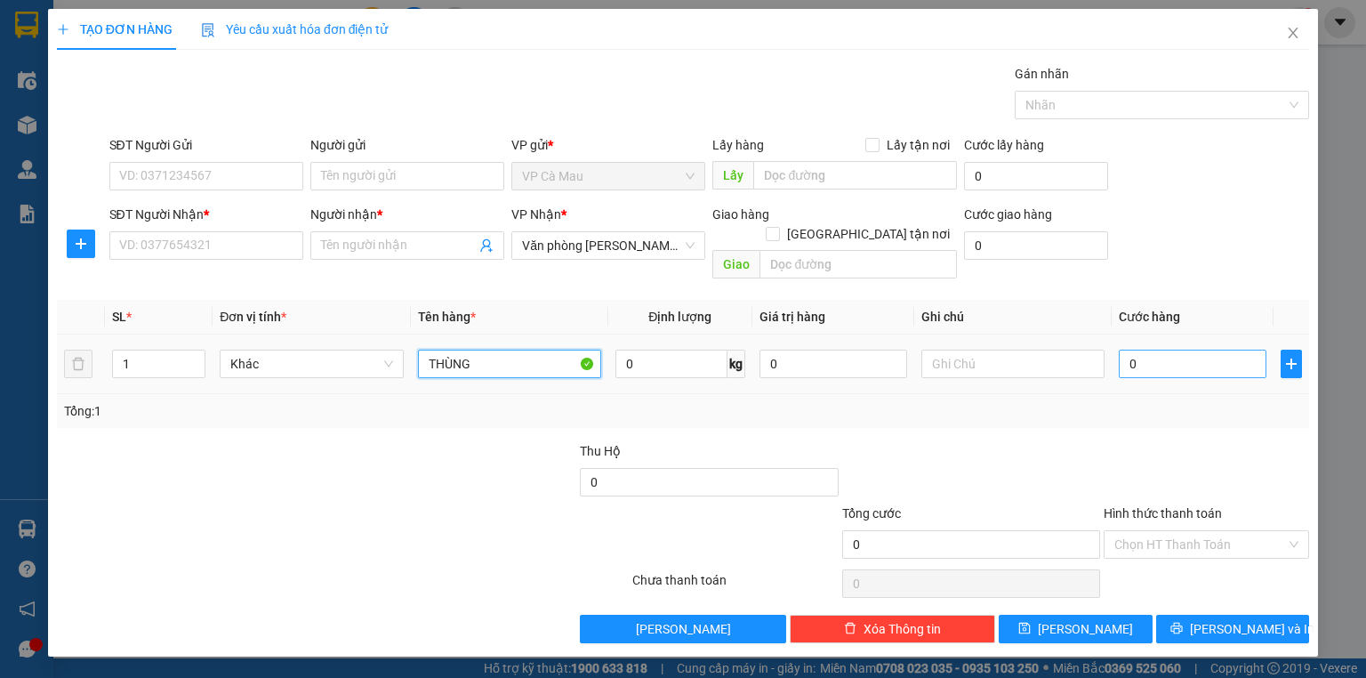
type input "THÙNG"
click at [1144, 349] on input "0" at bounding box center [1193, 363] width 148 height 28
type input "+5"
type input "5"
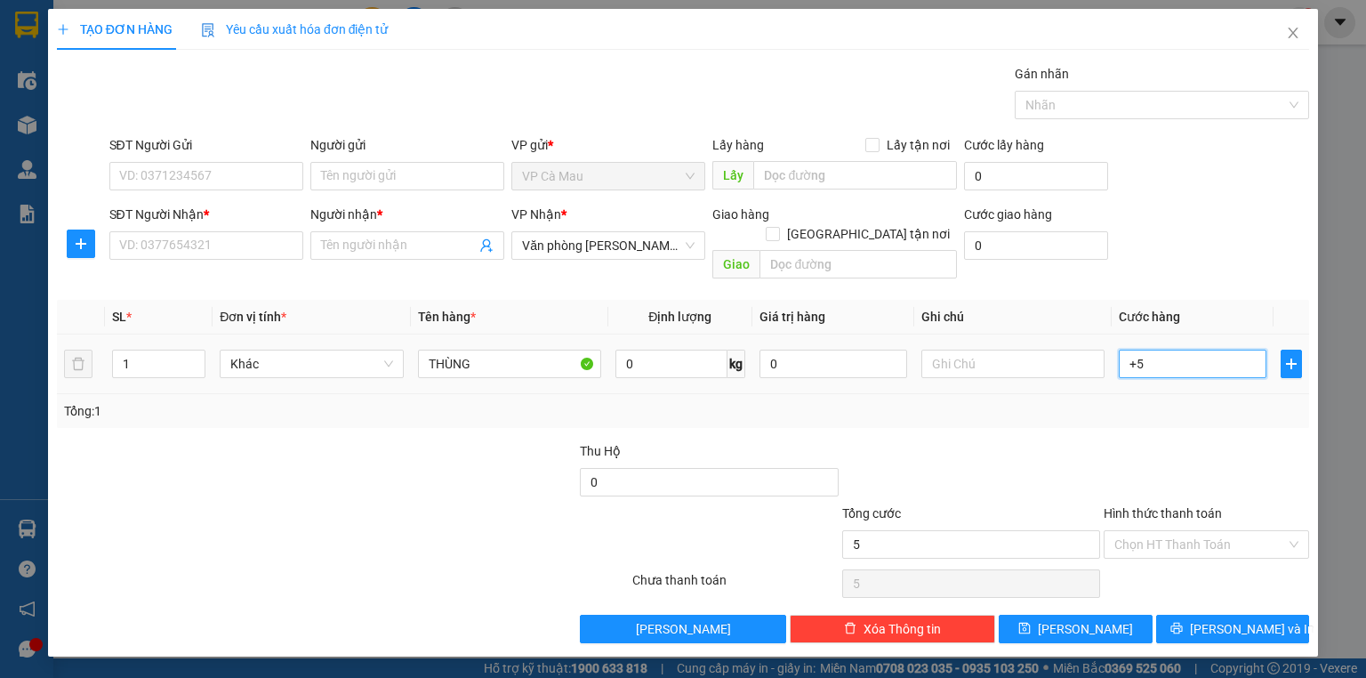
type input "+50"
type input "50"
type input "50.000"
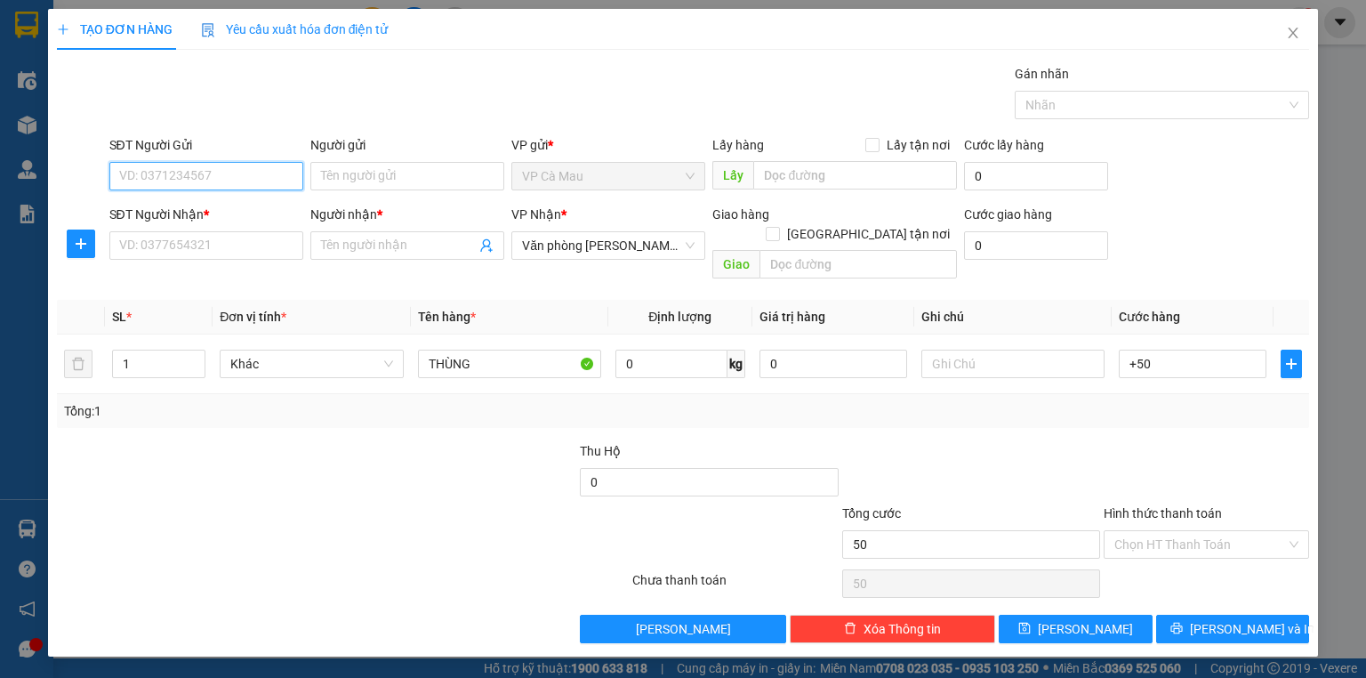
type input "50.000"
click at [148, 172] on input "SĐT Người Gửi" at bounding box center [206, 176] width 194 height 28
type input "0919350448"
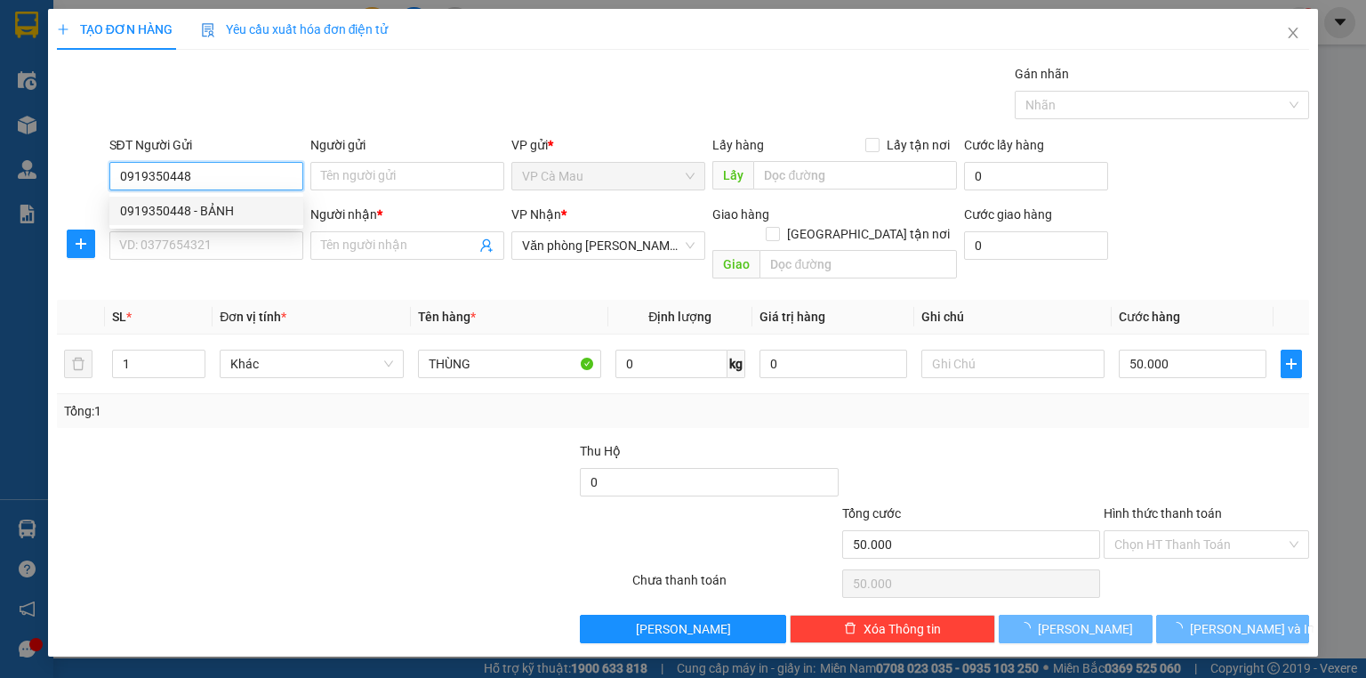
click at [168, 220] on div "0919350448 - BẢNH" at bounding box center [206, 211] width 172 height 20
type input "BẢNH"
type input "0919350448"
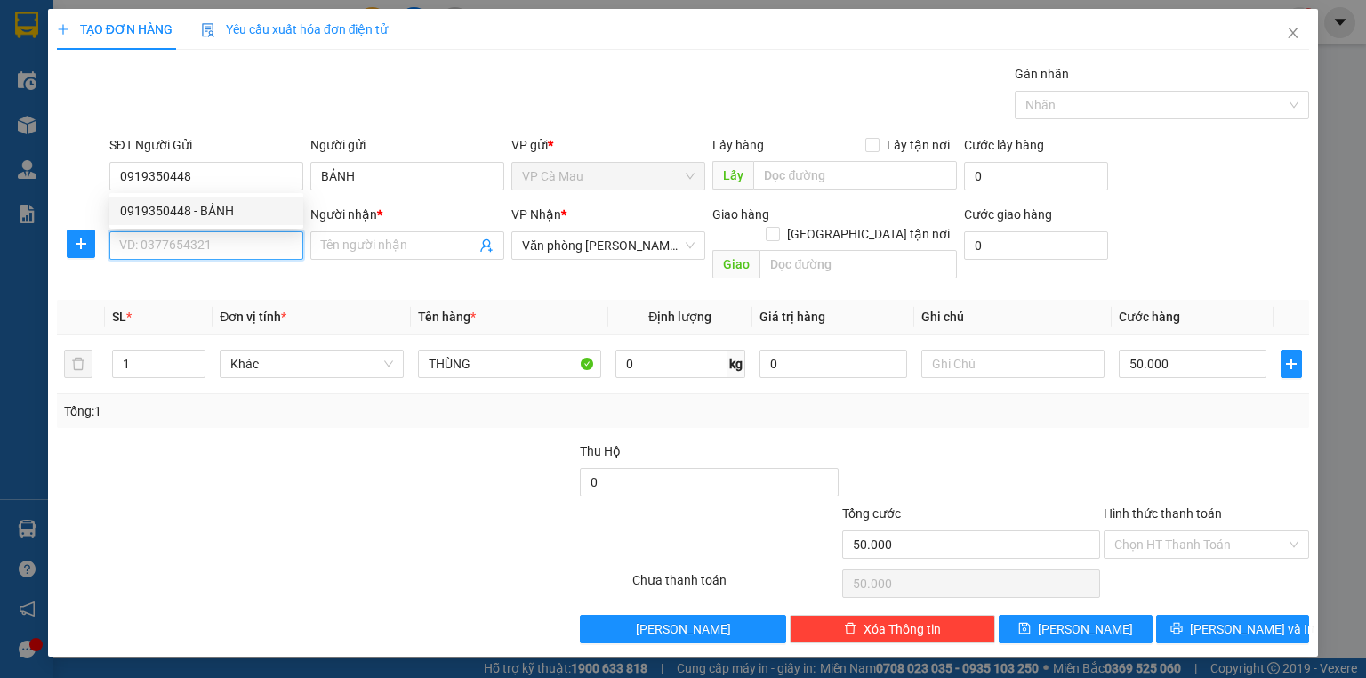
click at [174, 239] on input "SĐT Người Nhận *" at bounding box center [206, 245] width 194 height 28
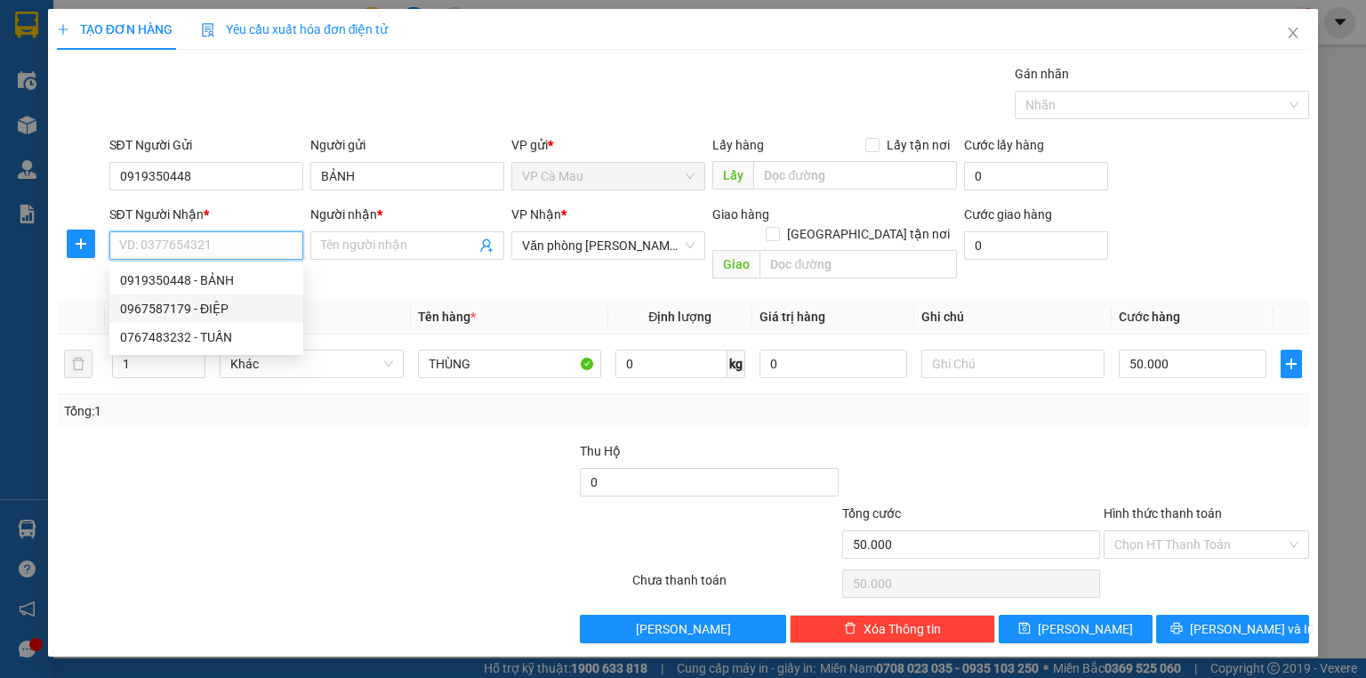
click at [192, 304] on div "0967587179 - ĐIỆP" at bounding box center [206, 309] width 172 height 20
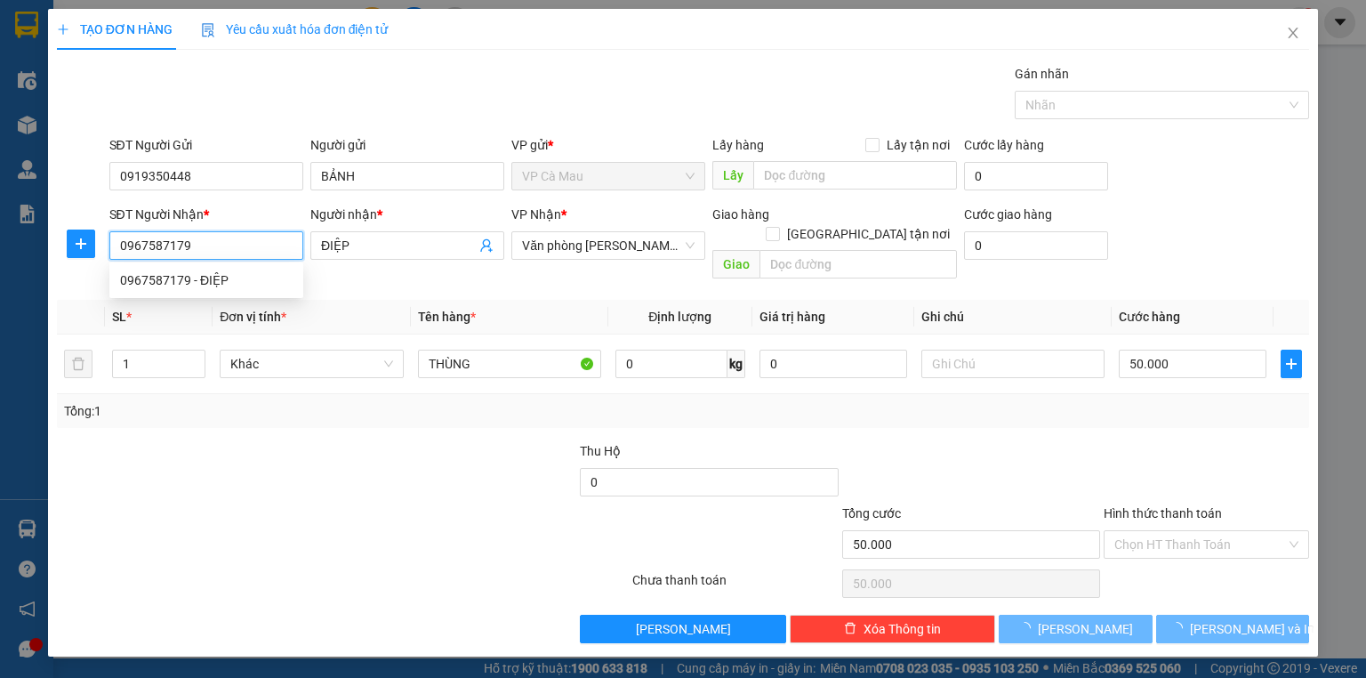
type input "0967587179"
type input "ĐIỆP"
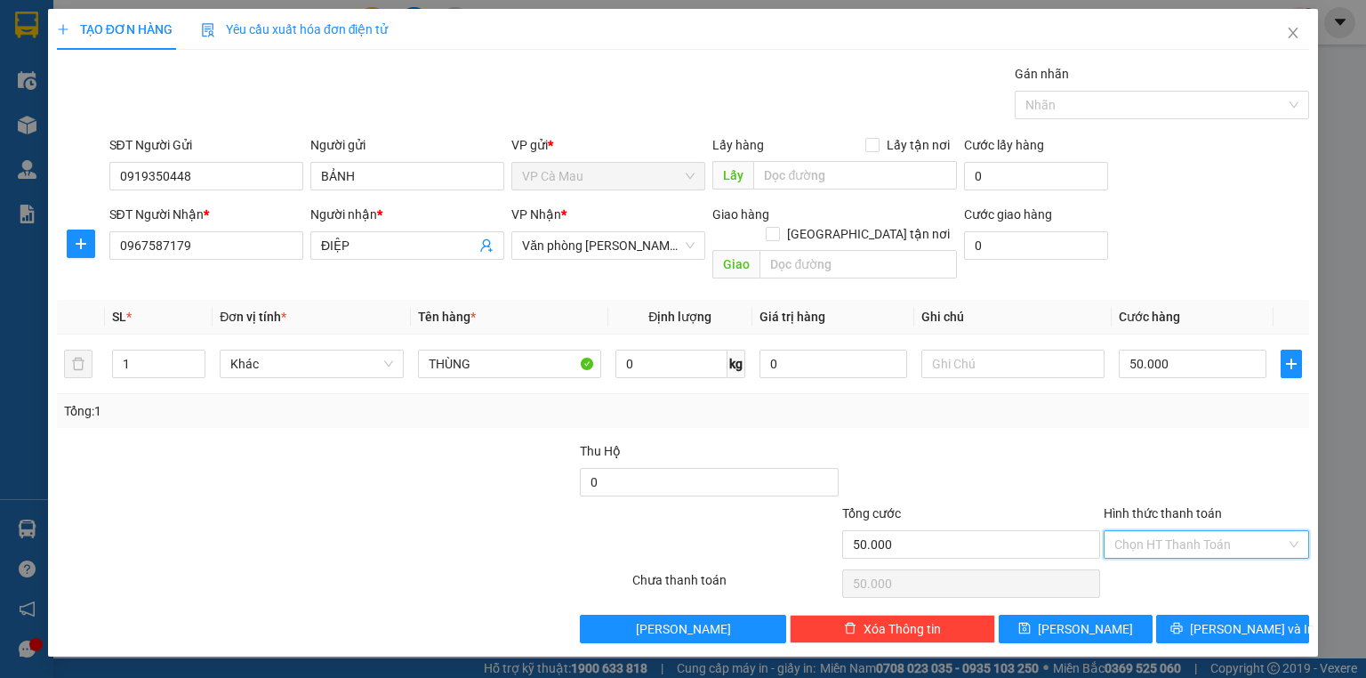
click at [1227, 531] on input "Hình thức thanh toán" at bounding box center [1200, 544] width 172 height 27
drag, startPoint x: 1227, startPoint y: 540, endPoint x: 1229, endPoint y: 569, distance: 29.4
click at [1227, 541] on div "Hình thức thanh toán Chọn HT Thanh Toán" at bounding box center [1205, 534] width 205 height 62
click at [1241, 507] on div "Hình thức thanh toán" at bounding box center [1205, 516] width 205 height 27
click at [1239, 531] on input "Hình thức thanh toán" at bounding box center [1200, 544] width 172 height 27
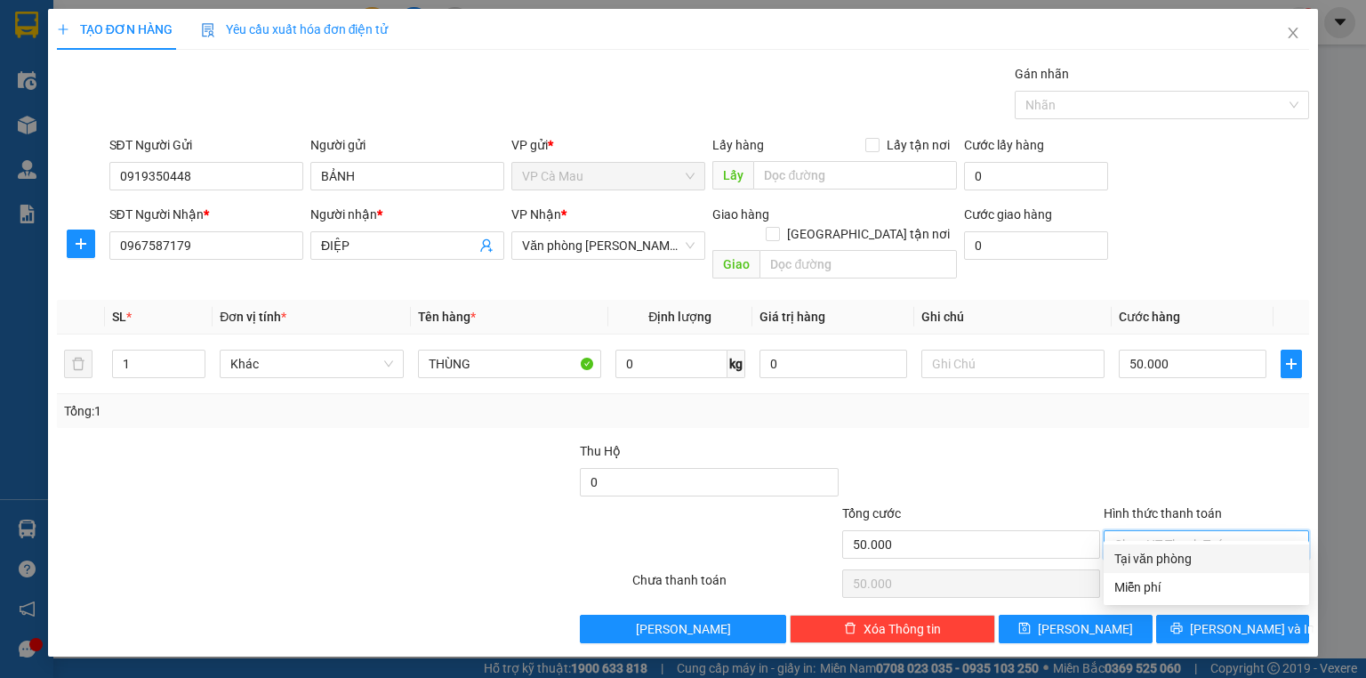
click at [1239, 558] on div "Tại văn phòng" at bounding box center [1206, 559] width 184 height 20
type input "0"
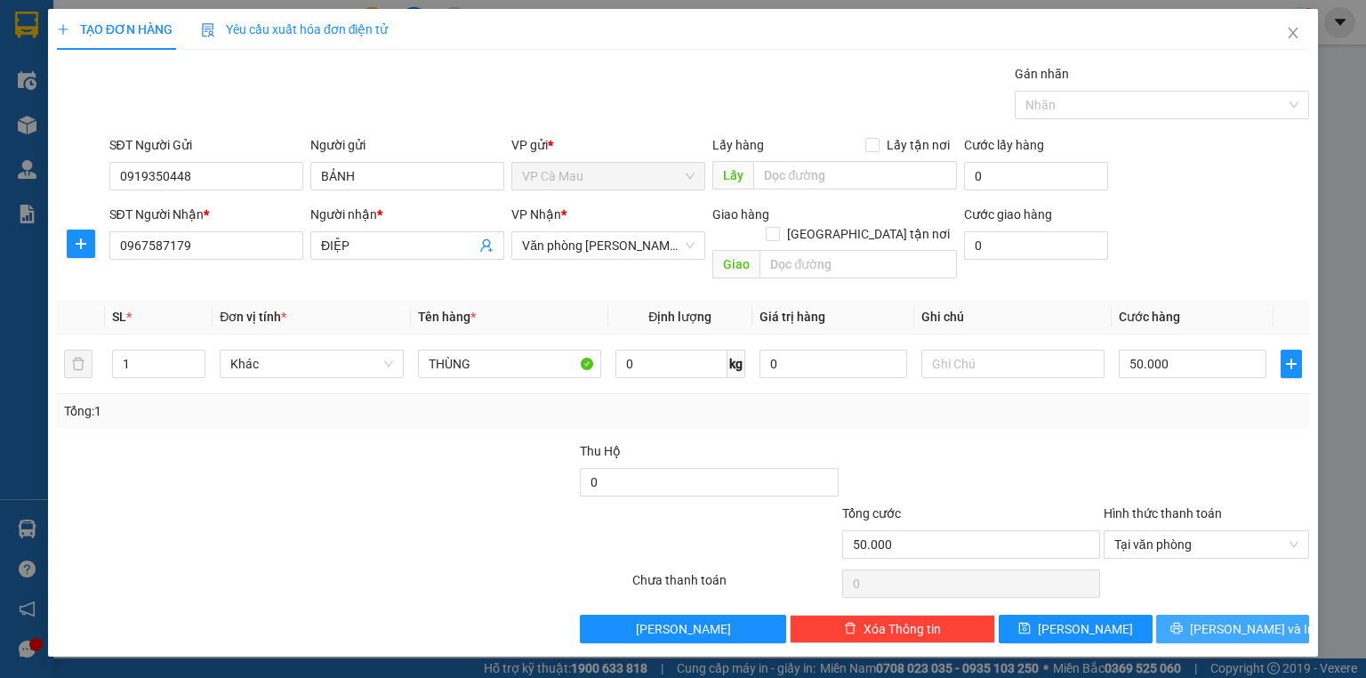
click at [1256, 619] on span "[PERSON_NAME] và In" at bounding box center [1252, 629] width 124 height 20
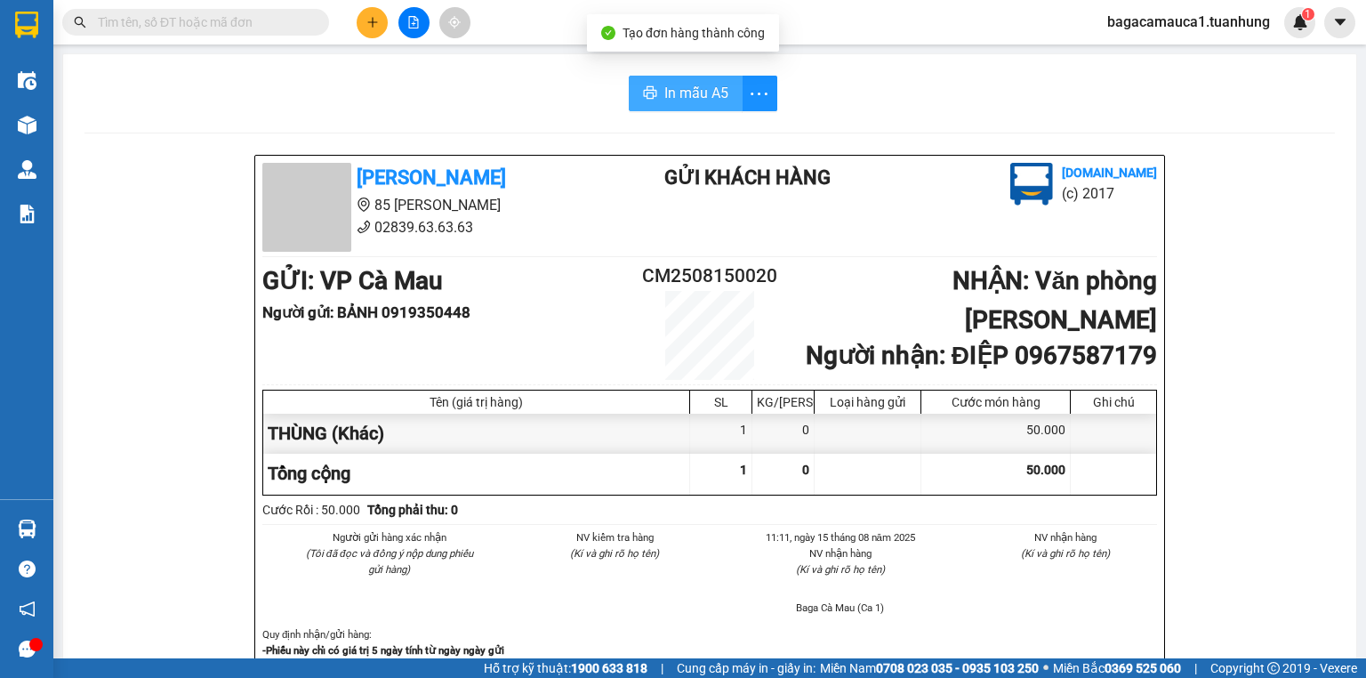
click at [664, 100] on span "In mẫu A5" at bounding box center [696, 93] width 64 height 22
click at [160, 18] on input "text" at bounding box center [203, 22] width 210 height 20
click at [257, 30] on input "text" at bounding box center [203, 22] width 210 height 20
click at [260, 26] on input "text" at bounding box center [203, 22] width 210 height 20
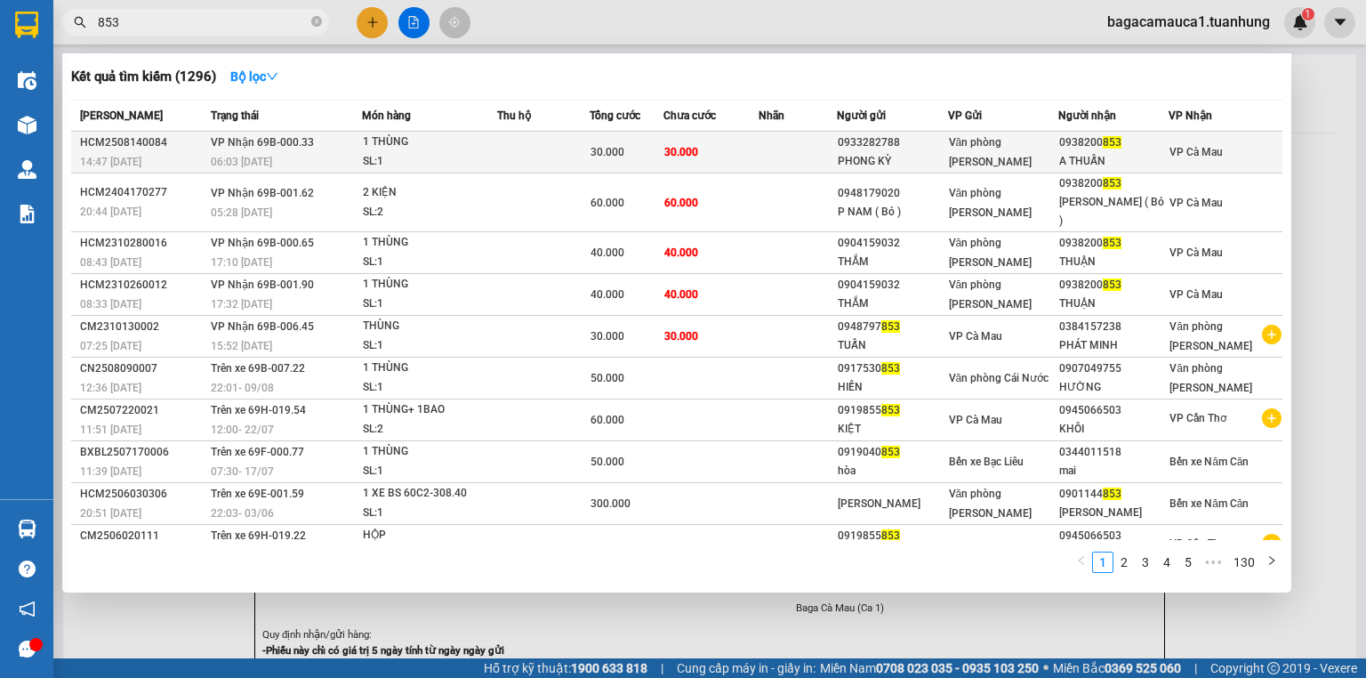
type input "853"
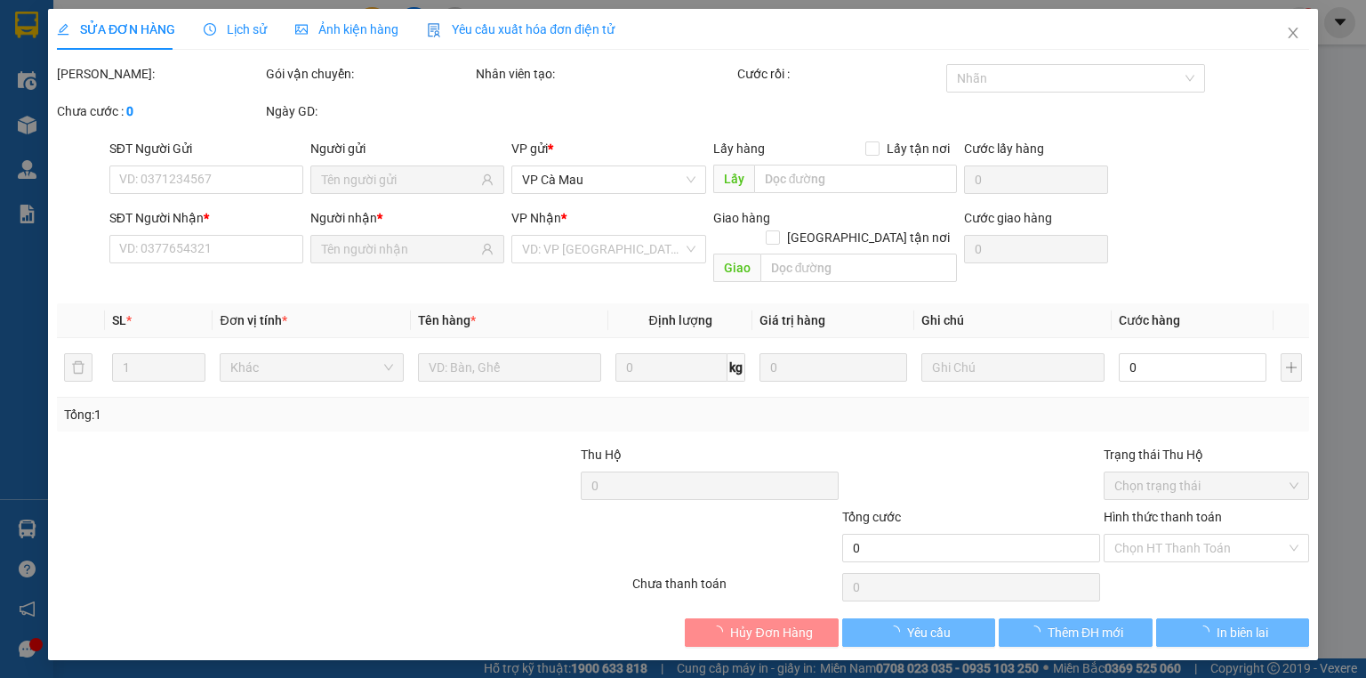
type input "0933282788"
type input "PHONG KỲ"
type input "0938200853"
type input "A THUẤN"
type input "30.000"
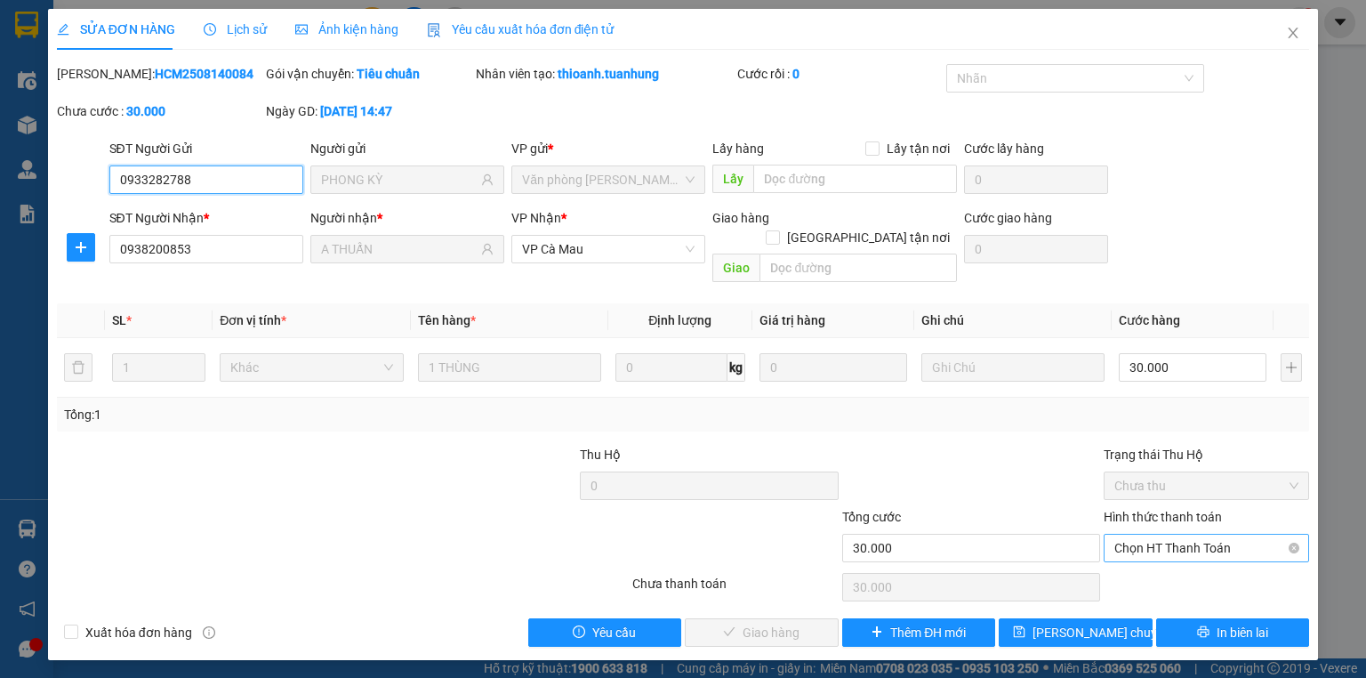
click at [1264, 534] on span "Chọn HT Thanh Toán" at bounding box center [1206, 547] width 184 height 27
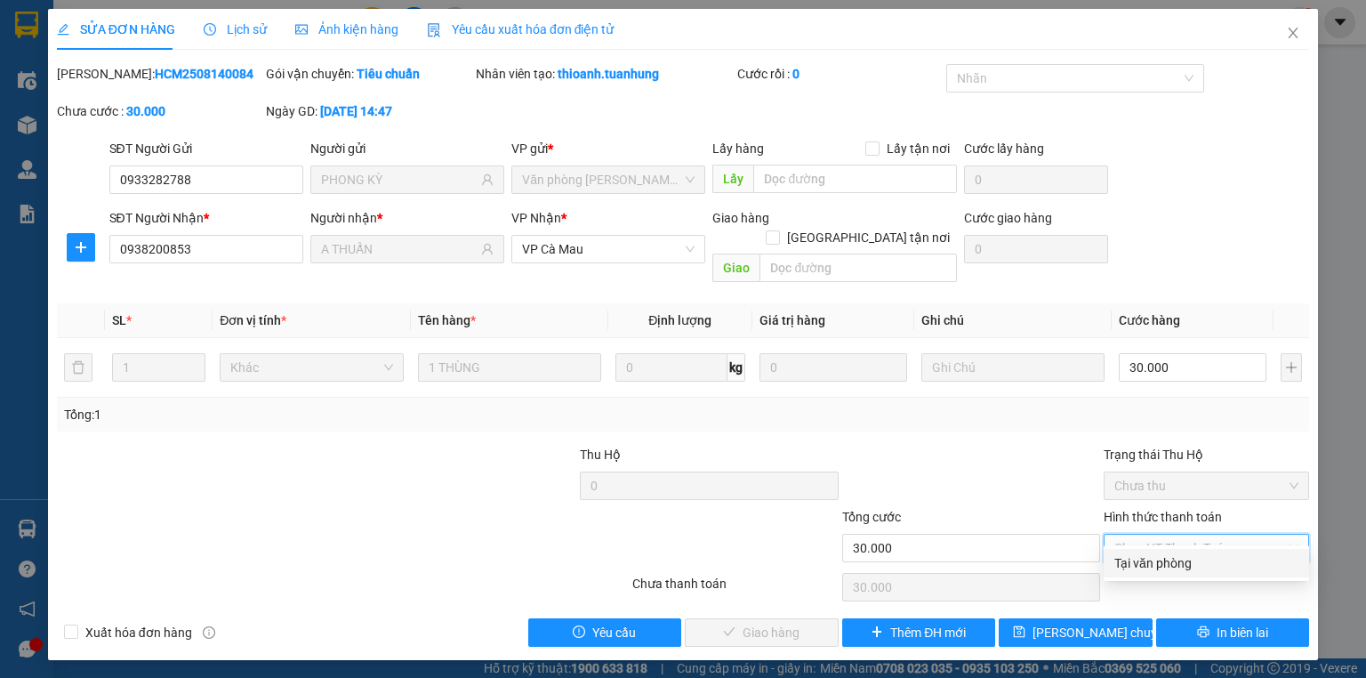
click at [1236, 558] on div "Tại văn phòng" at bounding box center [1206, 563] width 184 height 20
type input "0"
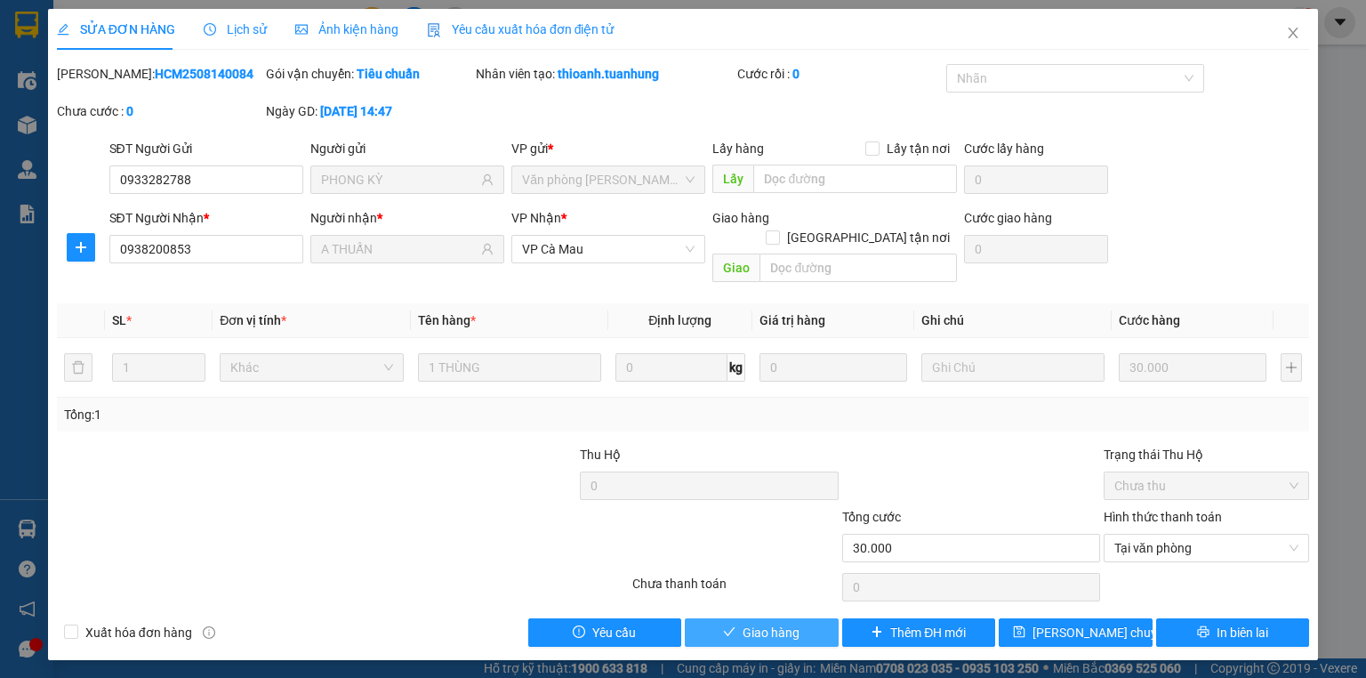
click at [788, 622] on span "Giao hàng" at bounding box center [770, 632] width 57 height 20
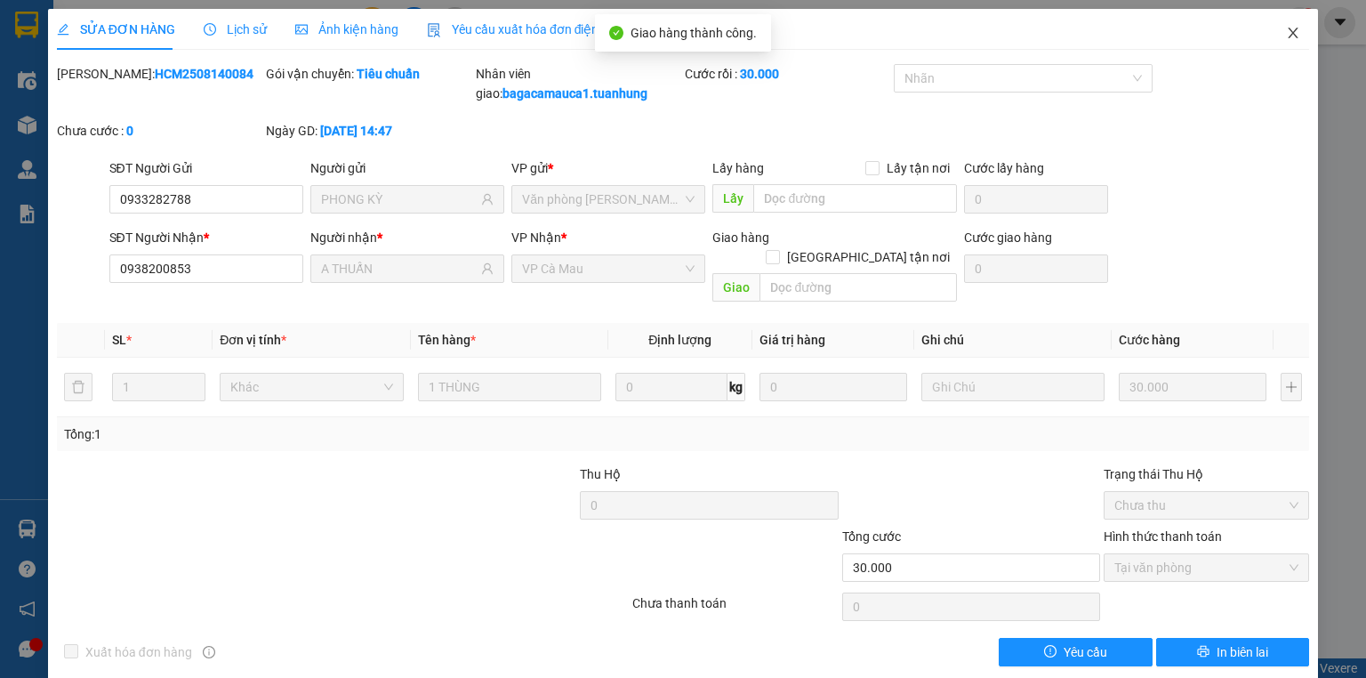
click at [1271, 34] on span "Close" at bounding box center [1293, 34] width 50 height 50
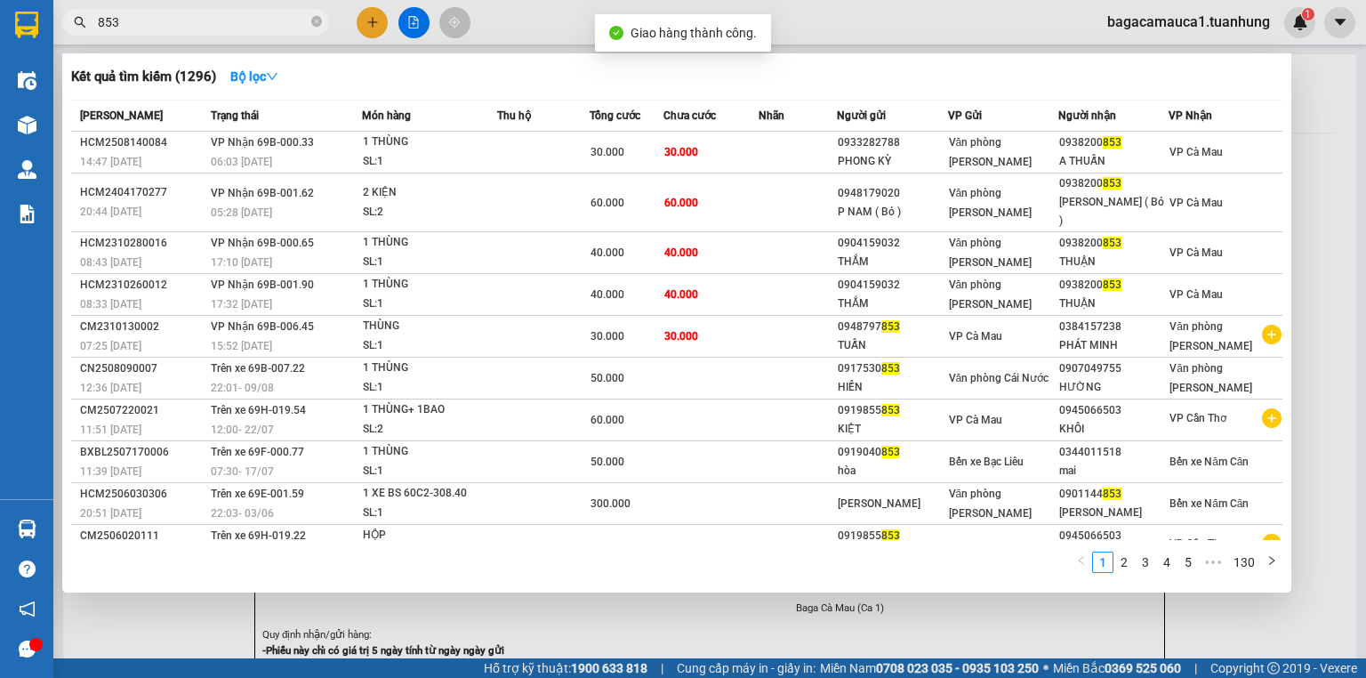
click at [204, 11] on span "853" at bounding box center [195, 22] width 267 height 27
click at [194, 4] on div at bounding box center [683, 339] width 1366 height 678
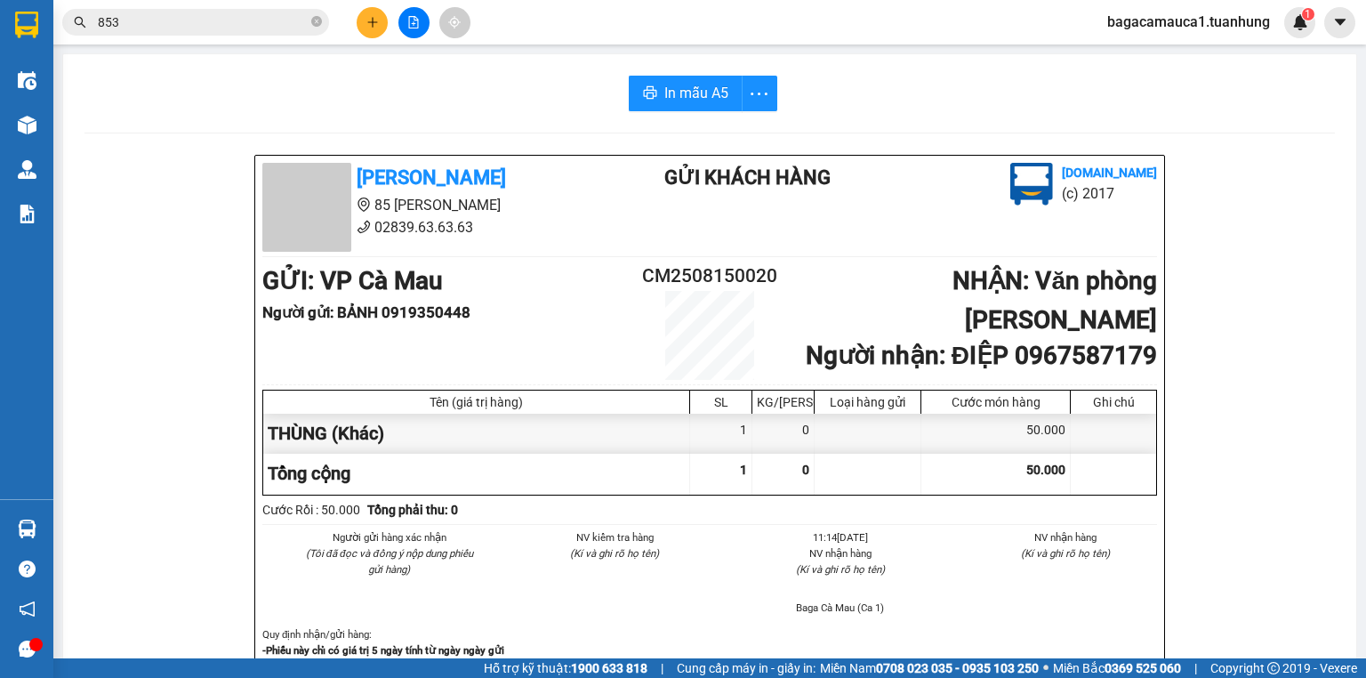
click at [194, 4] on div "Kết quả tìm kiếm ( 1296 ) Bộ lọc Mã ĐH Trạng thái Món hàng Thu hộ Tổng cước Chư…" at bounding box center [683, 22] width 1366 height 44
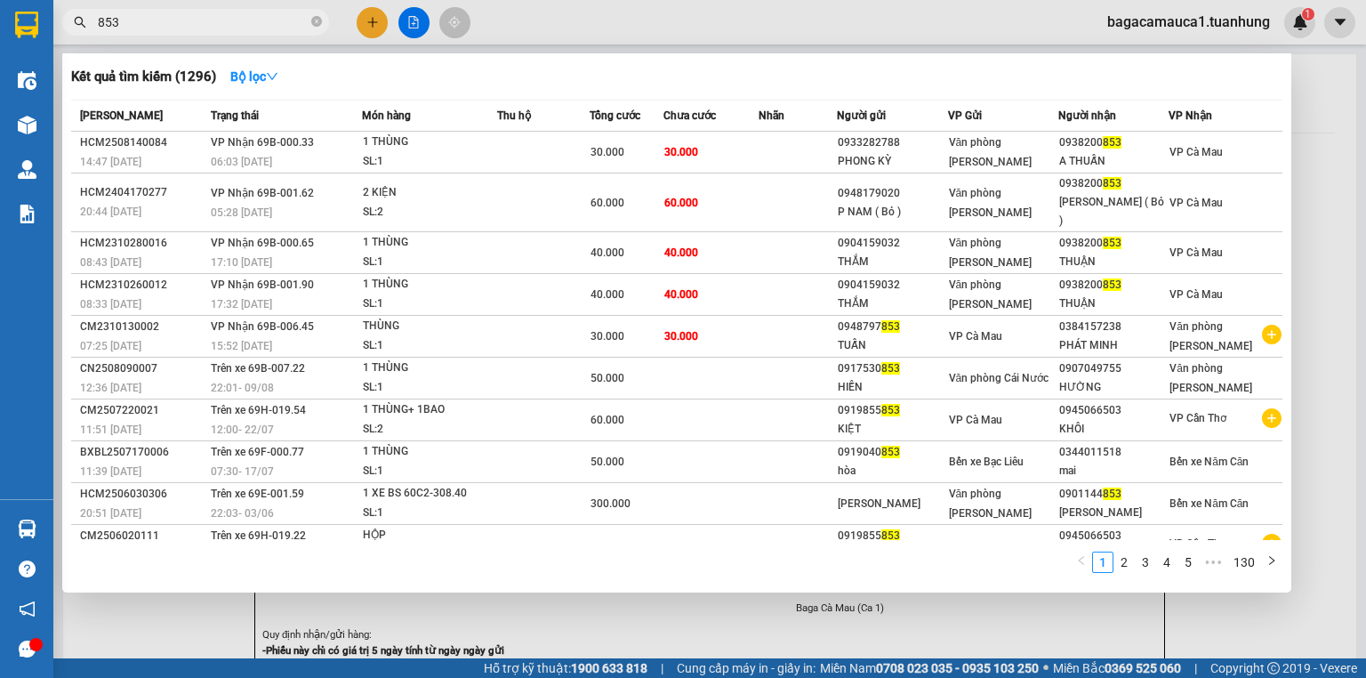
click at [196, 12] on input "853" at bounding box center [203, 22] width 210 height 20
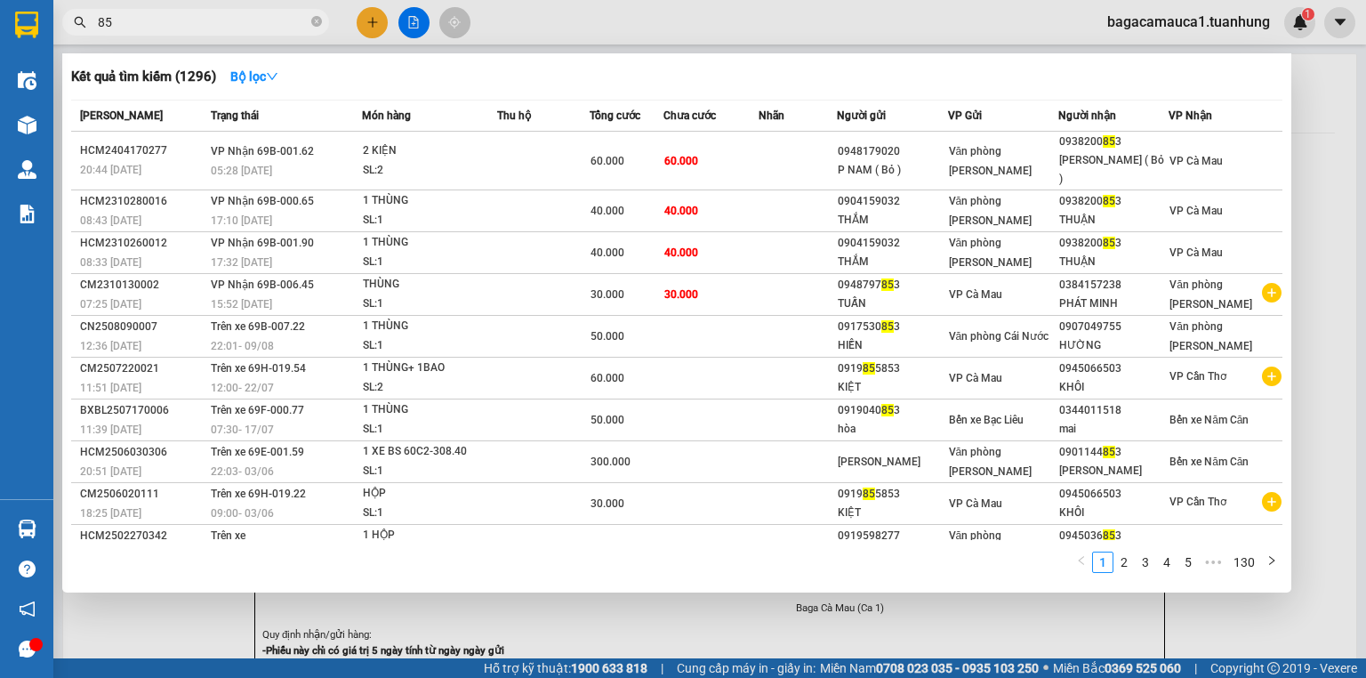
type input "8"
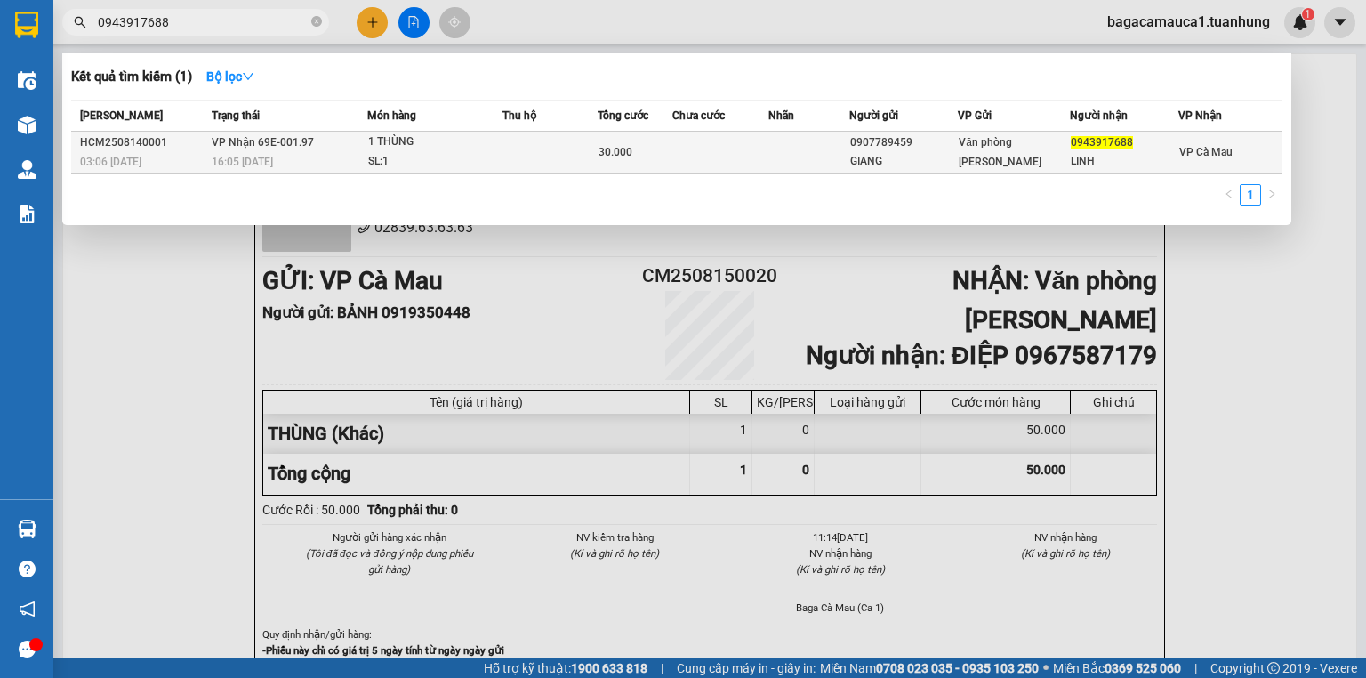
type input "0943917688"
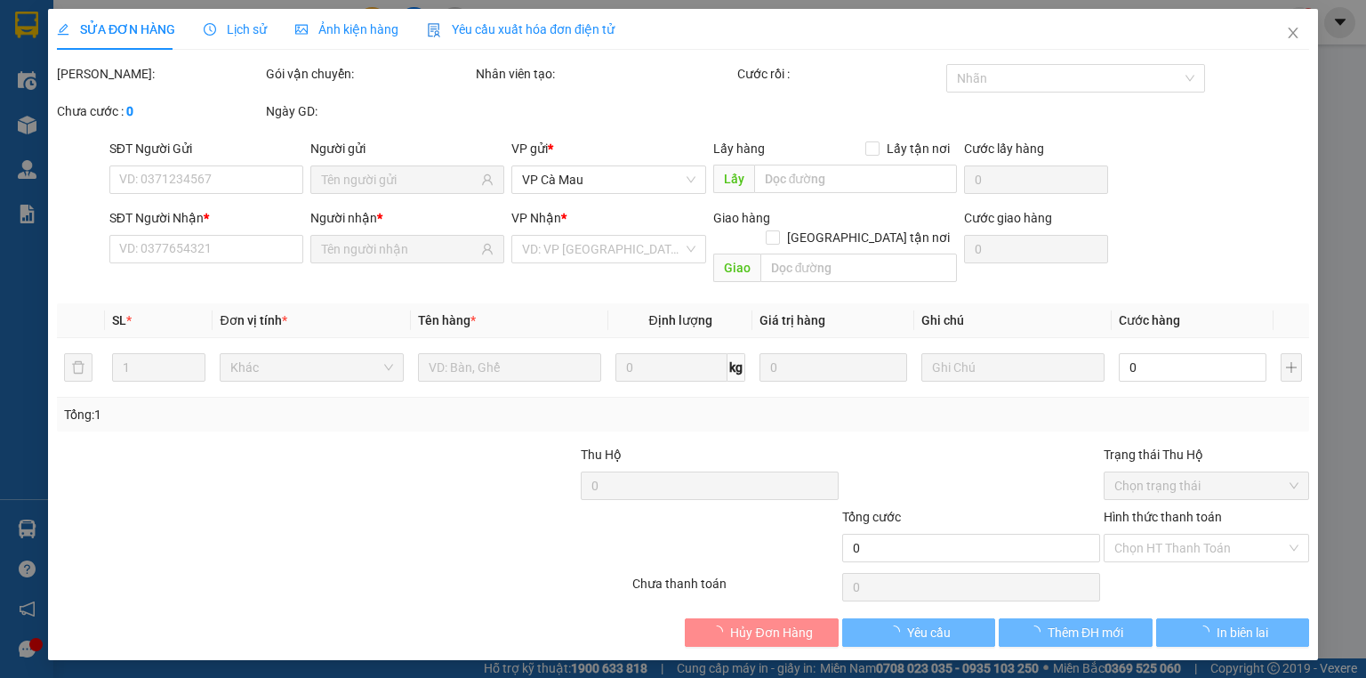
type input "0907789459"
type input "GIANG"
type input "0943917688"
type input "LINH"
type input "30.000"
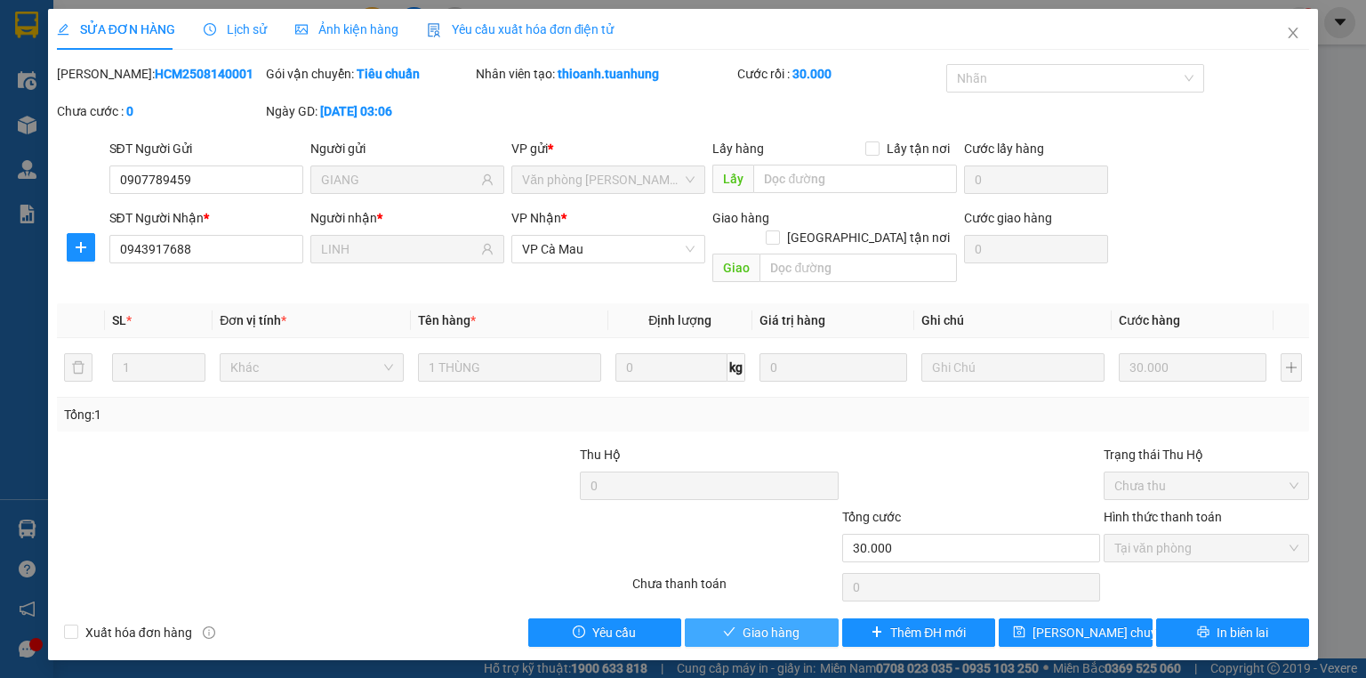
click at [825, 618] on button "Giao hàng" at bounding box center [762, 632] width 154 height 28
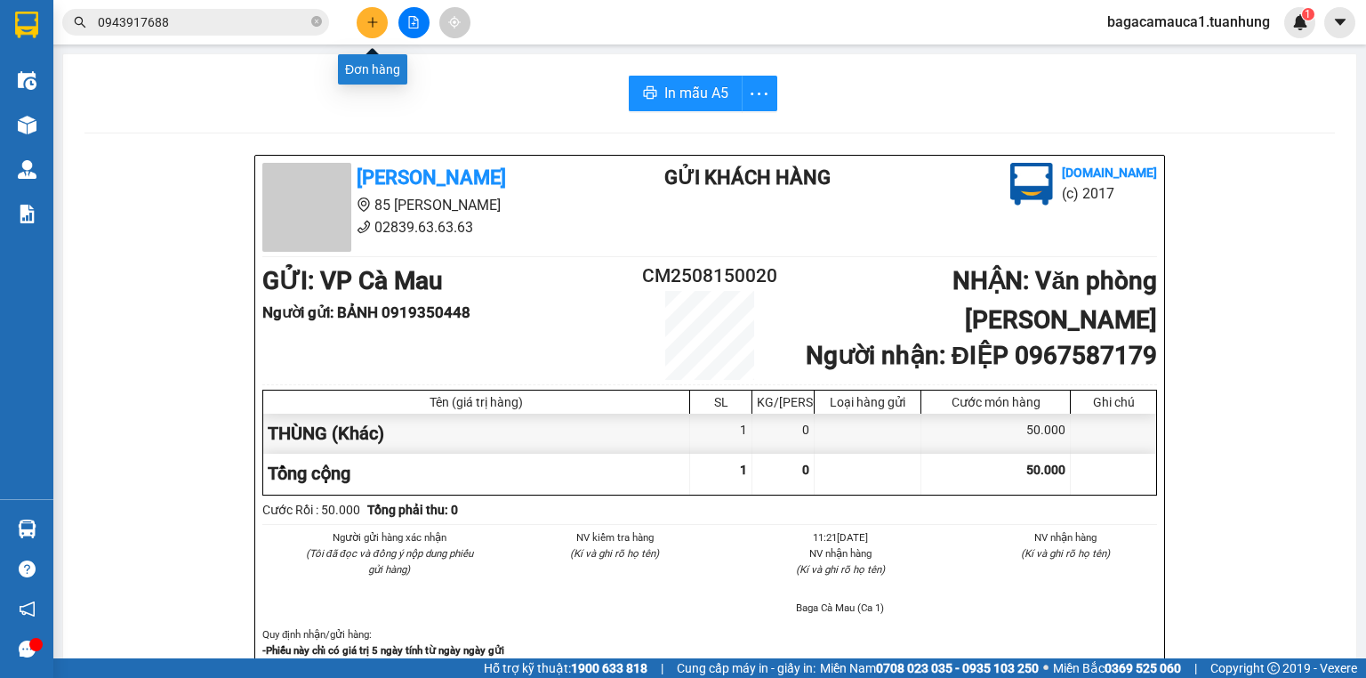
click at [375, 22] on icon "plus" at bounding box center [372, 22] width 12 height 12
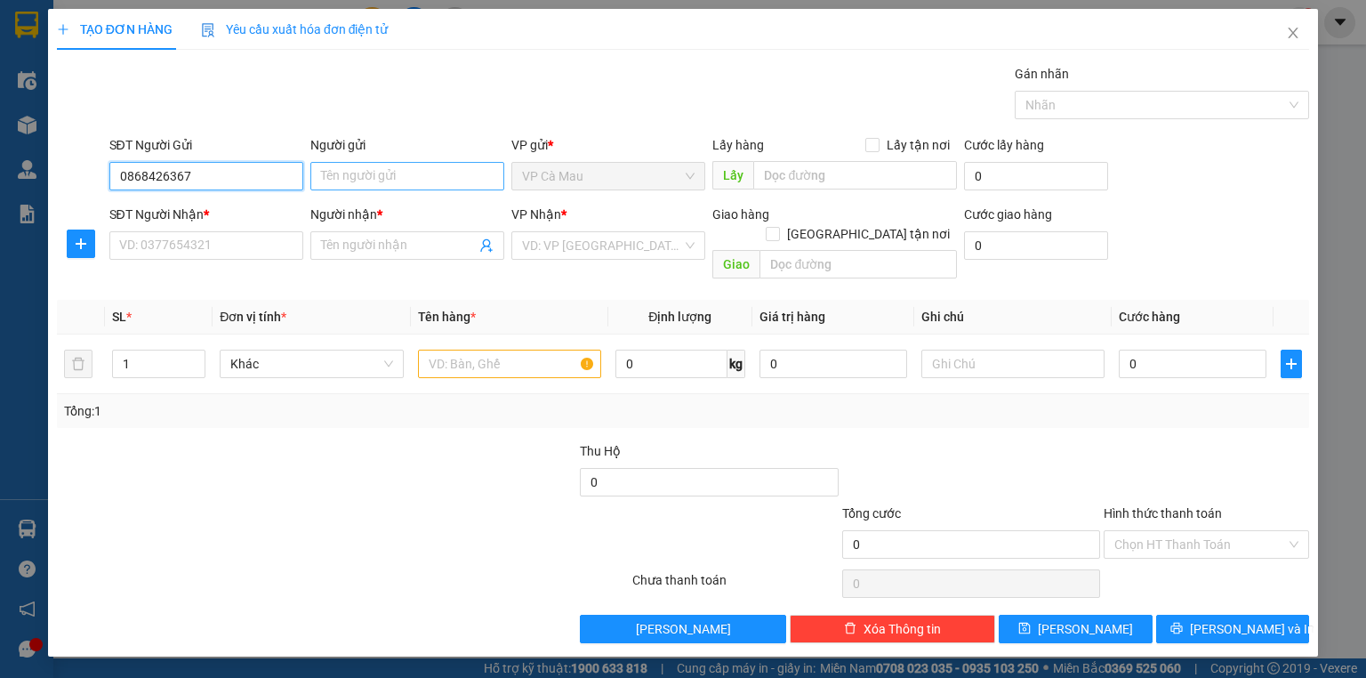
type input "0868426367"
click at [350, 175] on input "Người gửi" at bounding box center [407, 176] width 194 height 28
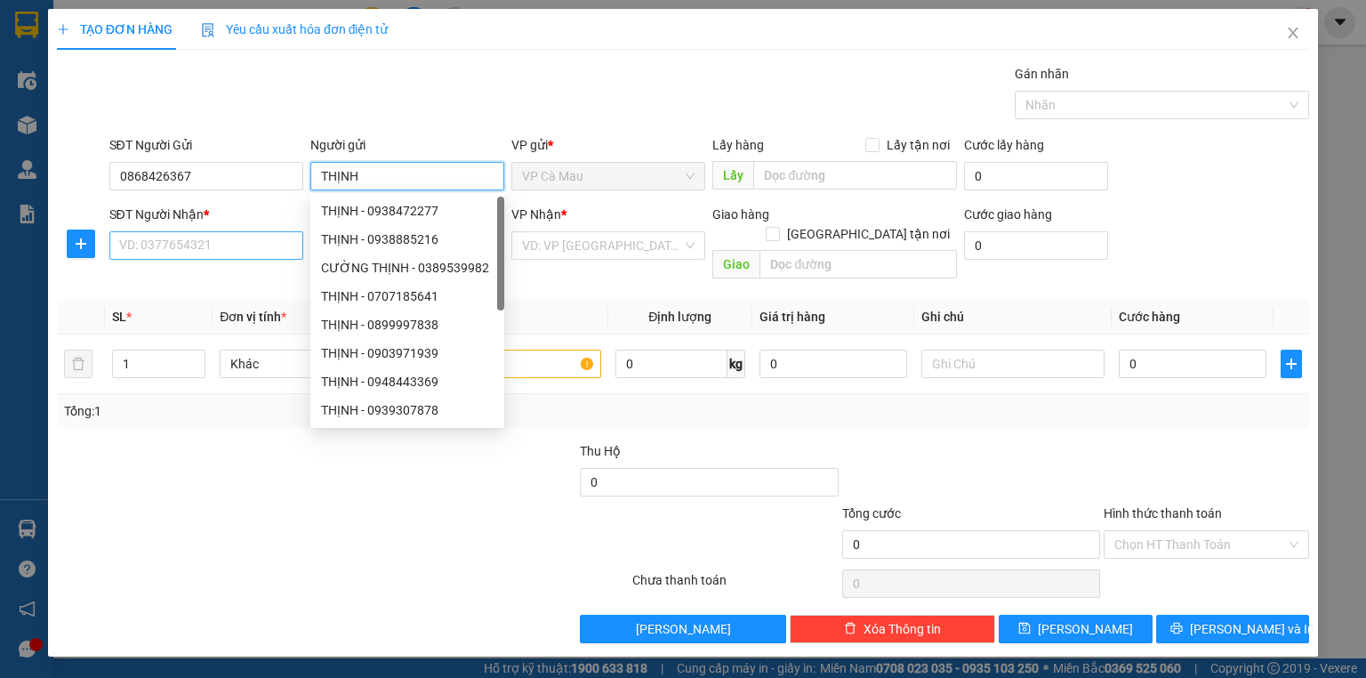
type input "THỊNH"
click at [248, 245] on input "SĐT Người Nhận *" at bounding box center [206, 245] width 194 height 28
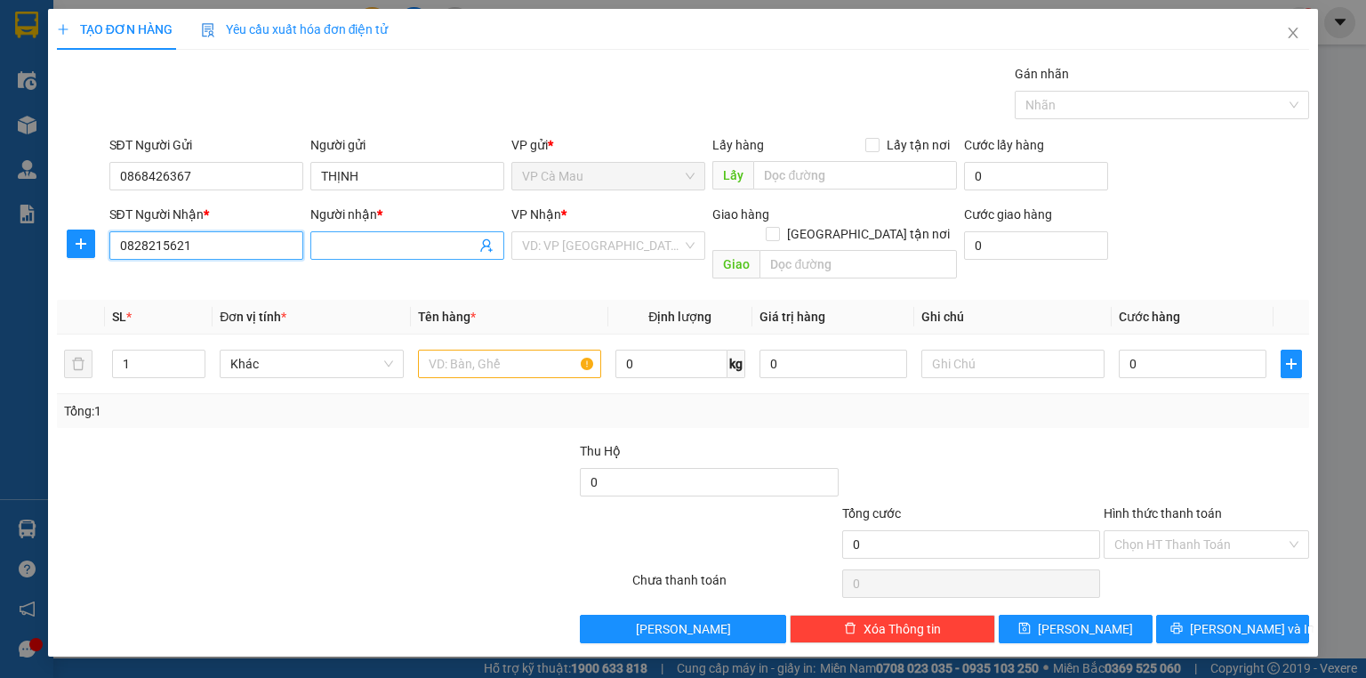
type input "0828215621"
click at [388, 248] on input "Người nhận *" at bounding box center [398, 246] width 155 height 20
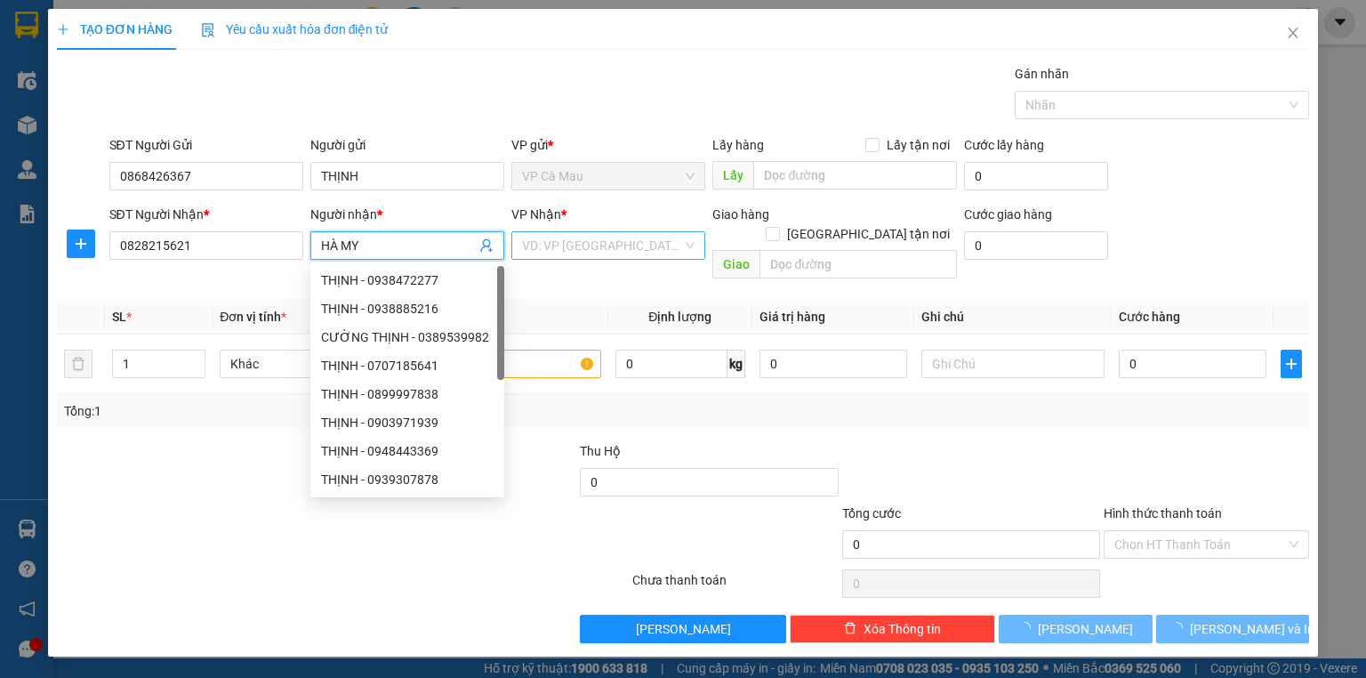
type input "HÀ MY"
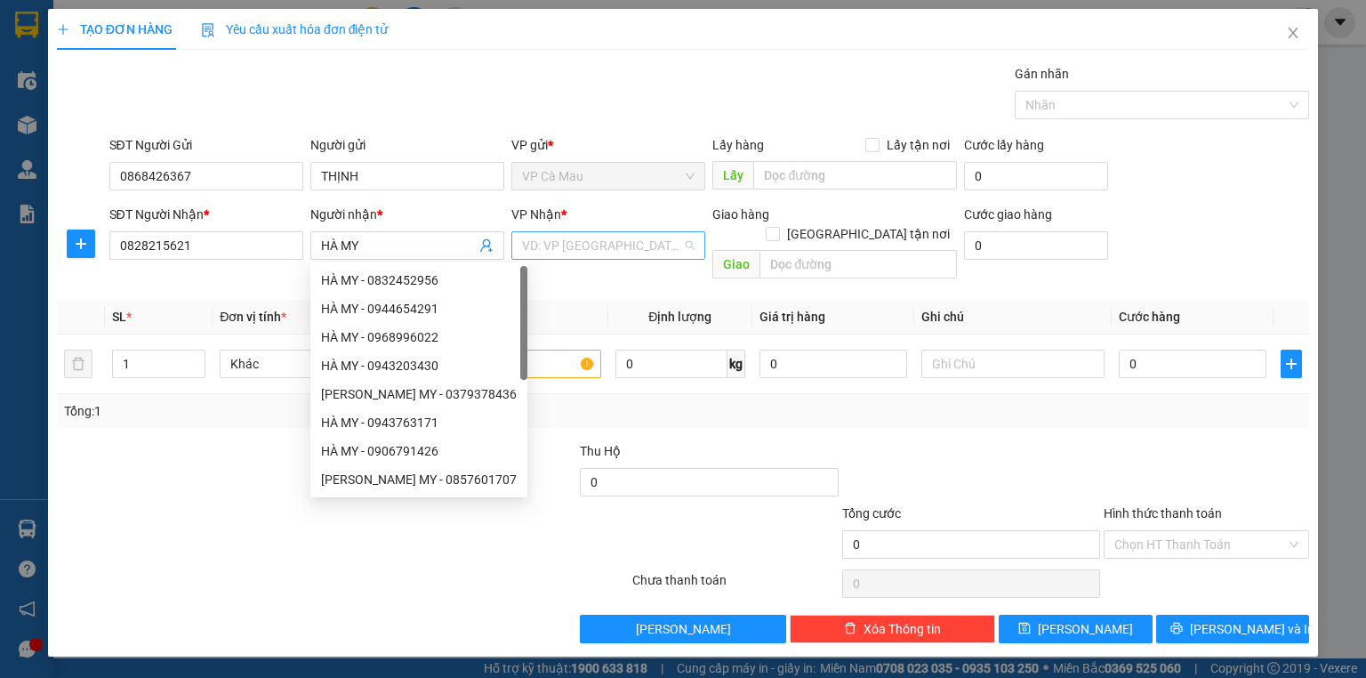
click at [629, 242] on input "search" at bounding box center [602, 245] width 160 height 27
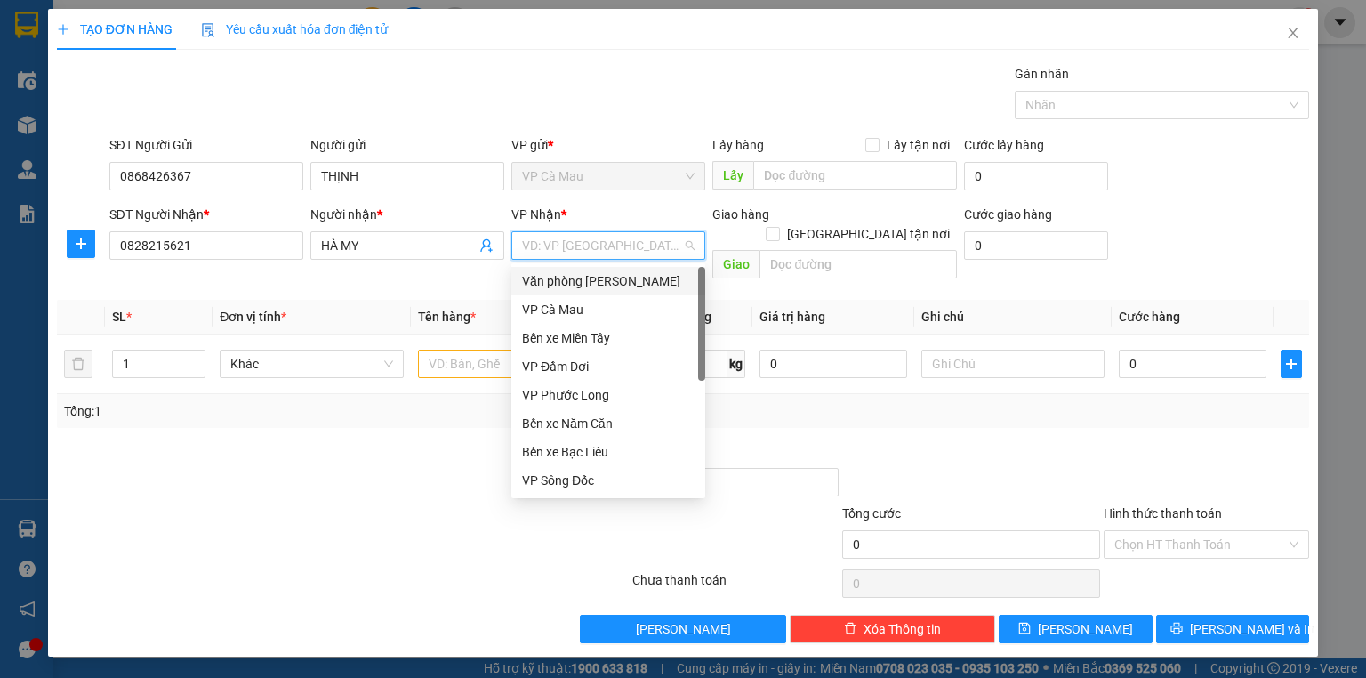
drag, startPoint x: 641, startPoint y: 285, endPoint x: 486, endPoint y: 325, distance: 160.0
click at [641, 284] on div "Văn phòng [PERSON_NAME]" at bounding box center [608, 281] width 172 height 20
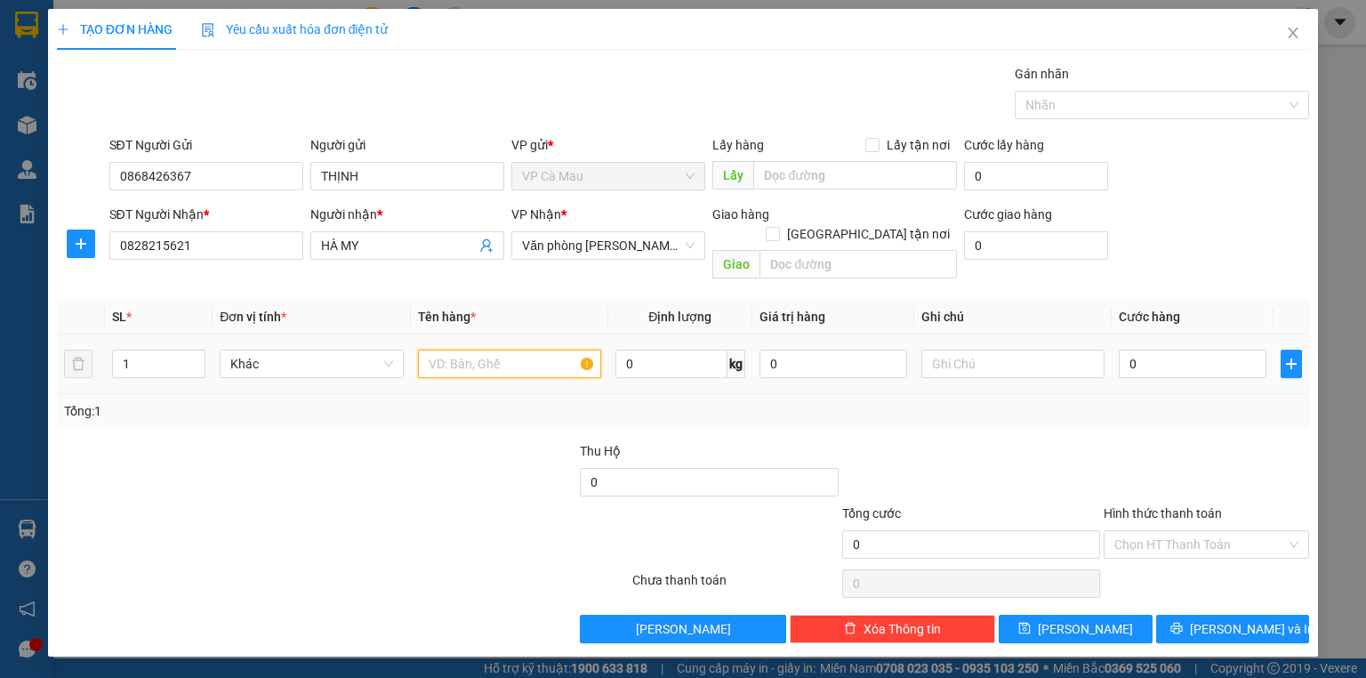
click at [448, 352] on input "text" at bounding box center [509, 363] width 183 height 28
type input "THÙNG"
click at [177, 356] on input "1" at bounding box center [159, 363] width 92 height 27
type input "2"
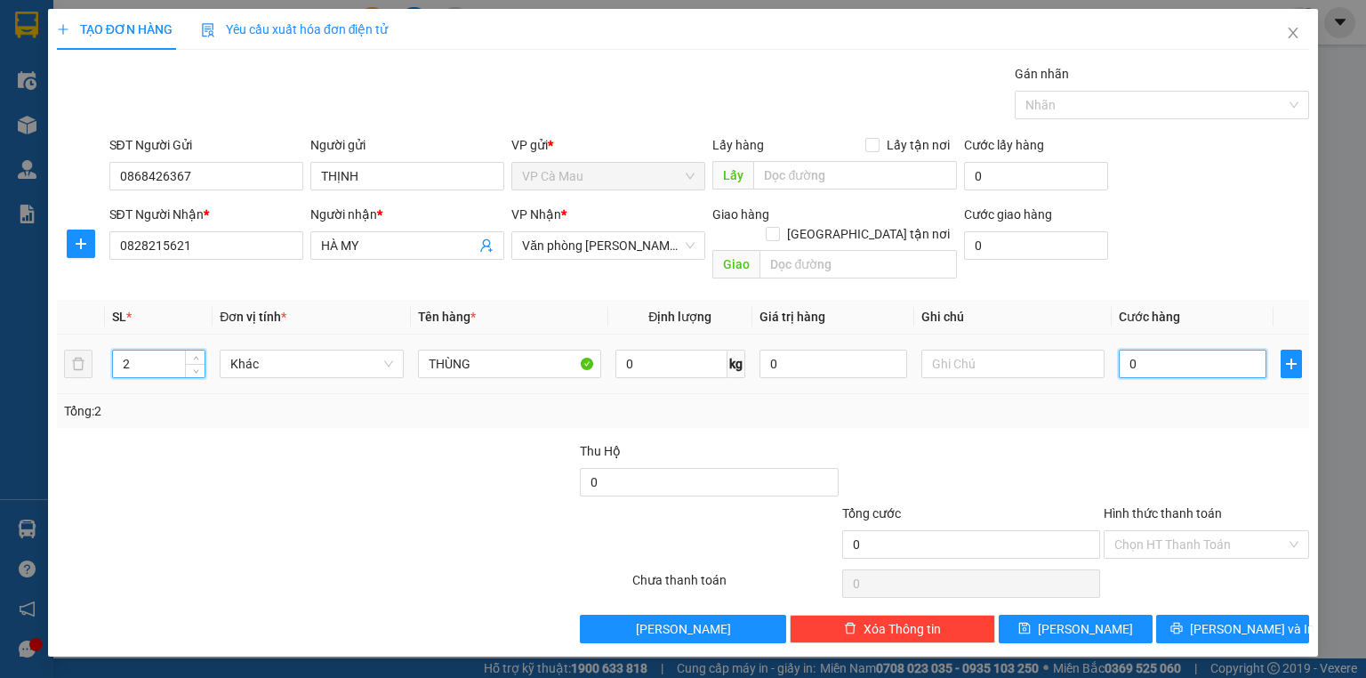
click at [1204, 349] on input "0" at bounding box center [1193, 363] width 148 height 28
click at [1167, 419] on div "Transit Pickup Surcharge Ids Transit Deliver Surcharge Ids Transit Deliver Surc…" at bounding box center [683, 353] width 1252 height 579
click at [1166, 349] on input "0" at bounding box center [1193, 363] width 148 height 28
type input "+6"
type input "6"
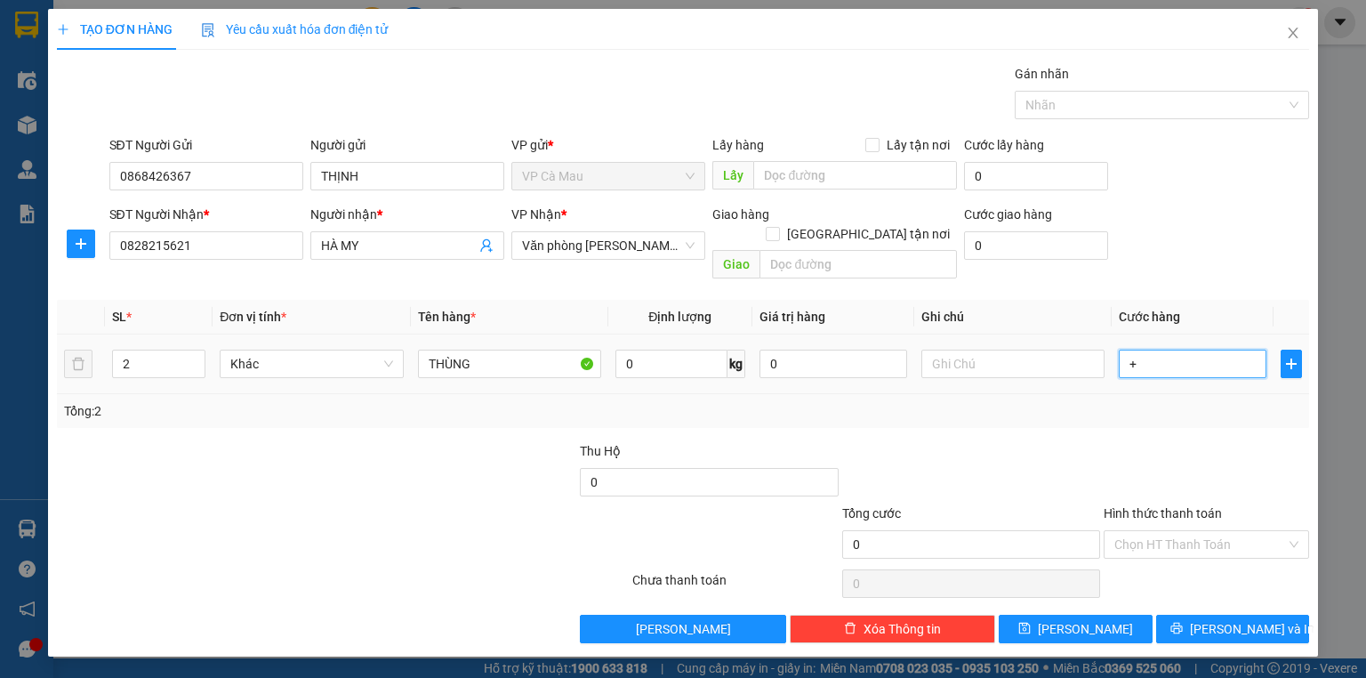
type input "6"
type input "+60"
type input "60"
type input "60.000"
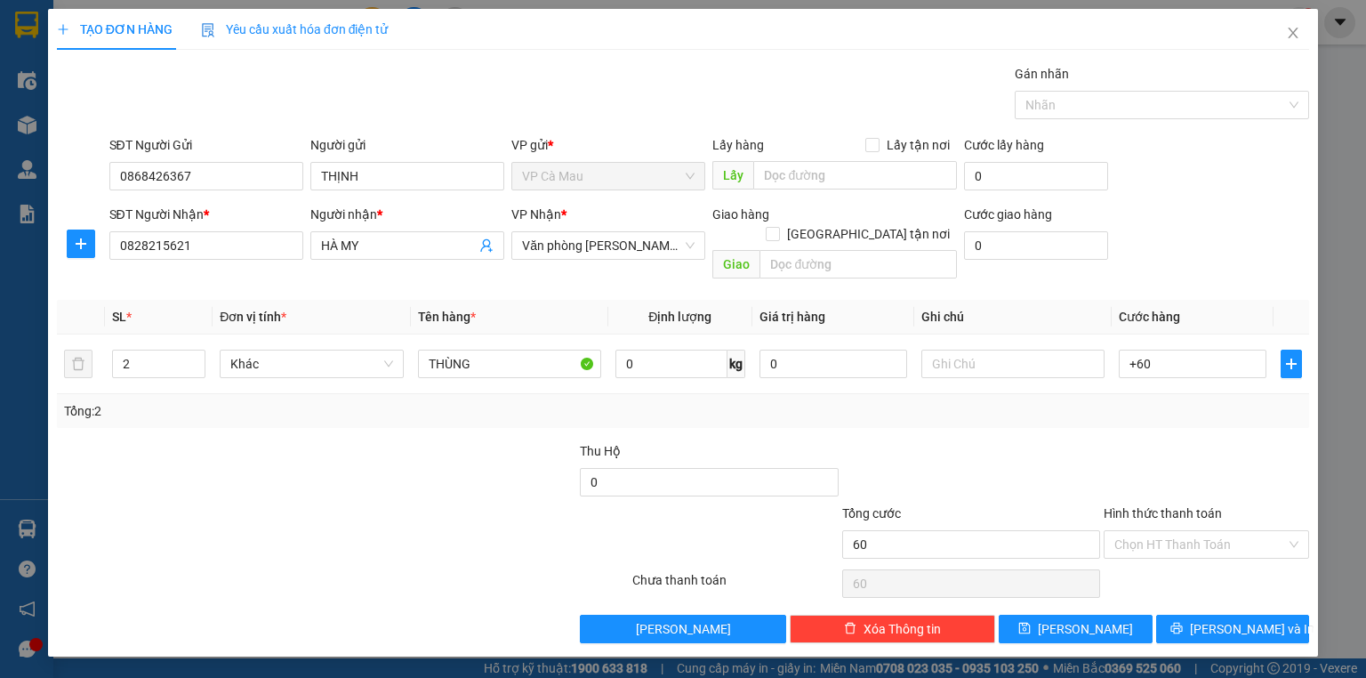
type input "60.000"
click at [1150, 441] on div at bounding box center [1206, 472] width 209 height 62
click at [1191, 533] on input "Hình thức thanh toán" at bounding box center [1200, 544] width 172 height 27
click at [1193, 551] on div "Tại văn phòng" at bounding box center [1206, 559] width 184 height 20
type input "0"
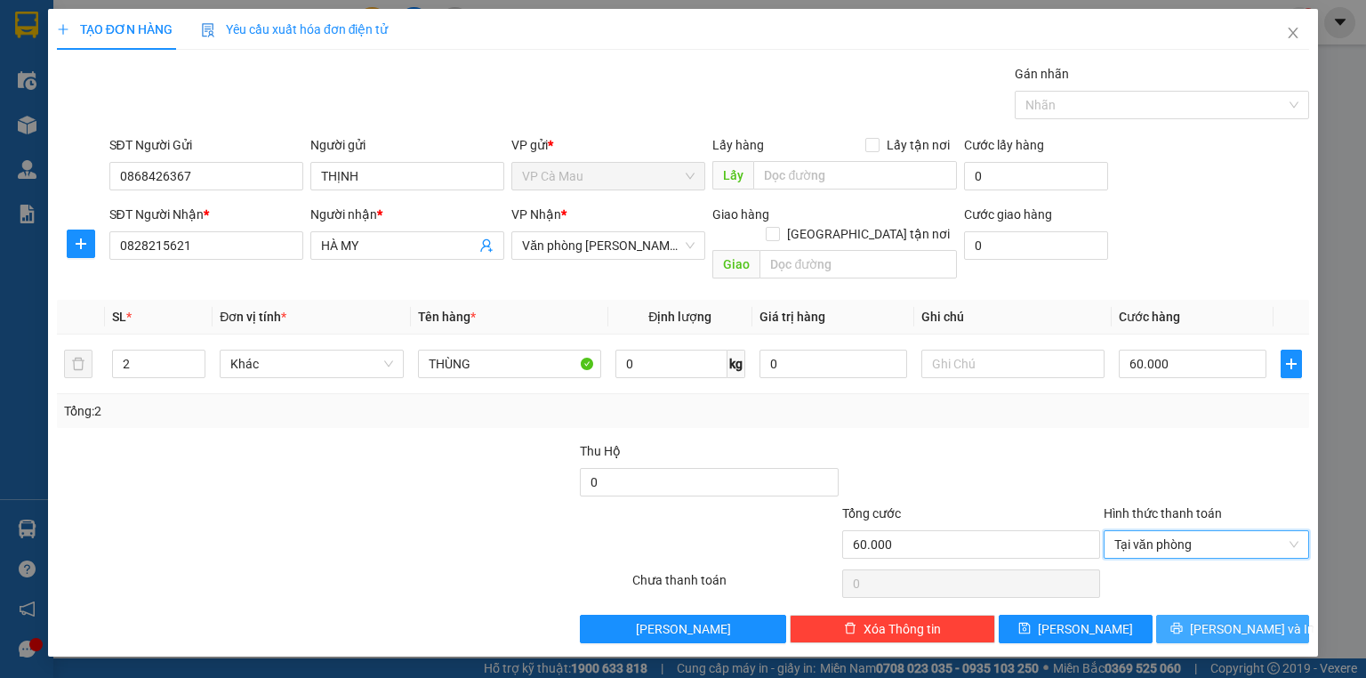
click at [1191, 614] on button "[PERSON_NAME] và In" at bounding box center [1233, 628] width 154 height 28
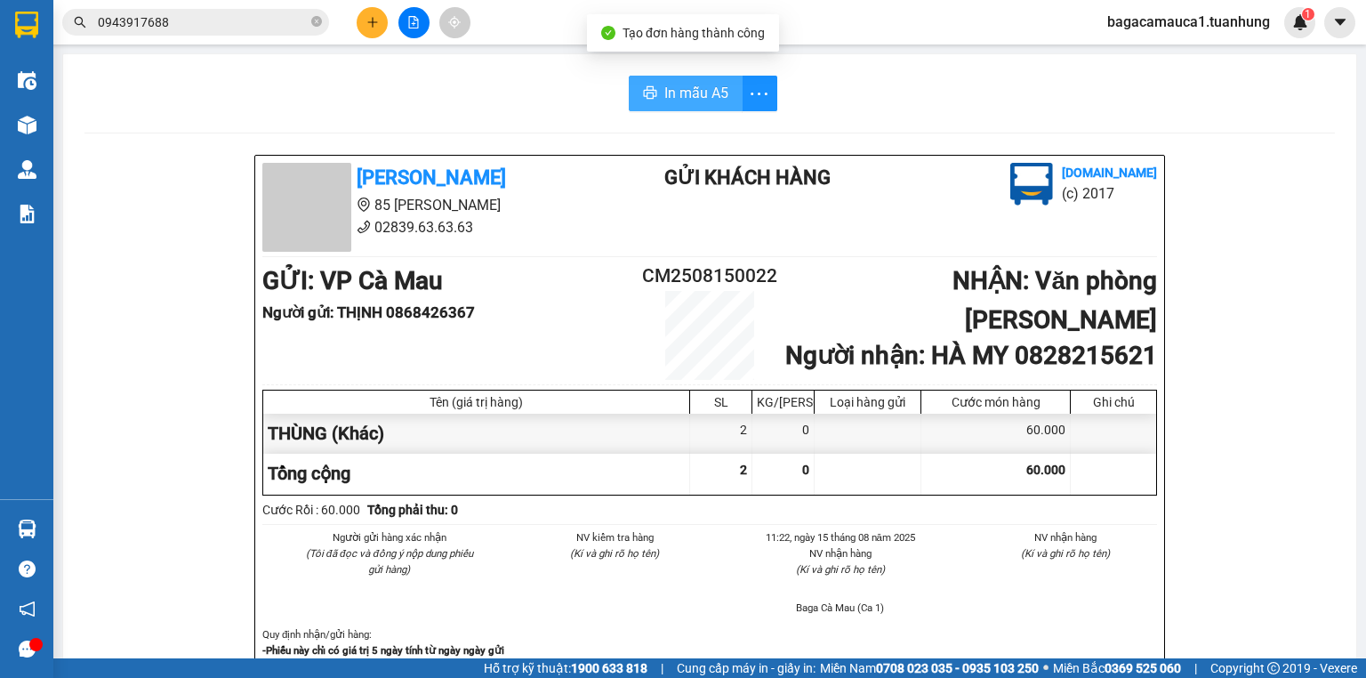
click at [643, 89] on icon "printer" at bounding box center [650, 92] width 14 height 14
click at [676, 100] on span "In mẫu A5" at bounding box center [700, 93] width 64 height 22
click at [317, 18] on icon "close-circle" at bounding box center [316, 21] width 11 height 11
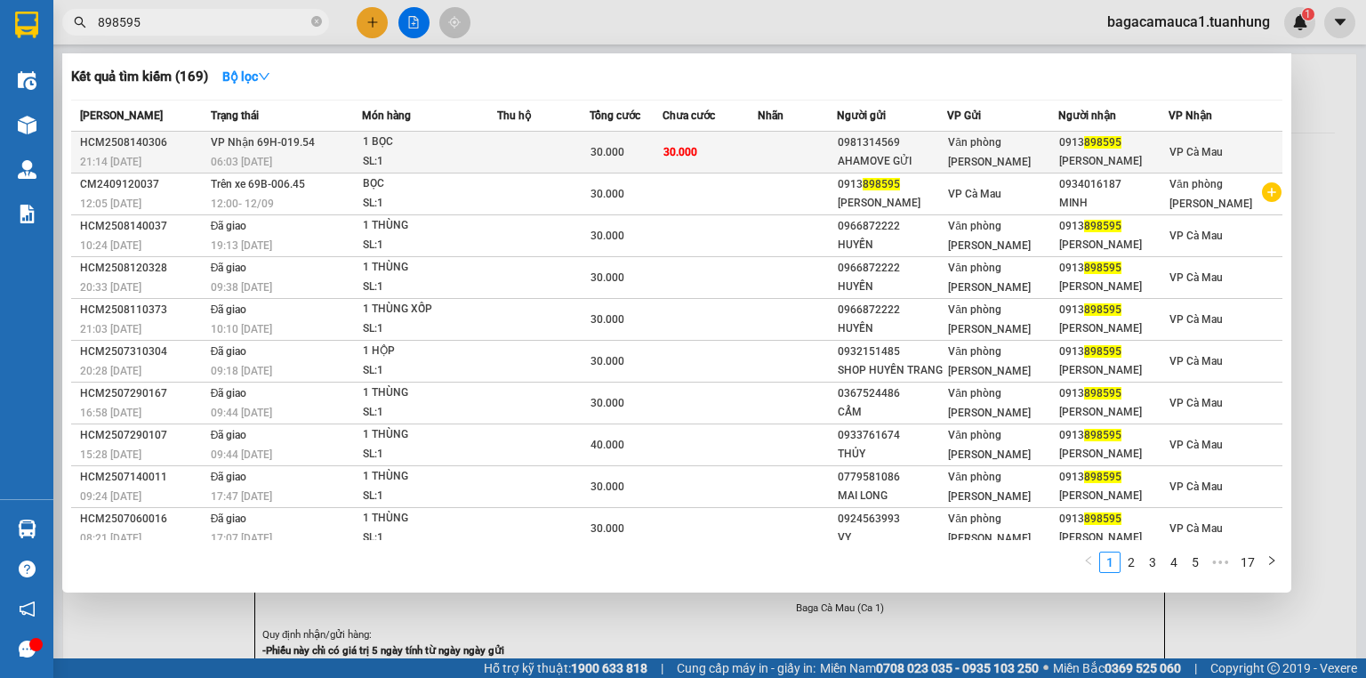
type input "898595"
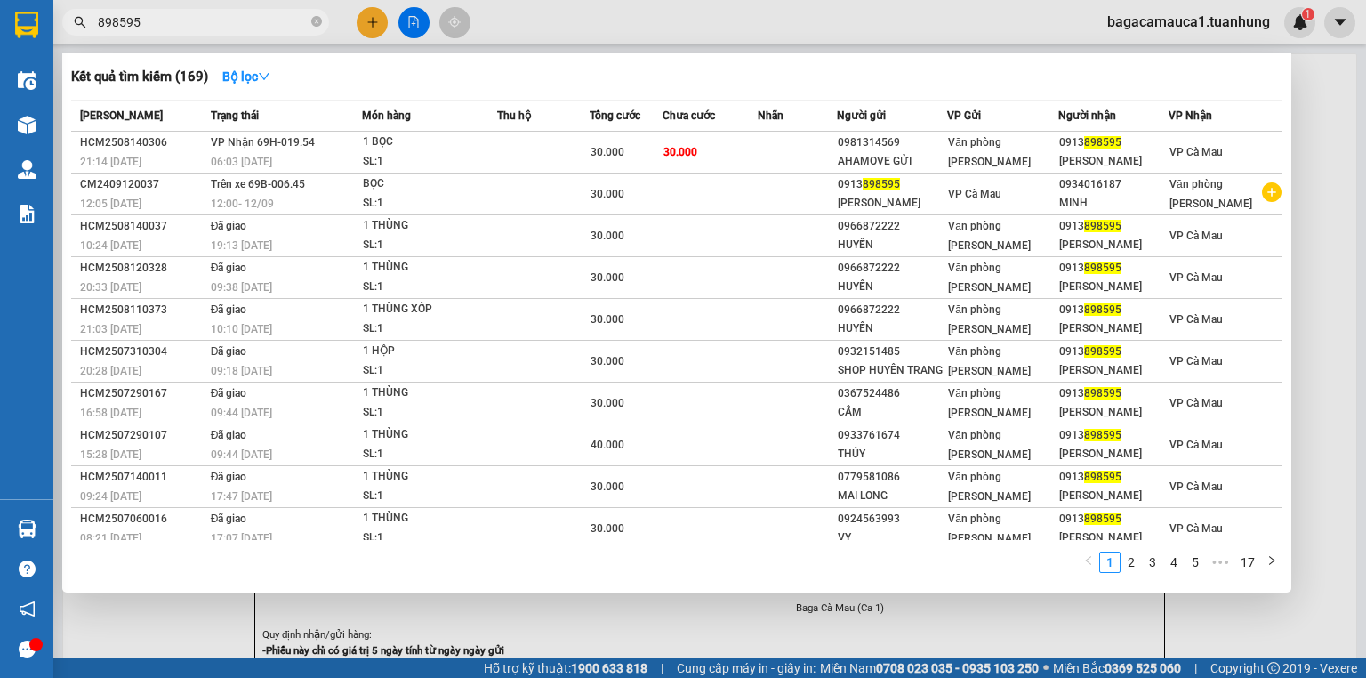
click at [597, 152] on span "30.000" at bounding box center [607, 152] width 34 height 12
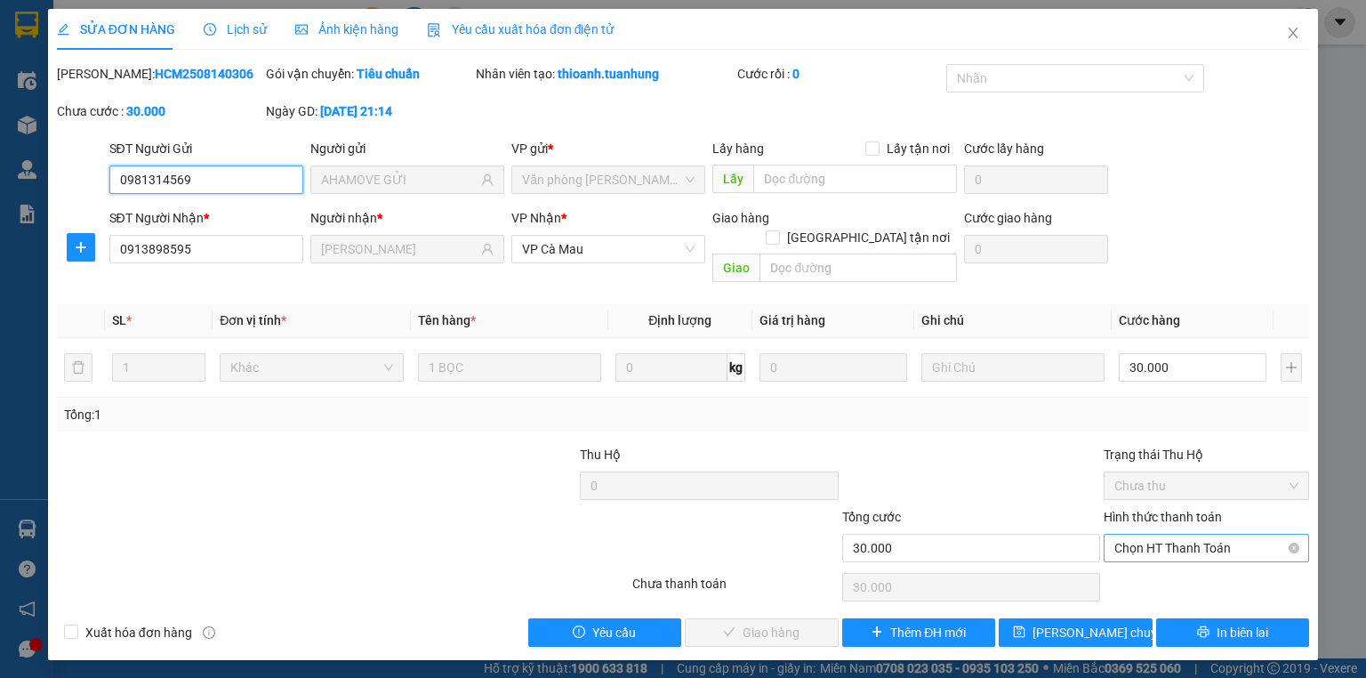
click at [1156, 537] on span "Chọn HT Thanh Toán" at bounding box center [1206, 547] width 184 height 27
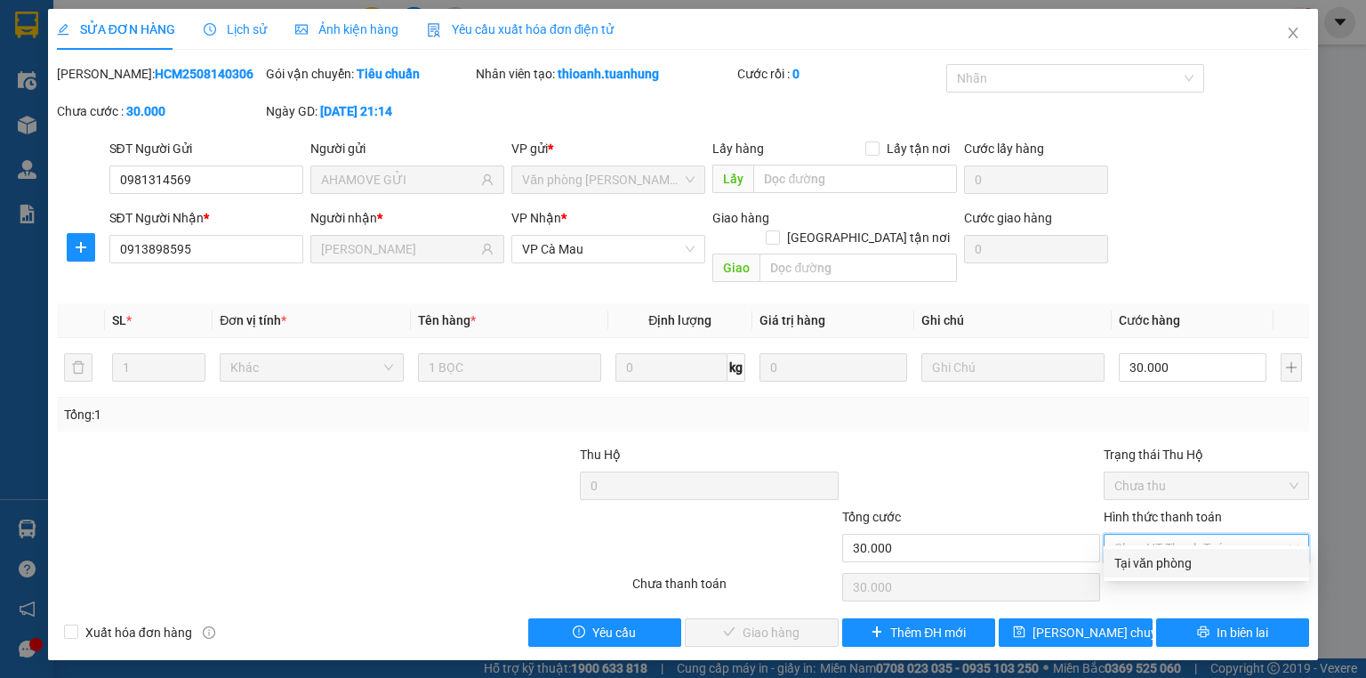
click at [1160, 562] on div "Tại văn phòng" at bounding box center [1206, 563] width 184 height 20
type input "0"
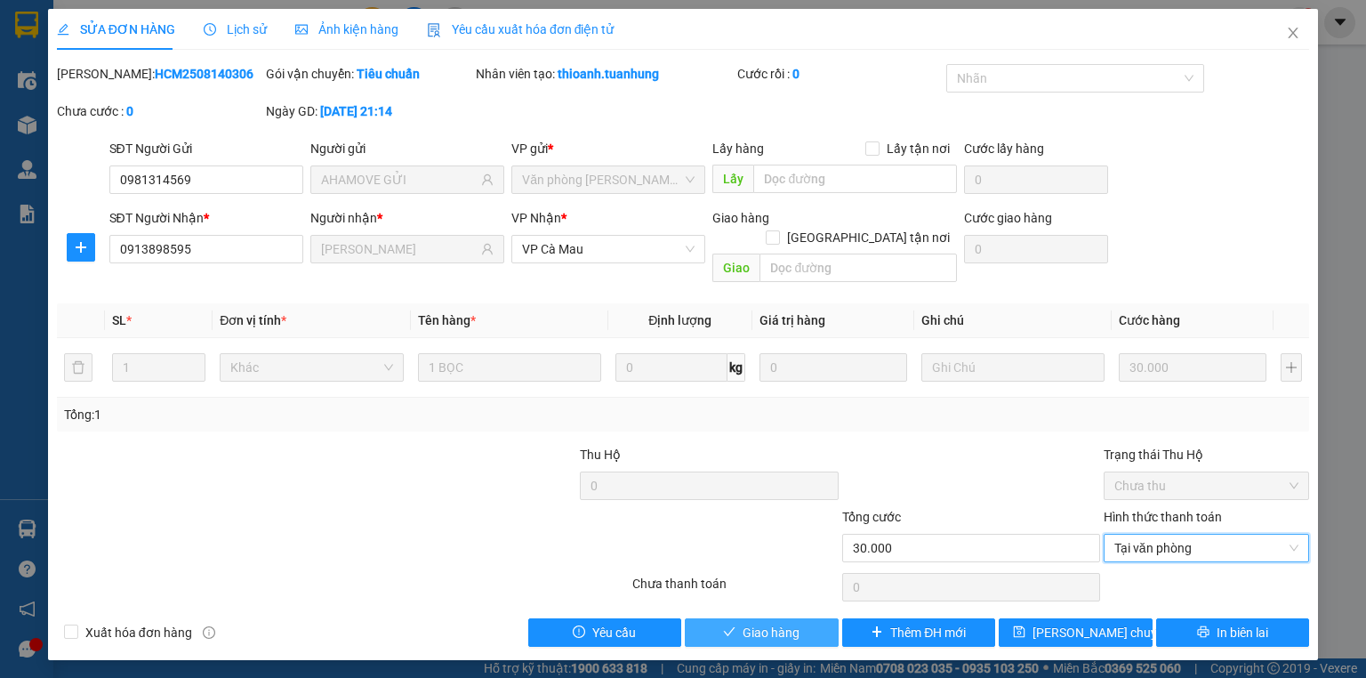
click at [710, 618] on button "Giao hàng" at bounding box center [762, 632] width 154 height 28
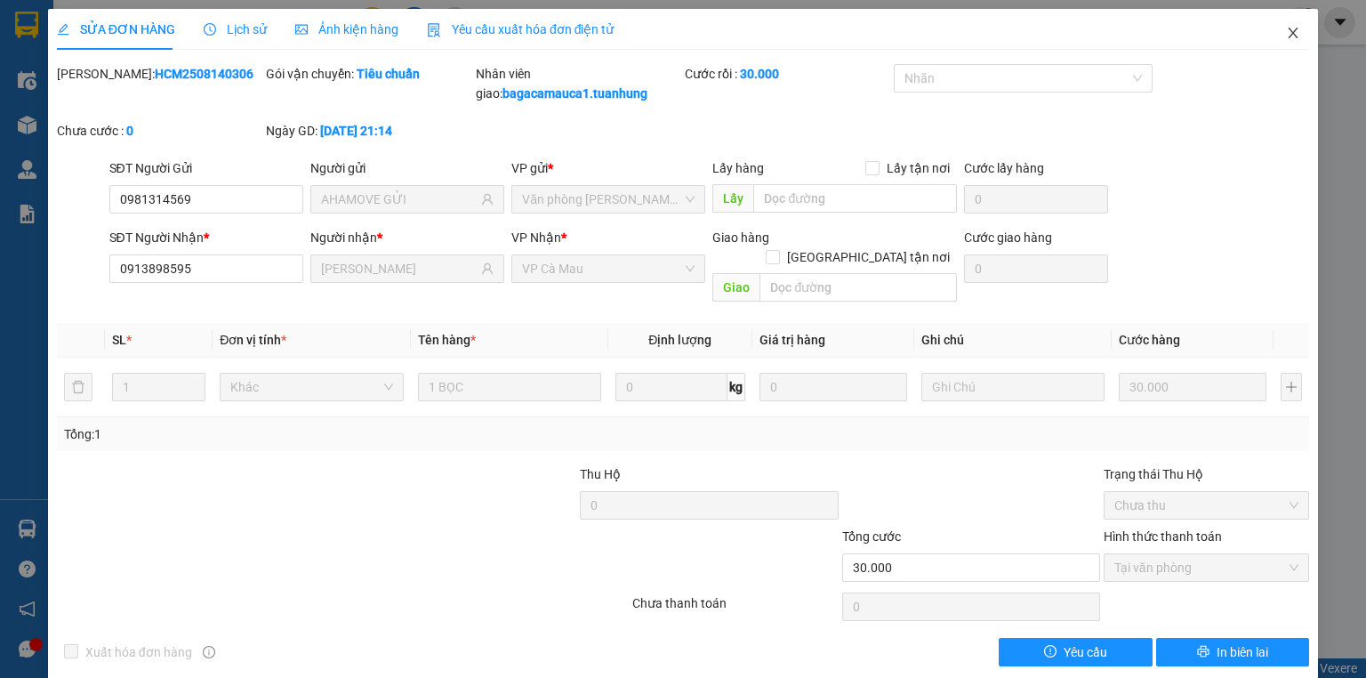
click at [1288, 32] on icon "close" at bounding box center [1293, 33] width 10 height 11
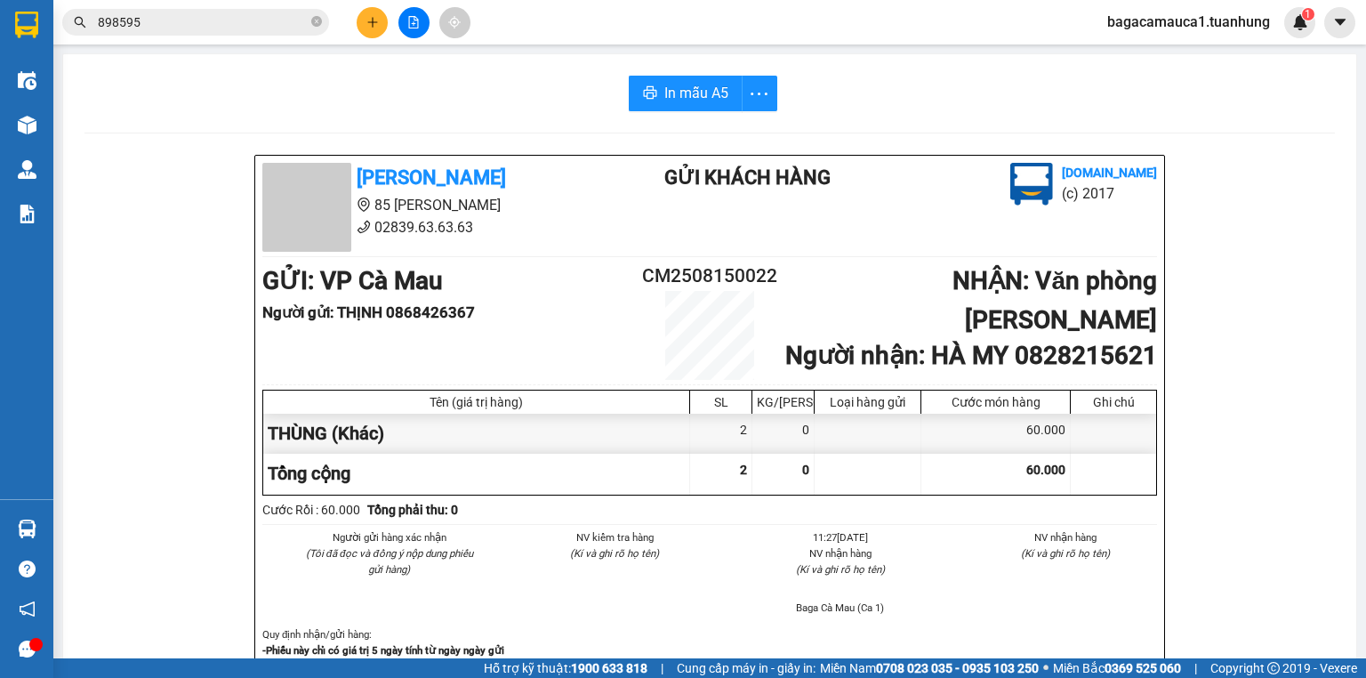
click at [313, 27] on icon "close-circle" at bounding box center [316, 21] width 11 height 11
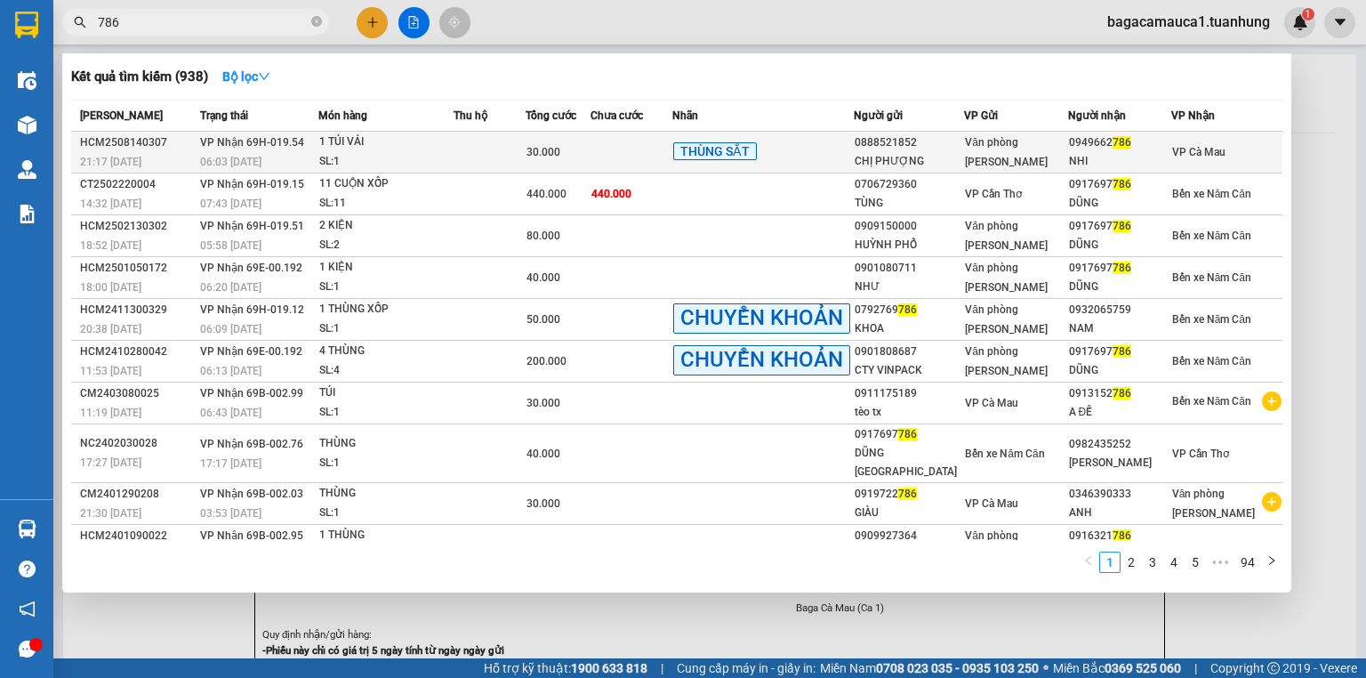
type input "786"
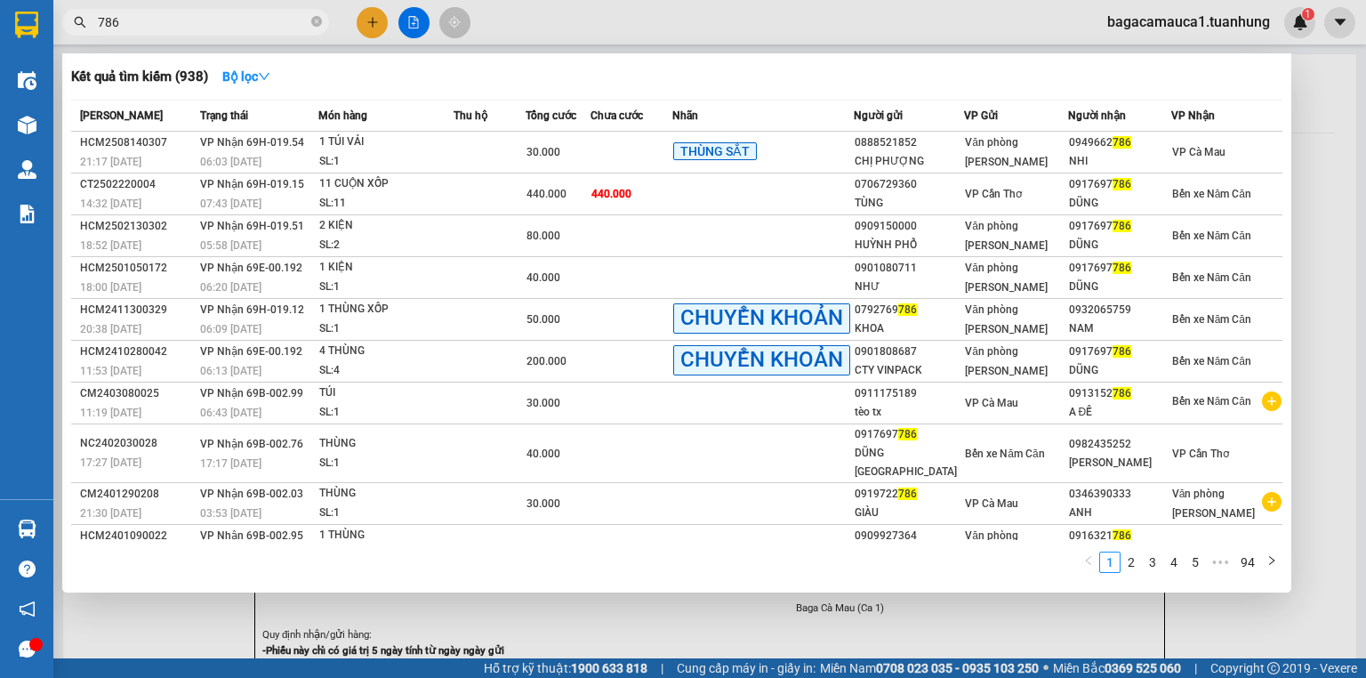
click at [740, 148] on span "THÙNG SẮT" at bounding box center [715, 151] width 84 height 18
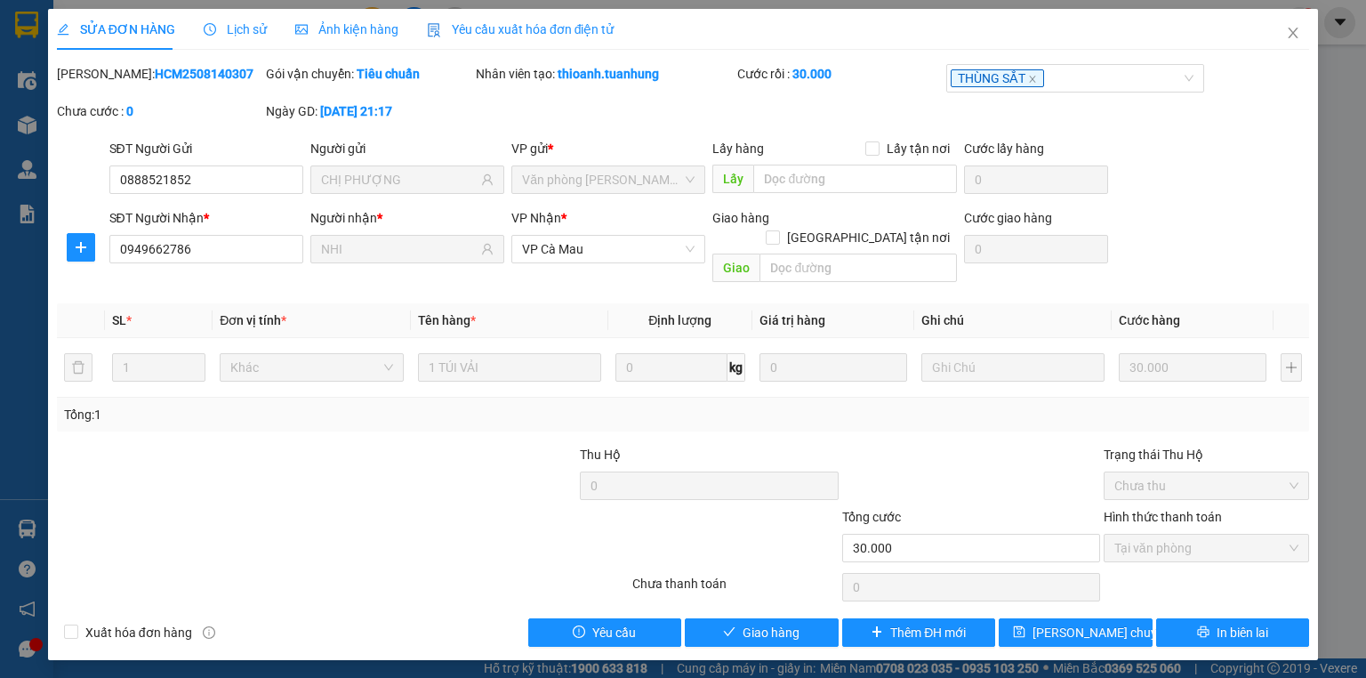
click at [768, 597] on div "Total Paid Fee 30.000 Total UnPaid Fee 0 Cash Collection Total Fee Mã ĐH: HCM25…" at bounding box center [683, 355] width 1252 height 582
click at [768, 618] on button "Giao hàng" at bounding box center [762, 632] width 154 height 28
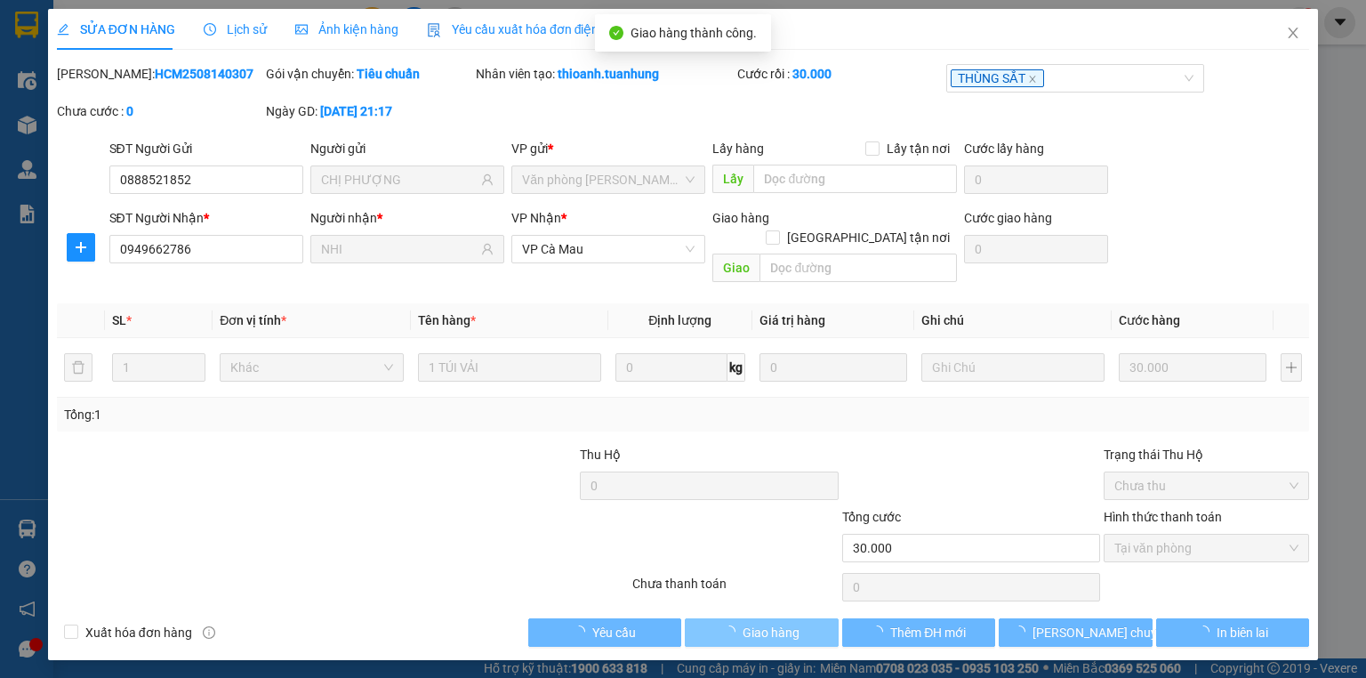
click at [767, 618] on button "Giao hàng" at bounding box center [762, 632] width 154 height 28
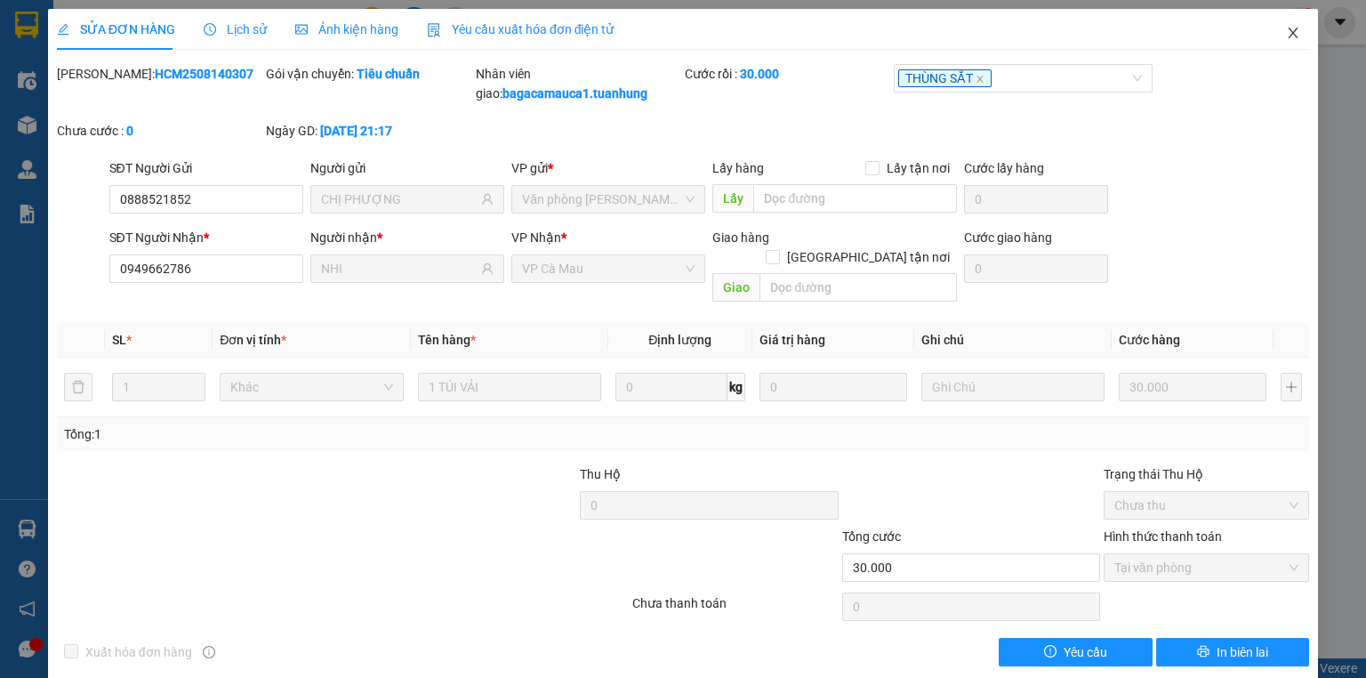
click at [1286, 33] on icon "close" at bounding box center [1293, 33] width 14 height 14
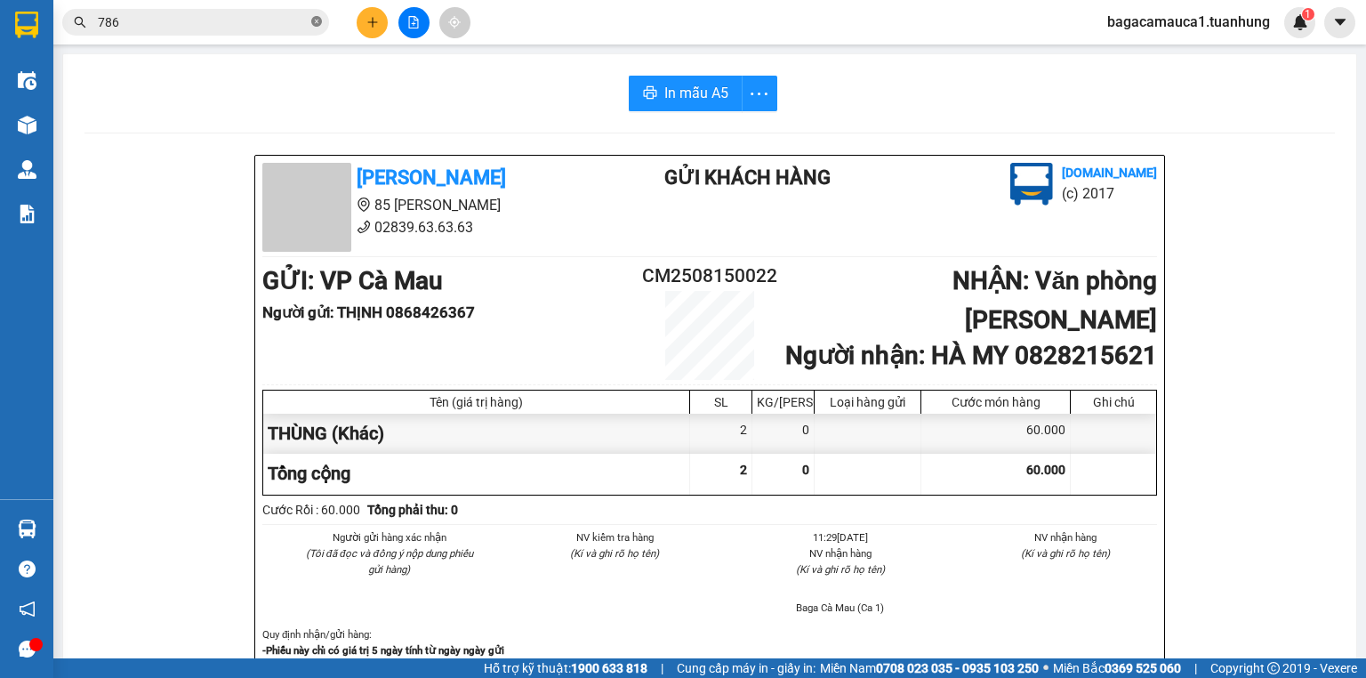
click at [317, 18] on icon "close-circle" at bounding box center [316, 21] width 11 height 11
click at [259, 19] on input "text" at bounding box center [203, 22] width 210 height 20
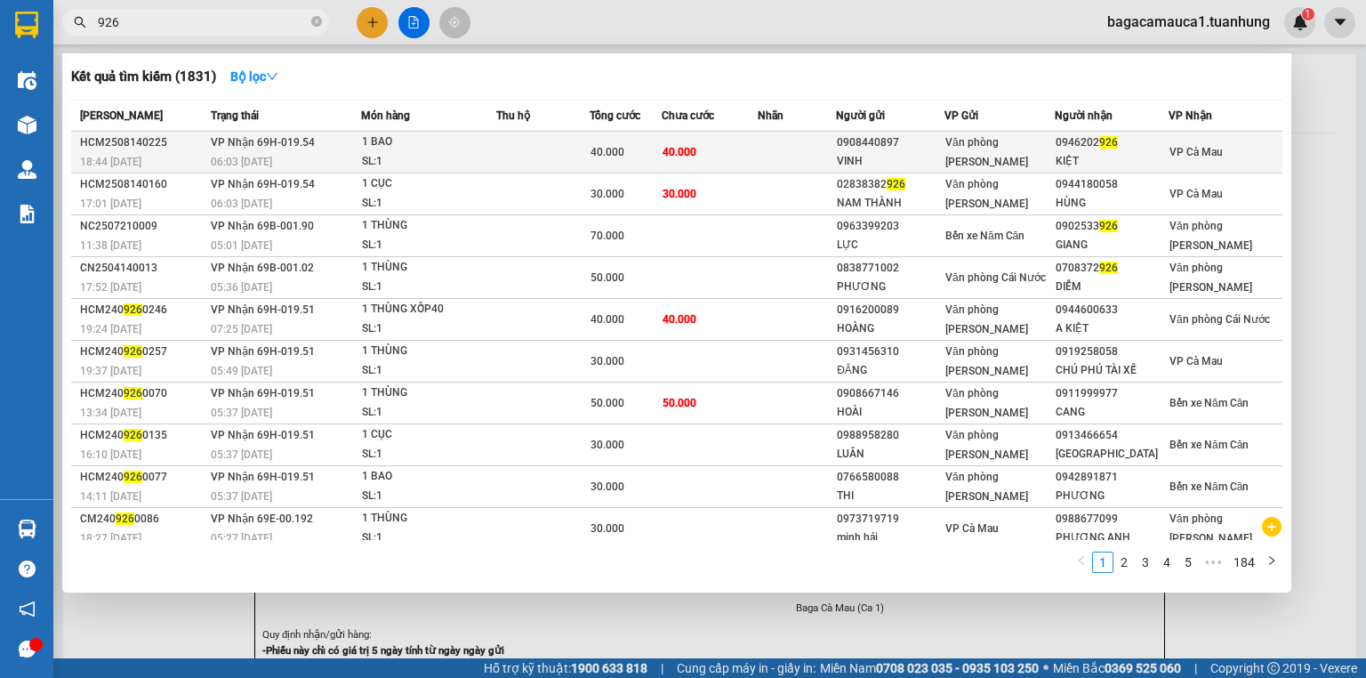
type input "926"
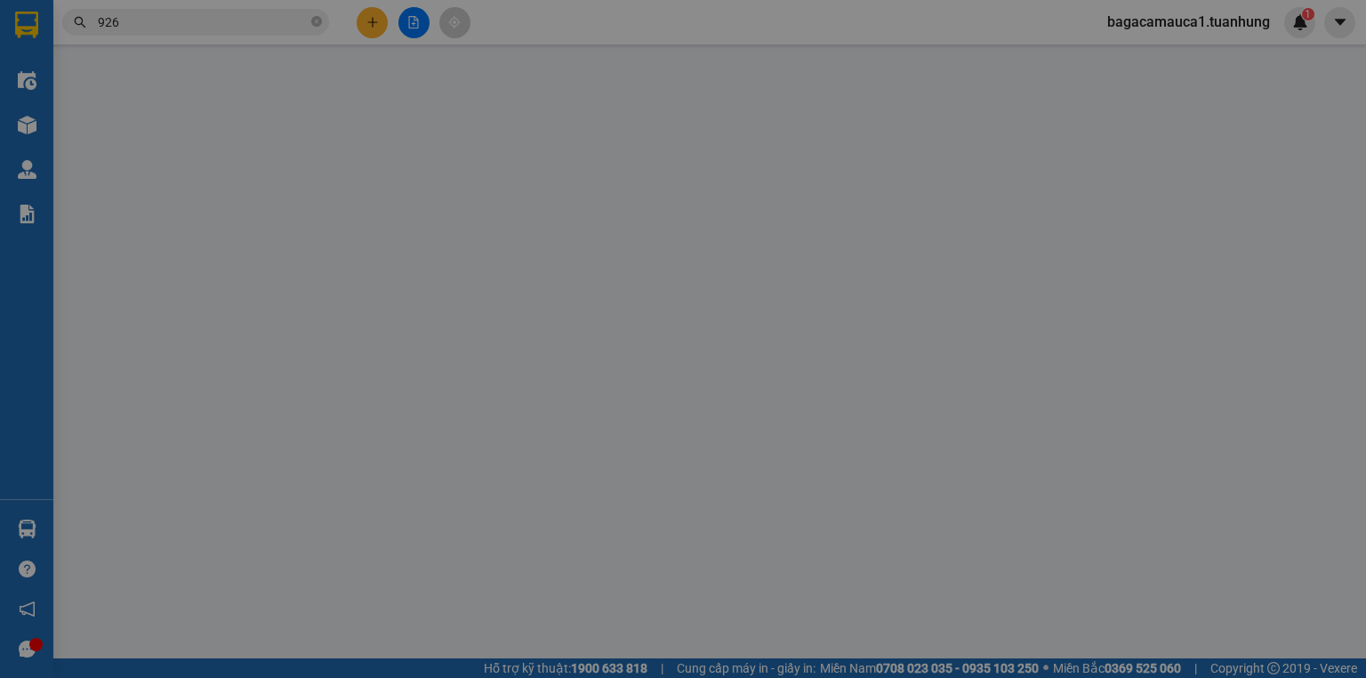
type input "0908440897"
type input "VINH"
type input "0946202926"
type input "KIỆT"
type input "40.000"
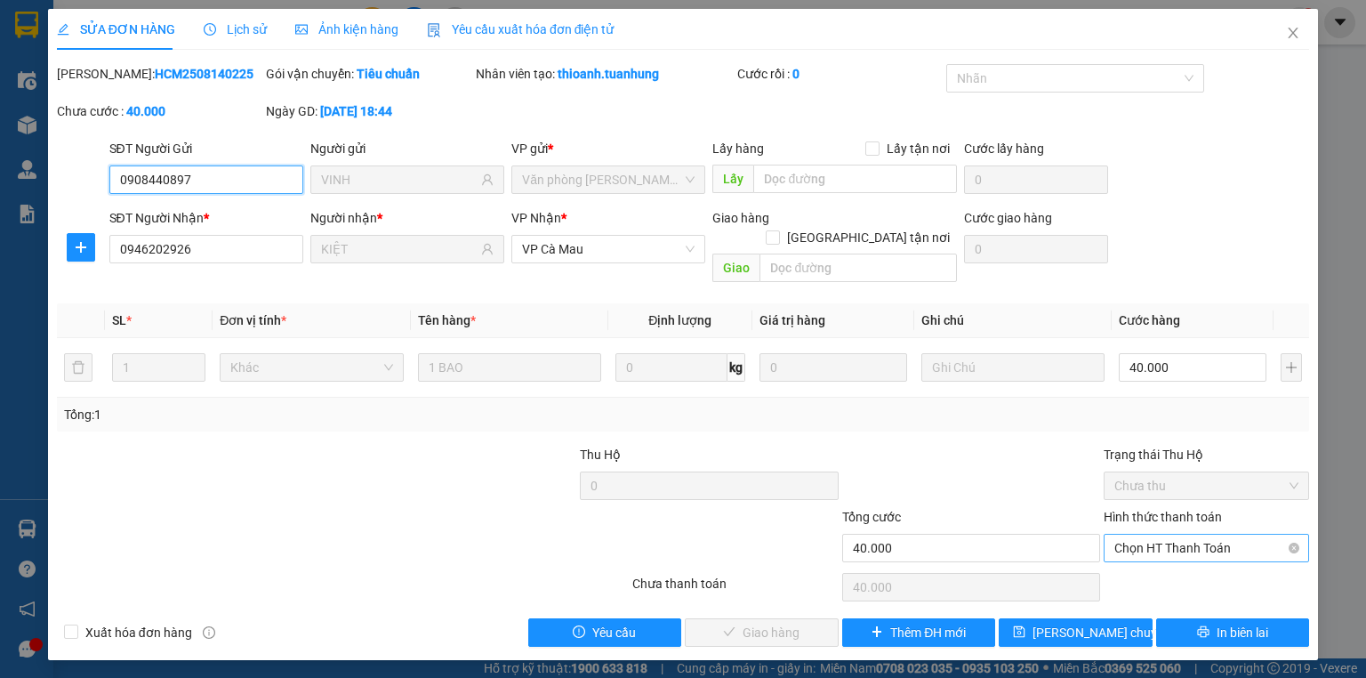
click at [1148, 534] on span "Chọn HT Thanh Toán" at bounding box center [1206, 547] width 184 height 27
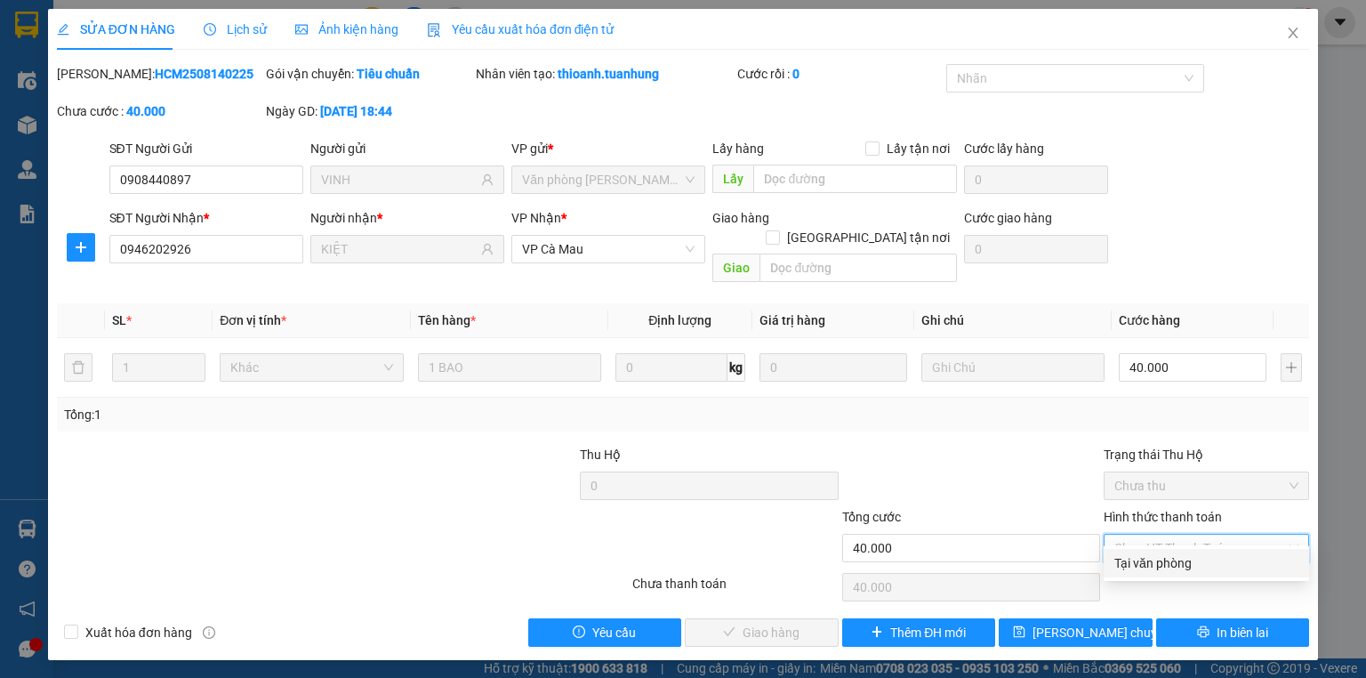
click at [1151, 558] on div "Tại văn phòng" at bounding box center [1206, 563] width 184 height 20
type input "0"
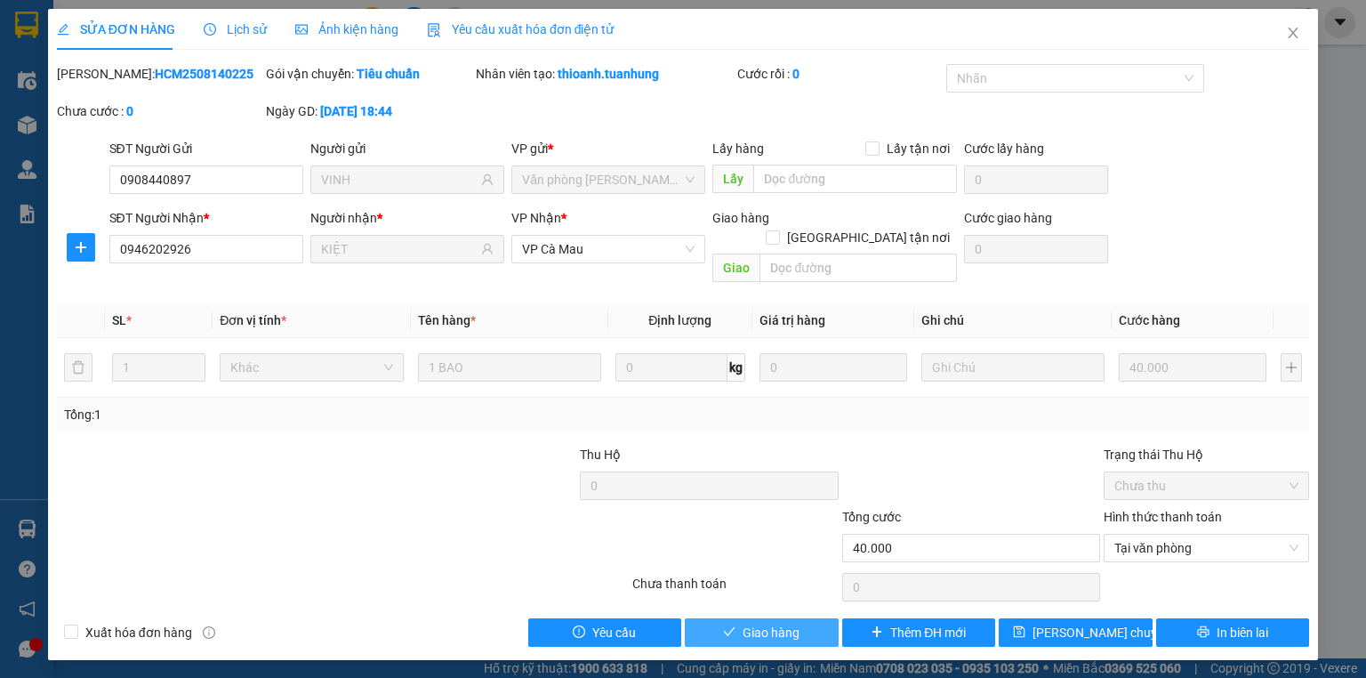
click at [726, 618] on button "Giao hàng" at bounding box center [762, 632] width 154 height 28
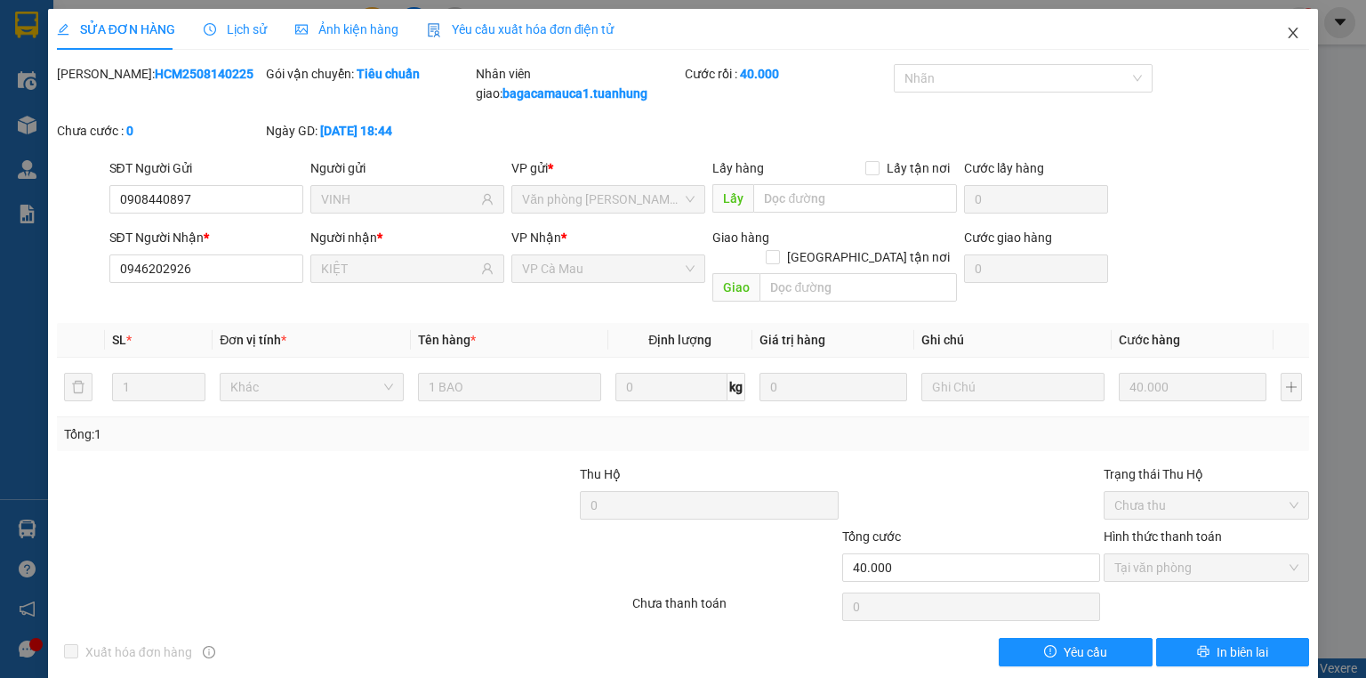
click at [1288, 31] on icon "close" at bounding box center [1293, 33] width 10 height 11
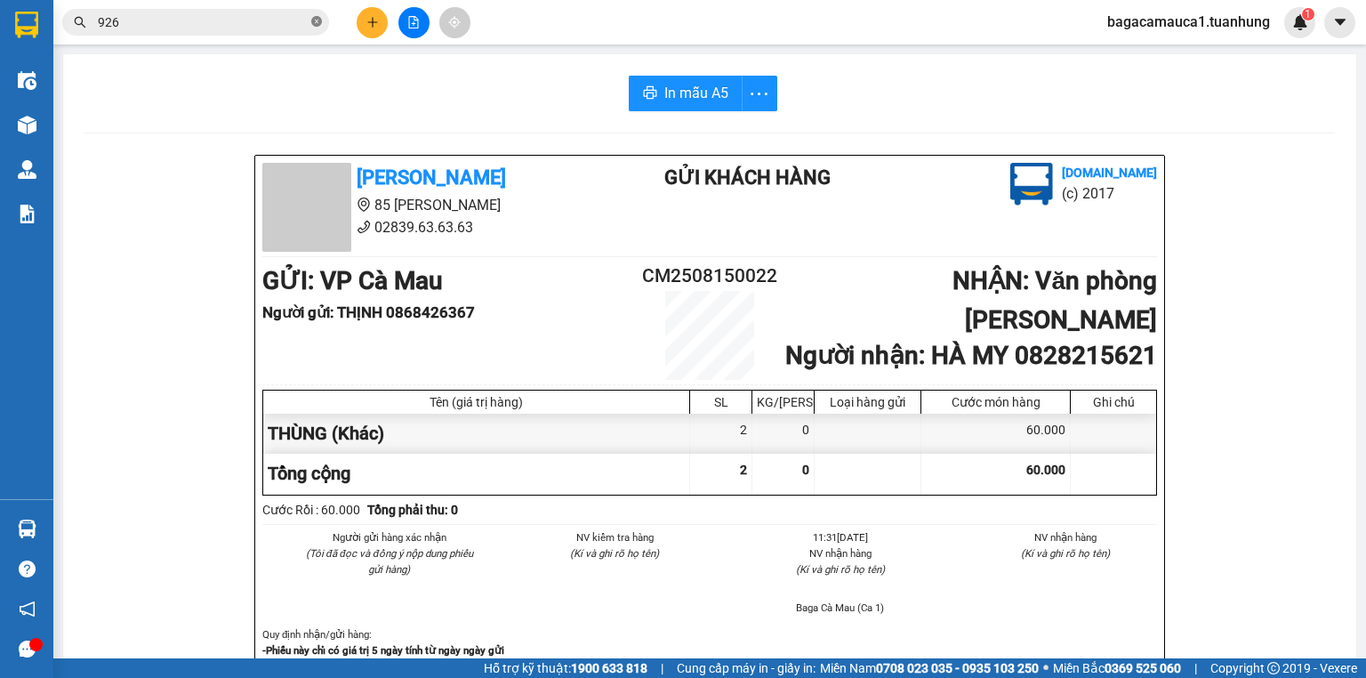
click at [317, 22] on icon "close-circle" at bounding box center [316, 21] width 11 height 11
click at [279, 19] on input "text" at bounding box center [203, 22] width 210 height 20
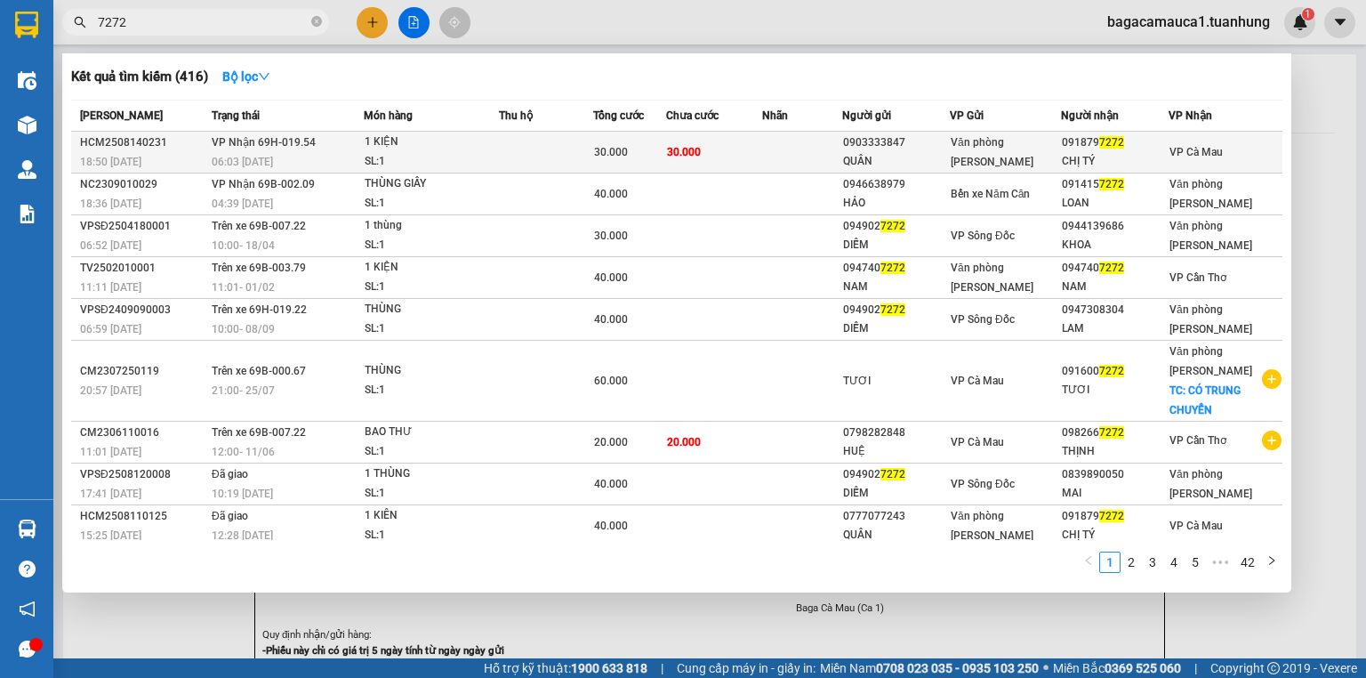
type input "7272"
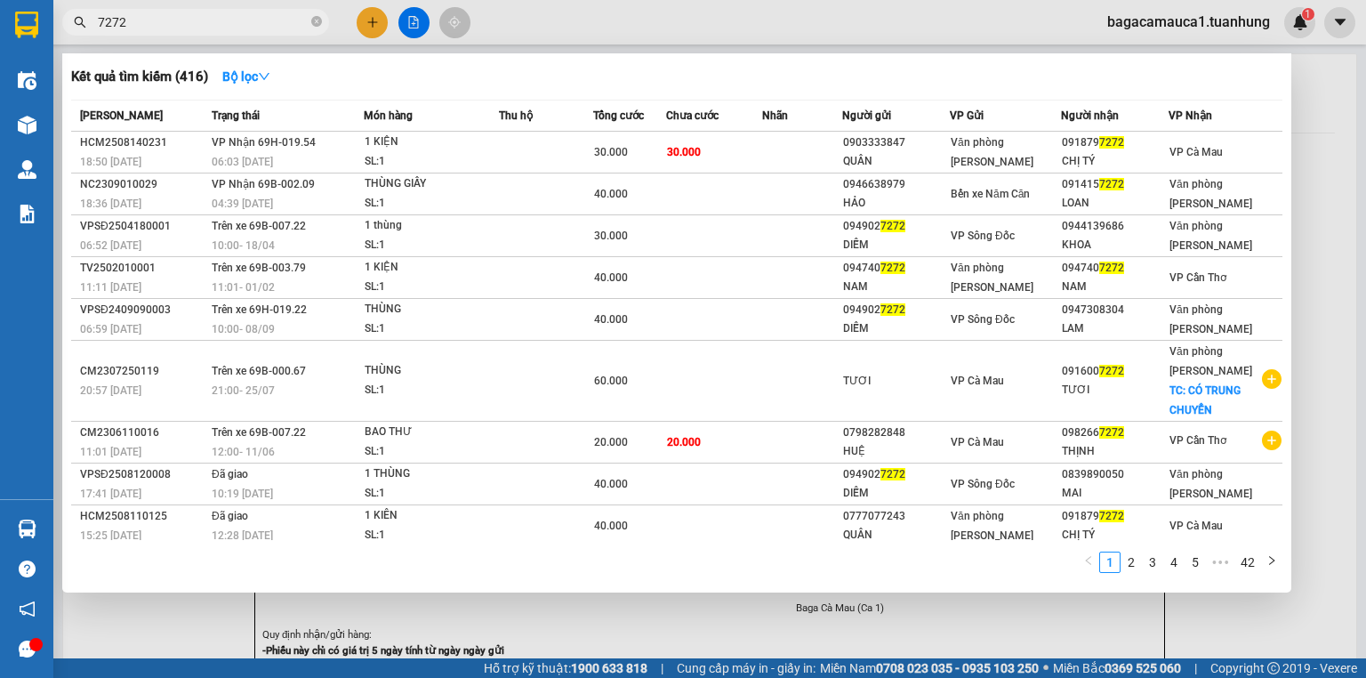
click at [671, 164] on td "30.000" at bounding box center [714, 153] width 96 height 42
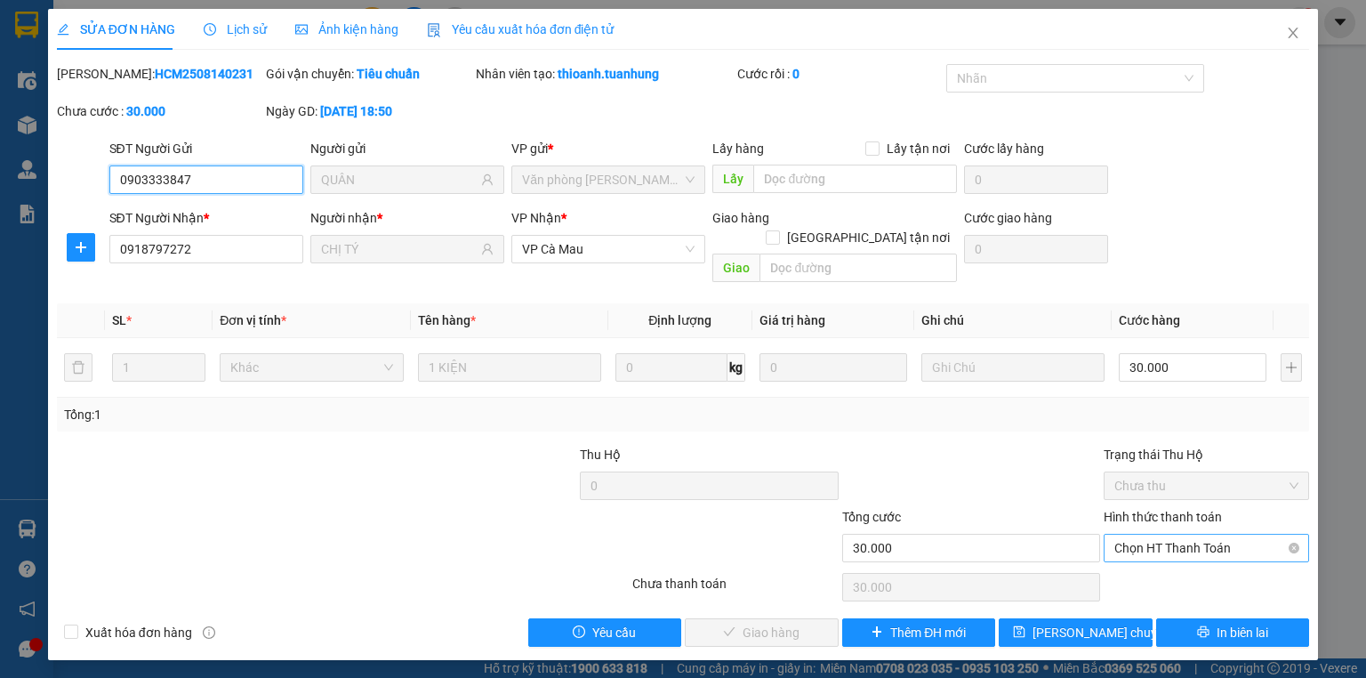
drag, startPoint x: 1177, startPoint y: 526, endPoint x: 1182, endPoint y: 541, distance: 14.9
click at [1177, 534] on span "Chọn HT Thanh Toán" at bounding box center [1206, 547] width 184 height 27
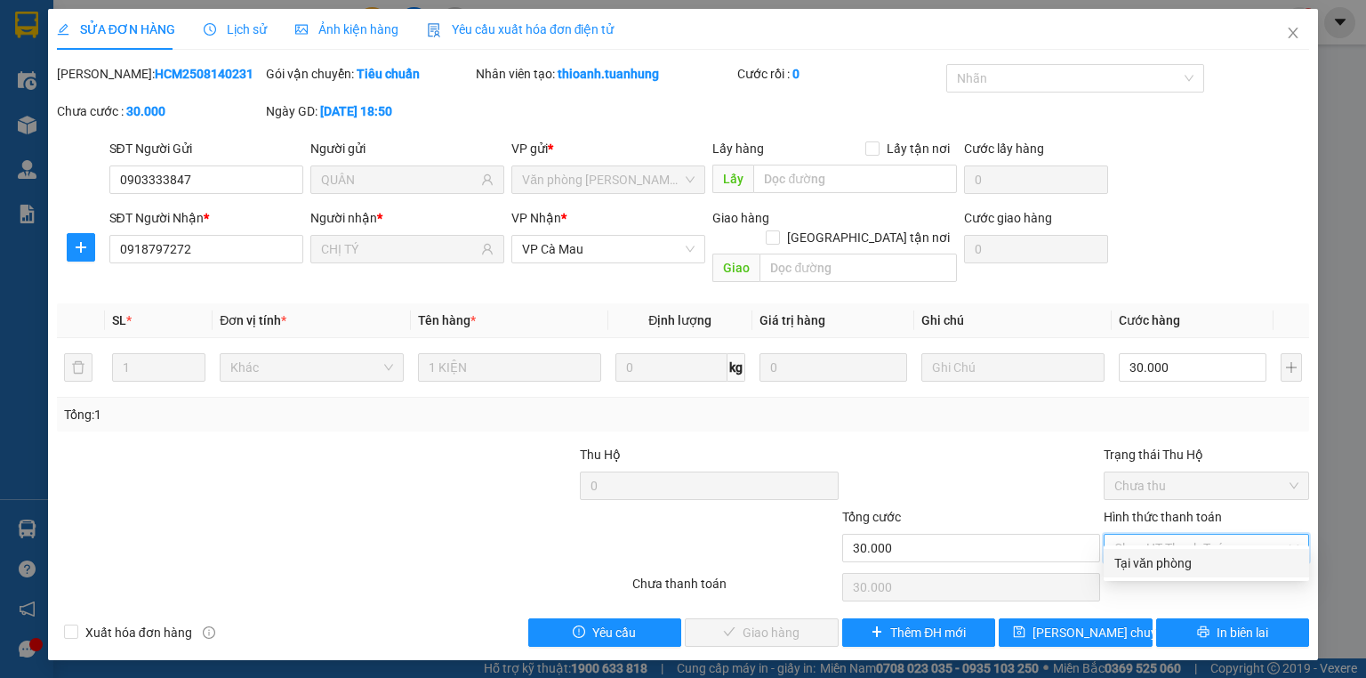
click at [1183, 560] on div "Tại văn phòng" at bounding box center [1206, 563] width 184 height 20
type input "0"
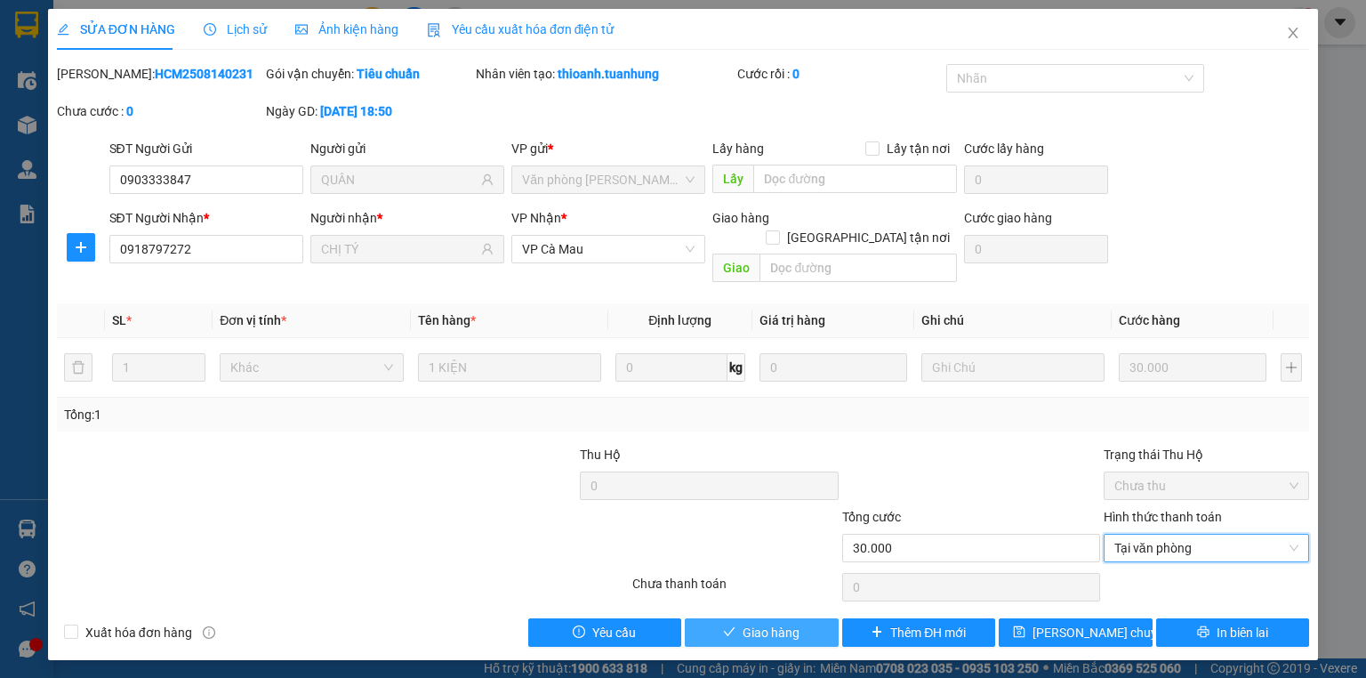
click at [767, 622] on span "Giao hàng" at bounding box center [770, 632] width 57 height 20
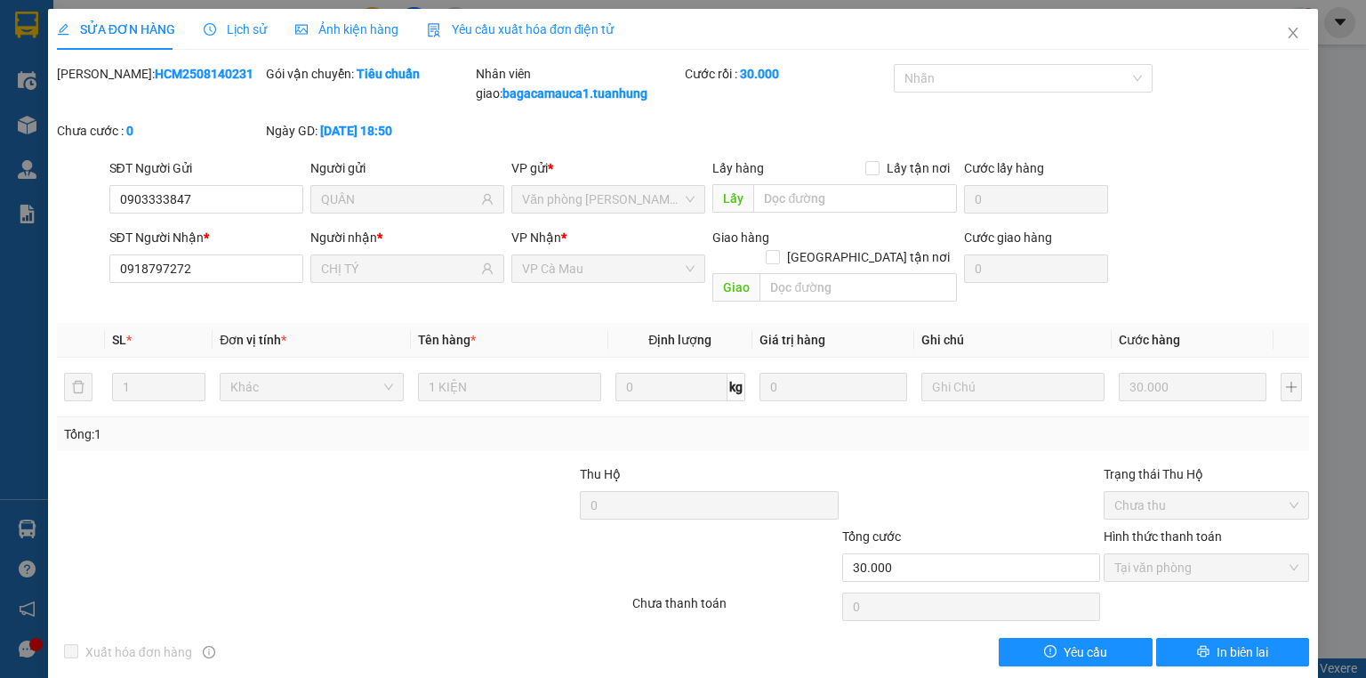
scroll to position [2, 0]
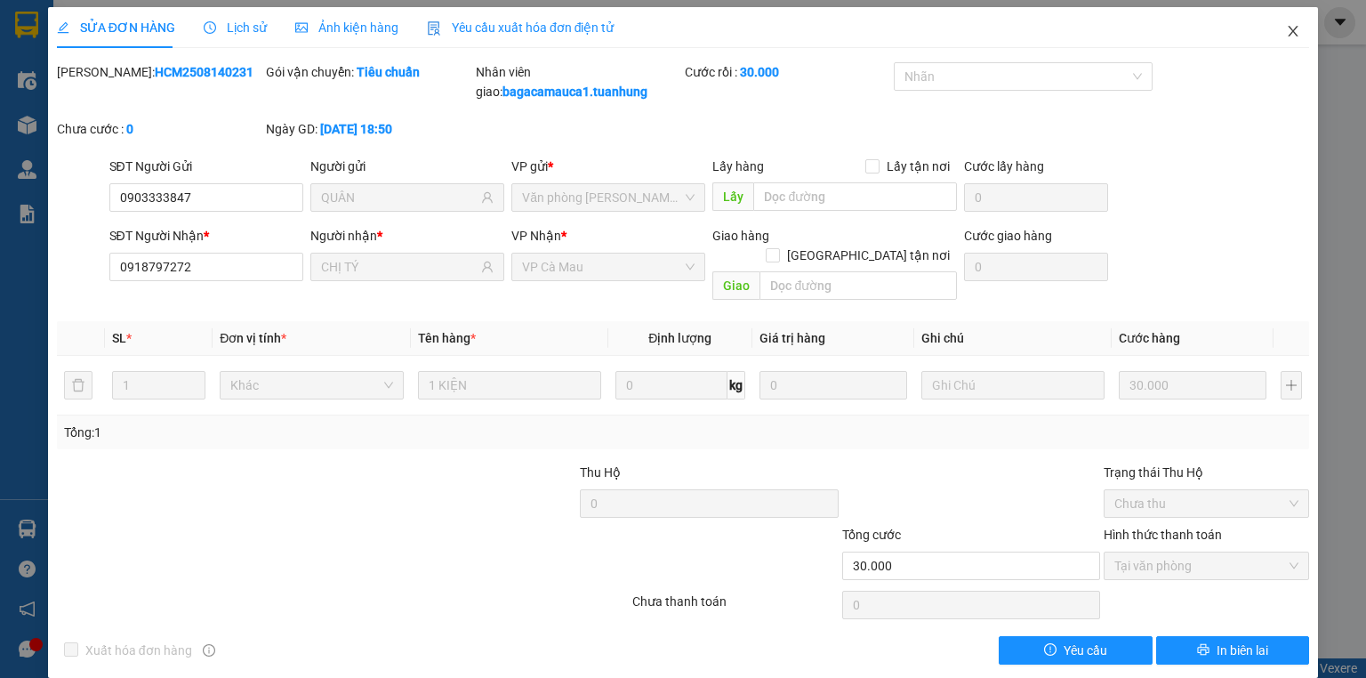
click at [1286, 29] on icon "close" at bounding box center [1293, 31] width 14 height 14
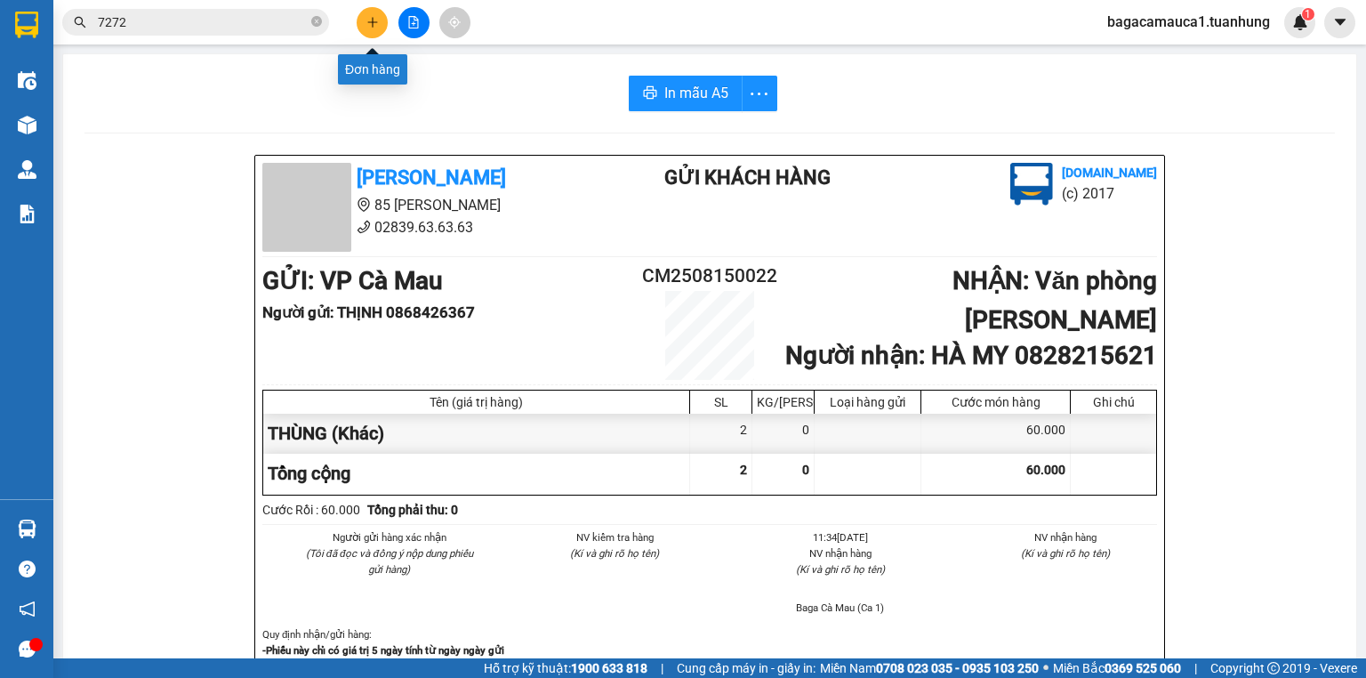
click at [367, 17] on icon "plus" at bounding box center [372, 22] width 12 height 12
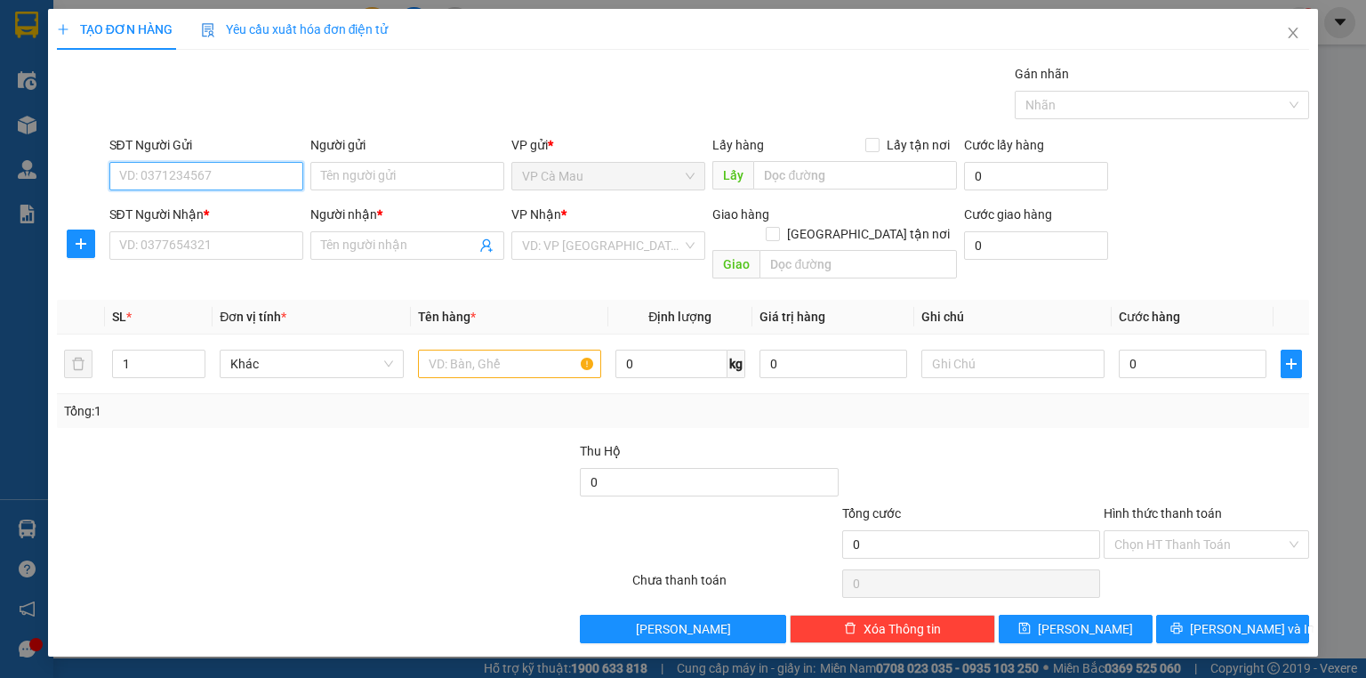
click at [240, 173] on input "SĐT Người Gửi" at bounding box center [206, 176] width 194 height 28
type input "0856043142"
click at [376, 169] on input "Người gửi" at bounding box center [407, 176] width 194 height 28
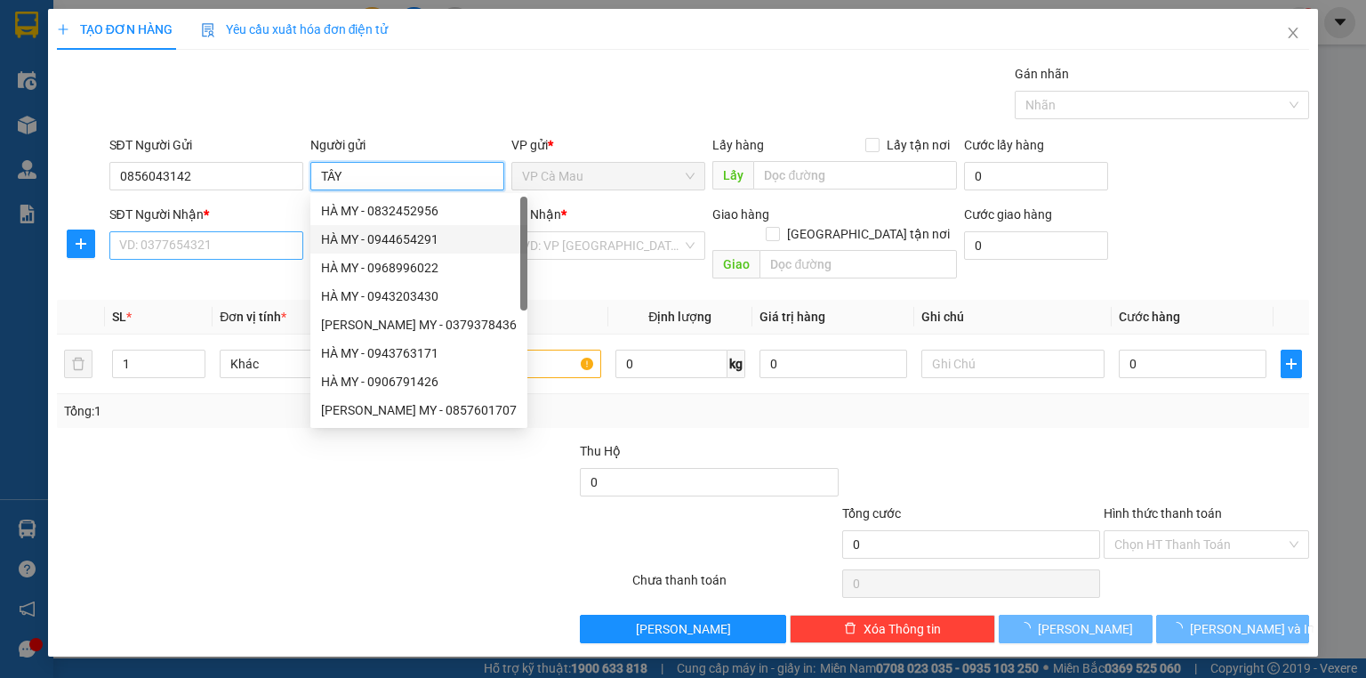
type input "TÂY"
click at [259, 235] on input "SĐT Người Nhận *" at bounding box center [206, 245] width 194 height 28
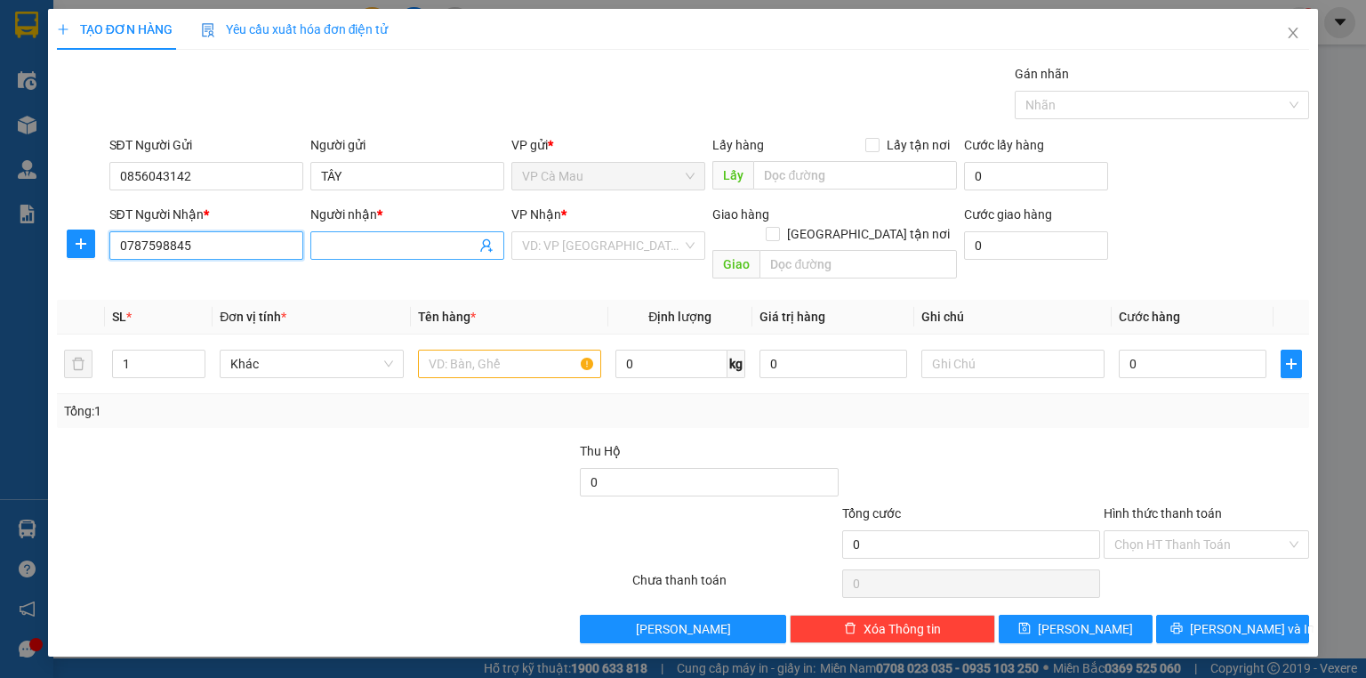
type input "0787598845"
drag, startPoint x: 415, startPoint y: 246, endPoint x: 349, endPoint y: 273, distance: 71.8
click at [414, 246] on input "Người nhận *" at bounding box center [398, 246] width 155 height 20
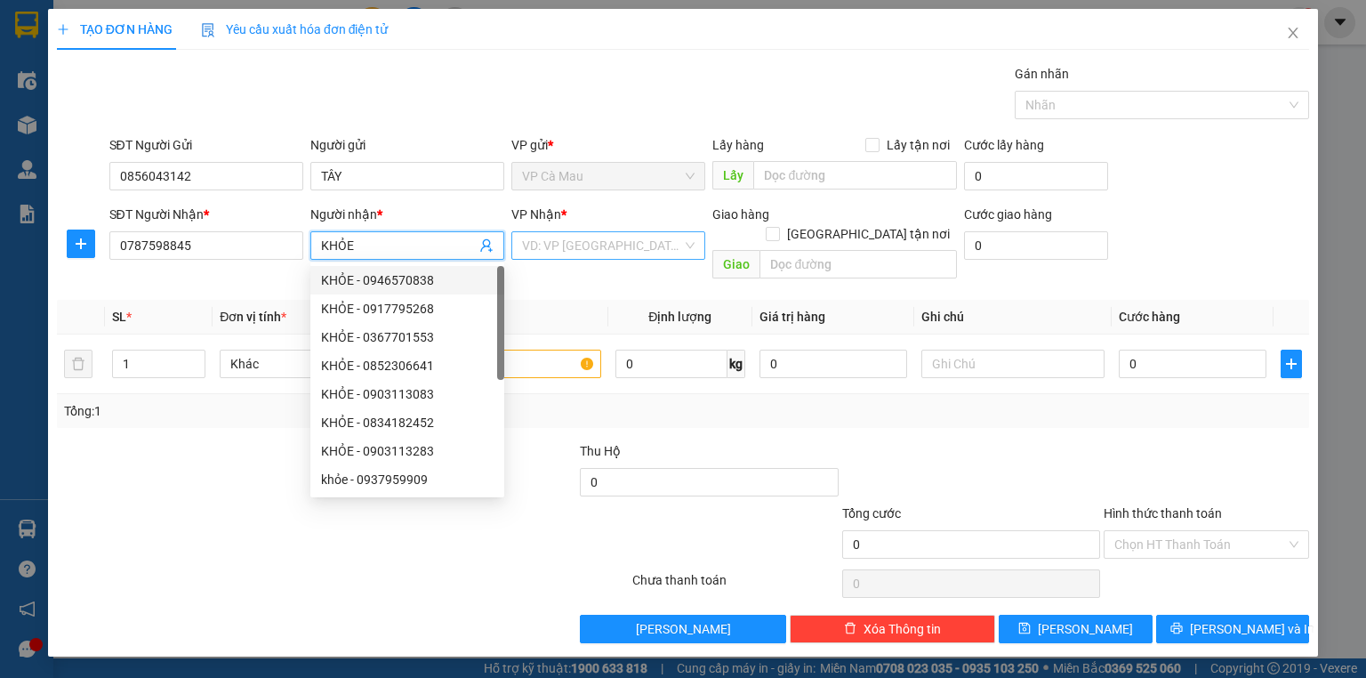
type input "KHỎE"
click at [613, 235] on input "search" at bounding box center [602, 245] width 160 height 27
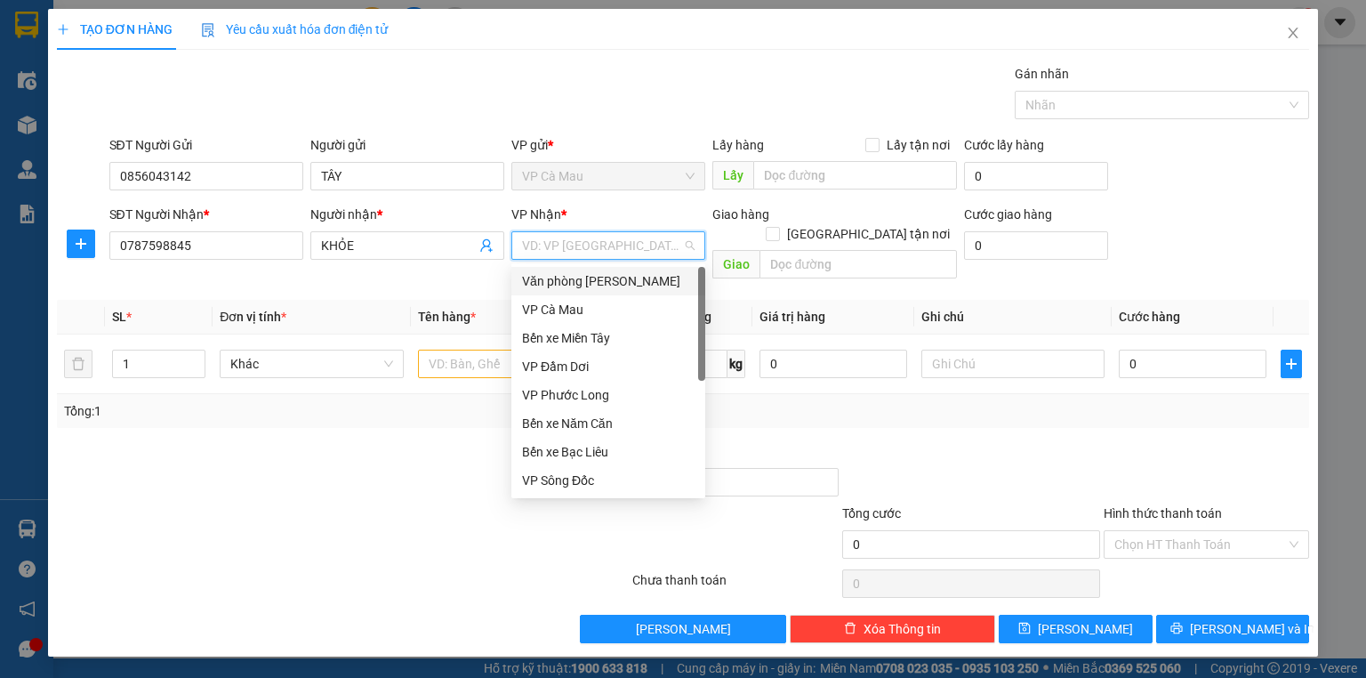
click at [640, 282] on div "Văn phòng [PERSON_NAME]" at bounding box center [608, 281] width 172 height 20
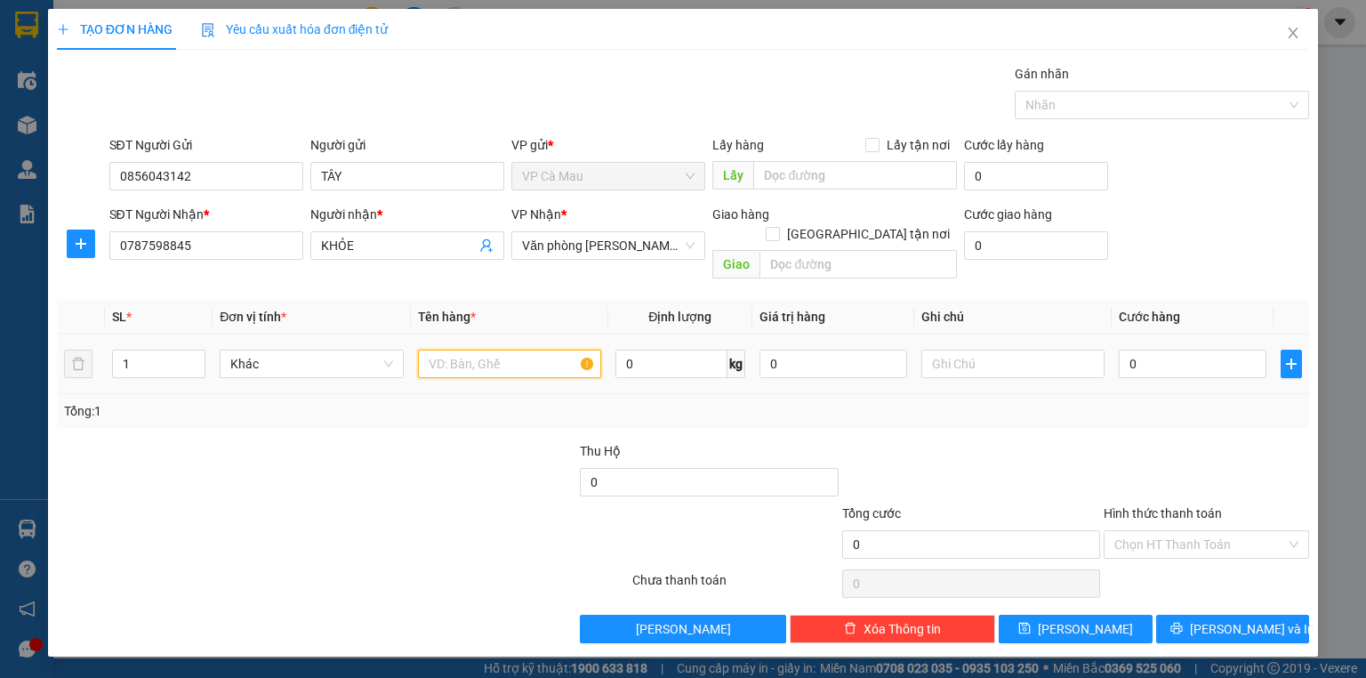
click at [444, 349] on input "text" at bounding box center [509, 363] width 183 height 28
type input "2 THÙNG"
type input "2"
click at [195, 357] on icon "up" at bounding box center [196, 360] width 6 height 6
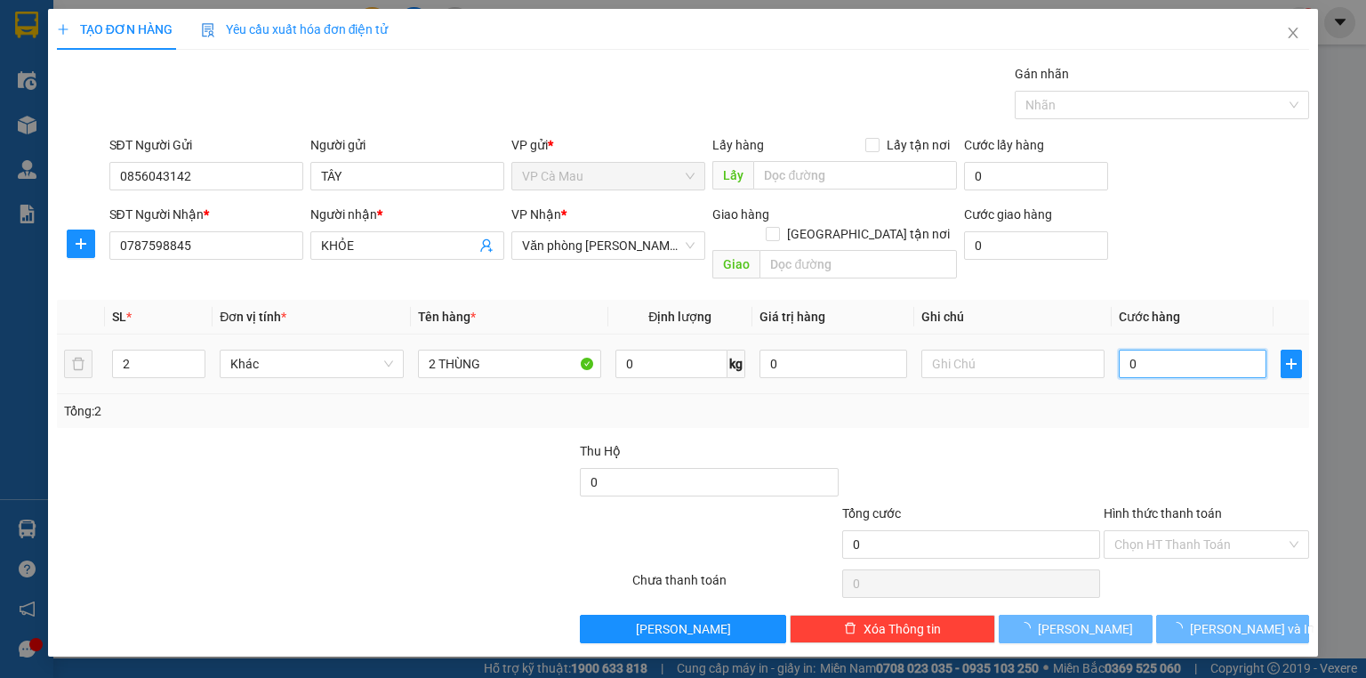
click at [1191, 351] on input "0" at bounding box center [1193, 363] width 148 height 28
type input "6"
type input "60"
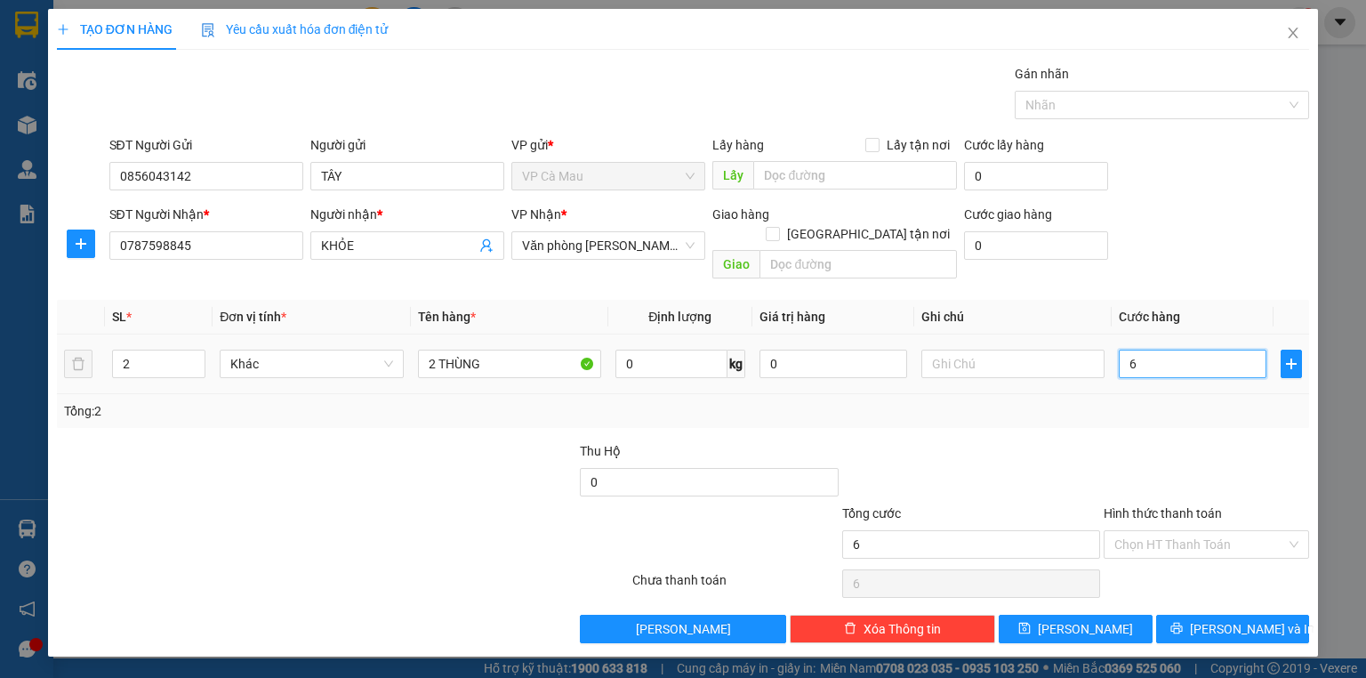
type input "60"
type input "60.000"
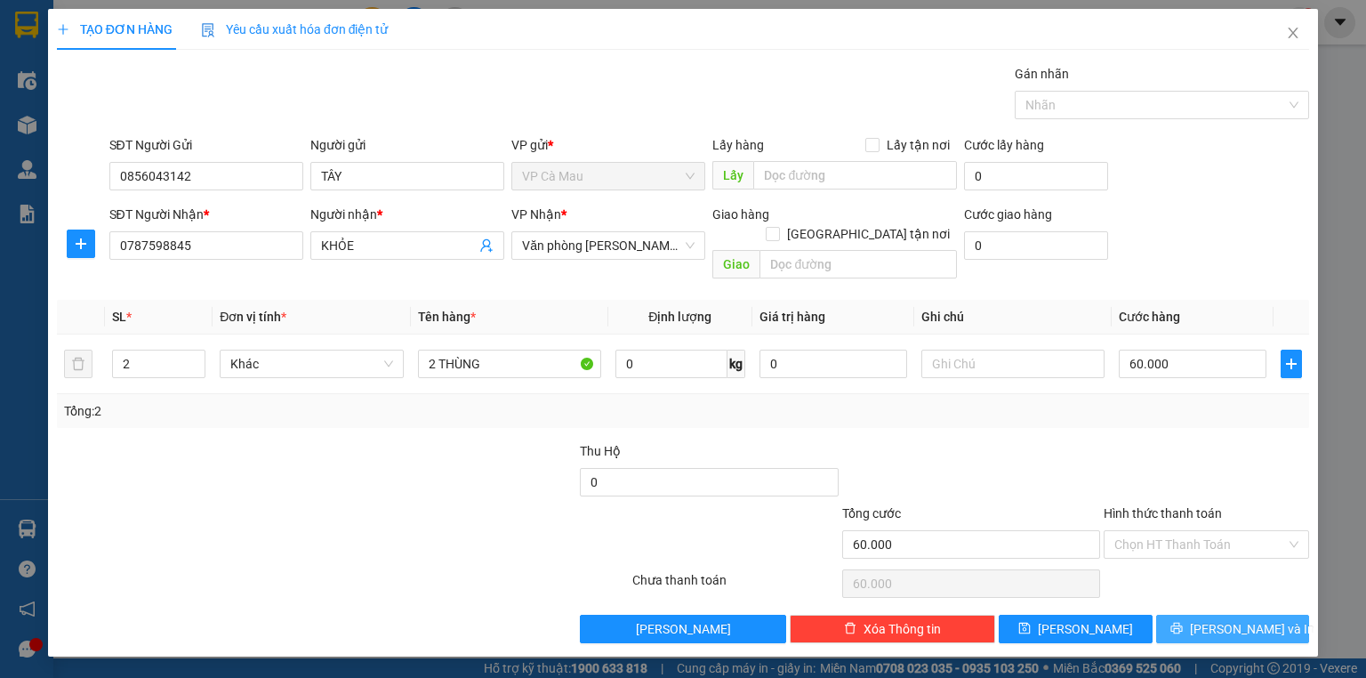
click at [1250, 619] on span "[PERSON_NAME] và In" at bounding box center [1252, 629] width 124 height 20
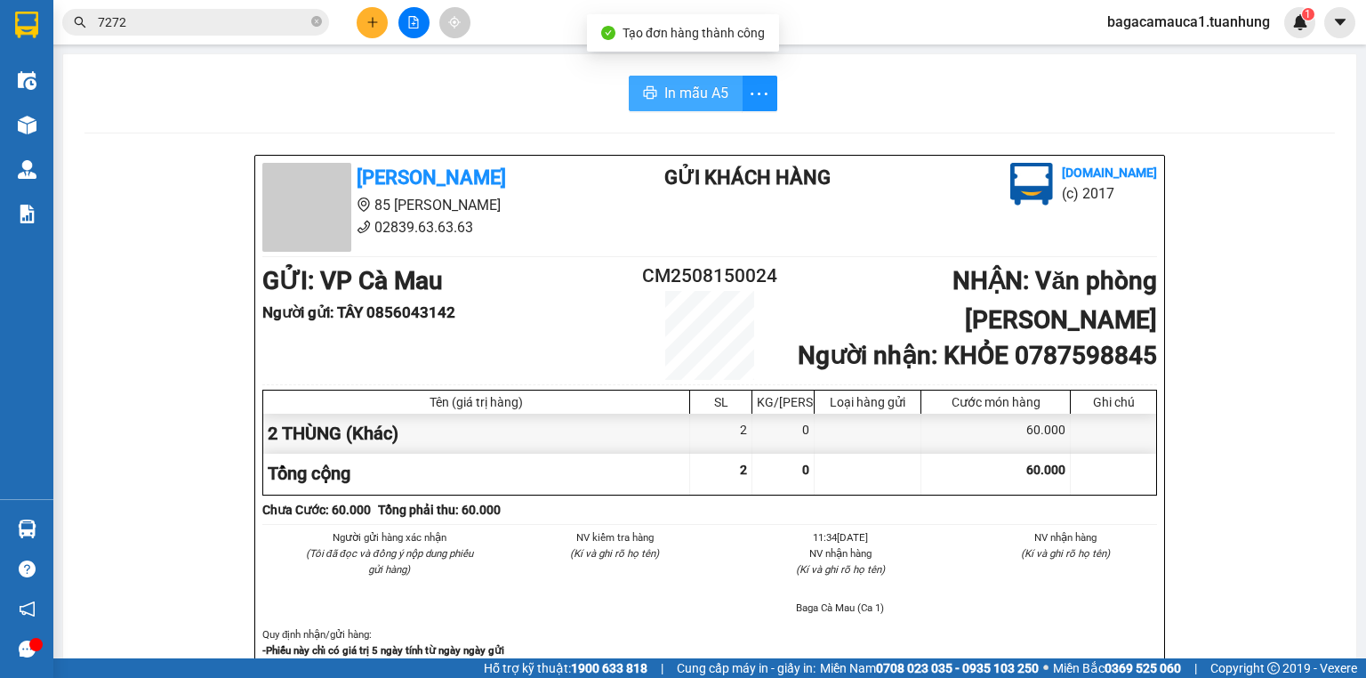
click at [664, 87] on span "In mẫu A5" at bounding box center [696, 93] width 64 height 22
click at [668, 82] on span "In mẫu A5" at bounding box center [696, 93] width 64 height 22
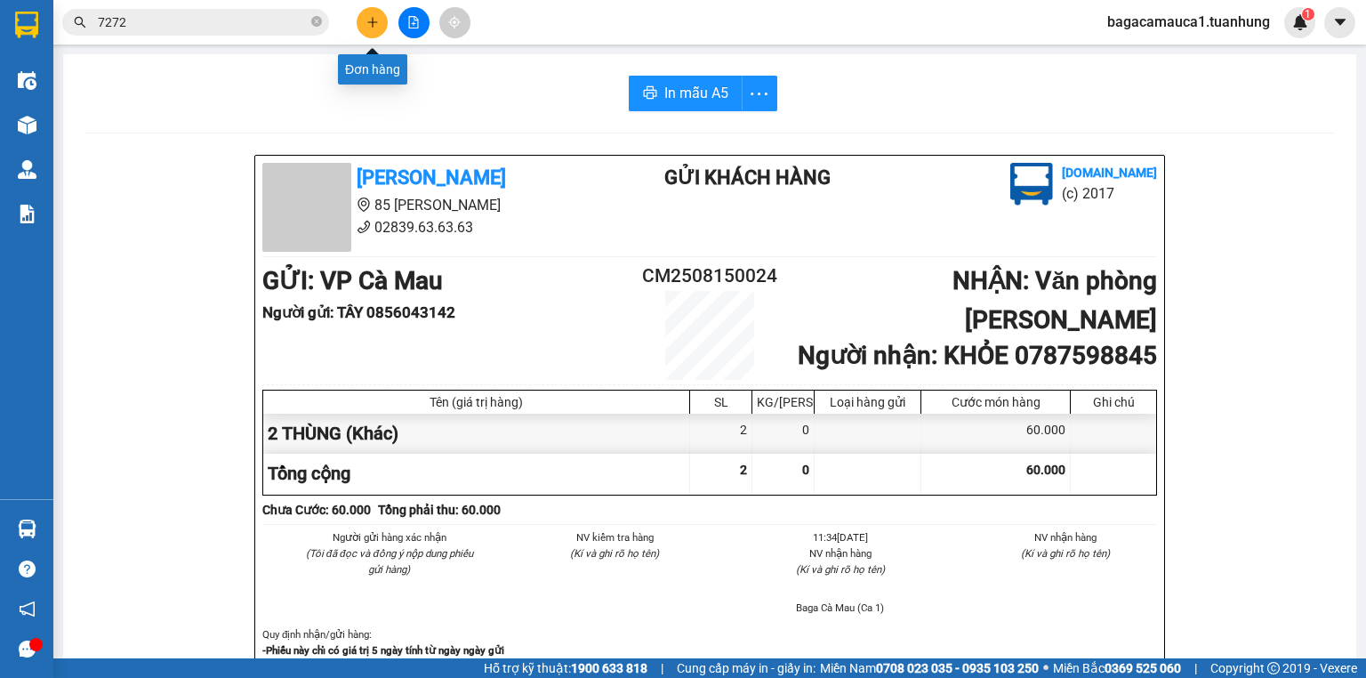
click at [370, 20] on icon "plus" at bounding box center [372, 22] width 12 height 12
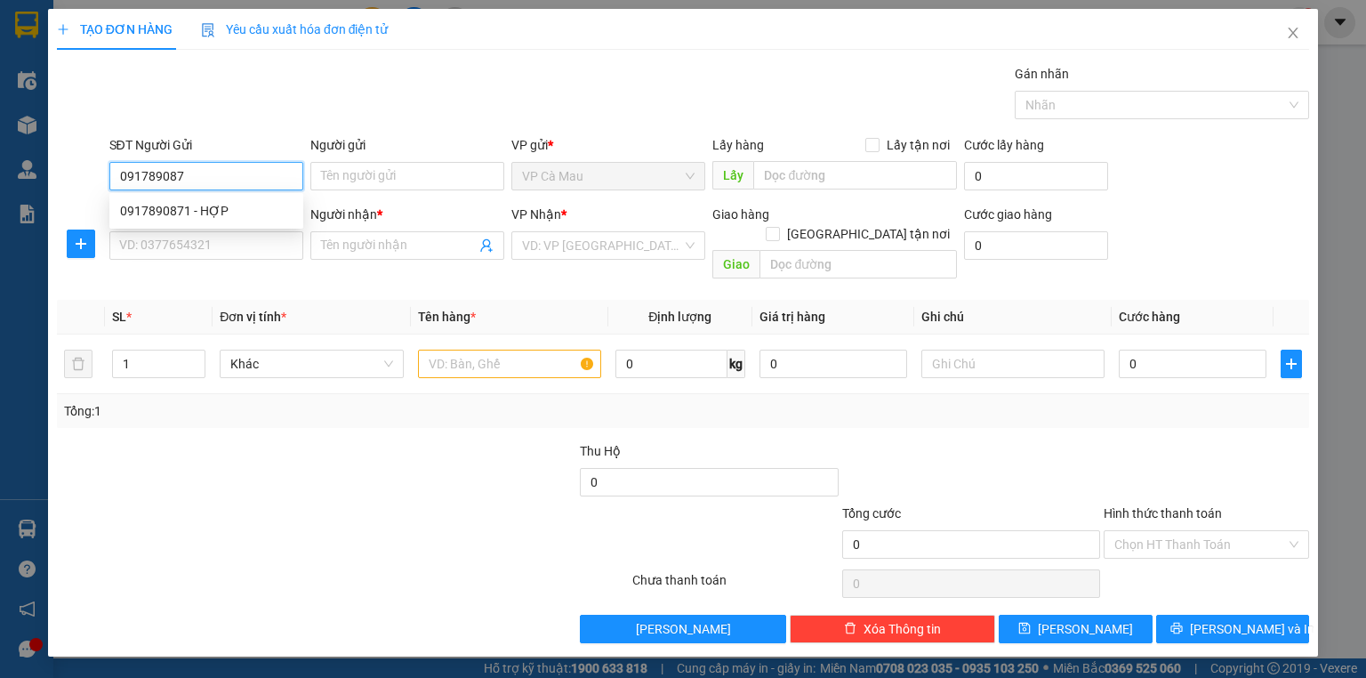
type input "0917890871"
click at [220, 207] on div "0917890871 - HỢP" at bounding box center [206, 211] width 172 height 20
type input "HỢP"
type input "0917890871"
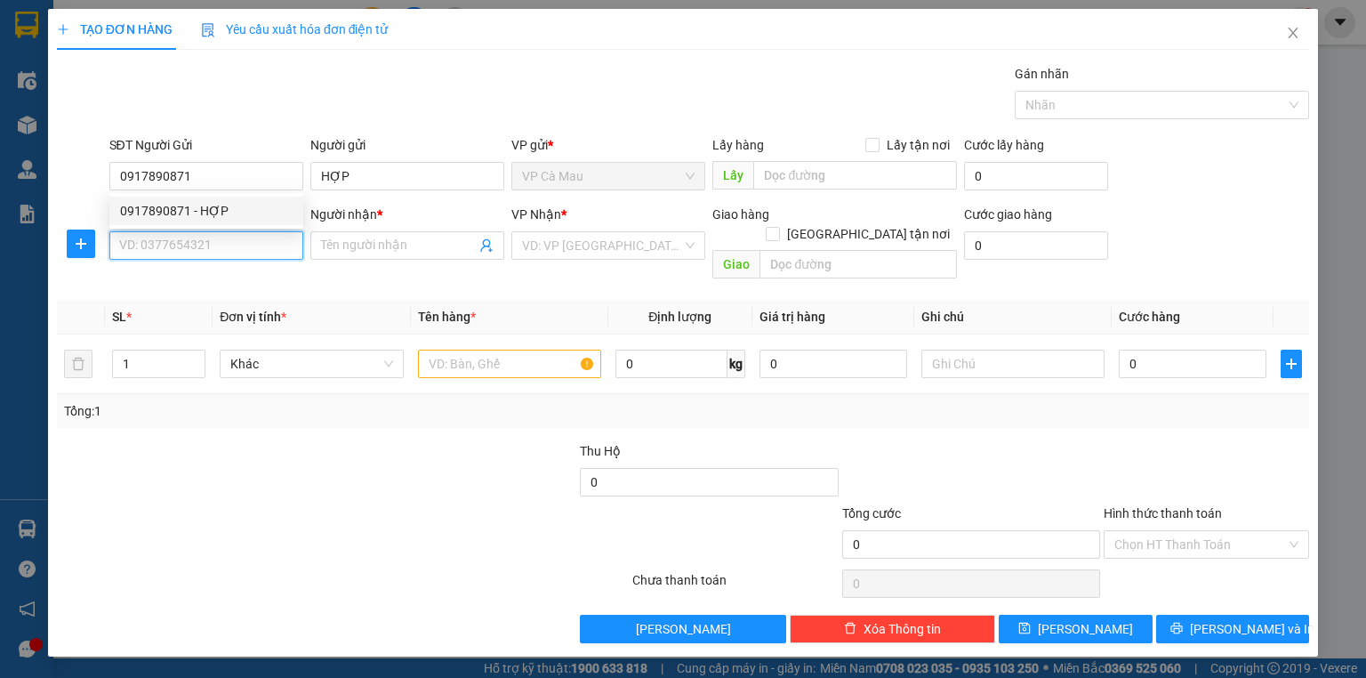
drag, startPoint x: 228, startPoint y: 256, endPoint x: 228, endPoint y: 245, distance: 10.7
click at [228, 255] on input "SĐT Người Nhận *" at bounding box center [206, 245] width 194 height 28
click at [228, 245] on input "SĐT Người Nhận *" at bounding box center [206, 245] width 194 height 28
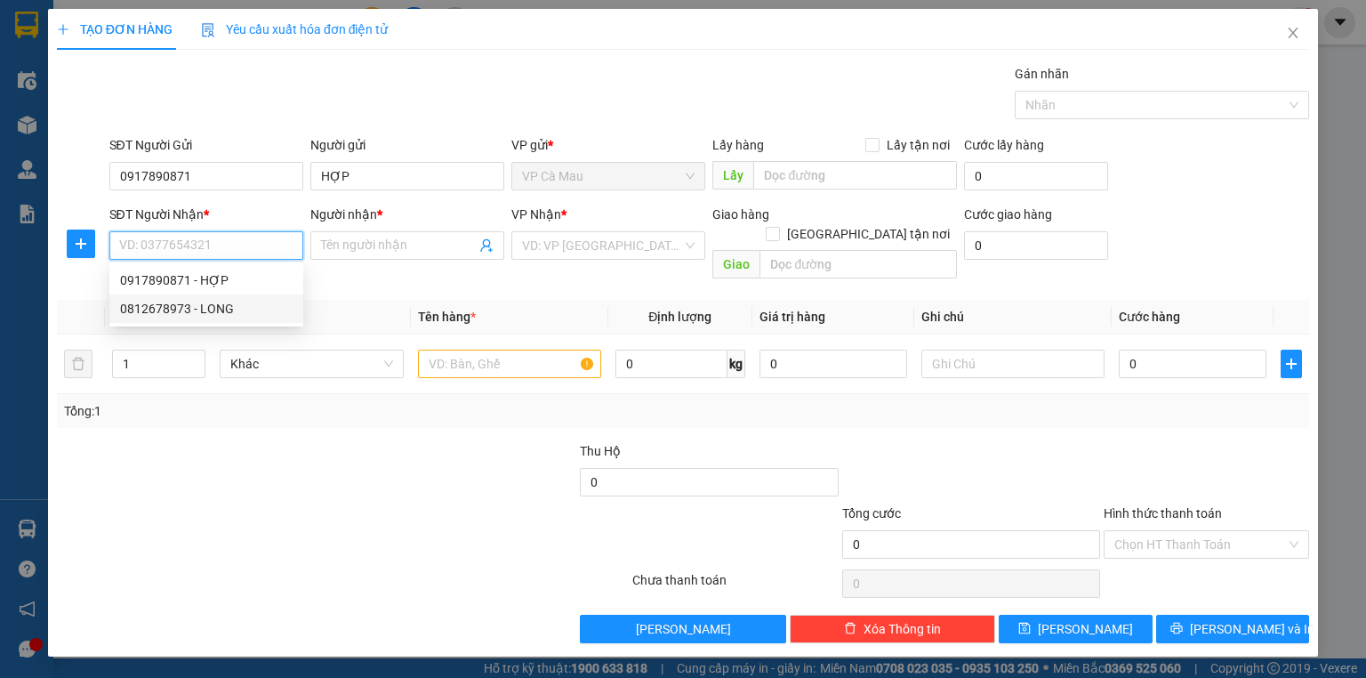
click at [252, 315] on div "0812678973 - LONG" at bounding box center [206, 309] width 172 height 20
type input "0812678973"
type input "LONG"
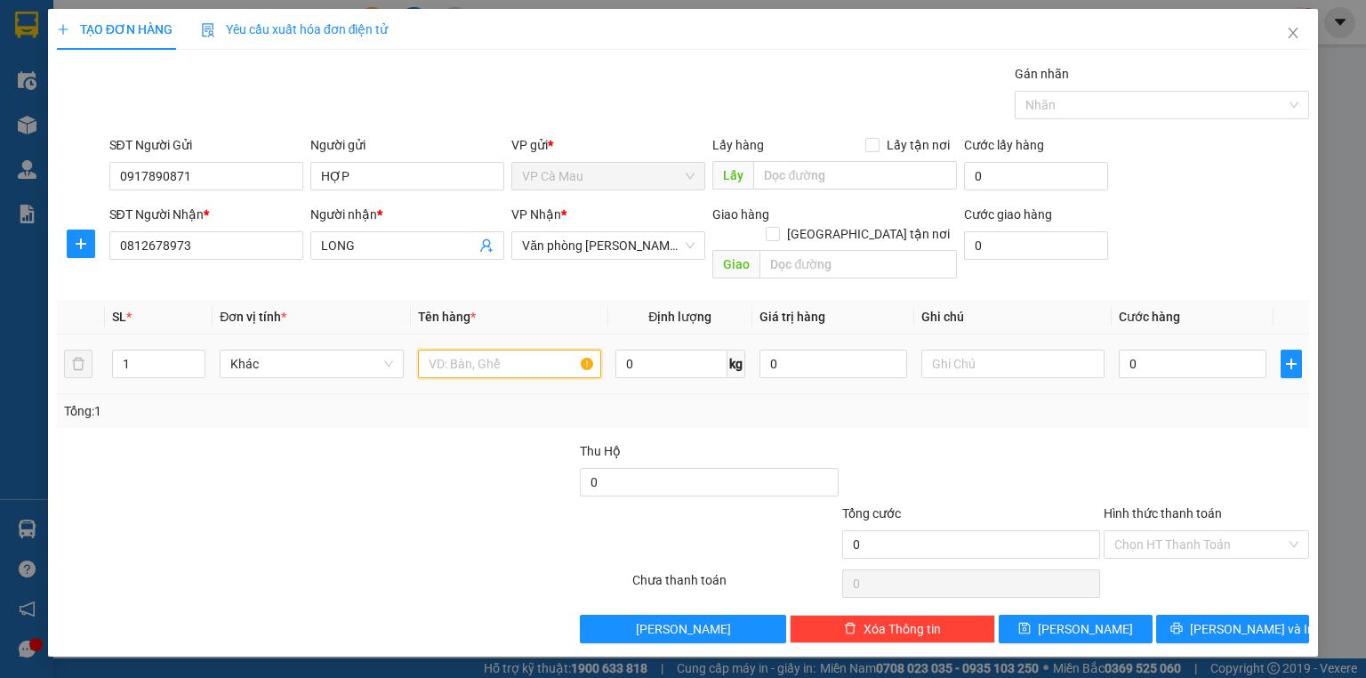
click at [544, 349] on input "text" at bounding box center [509, 363] width 183 height 28
type input "THÙNG"
click at [1191, 349] on input "0" at bounding box center [1193, 363] width 148 height 28
type input "+3"
type input "3"
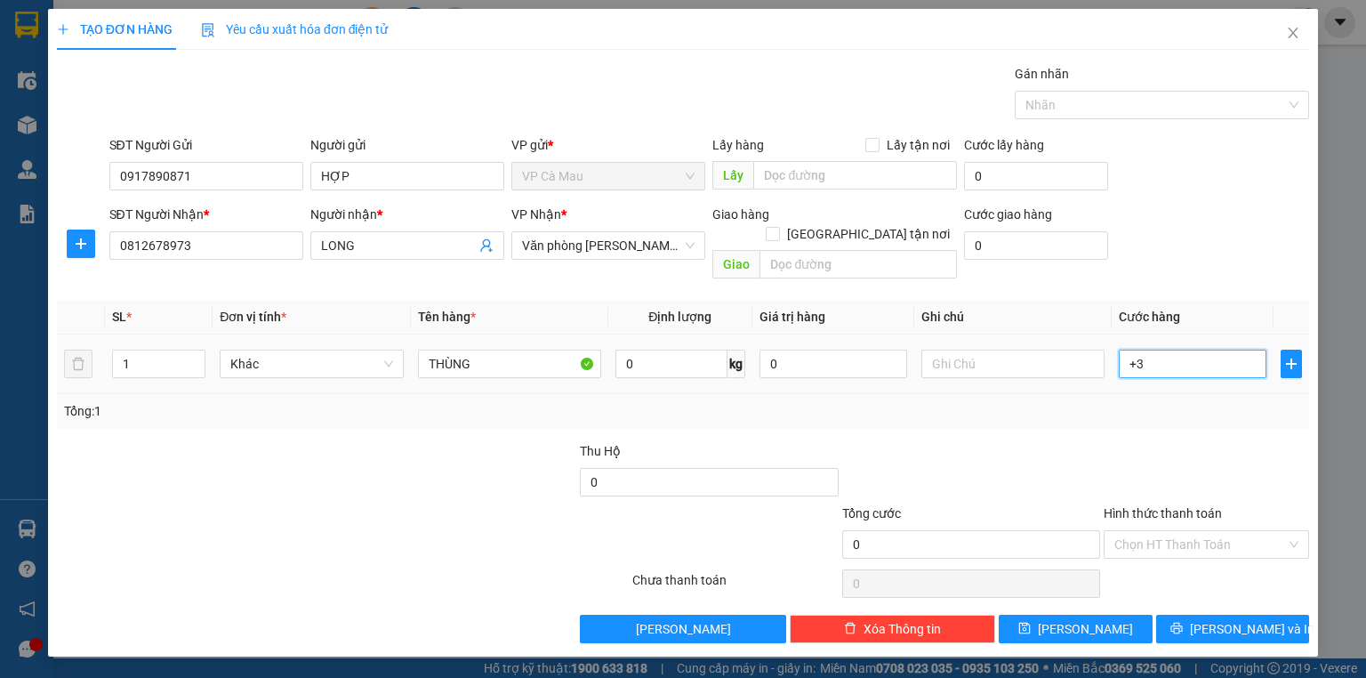
type input "3"
type input "+30"
type input "30"
click at [1149, 441] on div at bounding box center [1206, 472] width 209 height 62
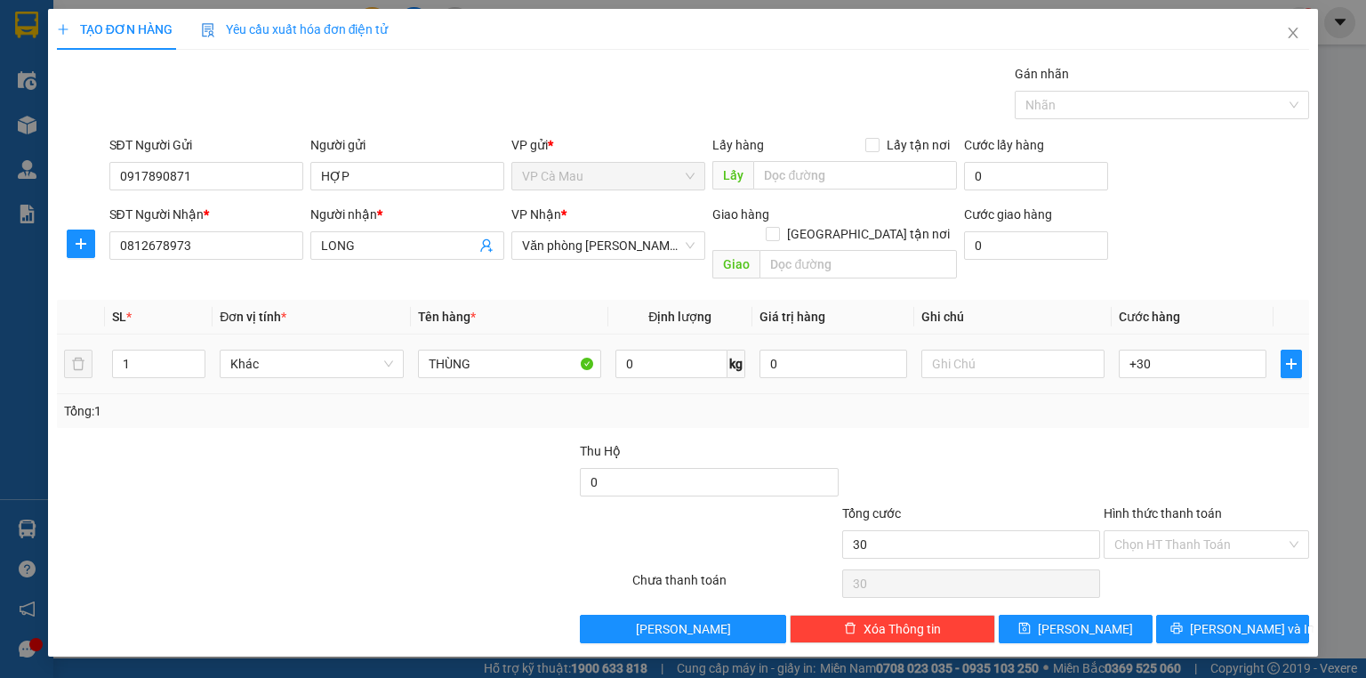
type input "30.000"
drag, startPoint x: 1183, startPoint y: 533, endPoint x: 1183, endPoint y: 558, distance: 24.9
click at [1182, 533] on input "Hình thức thanh toán" at bounding box center [1200, 544] width 172 height 27
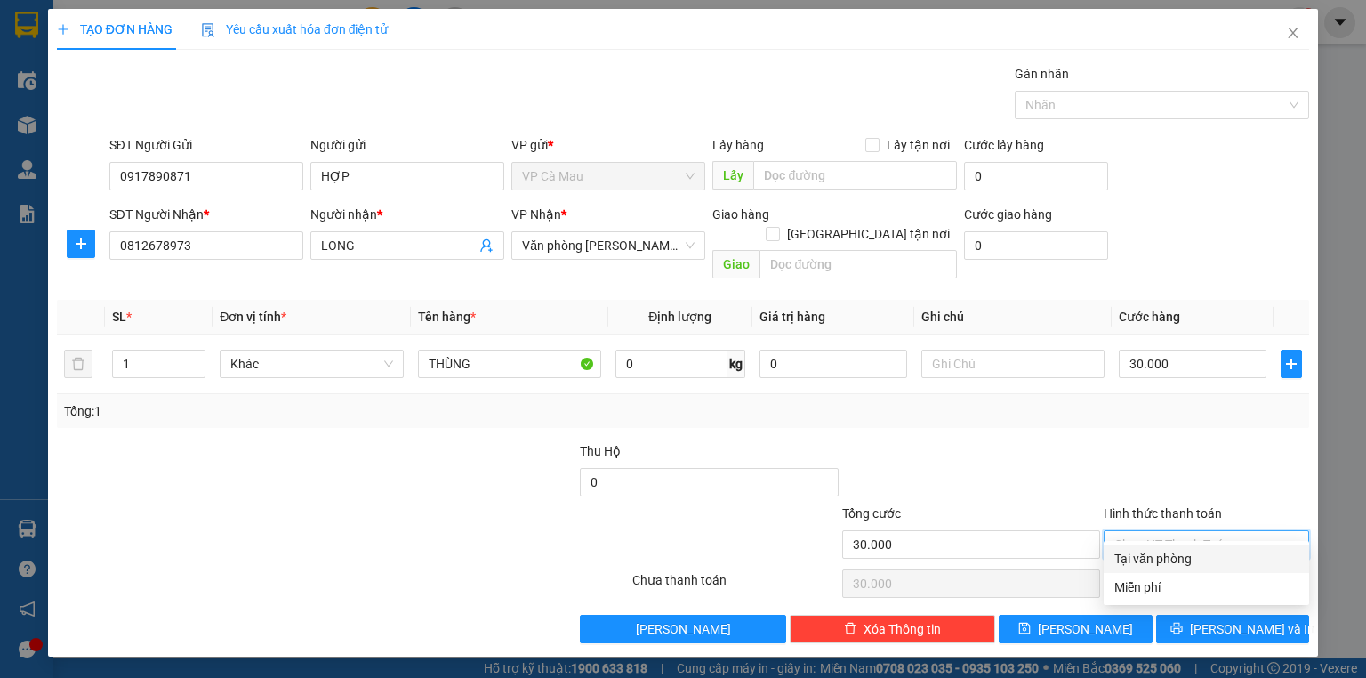
click at [1184, 562] on div "Tại văn phòng" at bounding box center [1206, 559] width 184 height 20
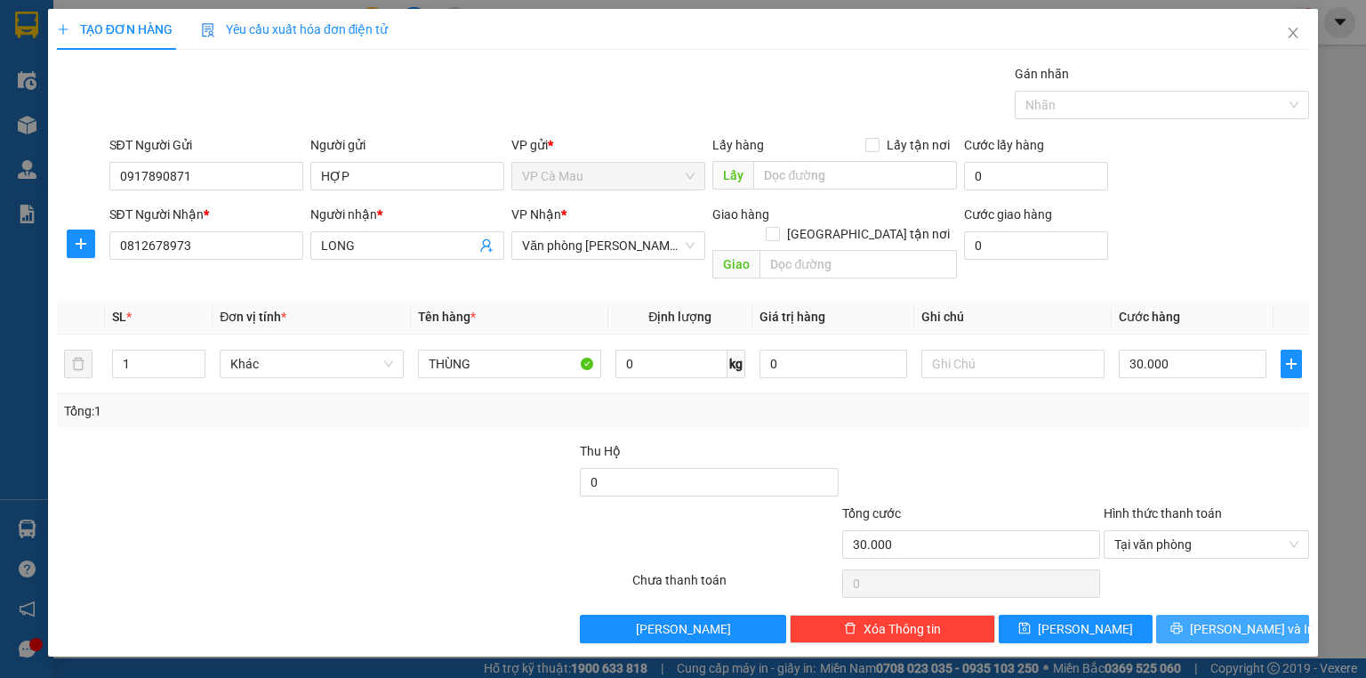
click at [1212, 614] on button "[PERSON_NAME] và In" at bounding box center [1233, 628] width 154 height 28
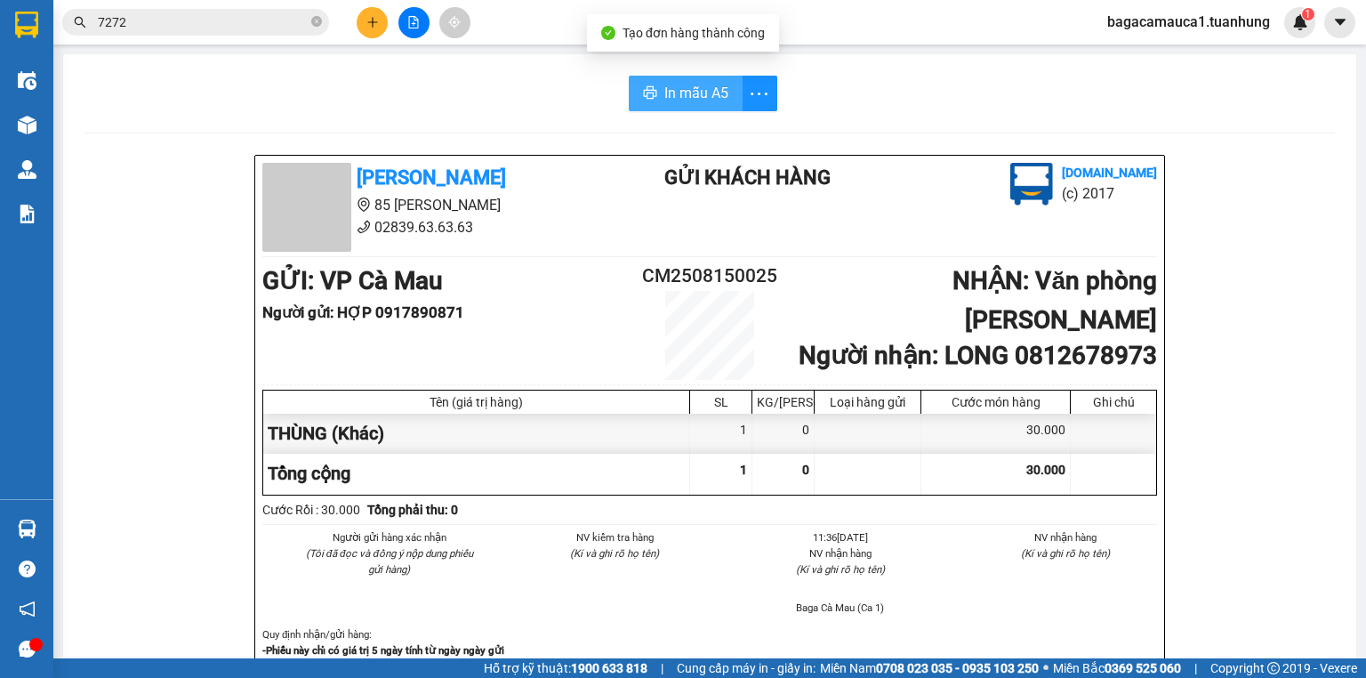
click at [656, 92] on button "In mẫu A5" at bounding box center [686, 94] width 114 height 36
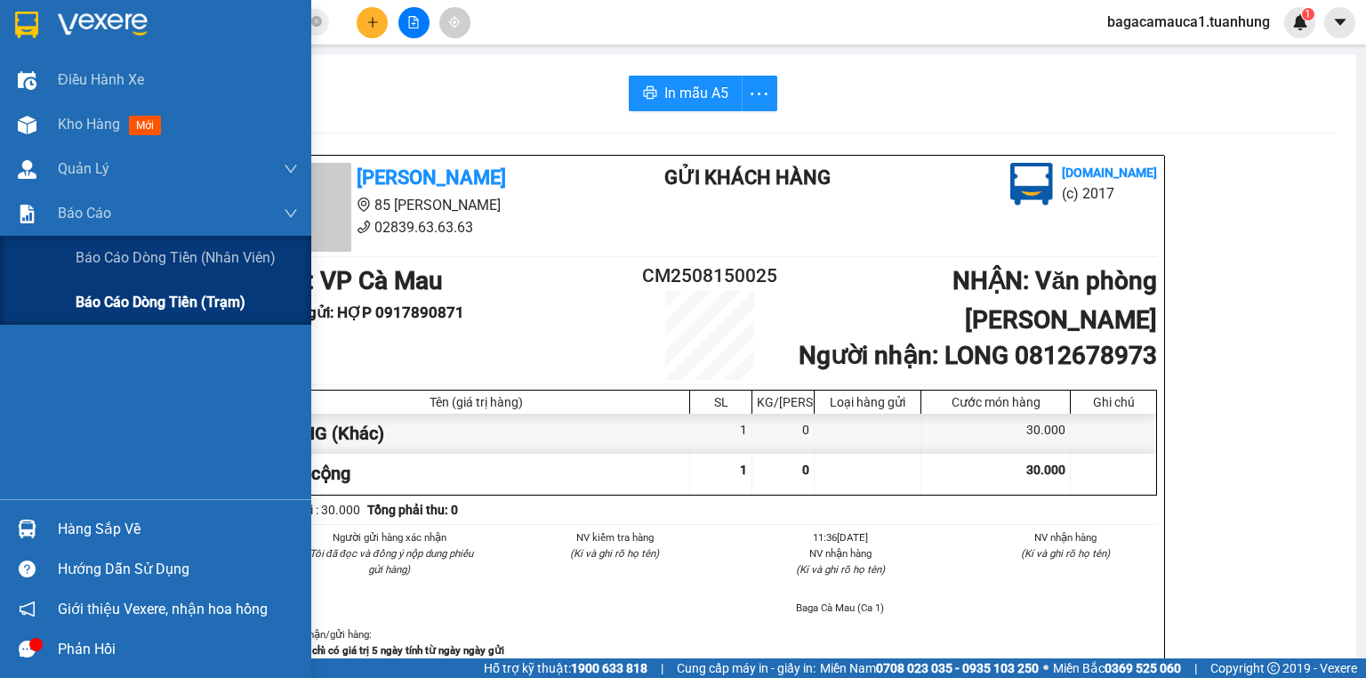
click at [95, 304] on span "Báo cáo dòng tiền (trạm)" at bounding box center [161, 302] width 170 height 22
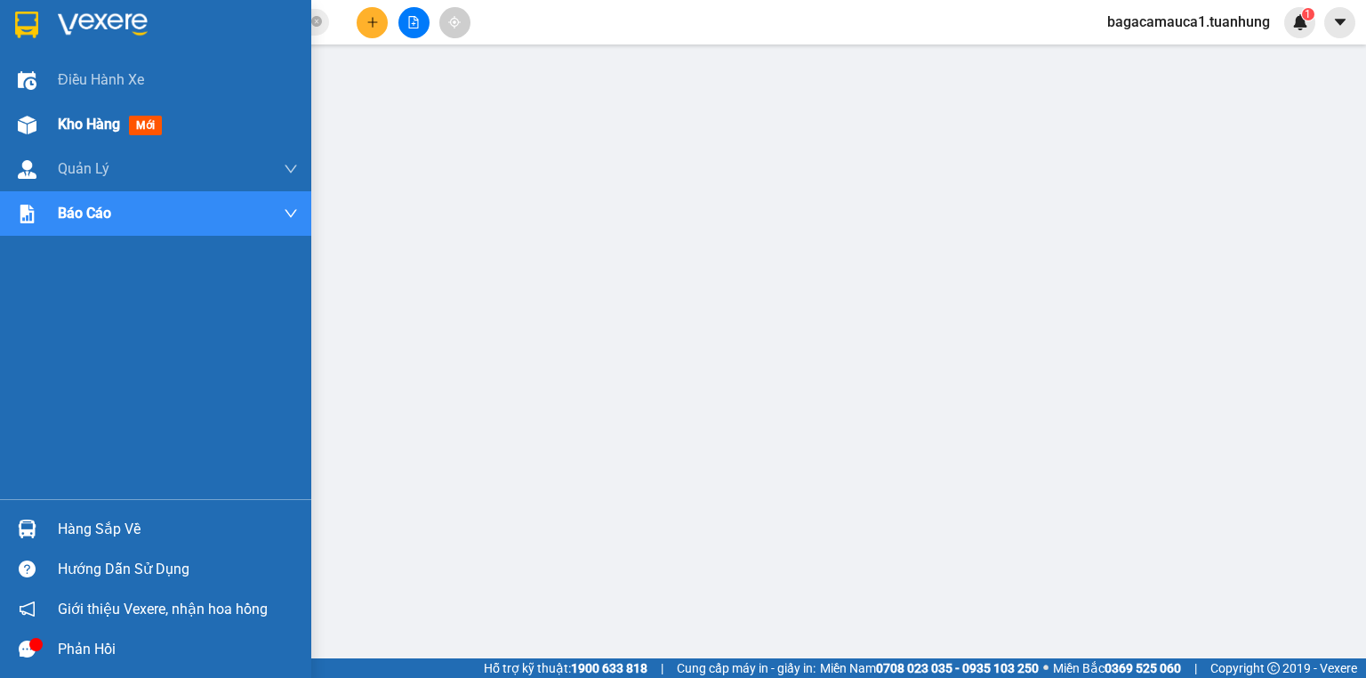
click at [80, 121] on span "Kho hàng" at bounding box center [89, 124] width 62 height 17
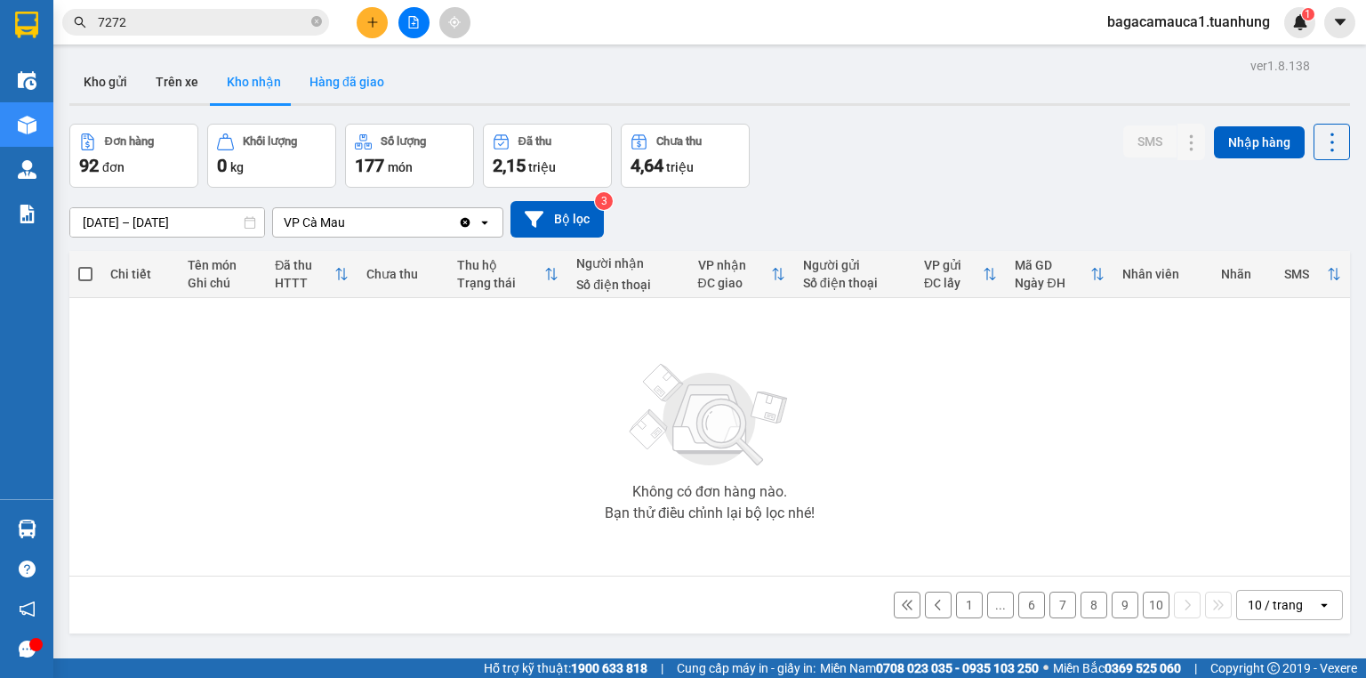
click at [319, 77] on button "Hàng đã giao" at bounding box center [346, 81] width 103 height 43
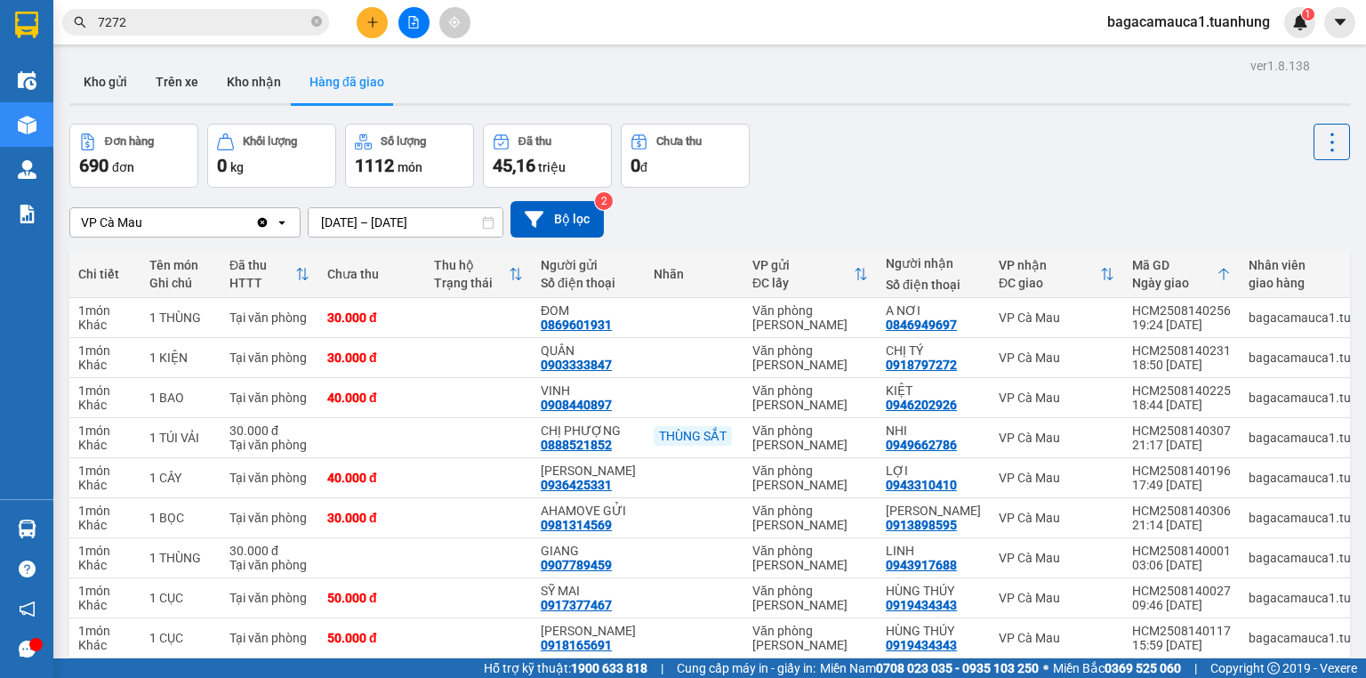
click at [1167, 25] on span "bagacamauca1.tuanhung" at bounding box center [1188, 22] width 191 height 22
click at [1156, 60] on span "Đăng xuất" at bounding box center [1197, 55] width 152 height 20
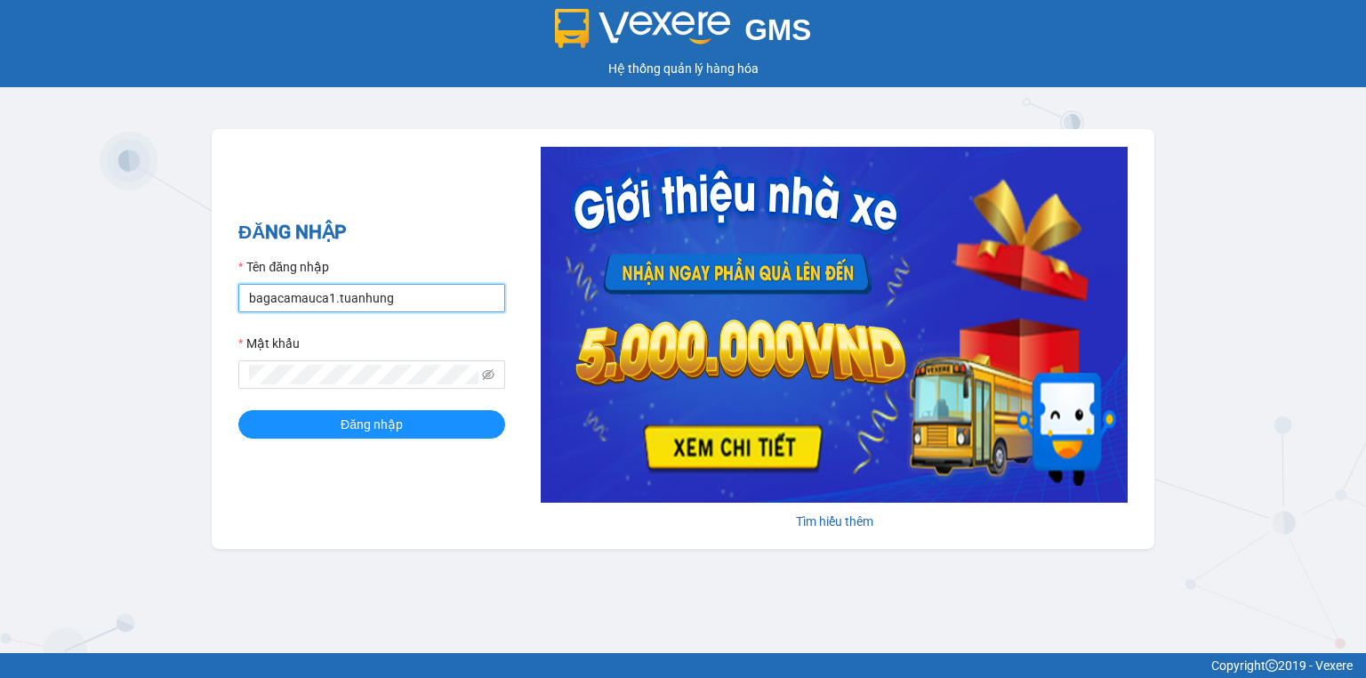
click at [396, 302] on input "bagacamauca1.tuanhung" at bounding box center [371, 298] width 267 height 28
type input "bagacamauca2.tuanhung"
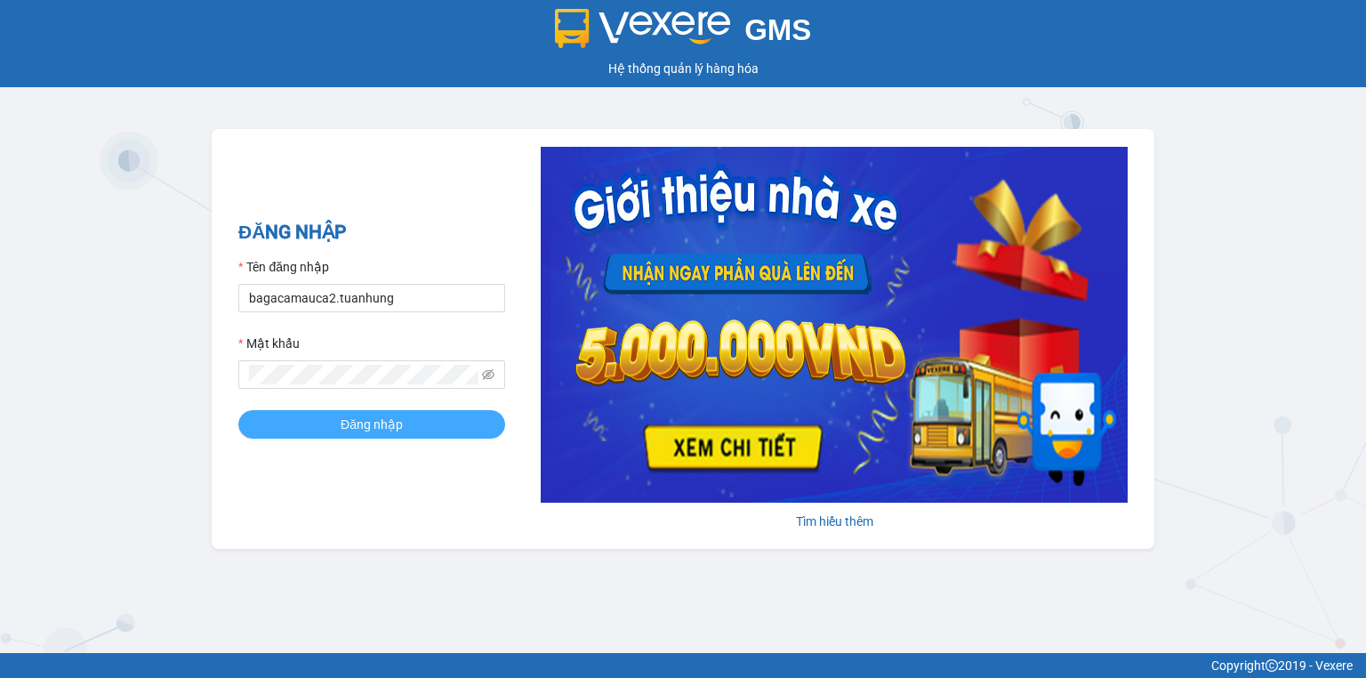
click at [361, 431] on span "Đăng nhập" at bounding box center [372, 424] width 62 height 20
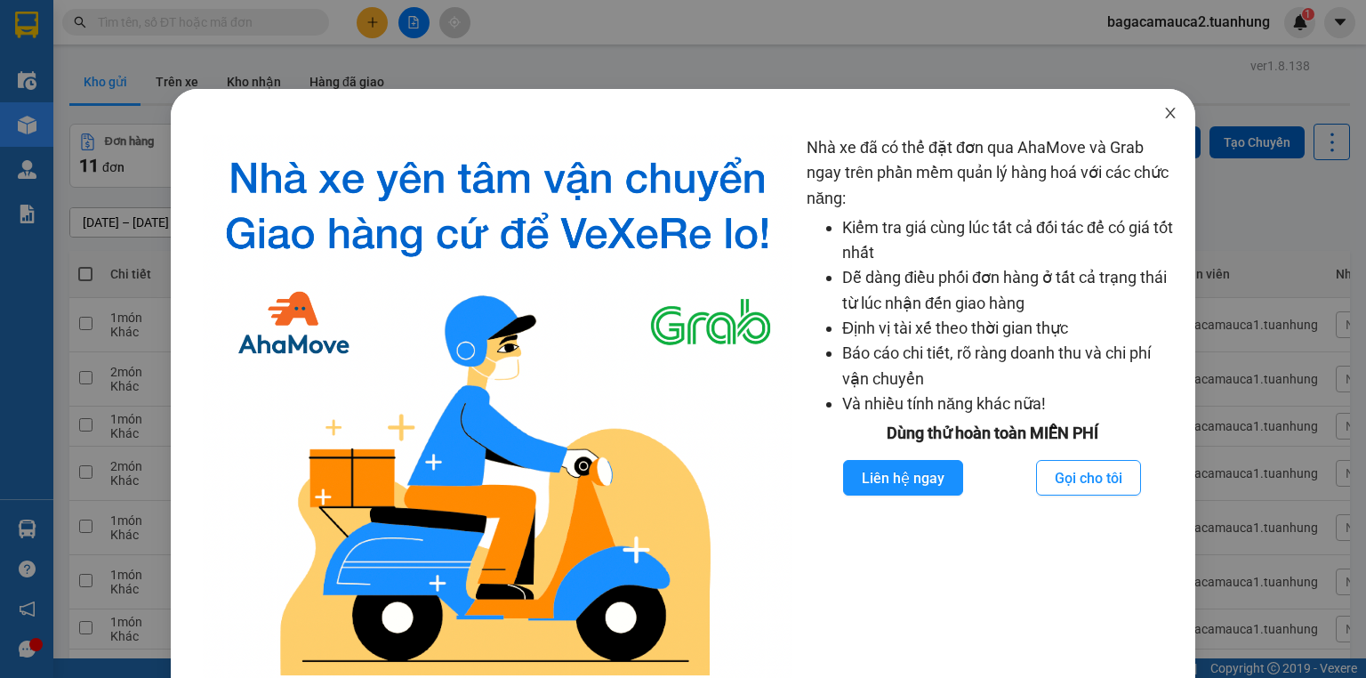
click at [1163, 116] on icon "close" at bounding box center [1170, 113] width 14 height 14
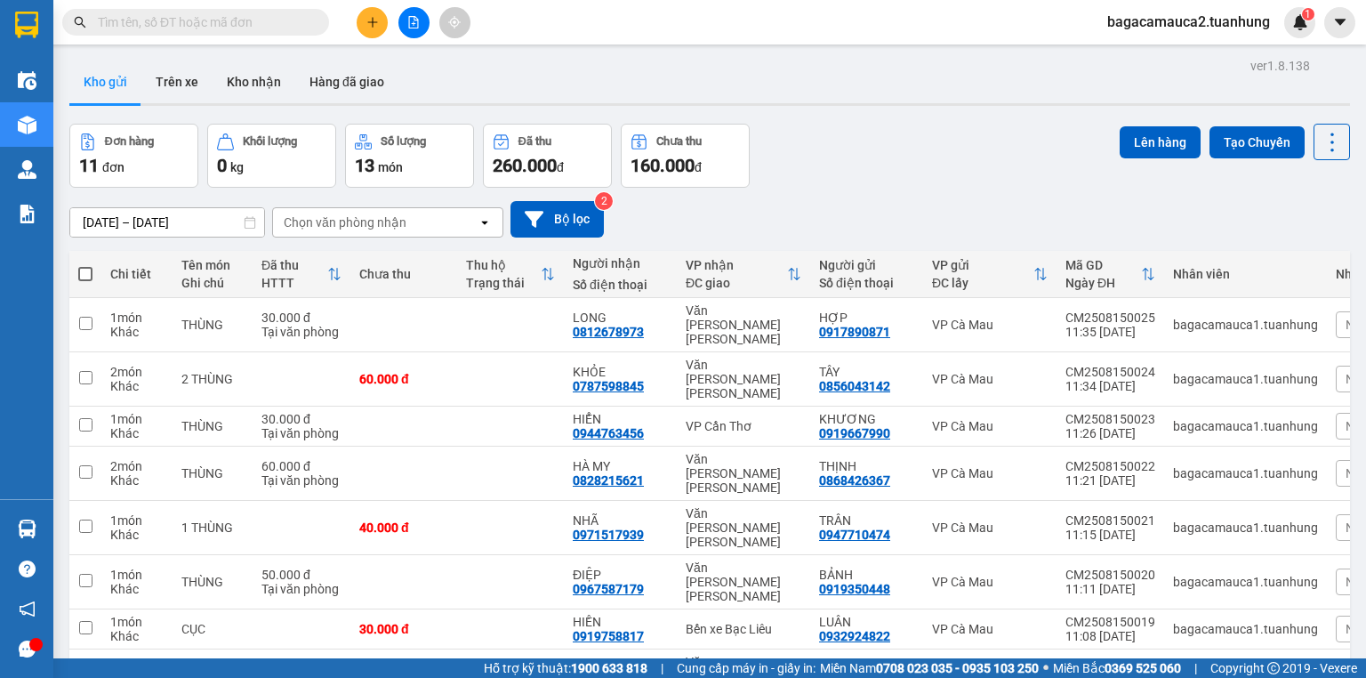
click at [220, 29] on input "text" at bounding box center [203, 22] width 210 height 20
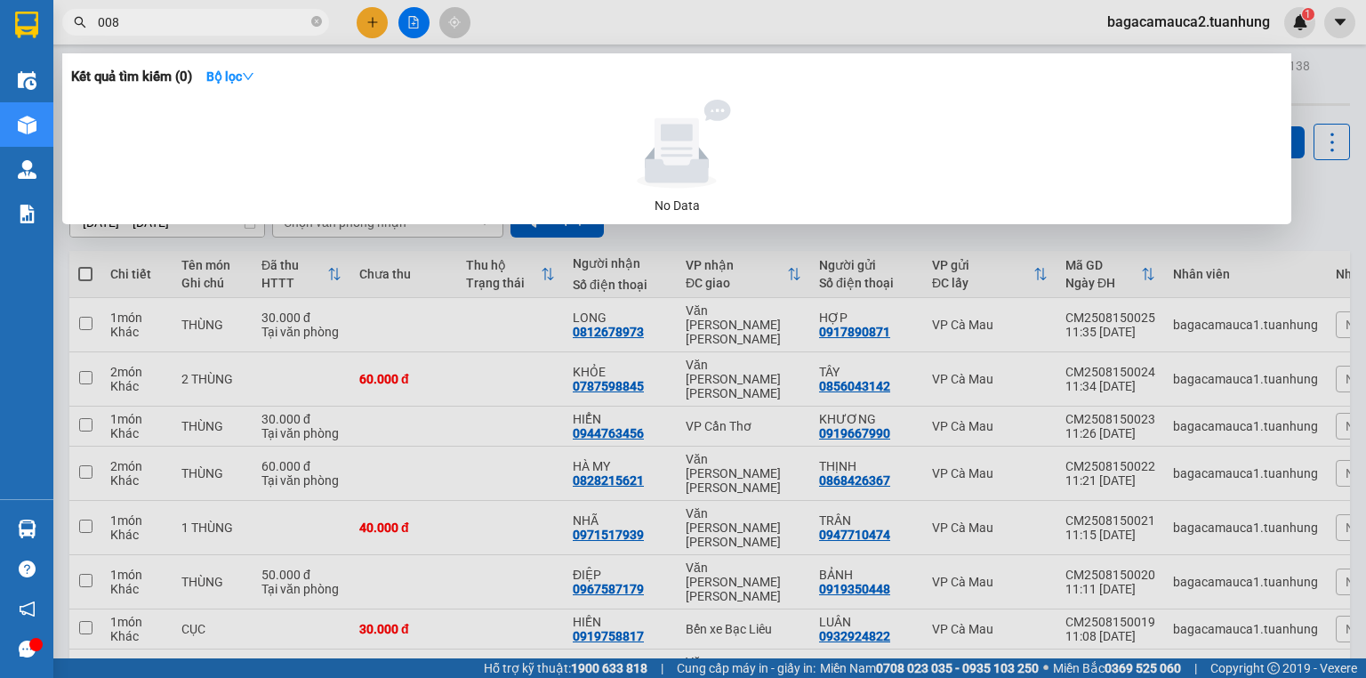
type input "0086"
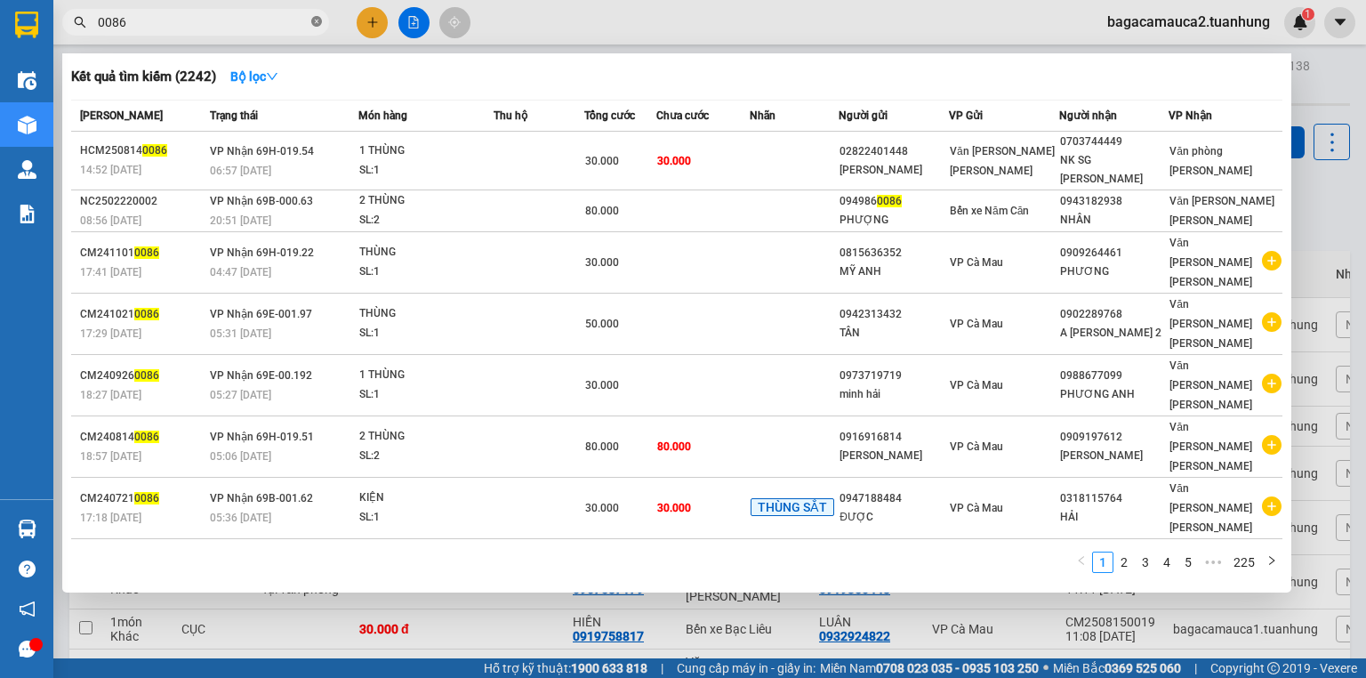
click at [316, 29] on span at bounding box center [316, 22] width 11 height 17
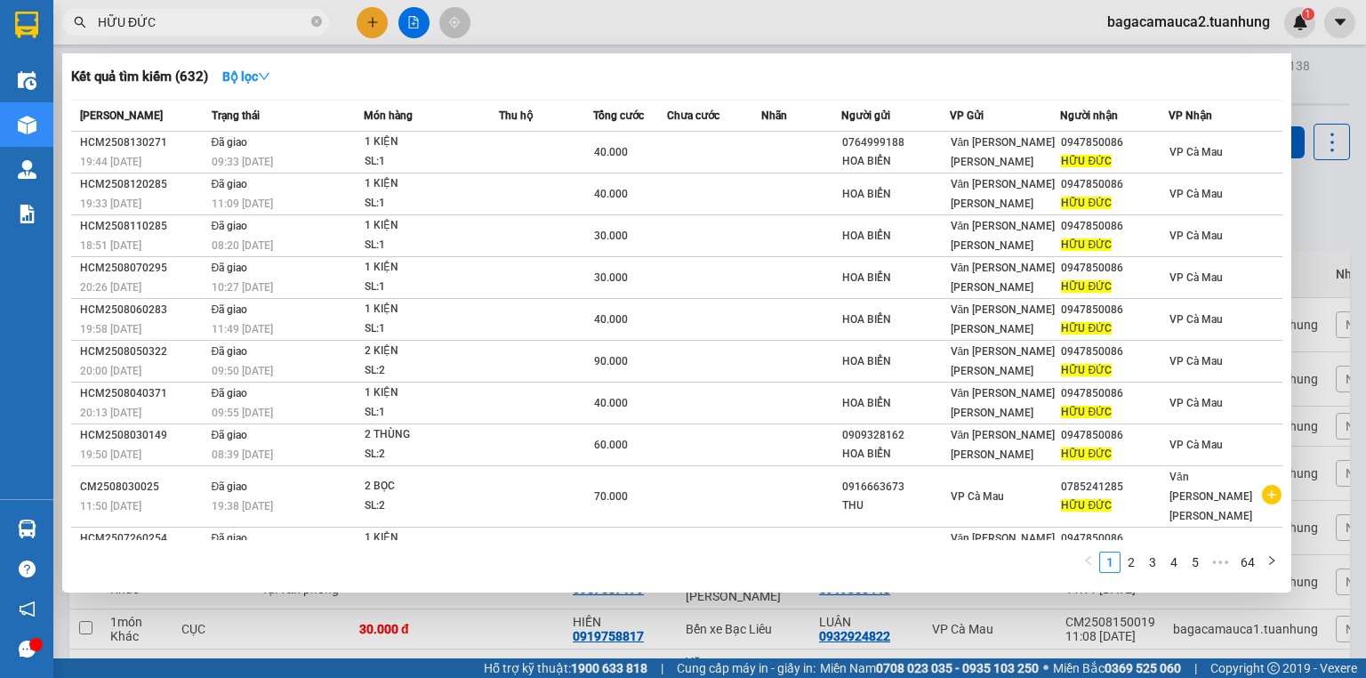
type input "HỮU ĐỨC"
click at [558, 21] on div at bounding box center [683, 339] width 1366 height 678
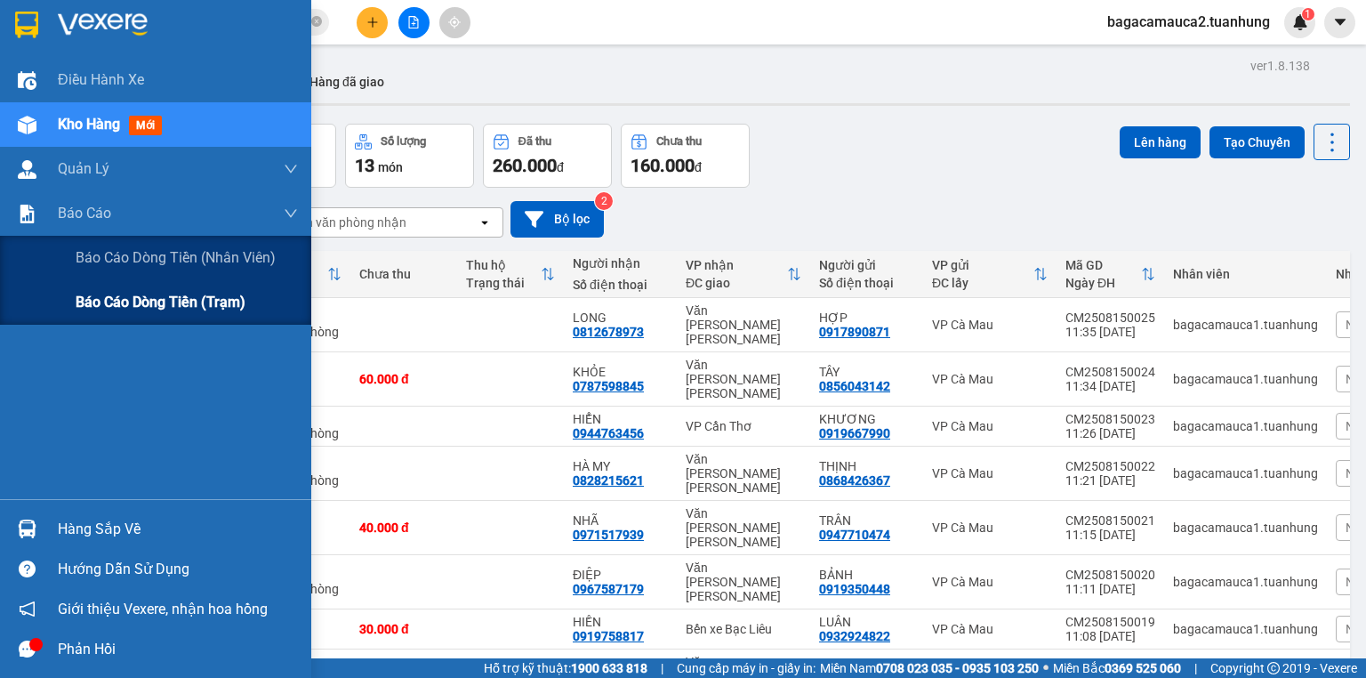
click at [96, 309] on span "Báo cáo dòng tiền (trạm)" at bounding box center [161, 302] width 170 height 22
